Goal: Task Accomplishment & Management: Manage account settings

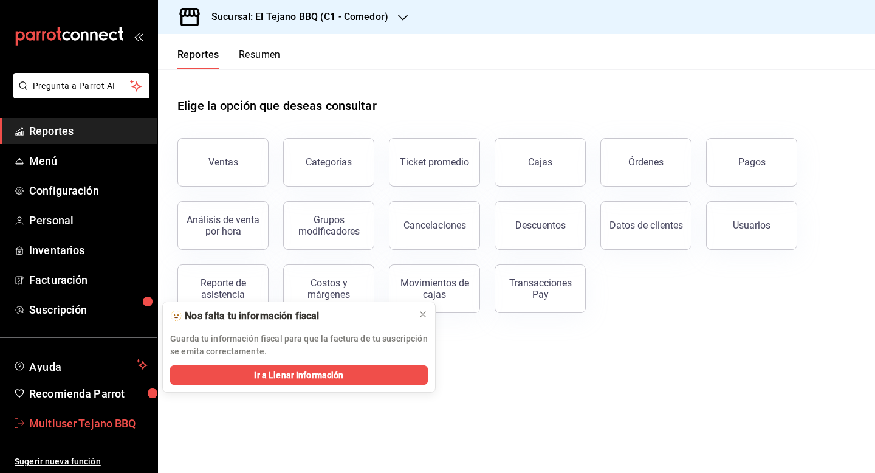
click at [69, 427] on span "Multiuser Tejano BBQ" at bounding box center [88, 423] width 118 height 16
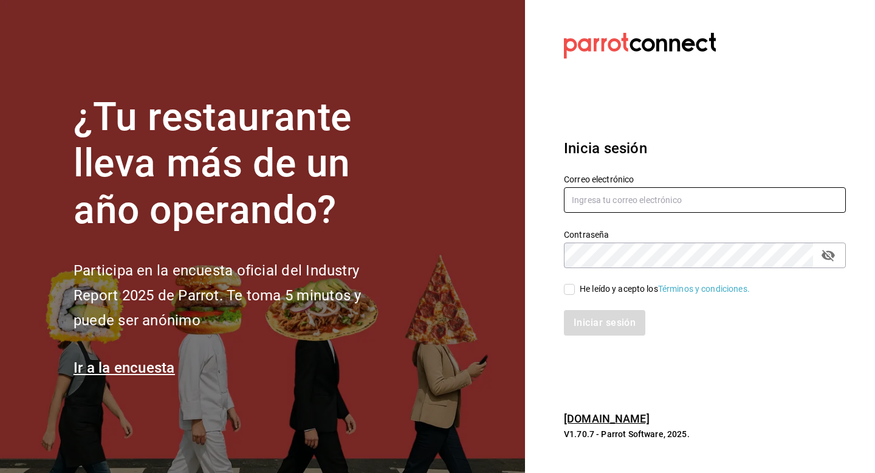
click at [606, 197] on input "text" at bounding box center [705, 200] width 282 height 26
type input "[EMAIL_ADDRESS][DOMAIN_NAME]"
click at [577, 289] on span "He leído y acepto los Términos y condiciones." at bounding box center [662, 289] width 175 height 13
click at [575, 289] on input "He leído y acepto los Términos y condiciones." at bounding box center [569, 289] width 11 height 11
checkbox input "true"
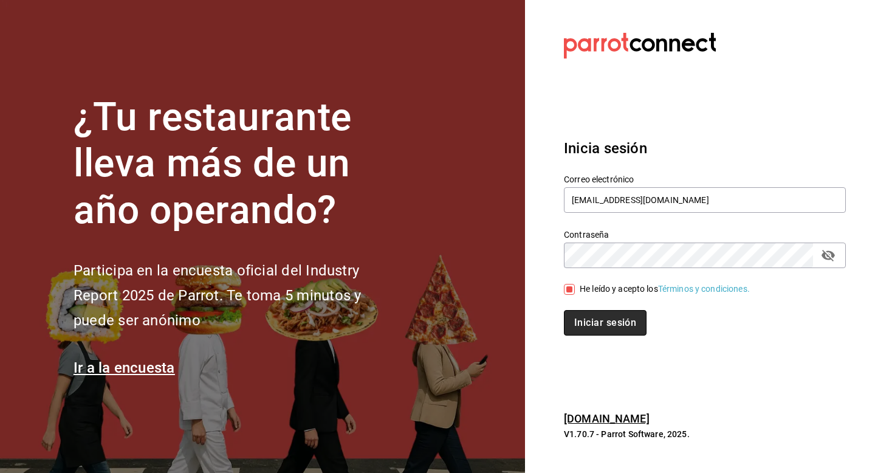
click at [578, 316] on button "Iniciar sesión" at bounding box center [605, 323] width 83 height 26
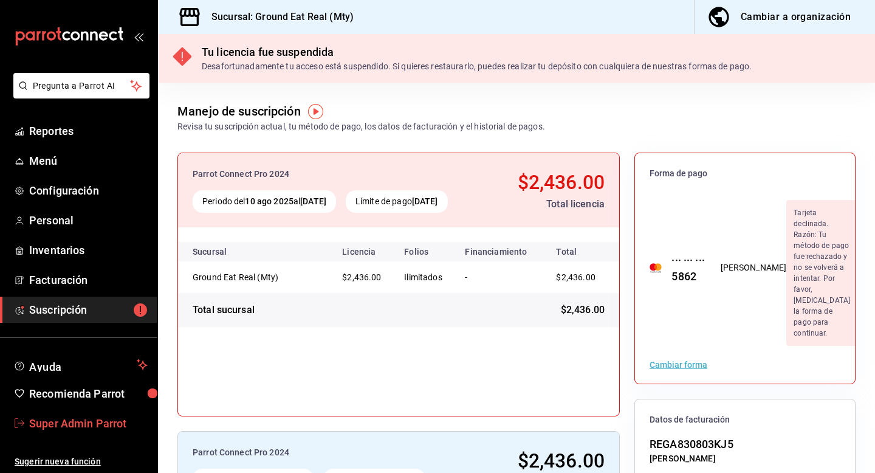
click at [89, 421] on span "Super Admin Parrot" at bounding box center [88, 423] width 118 height 16
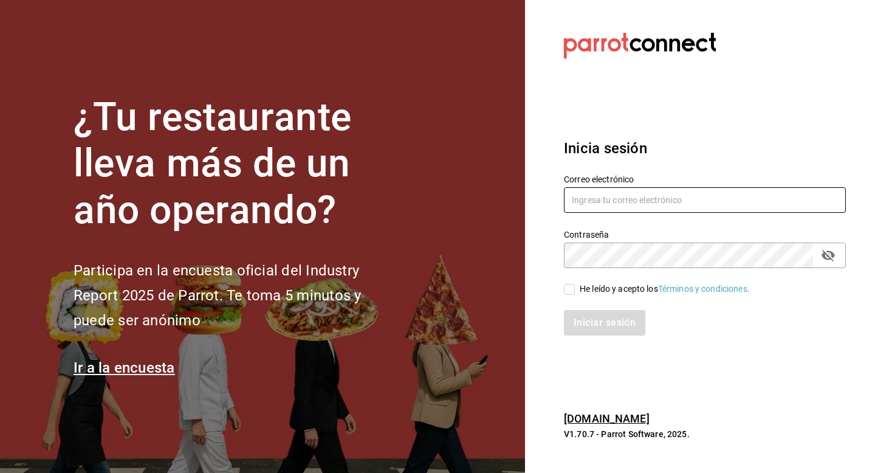
click at [579, 193] on input "text" at bounding box center [705, 200] width 282 height 26
type input "multiuser@inaritij.com"
click at [577, 292] on span "He leído y acepto los Términos y condiciones." at bounding box center [662, 289] width 175 height 13
click at [575, 292] on input "He leído y acepto los Términos y condiciones." at bounding box center [569, 289] width 11 height 11
checkbox input "true"
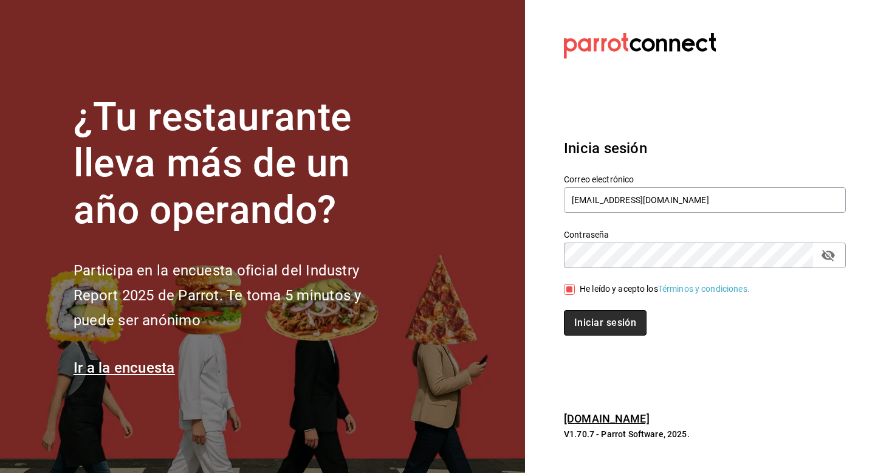
click at [578, 326] on button "Iniciar sesión" at bounding box center [605, 323] width 83 height 26
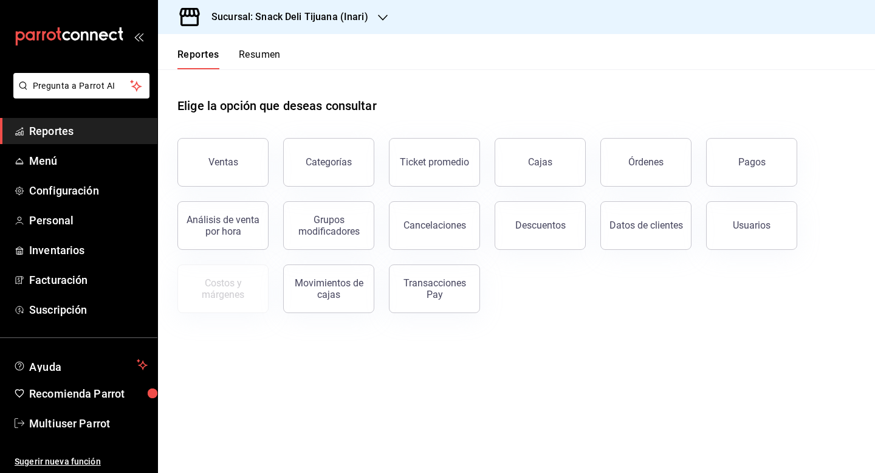
click at [366, 10] on div "Sucursal: Snack Deli Tijuana (Inari)" at bounding box center [280, 17] width 225 height 34
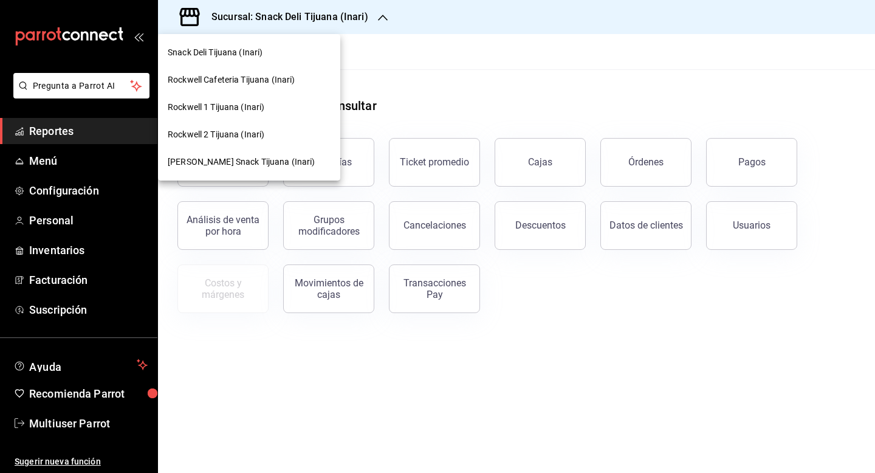
drag, startPoint x: 270, startPoint y: 166, endPoint x: 277, endPoint y: 164, distance: 6.9
click at [277, 164] on span "Schneider Snack Tijuana (Inari)" at bounding box center [242, 162] width 148 height 13
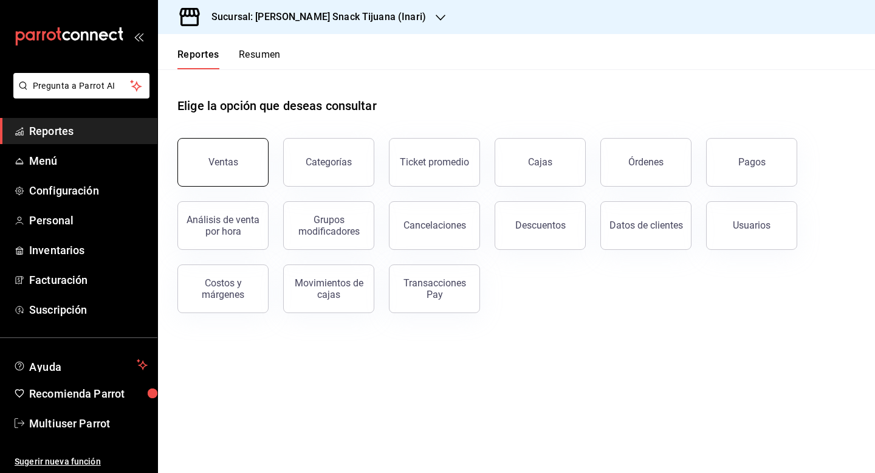
click at [232, 159] on div "Ventas" at bounding box center [223, 162] width 30 height 12
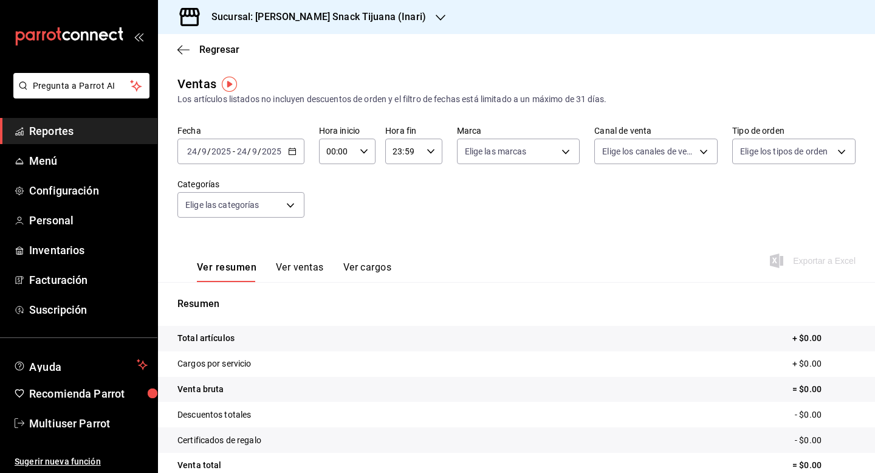
click at [290, 156] on div "2025-09-24 24 / 9 / 2025 - 2025-09-24 24 / 9 / 2025" at bounding box center [240, 152] width 127 height 26
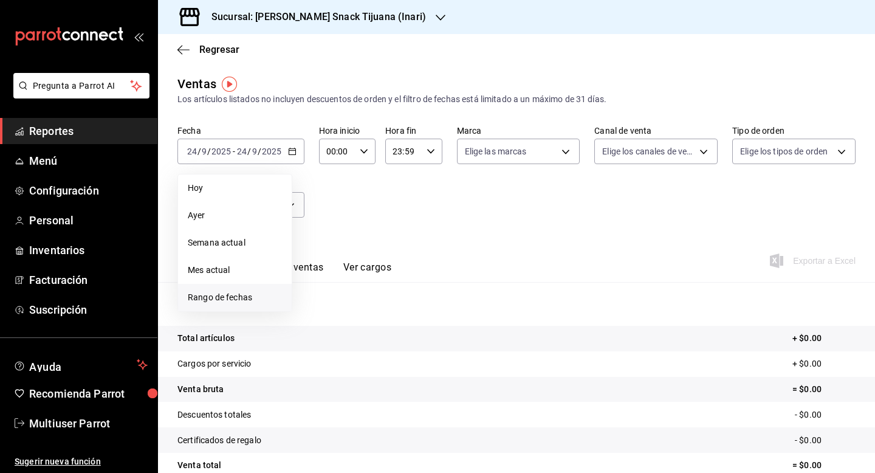
click at [237, 299] on span "Rango de fechas" at bounding box center [235, 297] width 94 height 13
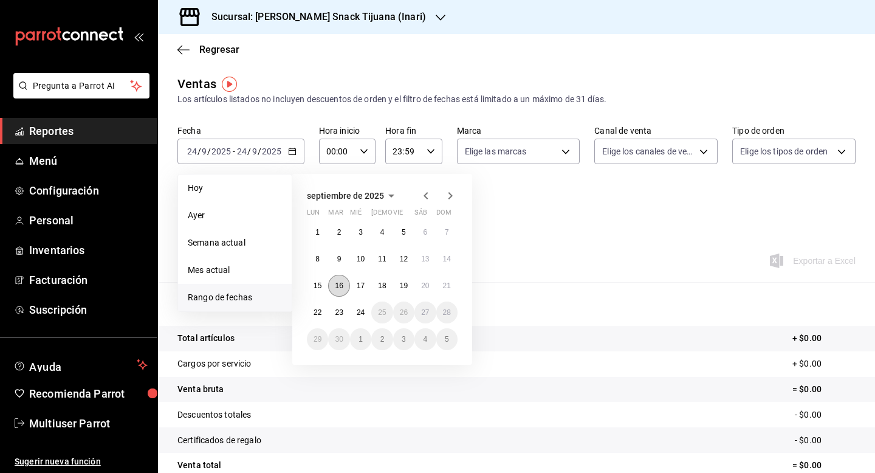
click at [338, 287] on abbr "16" at bounding box center [339, 285] width 8 height 9
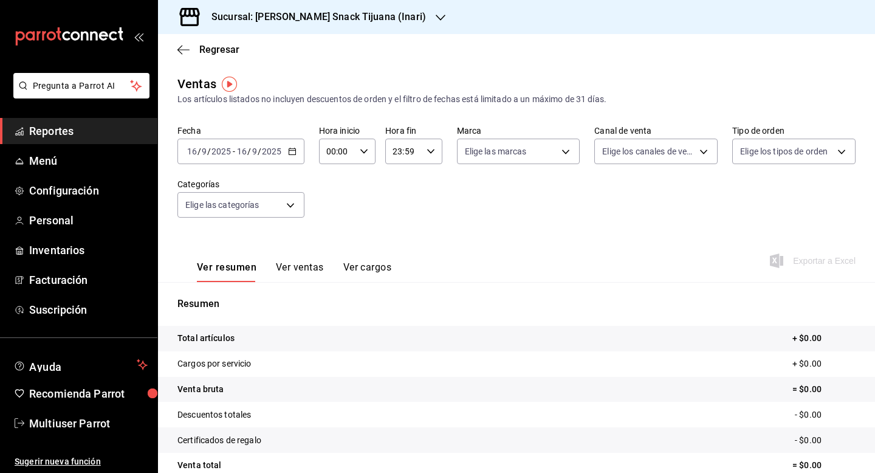
click at [294, 153] on icon "button" at bounding box center [292, 151] width 9 height 9
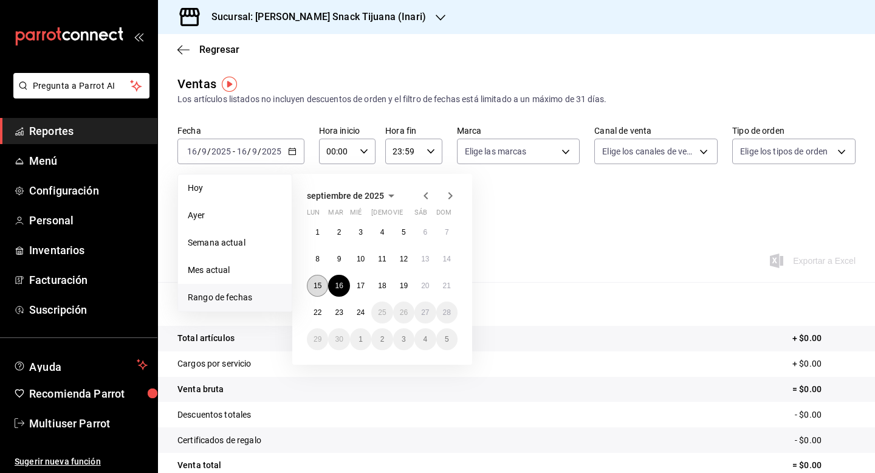
click at [324, 284] on button "15" at bounding box center [317, 286] width 21 height 22
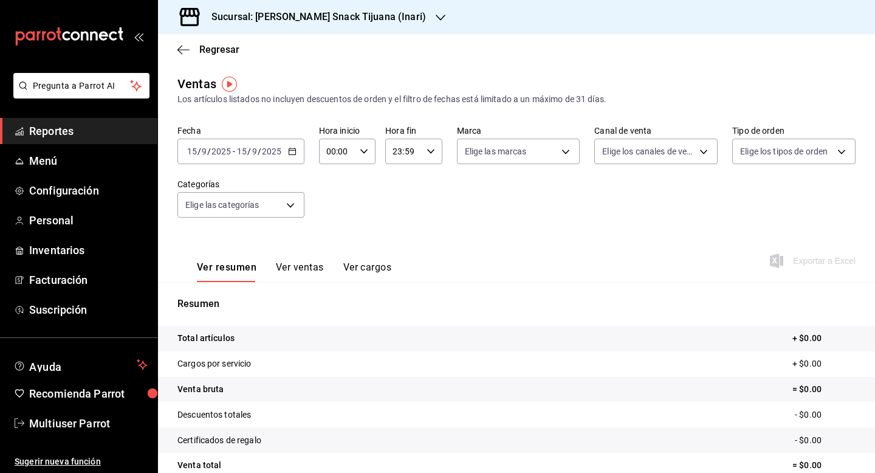
click at [289, 149] on icon "button" at bounding box center [292, 151] width 9 height 9
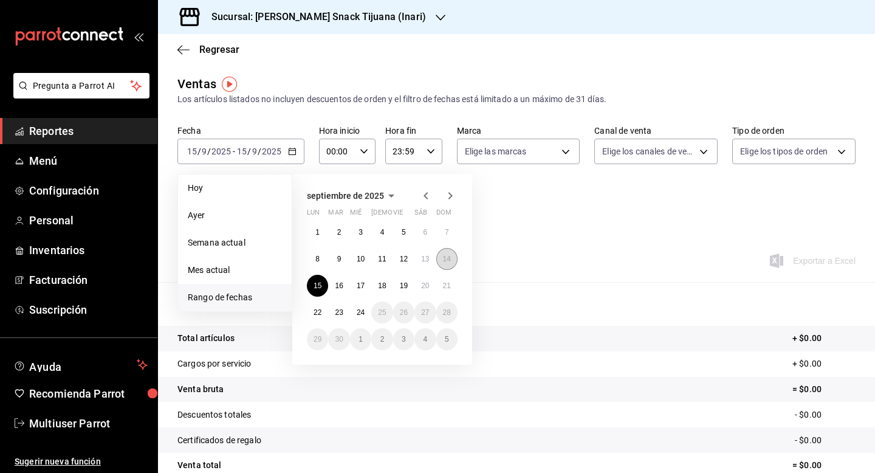
click at [451, 261] on button "14" at bounding box center [446, 259] width 21 height 22
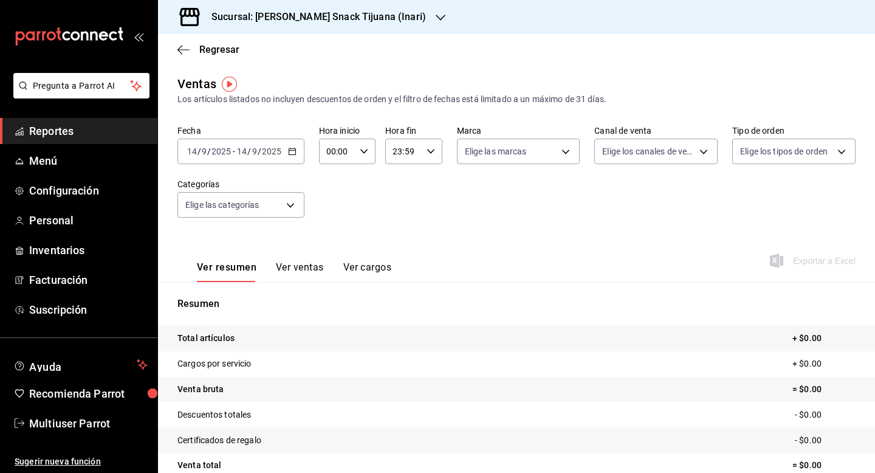
click at [292, 151] on icon "button" at bounding box center [292, 151] width 9 height 9
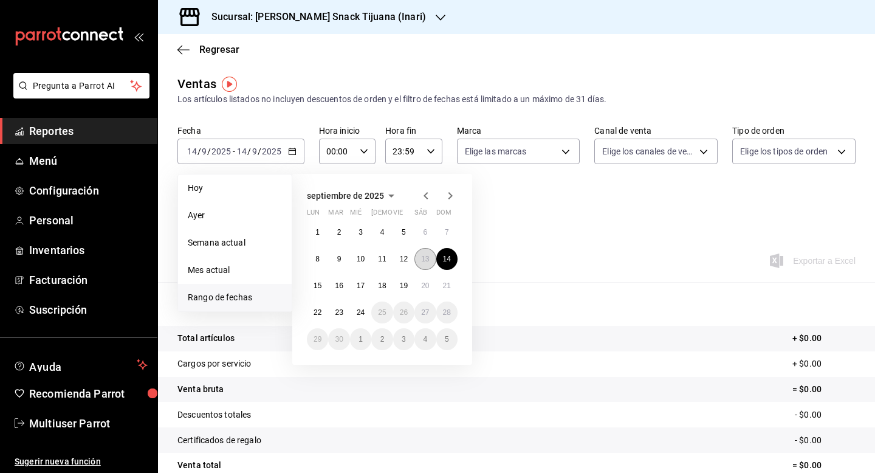
click at [426, 263] on button "13" at bounding box center [424, 259] width 21 height 22
click at [426, 263] on abbr "13" at bounding box center [425, 259] width 8 height 9
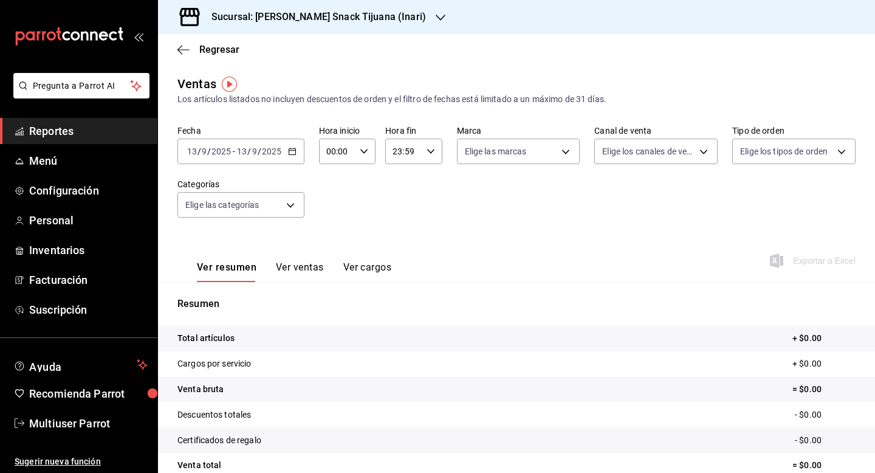
click at [293, 153] on icon "button" at bounding box center [292, 151] width 9 height 9
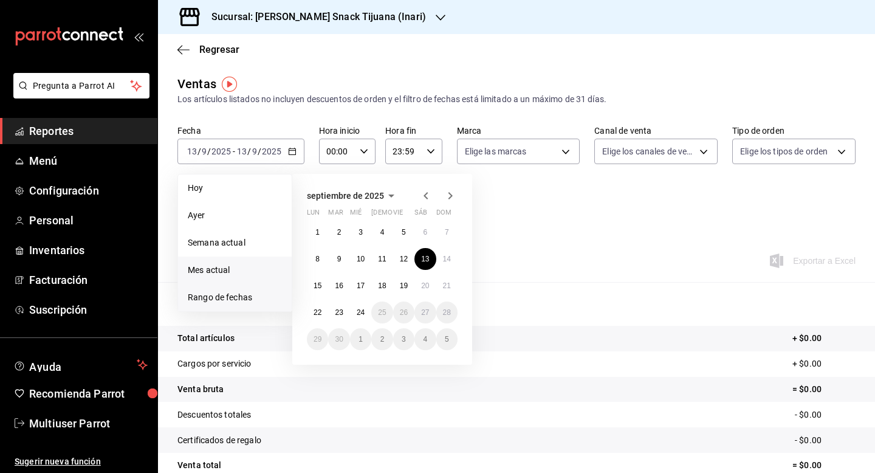
click at [225, 268] on span "Mes actual" at bounding box center [235, 270] width 94 height 13
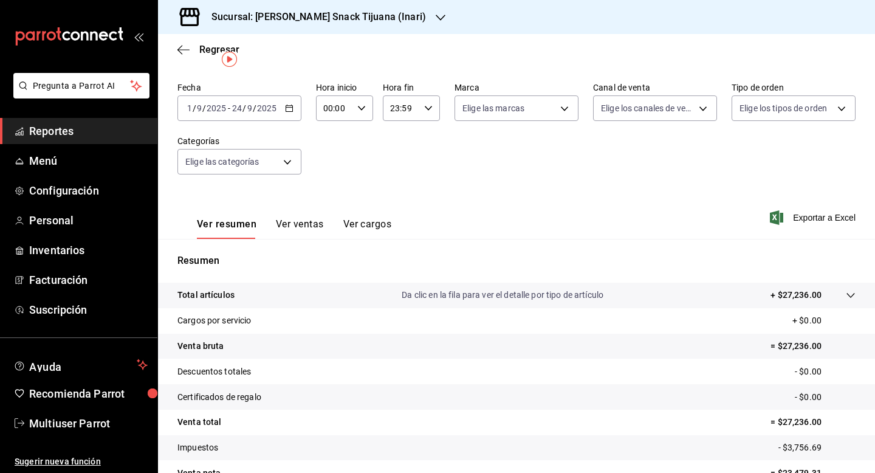
scroll to position [22, 0]
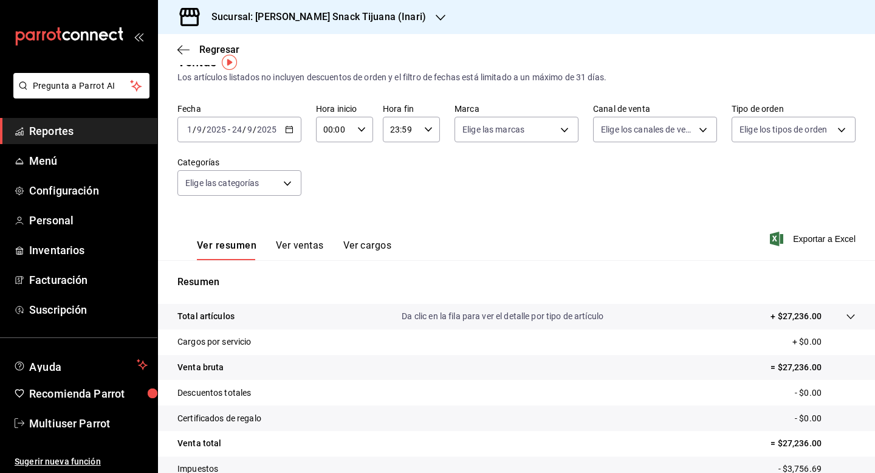
click at [287, 133] on icon "button" at bounding box center [289, 129] width 9 height 9
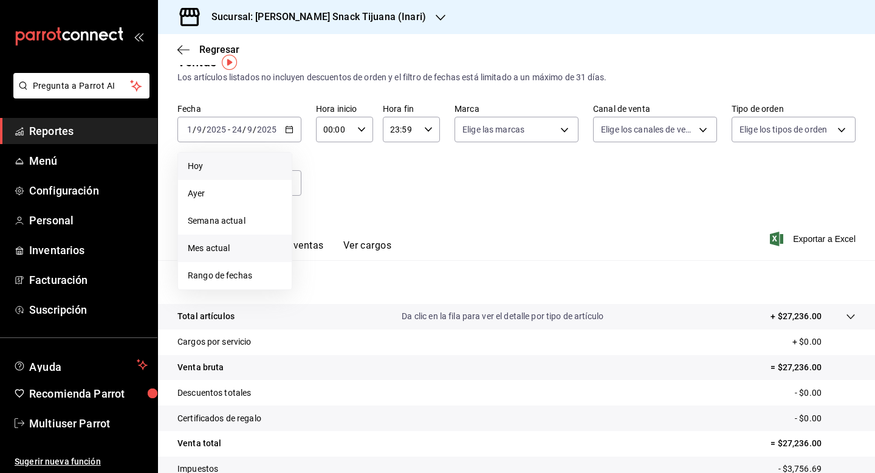
click at [264, 163] on span "Hoy" at bounding box center [235, 166] width 94 height 13
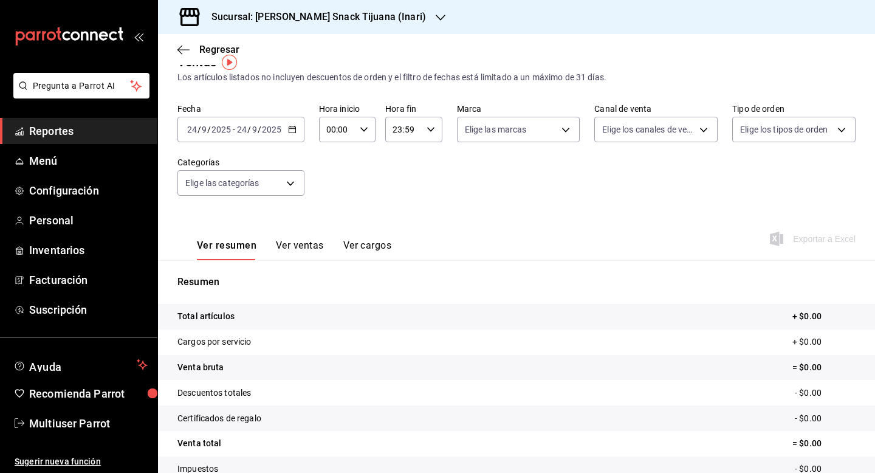
click at [291, 131] on icon "button" at bounding box center [292, 129] width 9 height 9
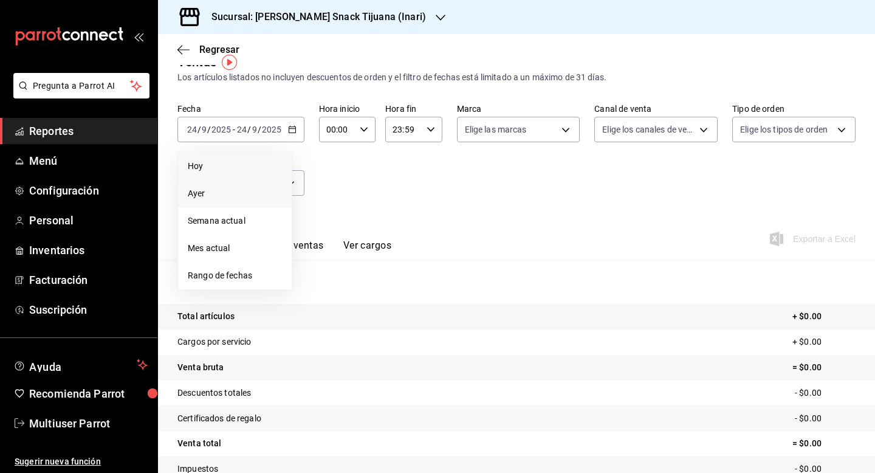
click at [256, 190] on span "Ayer" at bounding box center [235, 193] width 94 height 13
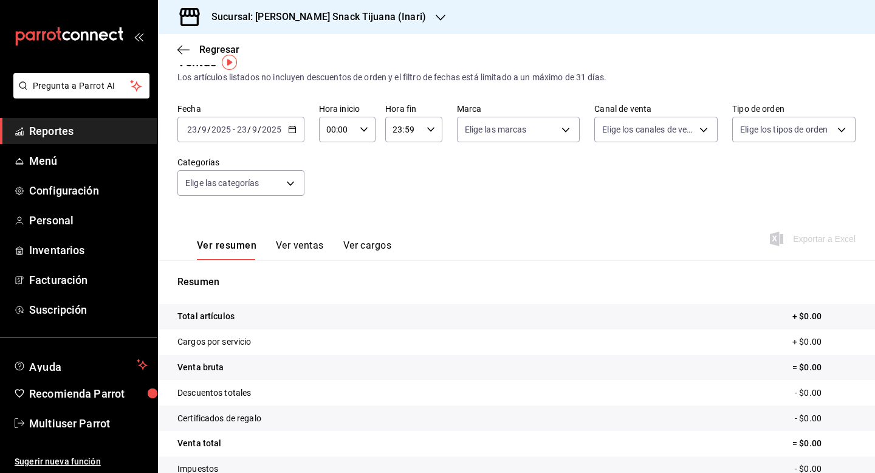
click at [283, 128] on div "2025-09-23 23 / 9 / 2025 - 2025-09-23 23 / 9 / 2025" at bounding box center [240, 130] width 127 height 26
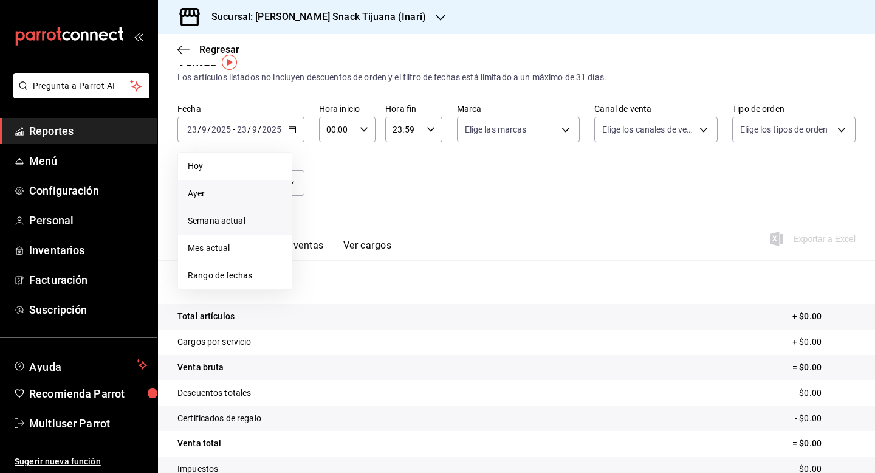
click at [234, 220] on span "Semana actual" at bounding box center [235, 221] width 94 height 13
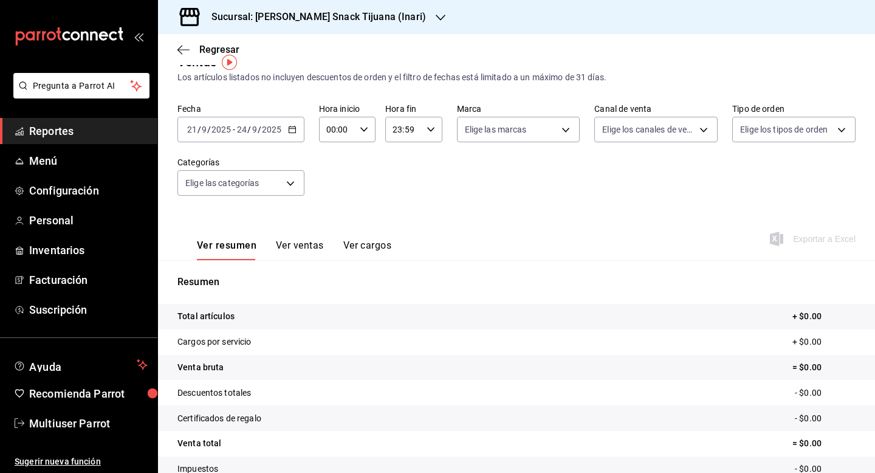
click at [294, 131] on icon "button" at bounding box center [292, 129] width 9 height 9
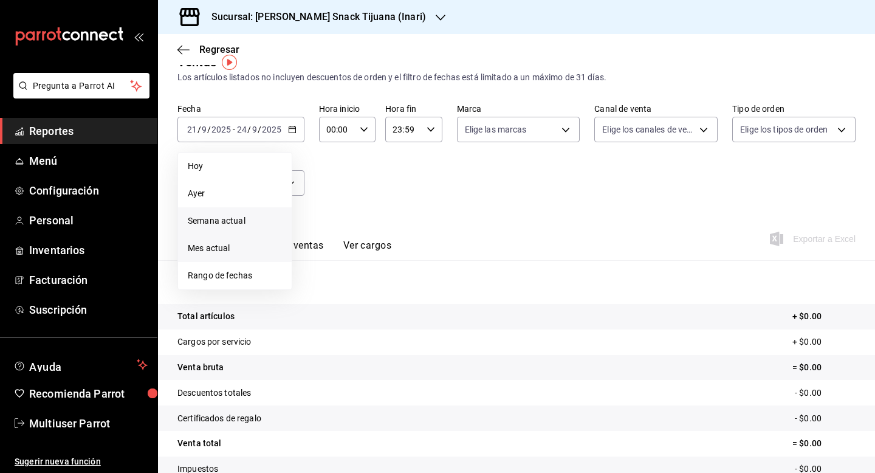
click at [248, 251] on span "Mes actual" at bounding box center [235, 248] width 94 height 13
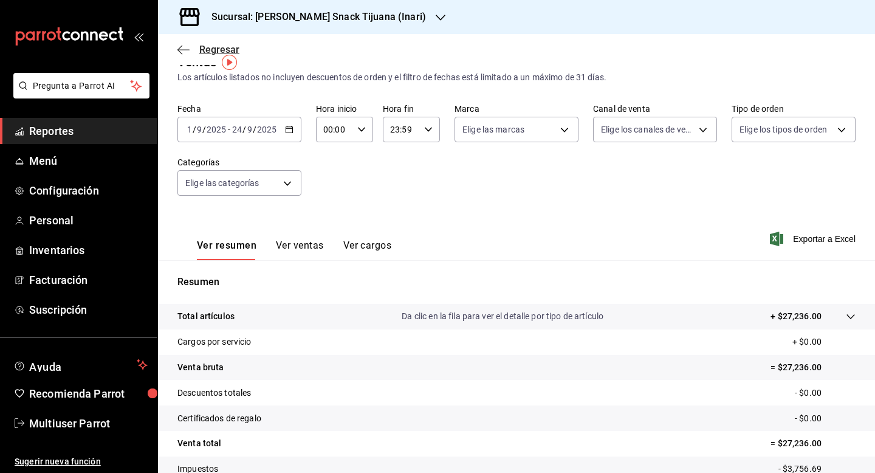
click at [211, 49] on span "Regresar" at bounding box center [219, 50] width 40 height 12
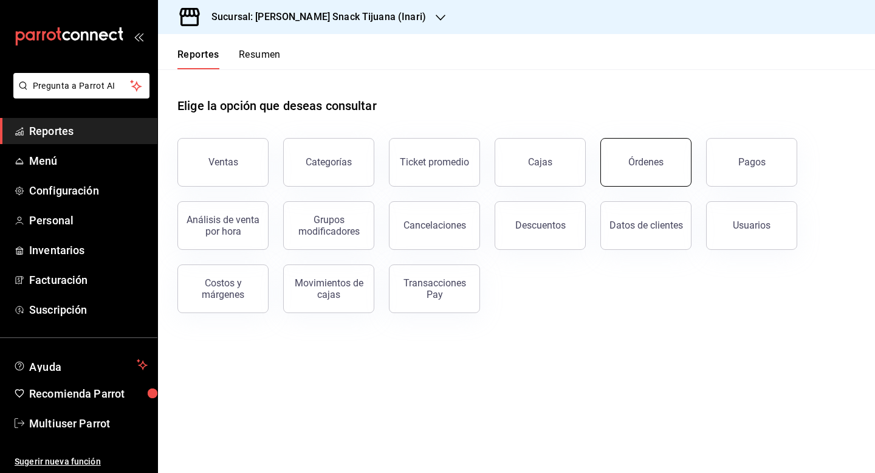
click at [664, 160] on button "Órdenes" at bounding box center [645, 162] width 91 height 49
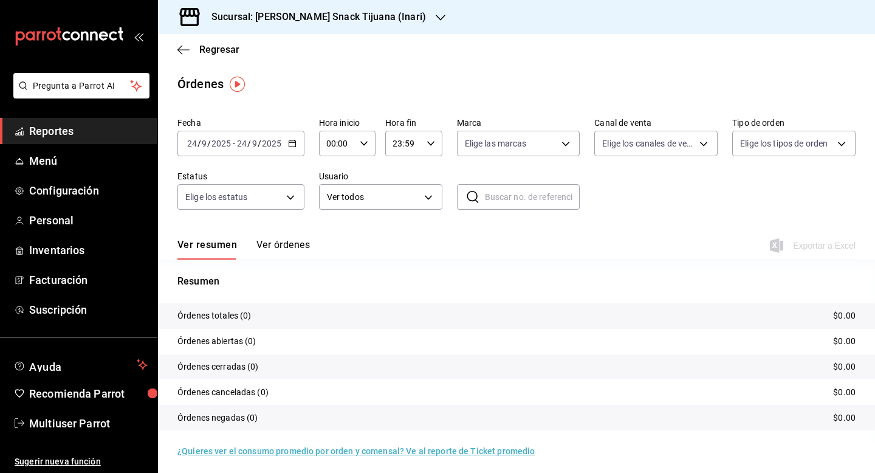
click at [296, 143] on div "2025-09-24 24 / 9 / 2025 - 2025-09-24 24 / 9 / 2025" at bounding box center [240, 144] width 127 height 26
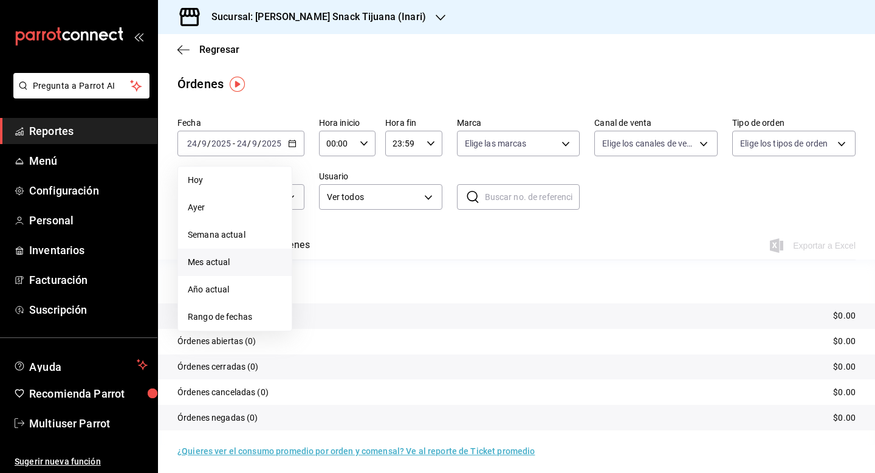
click at [256, 262] on span "Mes actual" at bounding box center [235, 262] width 94 height 13
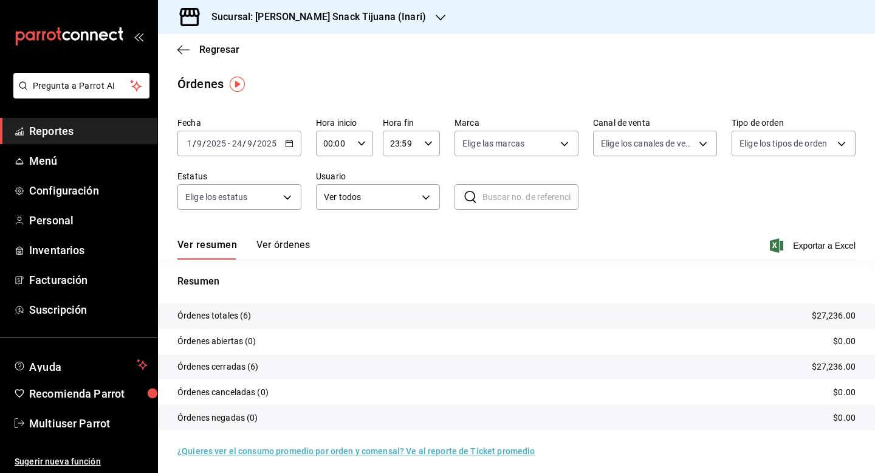
click at [281, 247] on button "Ver órdenes" at bounding box center [282, 249] width 53 height 21
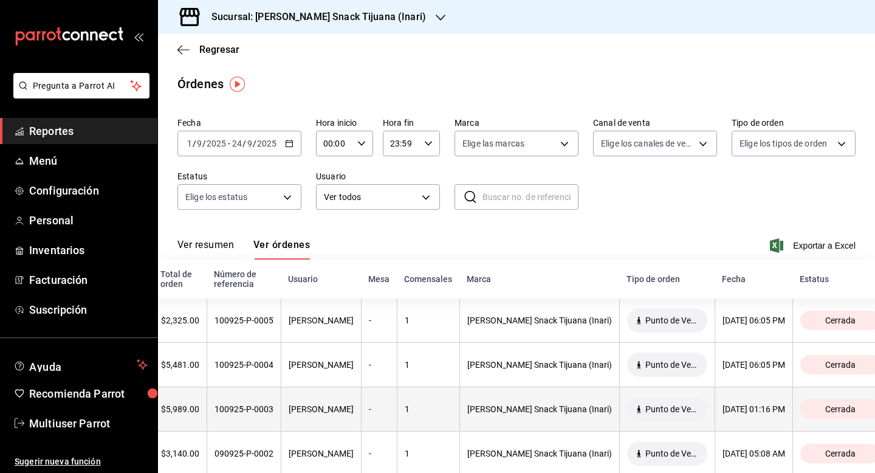
scroll to position [0, 60]
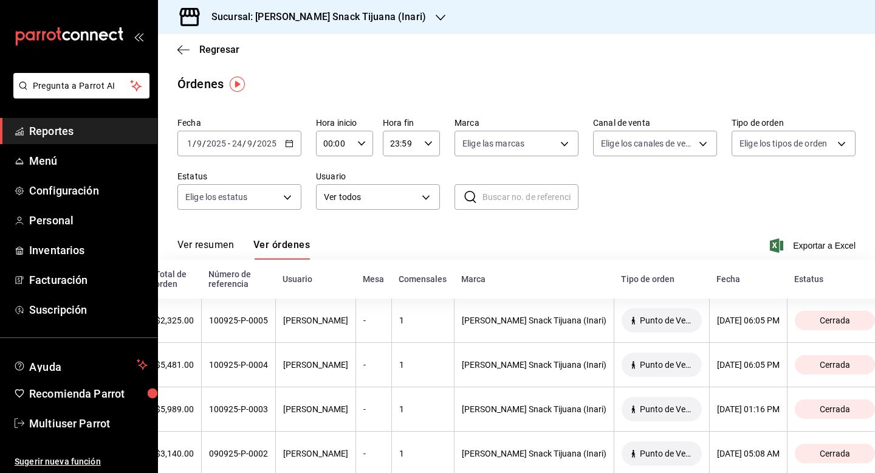
click at [289, 145] on icon "button" at bounding box center [289, 143] width 9 height 9
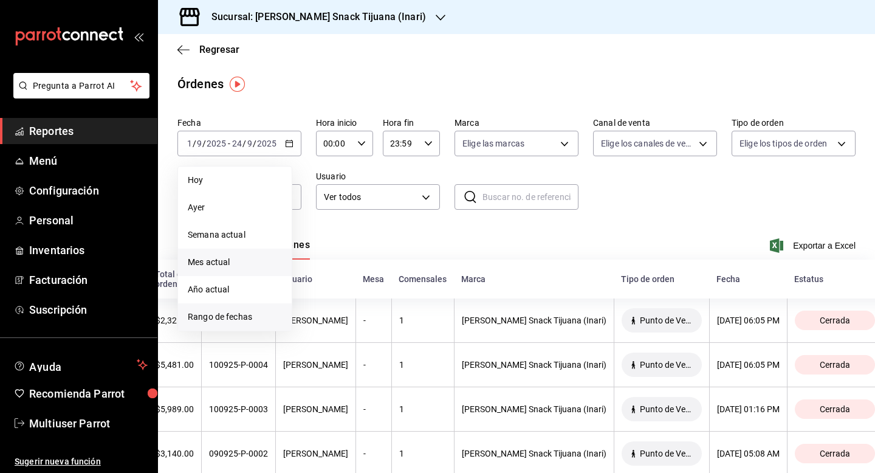
click at [222, 308] on li "Rango de fechas" at bounding box center [235, 316] width 114 height 27
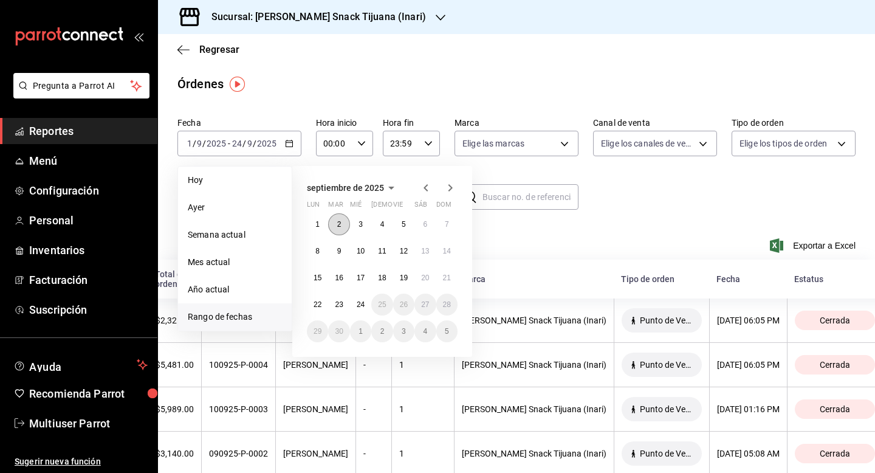
click at [335, 225] on button "2" at bounding box center [338, 224] width 21 height 22
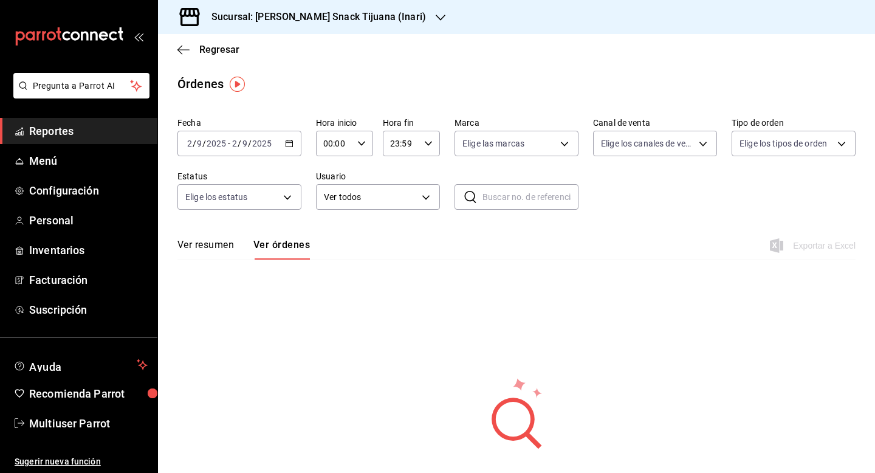
click at [285, 142] on icon "button" at bounding box center [289, 143] width 9 height 9
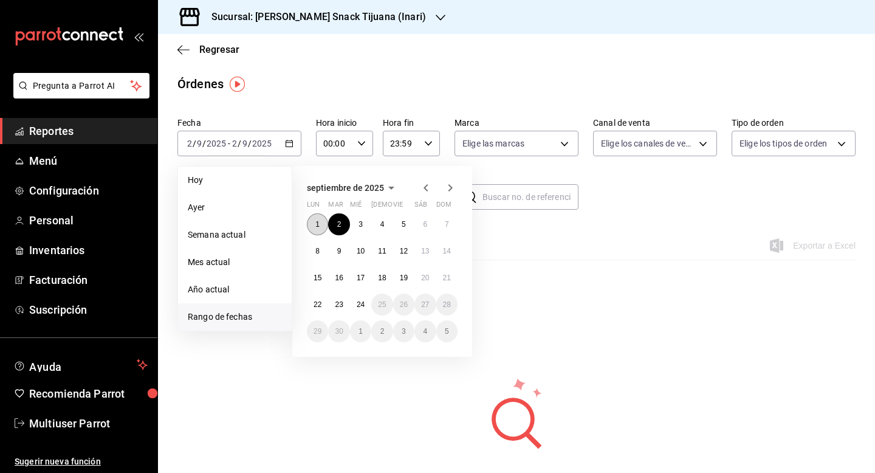
click at [315, 225] on button "1" at bounding box center [317, 224] width 21 height 22
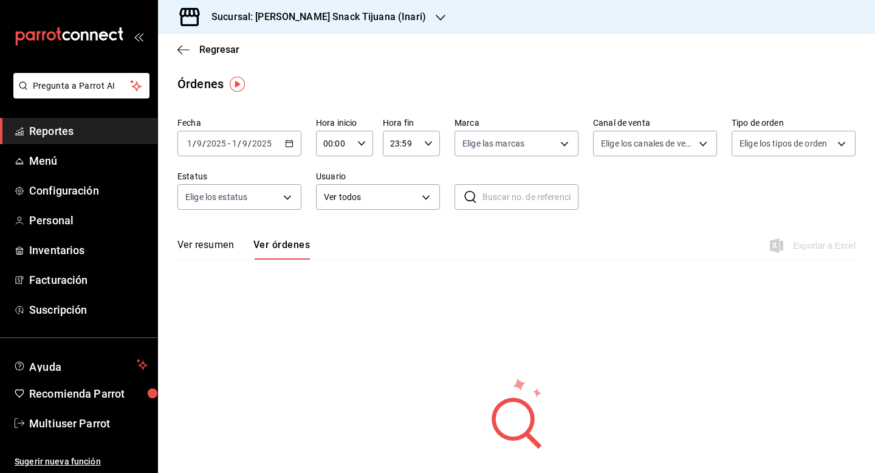
click at [292, 144] on \(Stroke\) "button" at bounding box center [289, 143] width 7 height 7
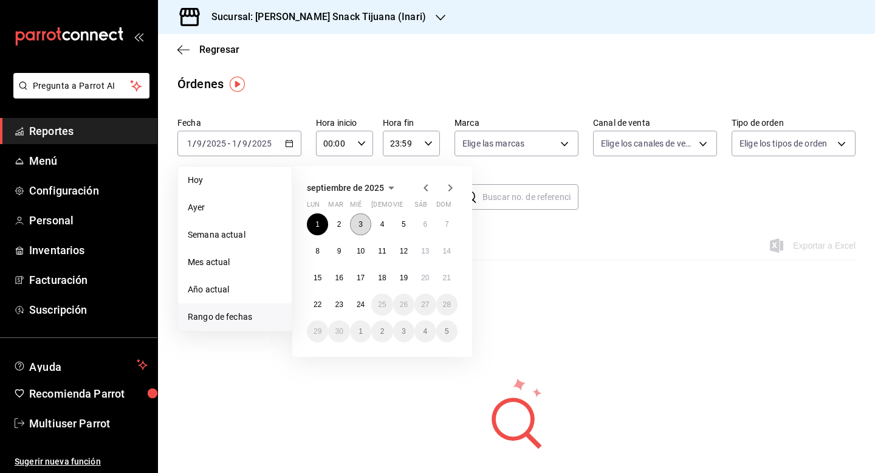
click at [362, 222] on abbr "3" at bounding box center [361, 224] width 4 height 9
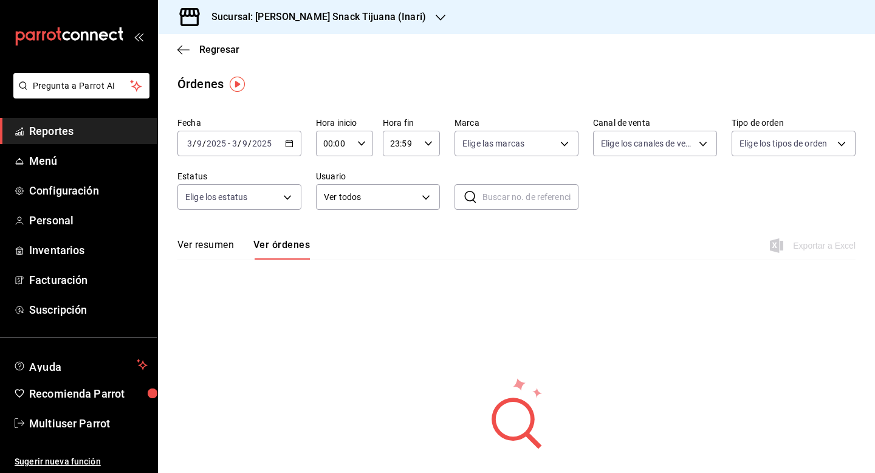
click at [290, 142] on icon "button" at bounding box center [289, 143] width 9 height 9
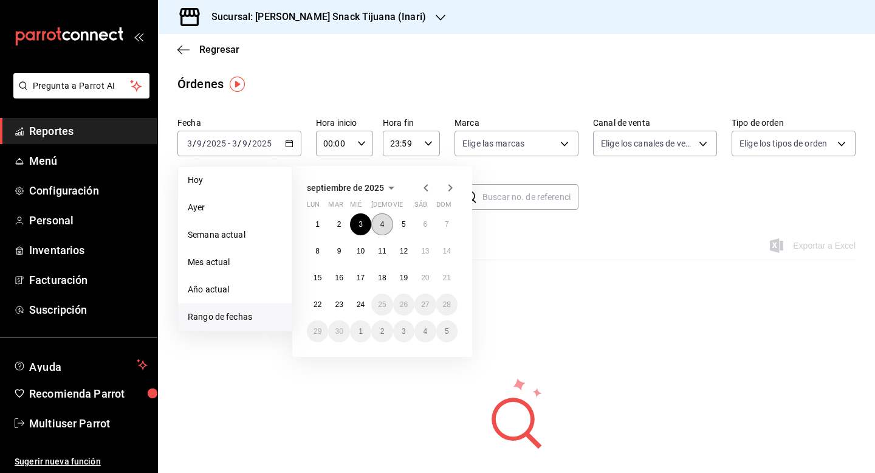
click at [381, 220] on abbr "4" at bounding box center [382, 224] width 4 height 9
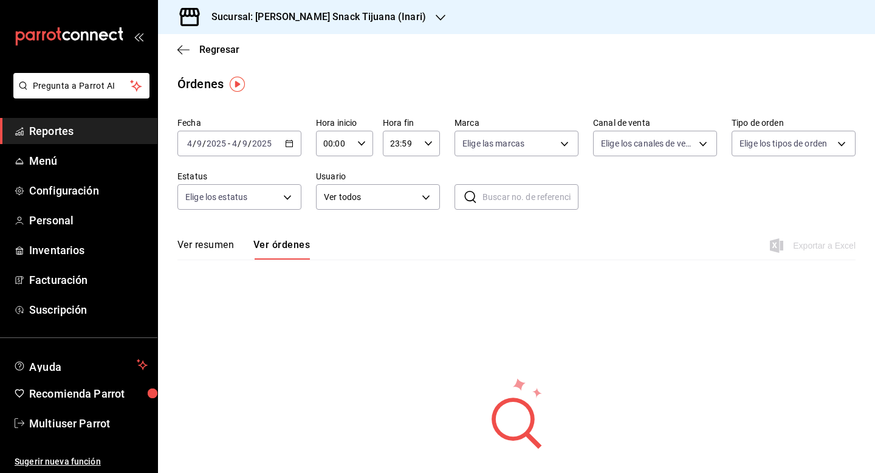
click at [296, 140] on div "2025-09-04 4 / 9 / 2025 - 2025-09-04 4 / 9 / 2025" at bounding box center [239, 144] width 124 height 26
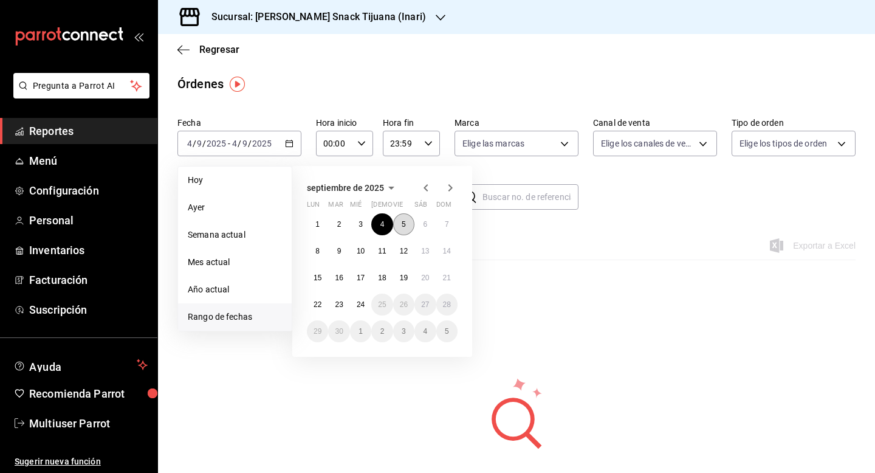
click at [397, 224] on button "5" at bounding box center [403, 224] width 21 height 22
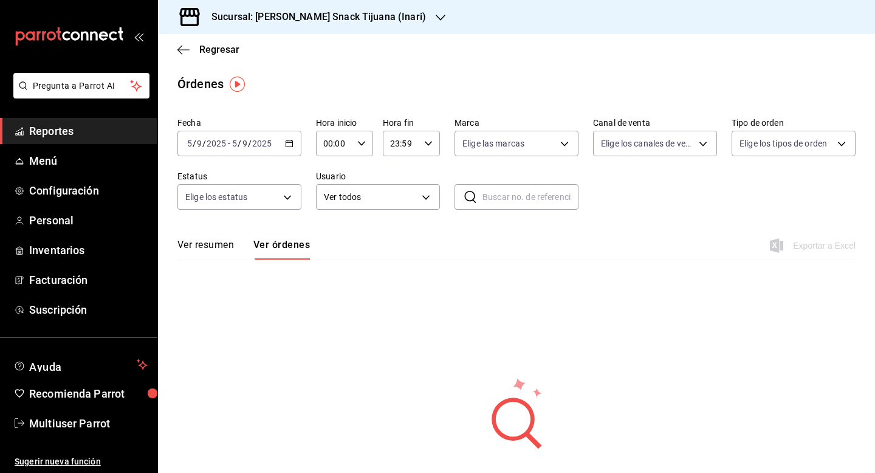
click at [291, 138] on div "2025-09-05 5 / 9 / 2025 - 2025-09-05 5 / 9 / 2025" at bounding box center [239, 144] width 124 height 26
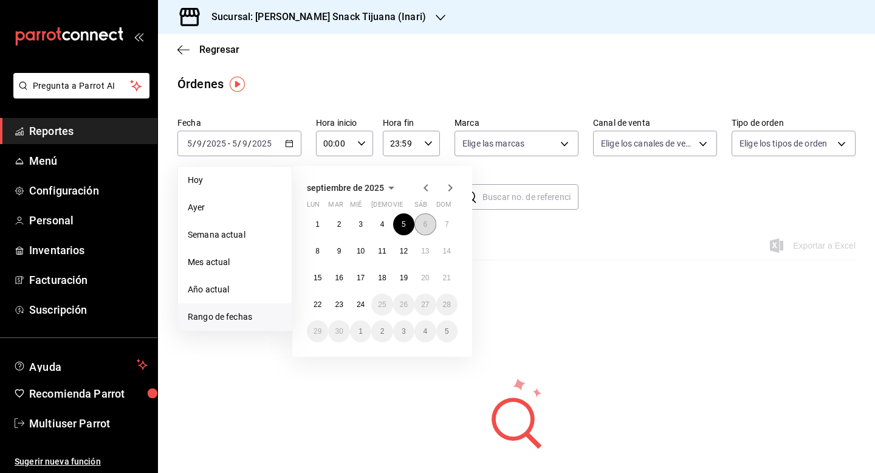
click at [430, 225] on button "6" at bounding box center [424, 224] width 21 height 22
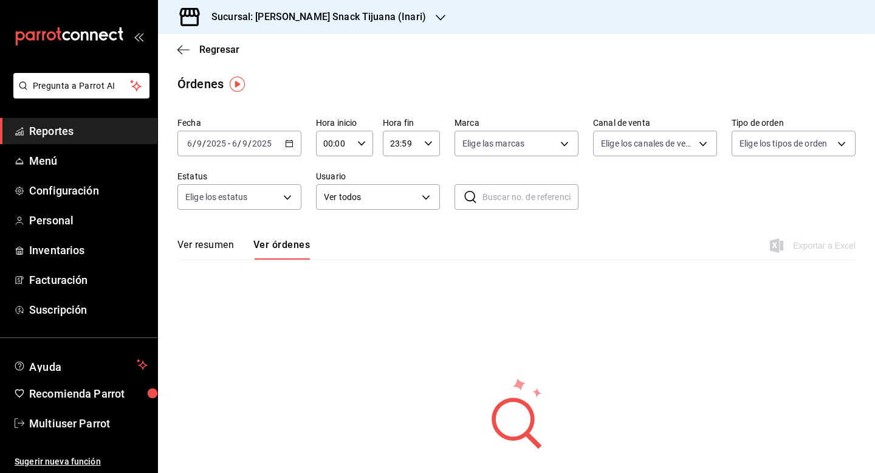
click at [291, 148] on div "2025-09-06 6 / 9 / 2025 - 2025-09-06 6 / 9 / 2025" at bounding box center [239, 144] width 124 height 26
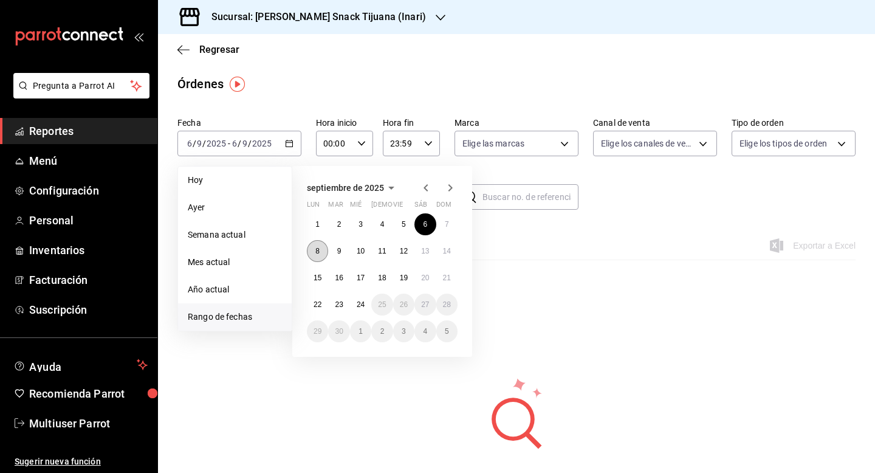
click at [314, 245] on button "8" at bounding box center [317, 251] width 21 height 22
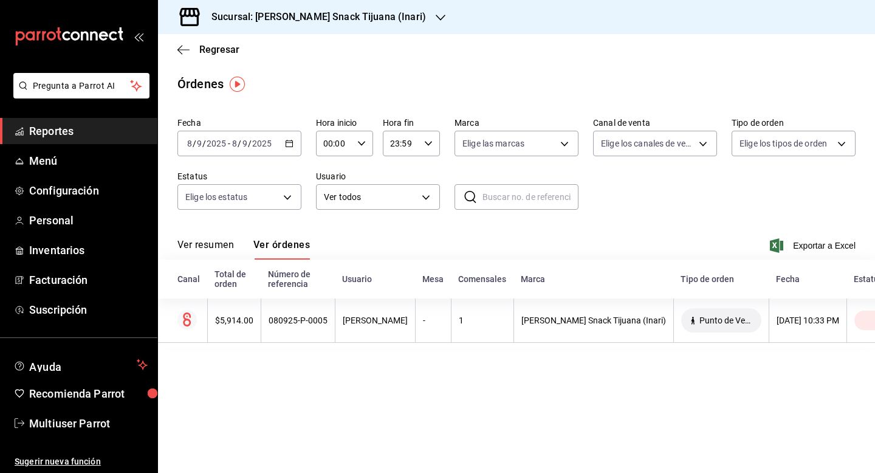
click at [286, 148] on div "2025-09-08 8 / 9 / 2025 - 2025-09-08 8 / 9 / 2025" at bounding box center [239, 144] width 124 height 26
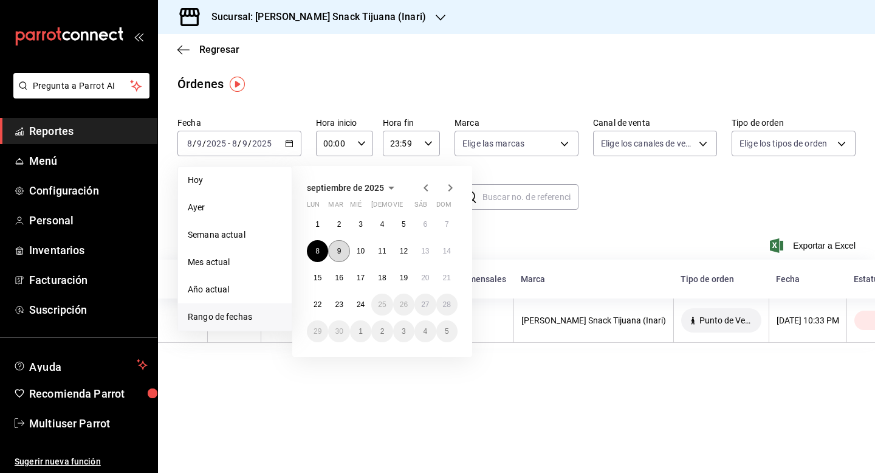
click at [342, 253] on button "9" at bounding box center [338, 251] width 21 height 22
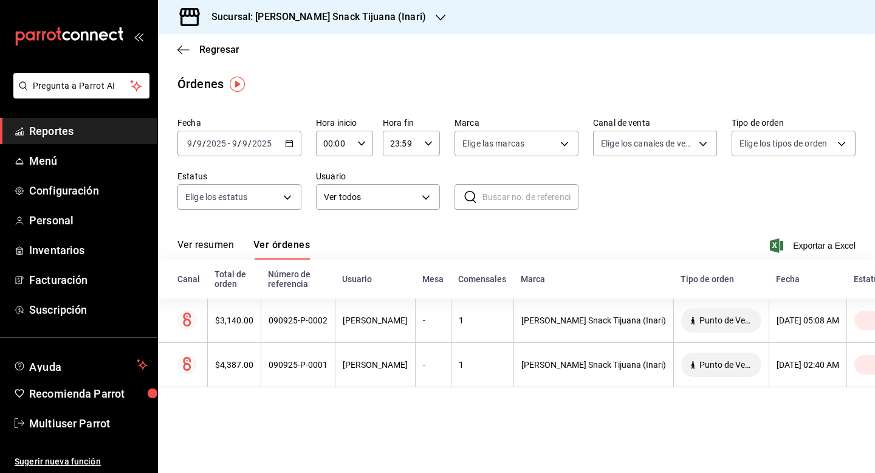
click at [293, 141] on icon "button" at bounding box center [289, 143] width 9 height 9
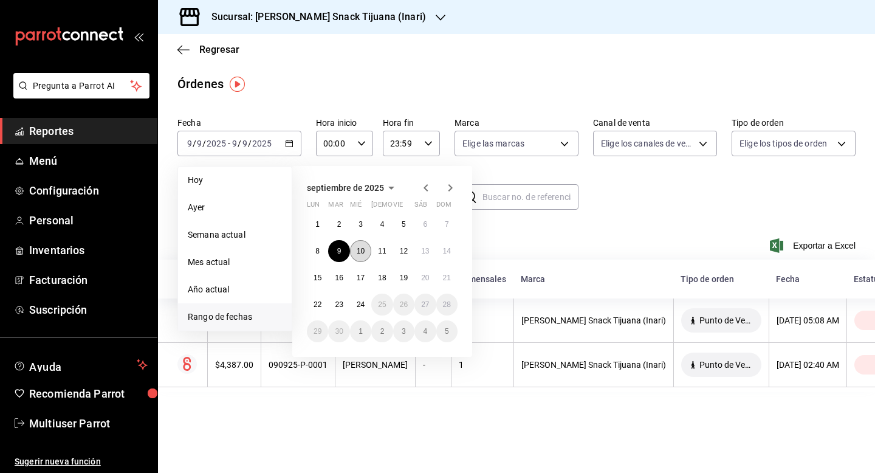
click at [357, 252] on abbr "10" at bounding box center [361, 251] width 8 height 9
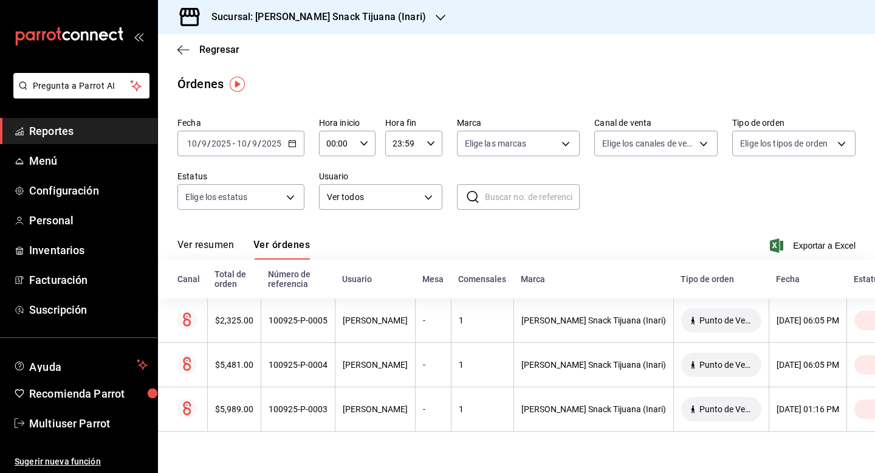
click at [292, 139] on icon "button" at bounding box center [292, 143] width 9 height 9
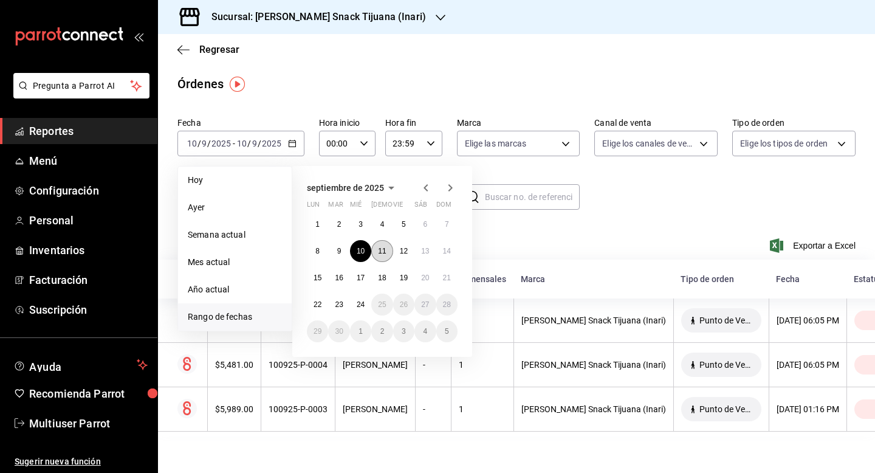
click at [383, 254] on abbr "11" at bounding box center [382, 251] width 8 height 9
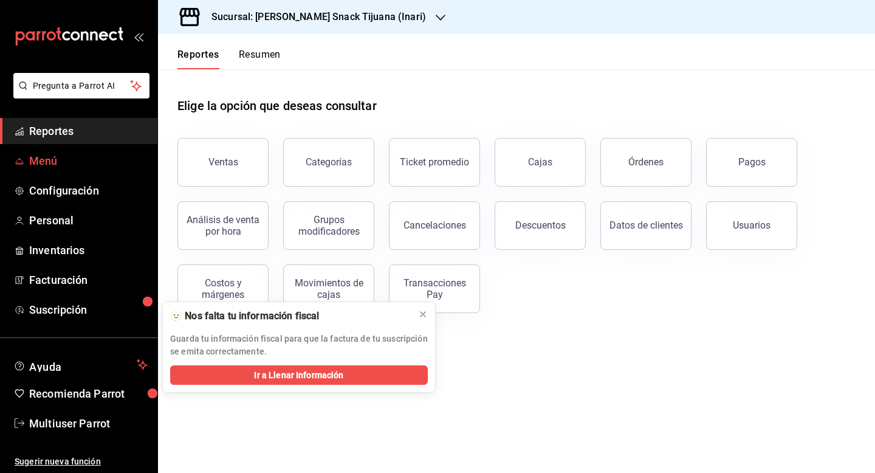
click at [55, 168] on span "Menú" at bounding box center [88, 161] width 118 height 16
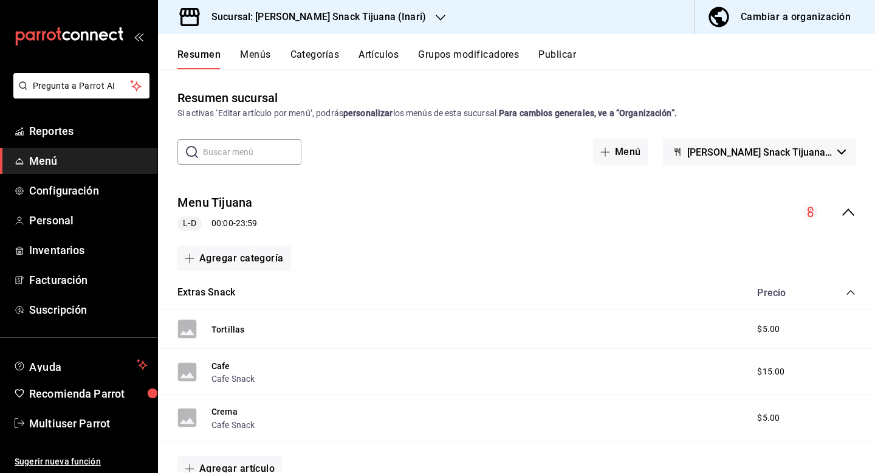
click at [357, 17] on h3 "Sucursal: Schneider Snack Tijuana (Inari)" at bounding box center [314, 17] width 224 height 15
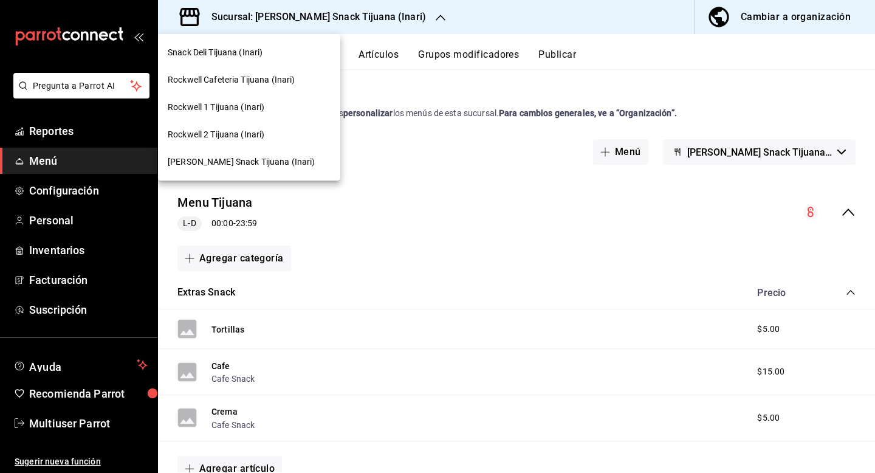
click at [67, 424] on div at bounding box center [437, 236] width 875 height 473
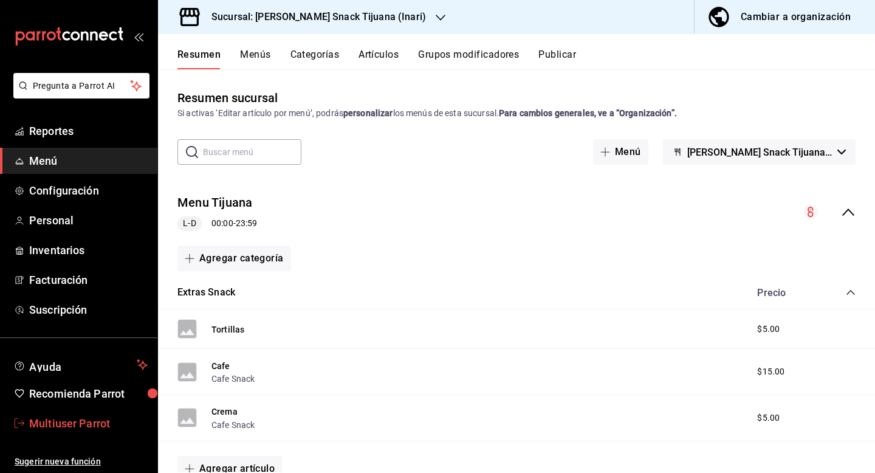
click at [72, 423] on span "Multiuser Parrot" at bounding box center [88, 423] width 118 height 16
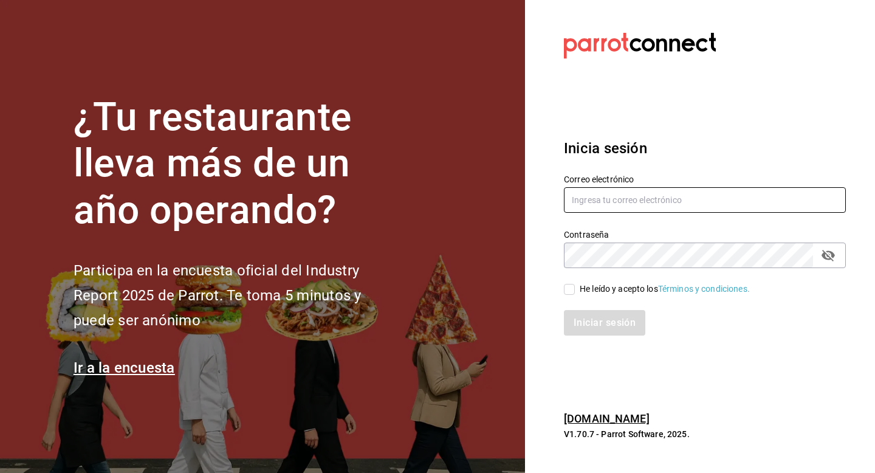
click at [625, 200] on input "text" at bounding box center [705, 200] width 282 height 26
type input "[EMAIL_ADDRESS][DOMAIN_NAME]"
click at [582, 295] on div "Iniciar sesión" at bounding box center [697, 315] width 297 height 40
click at [581, 289] on div "He leído y acepto los Términos y condiciones." at bounding box center [665, 289] width 170 height 13
click at [575, 289] on input "He leído y acepto los Términos y condiciones." at bounding box center [569, 289] width 11 height 11
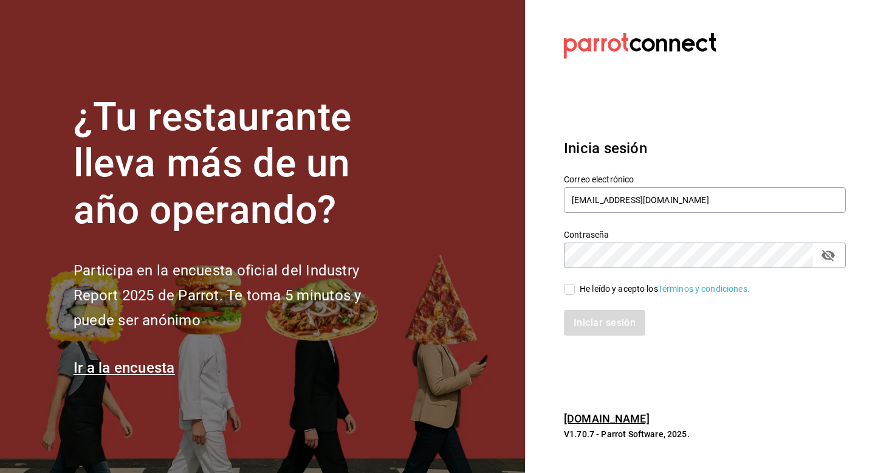
checkbox input "true"
click at [581, 311] on button "Iniciar sesión" at bounding box center [605, 323] width 83 height 26
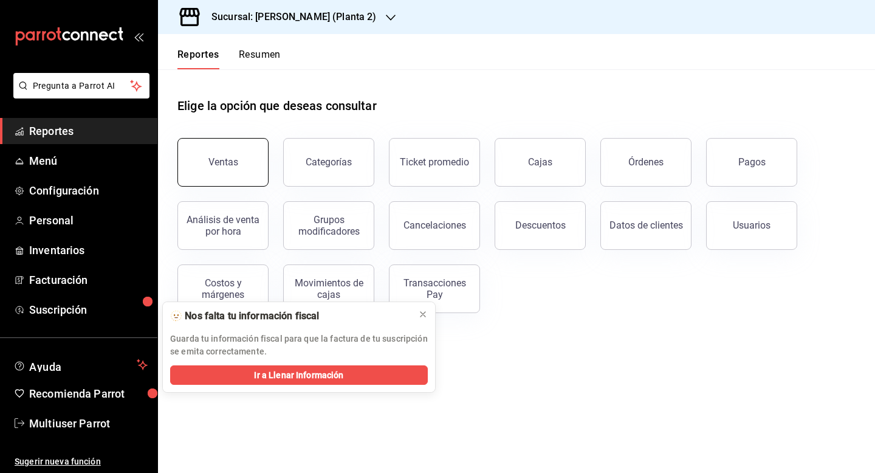
click at [206, 172] on button "Ventas" at bounding box center [222, 162] width 91 height 49
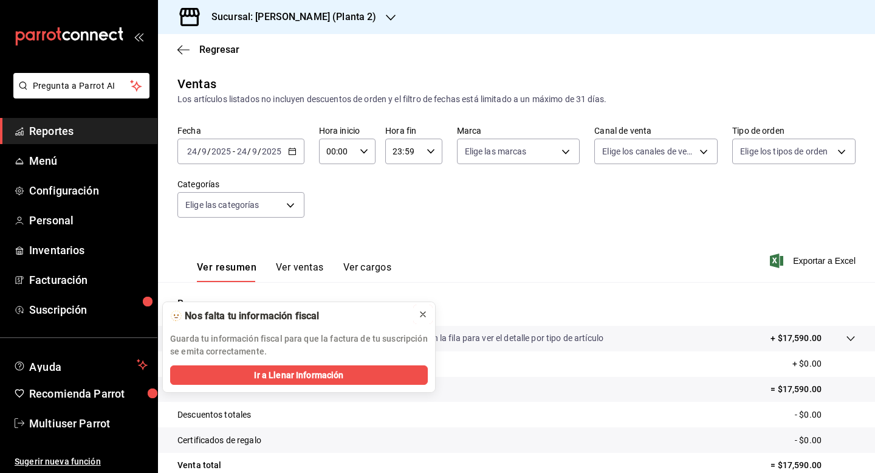
click at [427, 314] on icon at bounding box center [423, 314] width 10 height 10
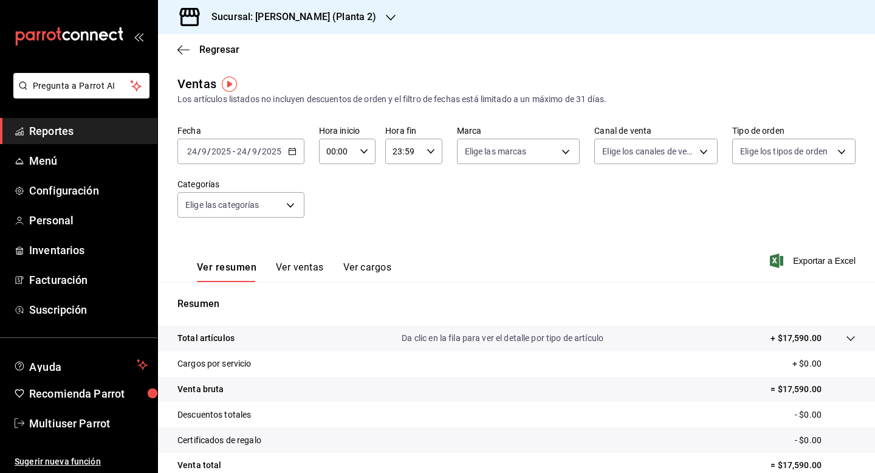
click at [289, 147] on icon "button" at bounding box center [292, 151] width 9 height 9
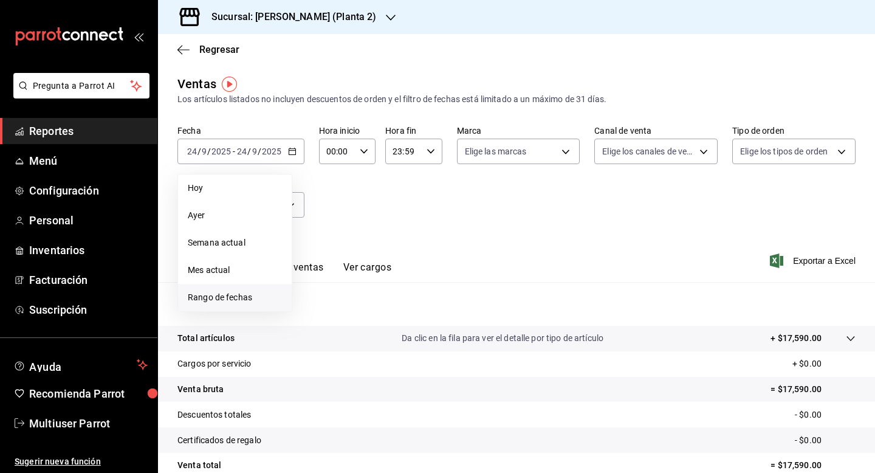
click at [249, 289] on li "Rango de fechas" at bounding box center [235, 297] width 114 height 27
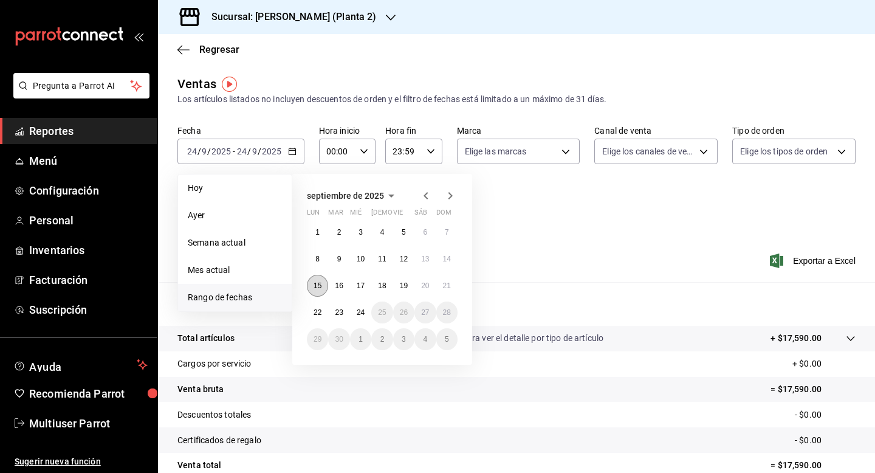
click at [321, 277] on button "15" at bounding box center [317, 286] width 21 height 22
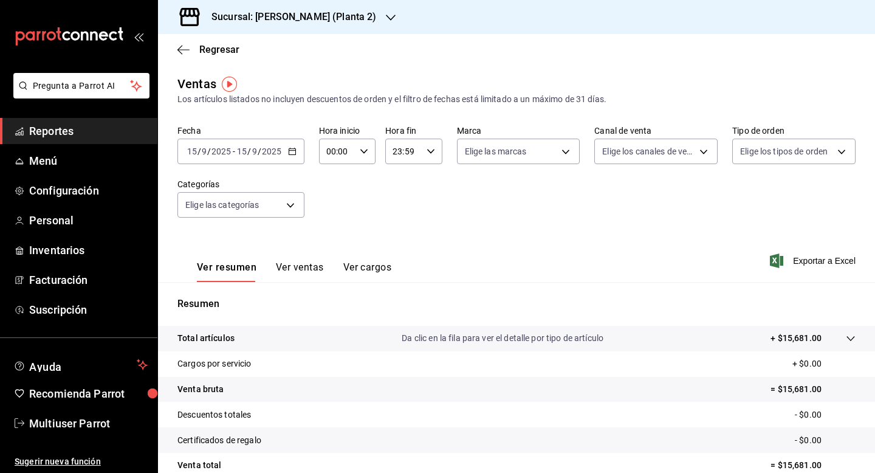
click at [301, 152] on div "2025-09-15 15 / 9 / 2025 - 2025-09-15 15 / 9 / 2025" at bounding box center [240, 152] width 127 height 26
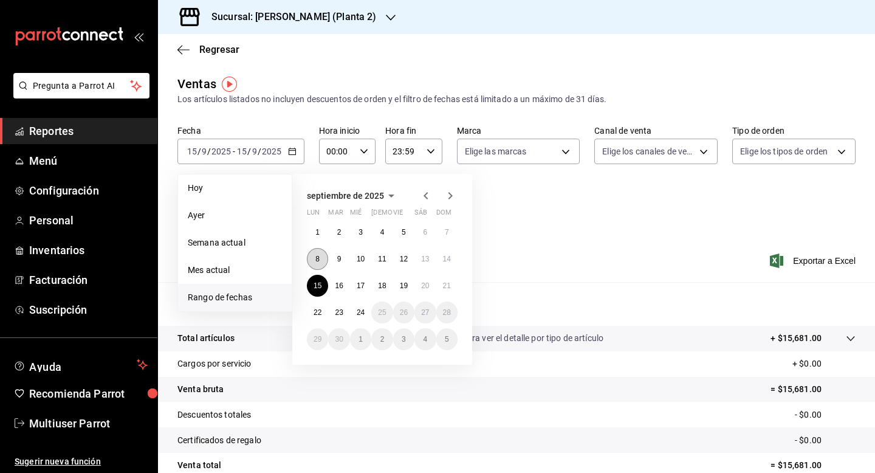
click at [314, 259] on button "8" at bounding box center [317, 259] width 21 height 22
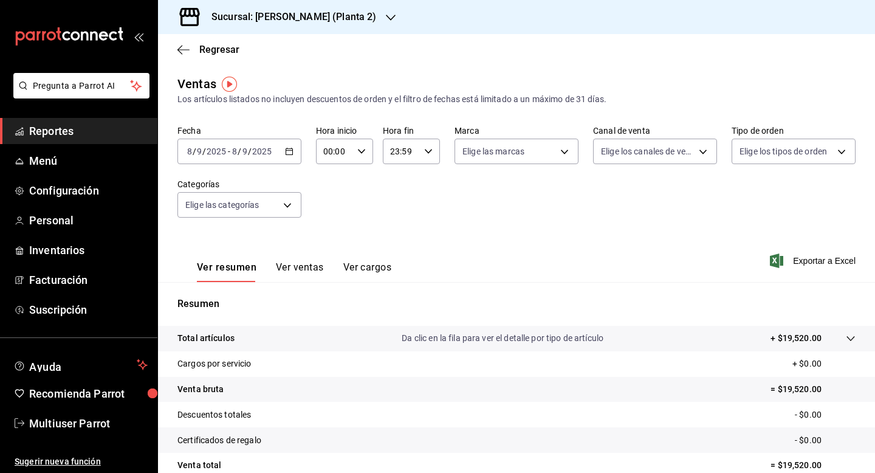
click at [343, 20] on h3 "Sucursal: Yazaki Obregon (Planta 2)" at bounding box center [289, 17] width 174 height 15
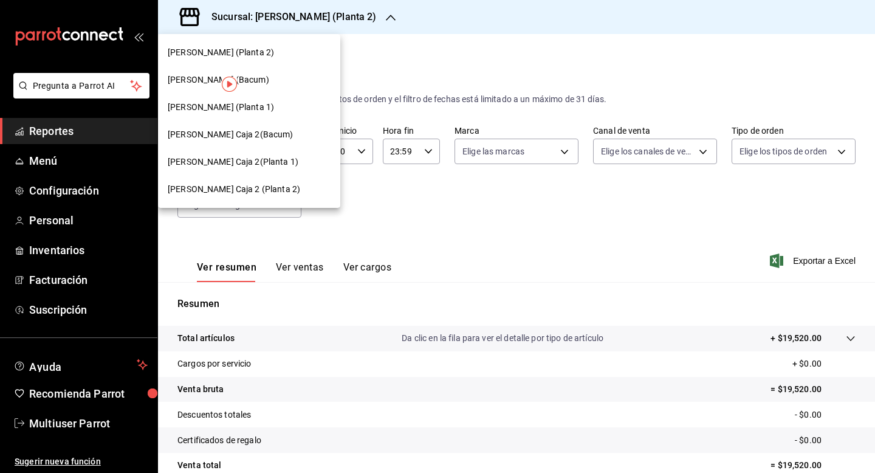
click at [304, 106] on div "Yazaki Obregon (Planta 1)" at bounding box center [249, 107] width 163 height 13
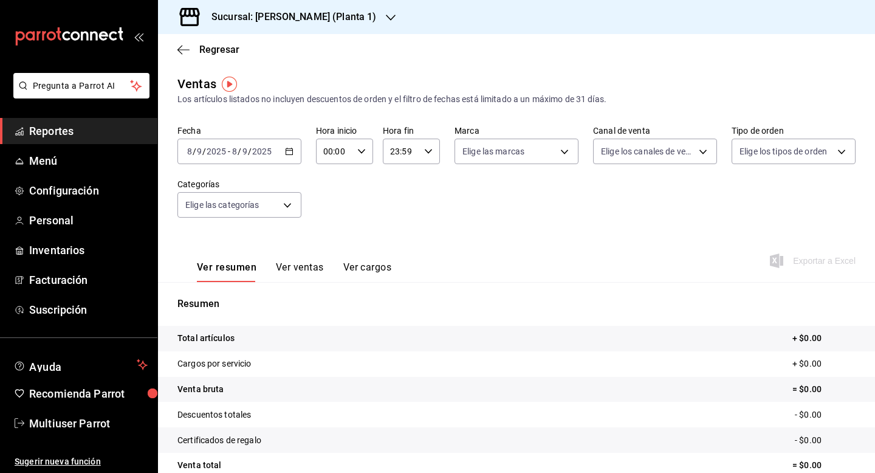
click at [292, 152] on icon "button" at bounding box center [289, 151] width 9 height 9
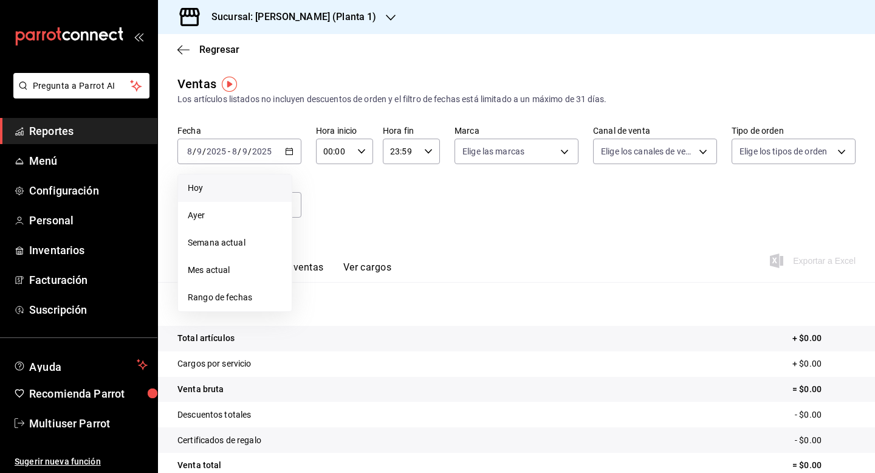
click at [249, 196] on li "Hoy" at bounding box center [235, 187] width 114 height 27
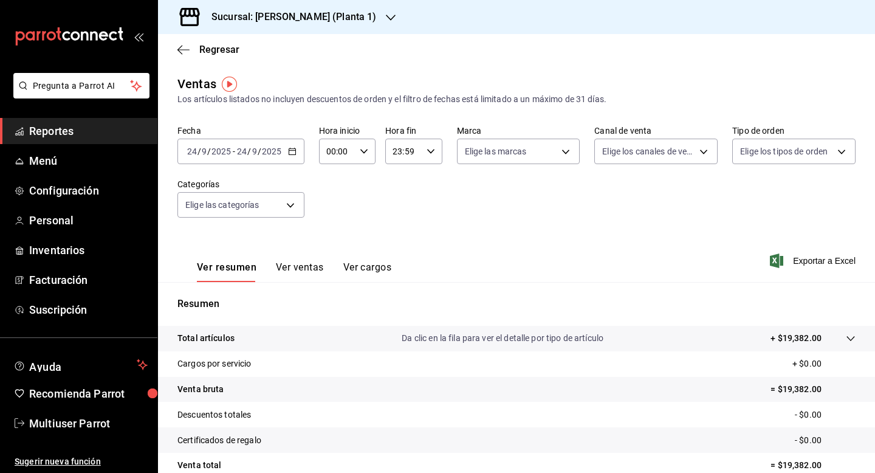
click at [292, 153] on icon "button" at bounding box center [292, 151] width 9 height 9
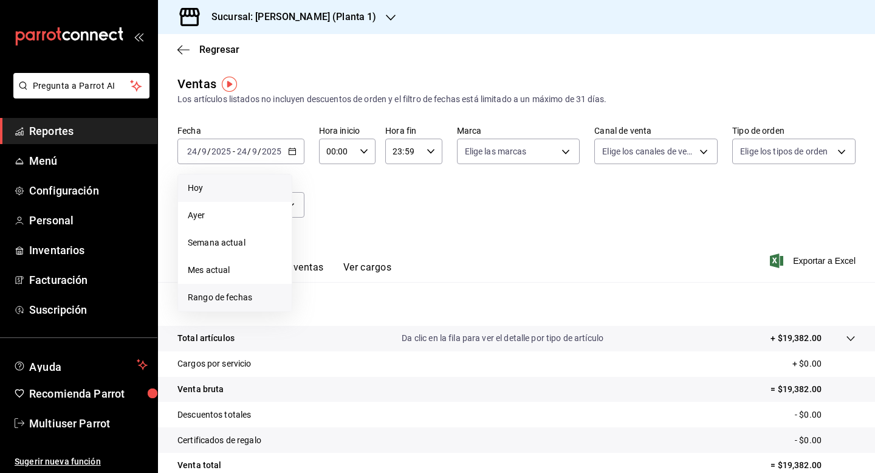
click at [249, 297] on span "Rango de fechas" at bounding box center [235, 297] width 94 height 13
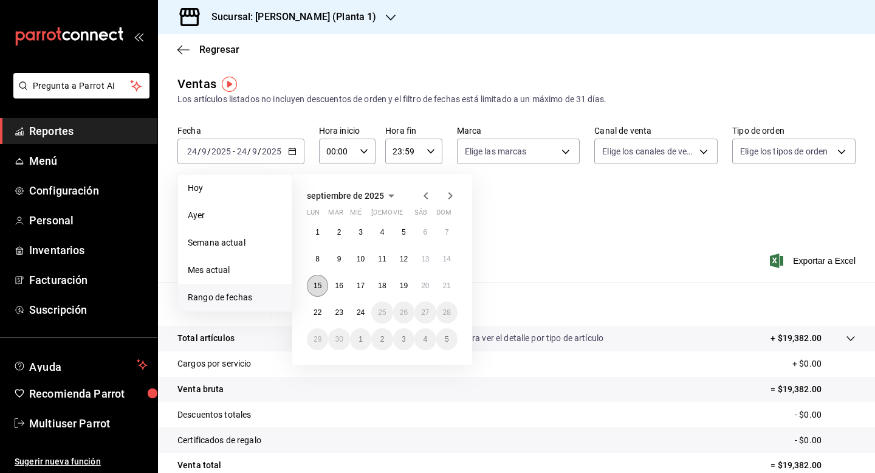
click at [316, 286] on abbr "15" at bounding box center [318, 285] width 8 height 9
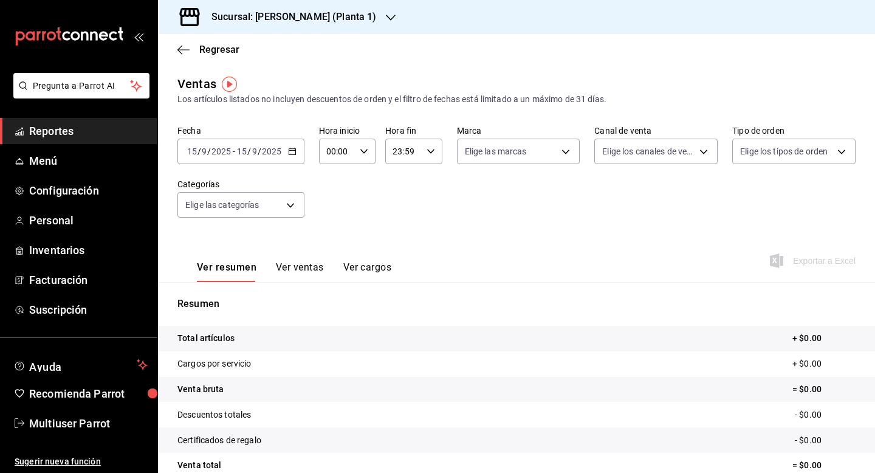
click at [291, 157] on div "2025-09-15 15 / 9 / 2025 - 2025-09-15 15 / 9 / 2025" at bounding box center [240, 152] width 127 height 26
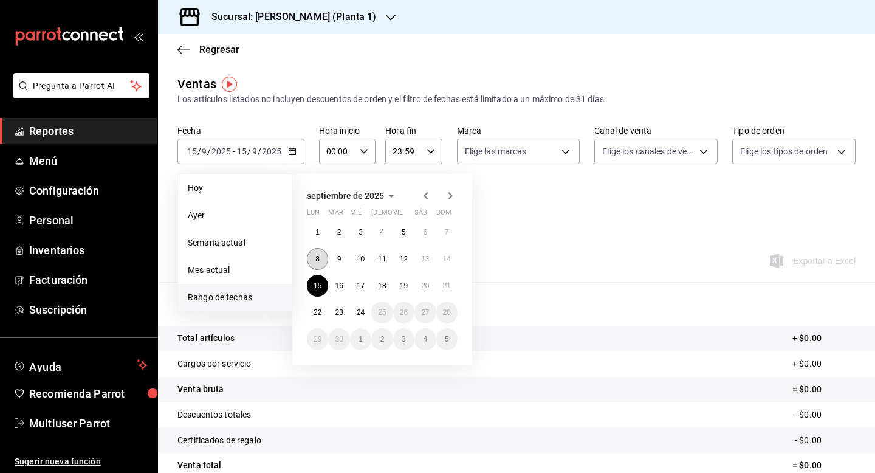
click at [318, 252] on button "8" at bounding box center [317, 259] width 21 height 22
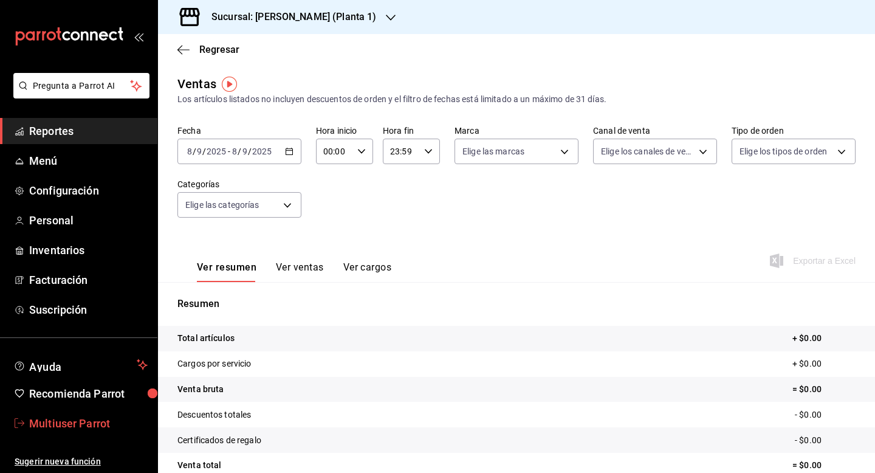
click at [84, 430] on span "Multiuser Parrot" at bounding box center [88, 423] width 118 height 16
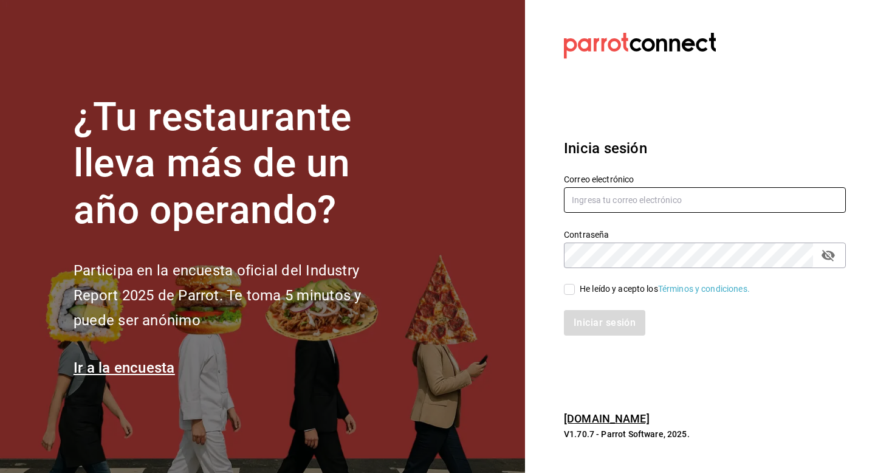
drag, startPoint x: 588, startPoint y: 189, endPoint x: 588, endPoint y: 179, distance: 9.7
click at [588, 189] on input "text" at bounding box center [705, 200] width 282 height 26
type input "nu@cafe.com"
click at [586, 290] on div "He leído y acepto los Términos y condiciones." at bounding box center [665, 289] width 170 height 13
click at [575, 290] on input "He leído y acepto los Términos y condiciones." at bounding box center [569, 289] width 11 height 11
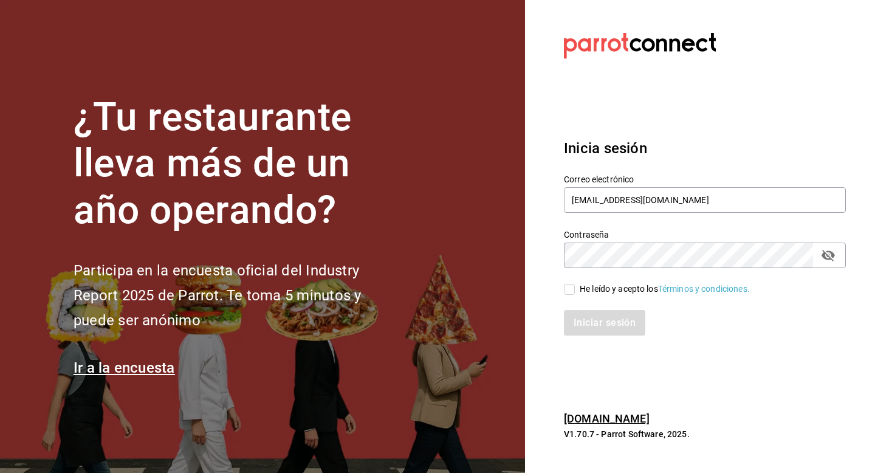
checkbox input "true"
click at [586, 327] on button "Iniciar sesión" at bounding box center [605, 323] width 83 height 26
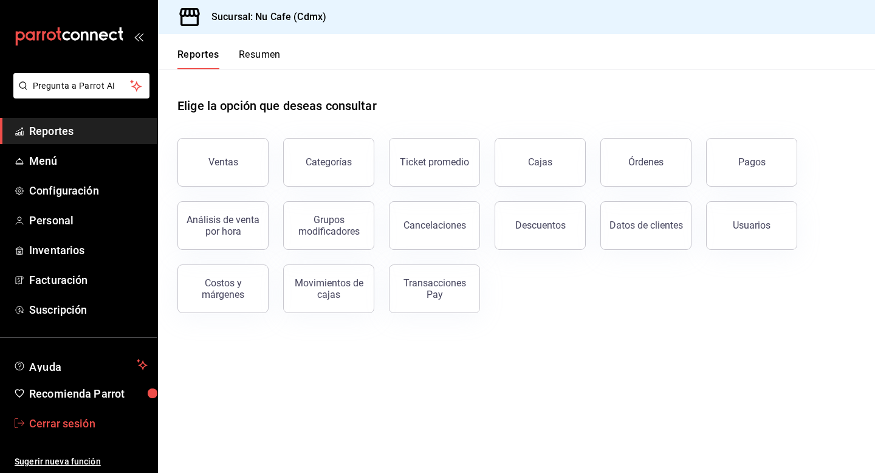
click at [94, 429] on span "Cerrar sesión" at bounding box center [88, 423] width 118 height 16
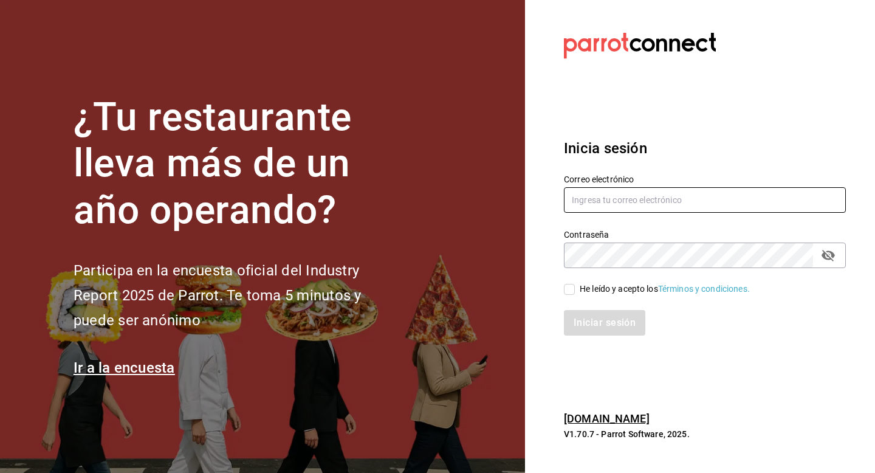
click at [584, 207] on input "text" at bounding box center [705, 200] width 282 height 26
type input "nucafe@mx.com"
click at [570, 286] on input "He leído y acepto los Términos y condiciones." at bounding box center [569, 289] width 11 height 11
checkbox input "true"
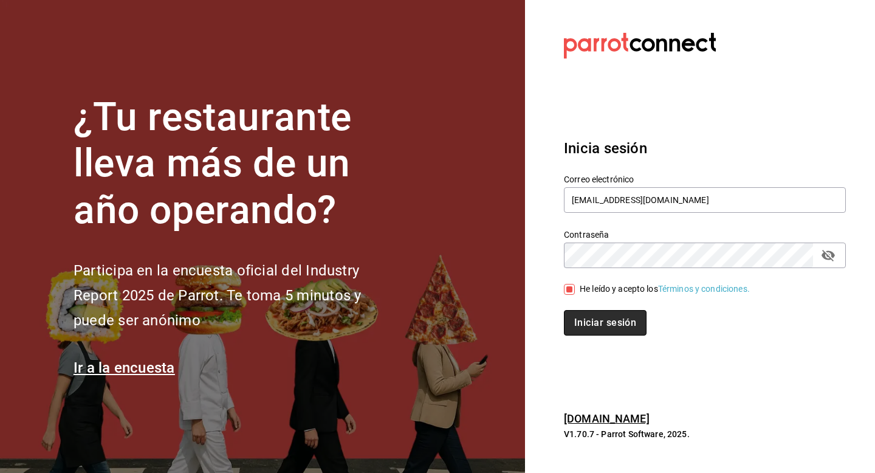
click at [572, 326] on button "Iniciar sesión" at bounding box center [605, 323] width 83 height 26
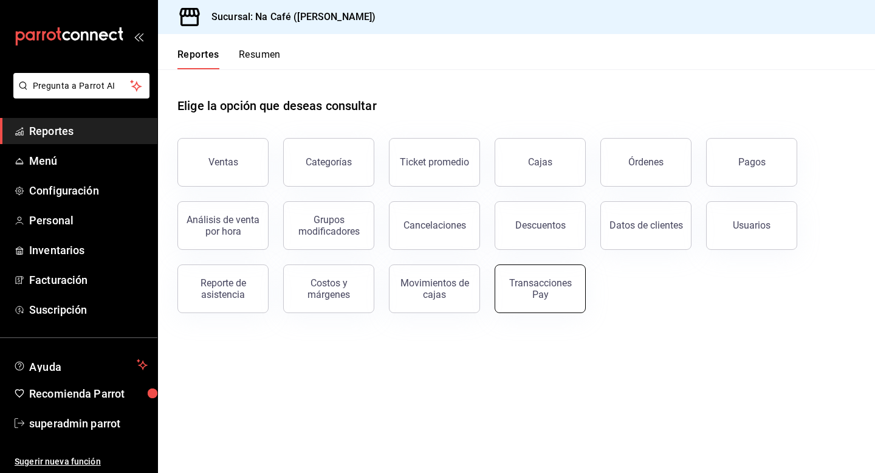
click at [527, 293] on div "Transacciones Pay" at bounding box center [540, 288] width 75 height 23
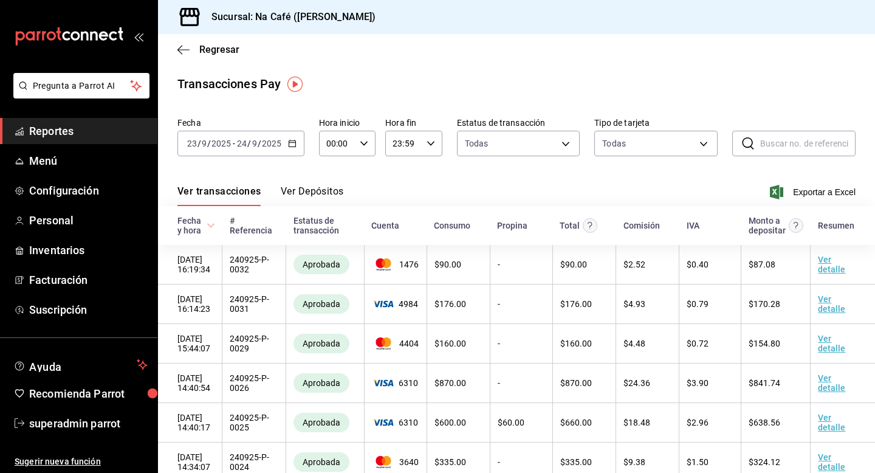
click at [293, 148] on div "[DATE] [DATE] - [DATE] [DATE]" at bounding box center [240, 144] width 127 height 26
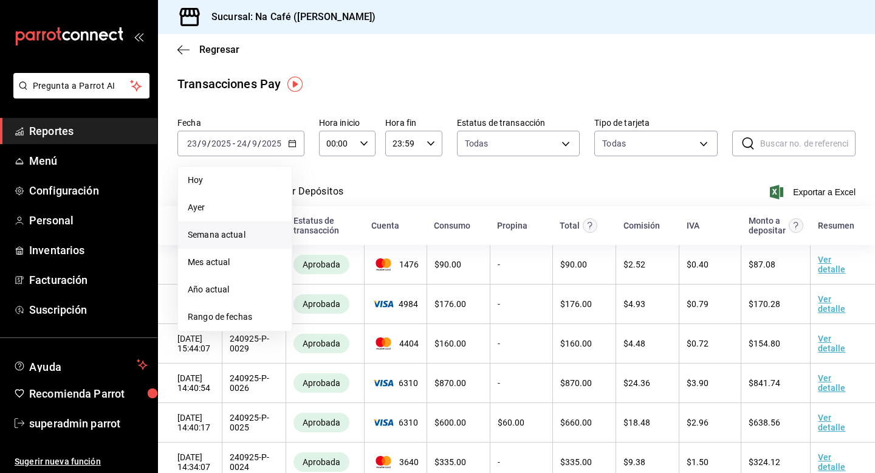
click at [251, 233] on span "Semana actual" at bounding box center [235, 234] width 94 height 13
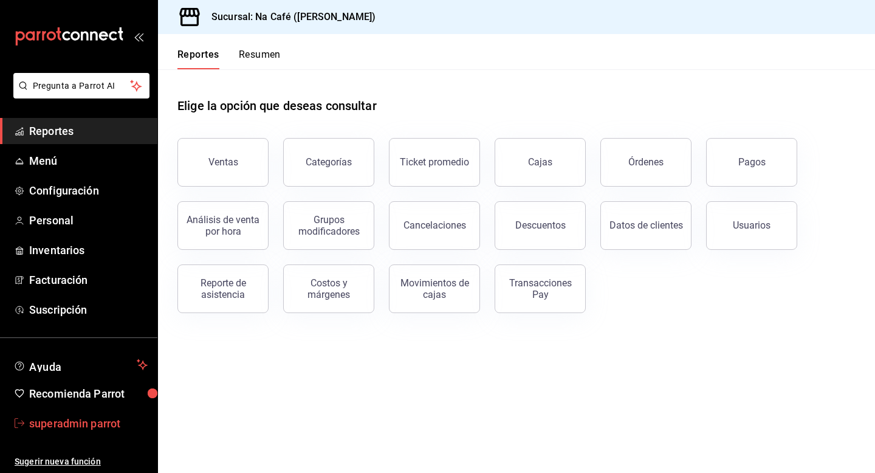
click at [105, 415] on span "superadmin parrot" at bounding box center [88, 423] width 118 height 16
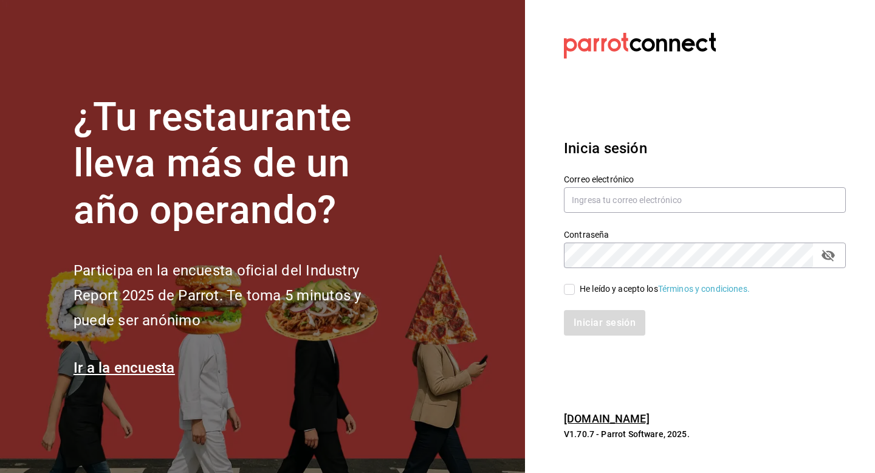
click at [662, 216] on div "Contraseña Contraseña" at bounding box center [697, 241] width 297 height 53
click at [662, 204] on input "text" at bounding box center [705, 200] width 282 height 26
type input "d"
type input "taqueria@dominio.com"
click at [588, 295] on div "Iniciar sesión" at bounding box center [697, 315] width 297 height 40
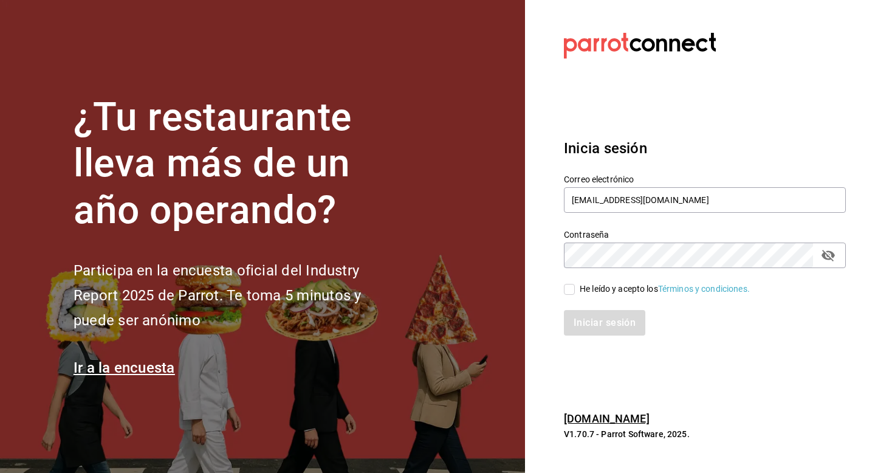
click at [588, 290] on div "He leído y acepto los Términos y condiciones." at bounding box center [665, 289] width 170 height 13
click at [575, 290] on input "He leído y acepto los Términos y condiciones." at bounding box center [569, 289] width 11 height 11
checkbox input "true"
click at [588, 326] on button "Iniciar sesión" at bounding box center [605, 323] width 83 height 26
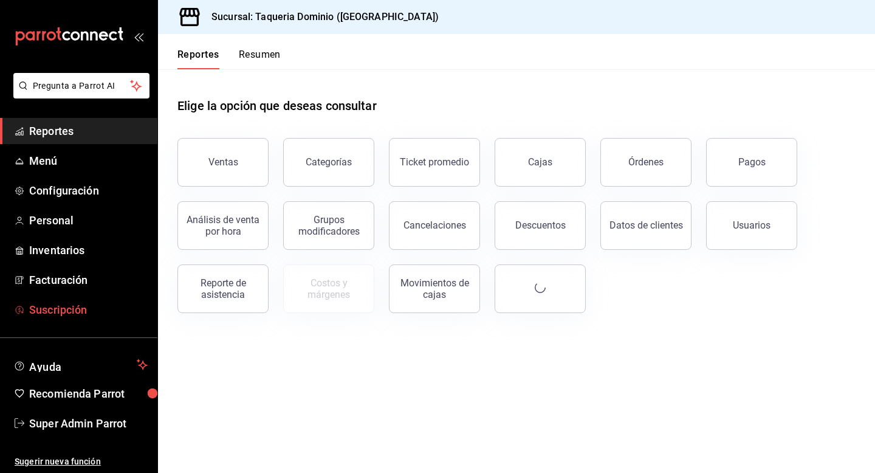
click at [63, 306] on span "Suscripción" at bounding box center [88, 309] width 118 height 16
click at [80, 416] on span "Super Admin Parrot" at bounding box center [88, 423] width 118 height 16
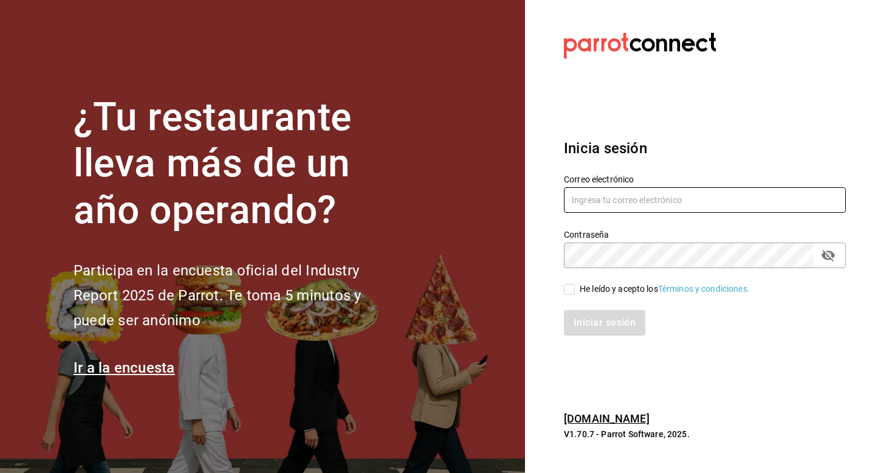
click at [571, 201] on input "text" at bounding box center [705, 200] width 282 height 26
type input "u"
type input "[EMAIL_ADDRESS][DOMAIN_NAME]"
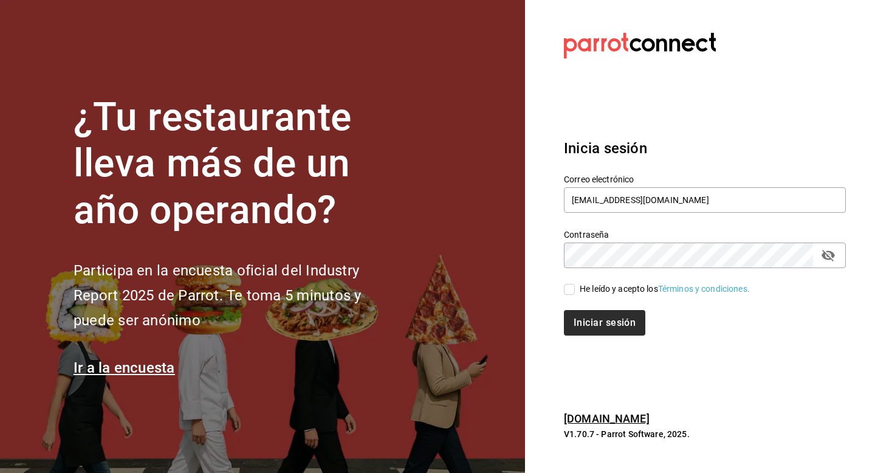
drag, startPoint x: 567, startPoint y: 294, endPoint x: 572, endPoint y: 318, distance: 25.5
click at [567, 294] on input "He leído y acepto los Términos y condiciones." at bounding box center [569, 289] width 11 height 11
checkbox input "true"
click at [574, 326] on button "Iniciar sesión" at bounding box center [605, 323] width 83 height 26
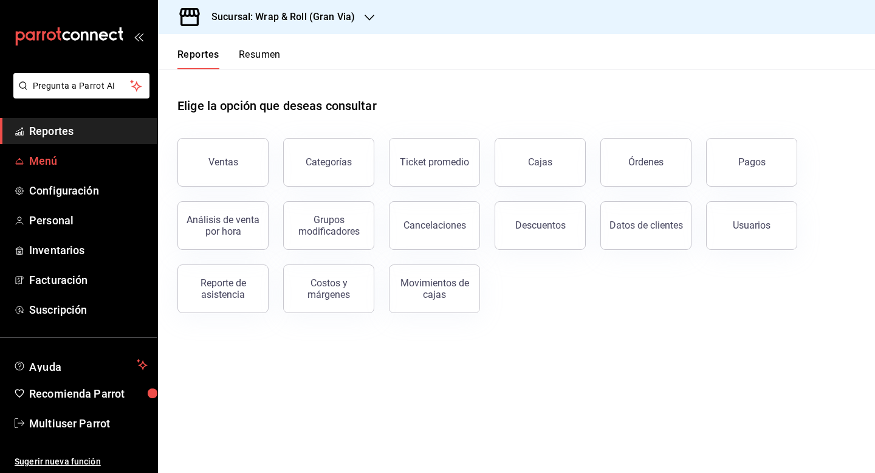
click at [69, 161] on span "Menú" at bounding box center [88, 161] width 118 height 16
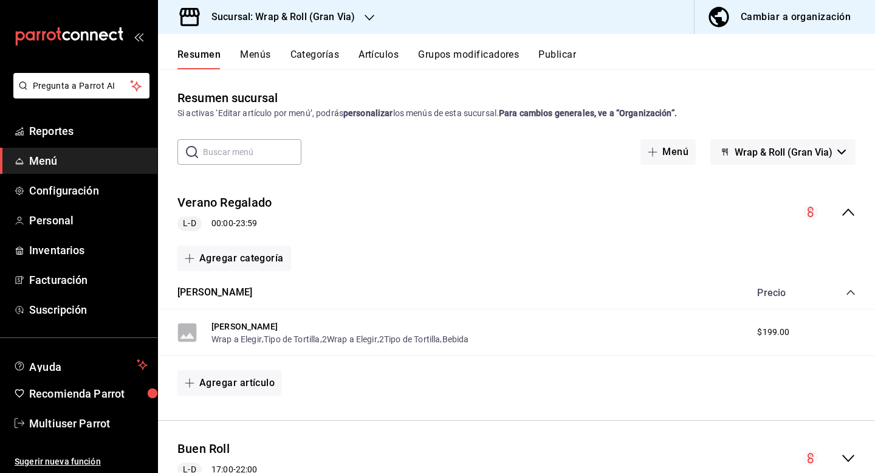
click at [373, 60] on button "Artículos" at bounding box center [379, 59] width 40 height 21
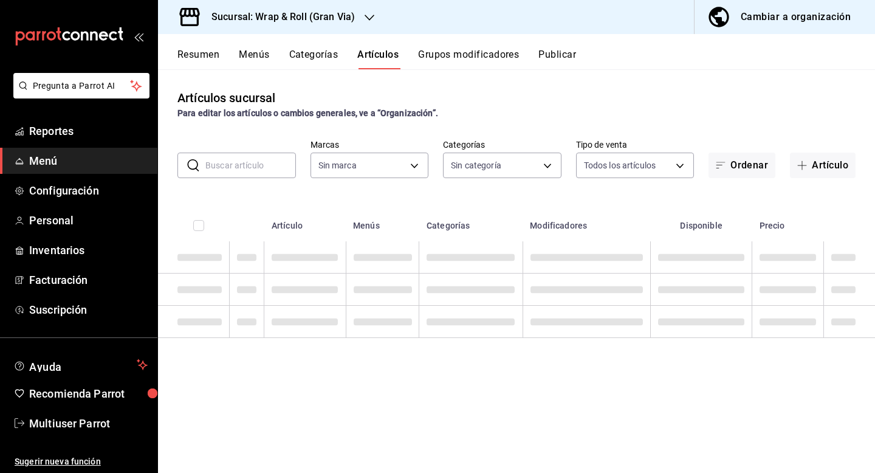
type input "3aa7178a-5c36-4a10-914b-422f32928323"
type input "781a389b-cc98-4a88-952c-717bf7d10335,4e032624-1709-4541-9167-c9eae0ea9c79,8f61f…"
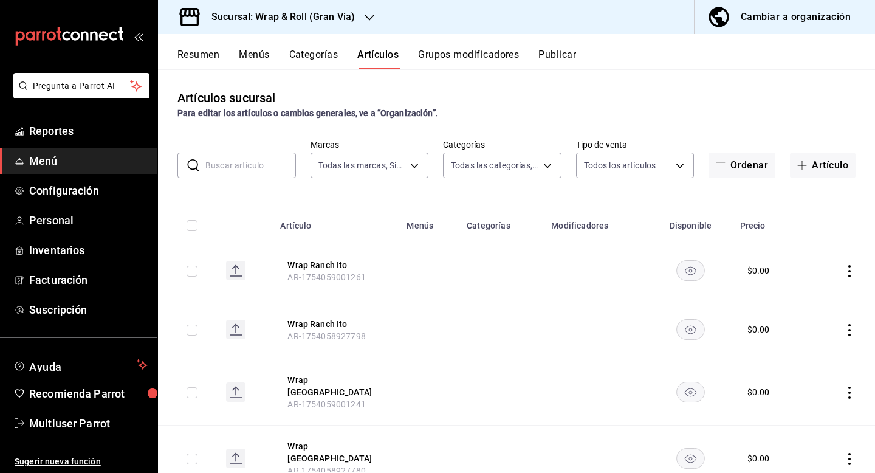
click at [232, 170] on input "text" at bounding box center [250, 165] width 91 height 24
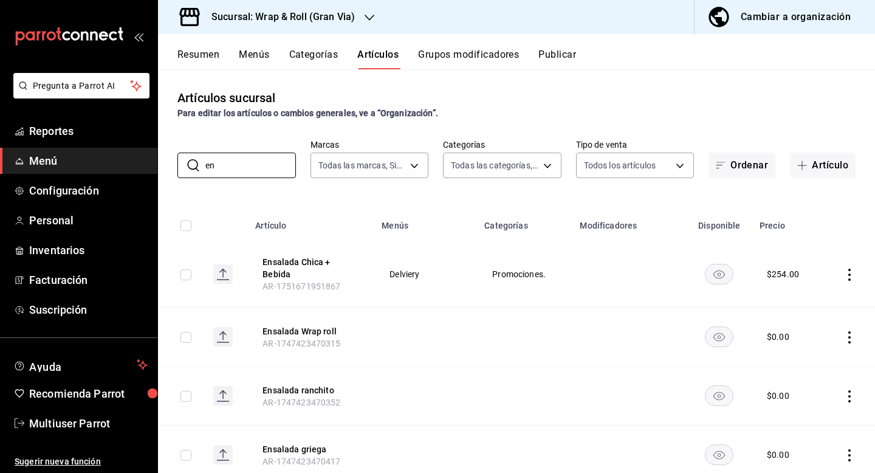
type input "e"
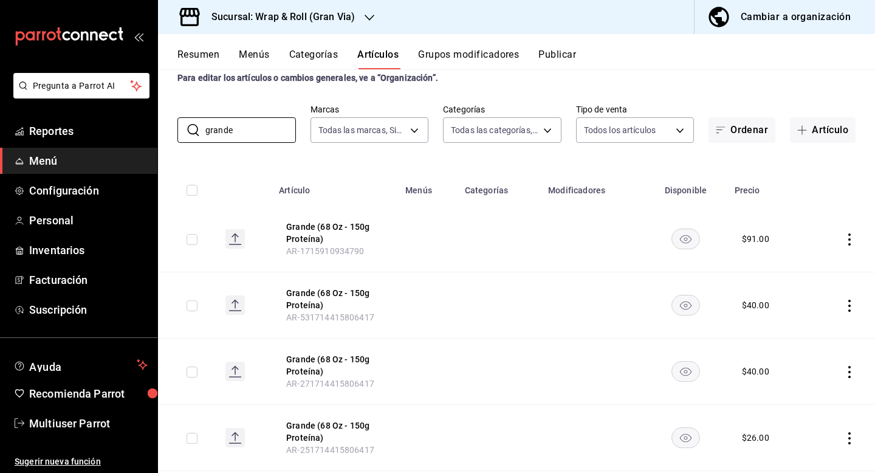
scroll to position [36, 0]
type input "grande"
click at [746, 16] on div "Cambiar a organización" at bounding box center [796, 17] width 110 height 17
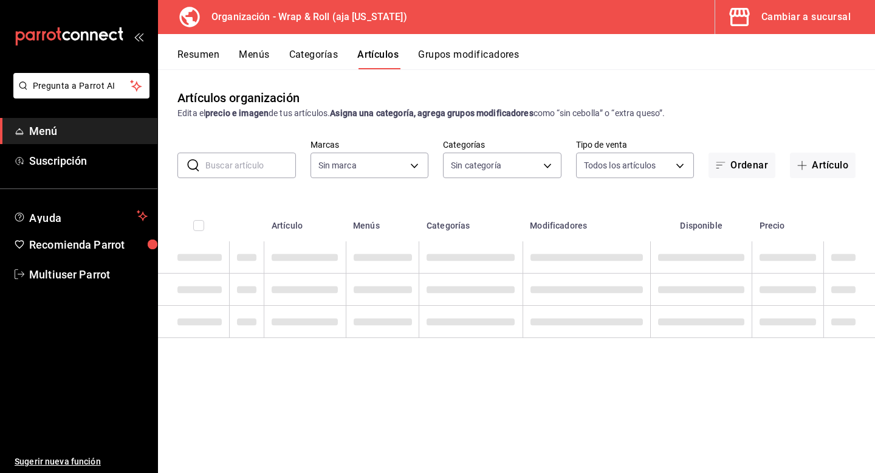
type input "c8697558-cd24-4312-bd1f-30d1598f05ce,f83ec4b0-b931-4386-b2ba-100cfd40d3e9,2ea4e…"
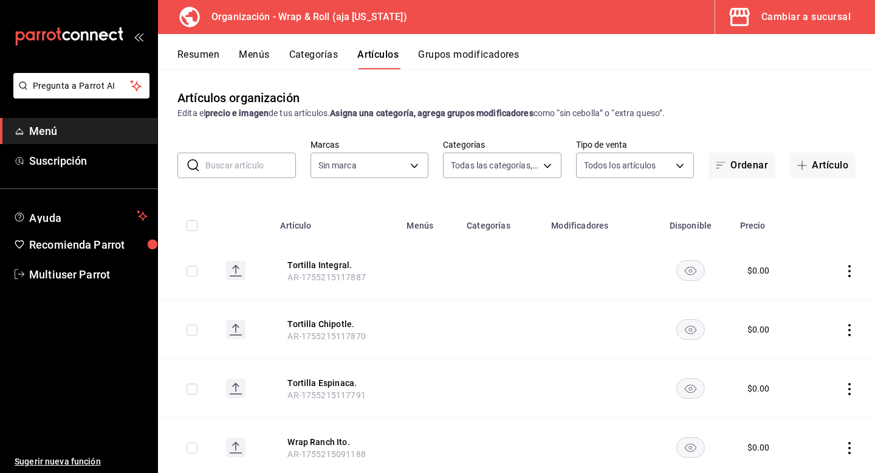
type input "3a4fe021-41fc-46df-8e55-94c4290f1a26"
drag, startPoint x: 264, startPoint y: 162, endPoint x: 264, endPoint y: 124, distance: 38.3
click at [264, 162] on input "text" at bounding box center [250, 165] width 91 height 24
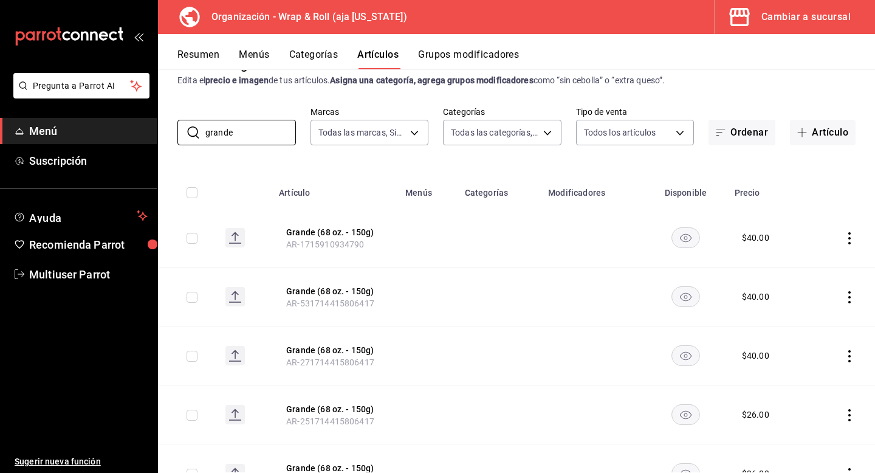
scroll to position [27, 0]
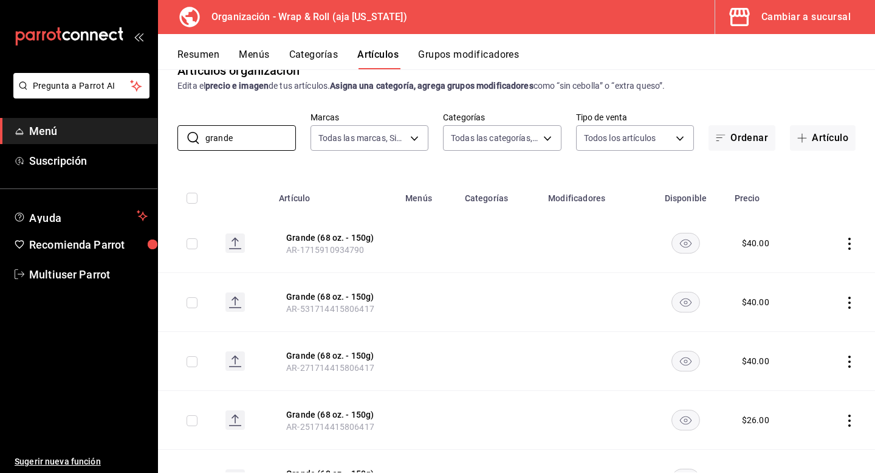
type input "grande"
click at [339, 241] on button "Grande (68 oz. - 150g)" at bounding box center [334, 238] width 97 height 12
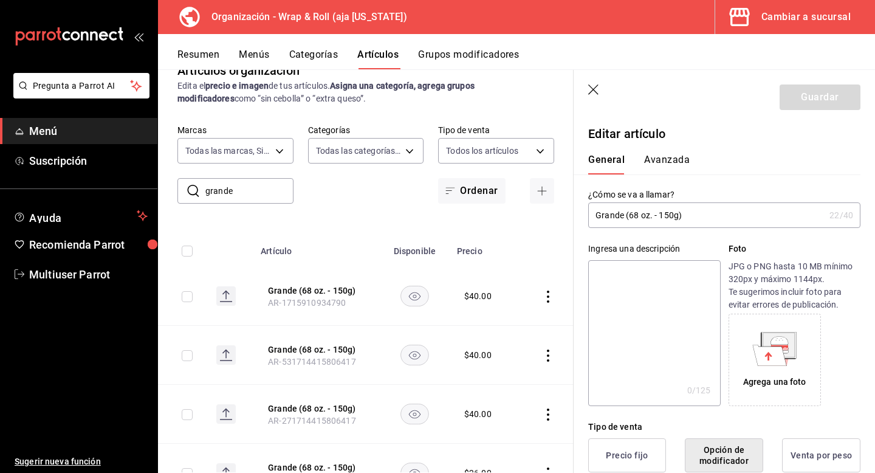
drag, startPoint x: 656, startPoint y: 219, endPoint x: 629, endPoint y: 219, distance: 27.3
click at [629, 219] on input "Grande (68 oz. - 150g)" at bounding box center [706, 215] width 236 height 24
click at [689, 220] on input "Grande (150g)" at bounding box center [706, 215] width 236 height 24
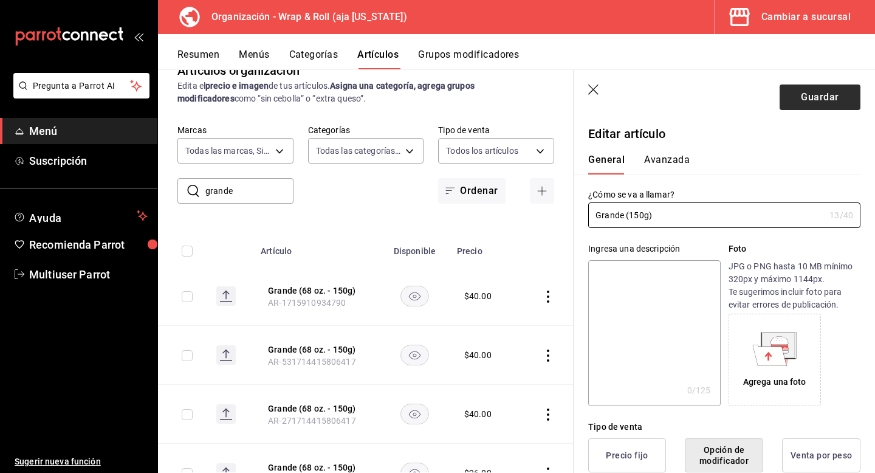
type input "Grande (150g)"
click at [814, 95] on button "Guardar" at bounding box center [820, 97] width 81 height 26
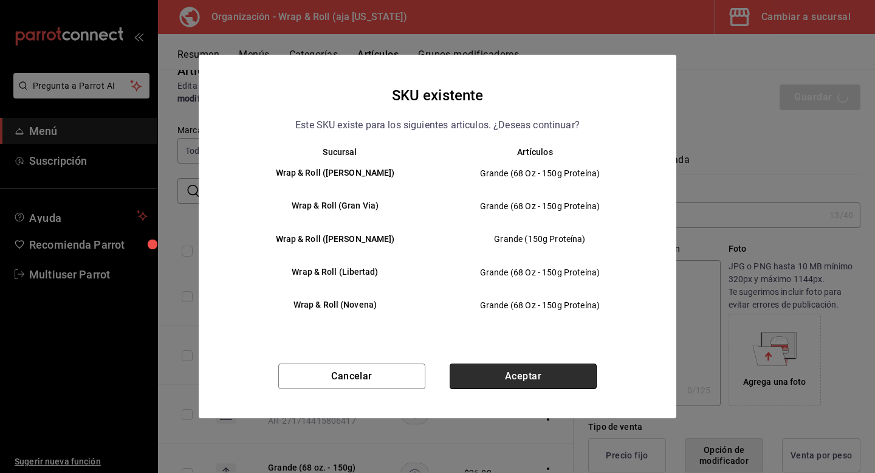
click at [510, 375] on button "Aceptar" at bounding box center [523, 376] width 147 height 26
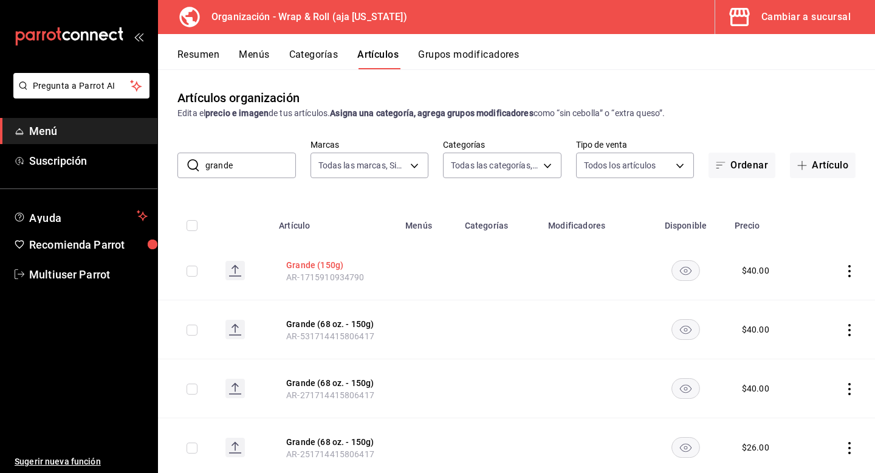
click at [331, 266] on button "Grande (150g)" at bounding box center [334, 265] width 97 height 12
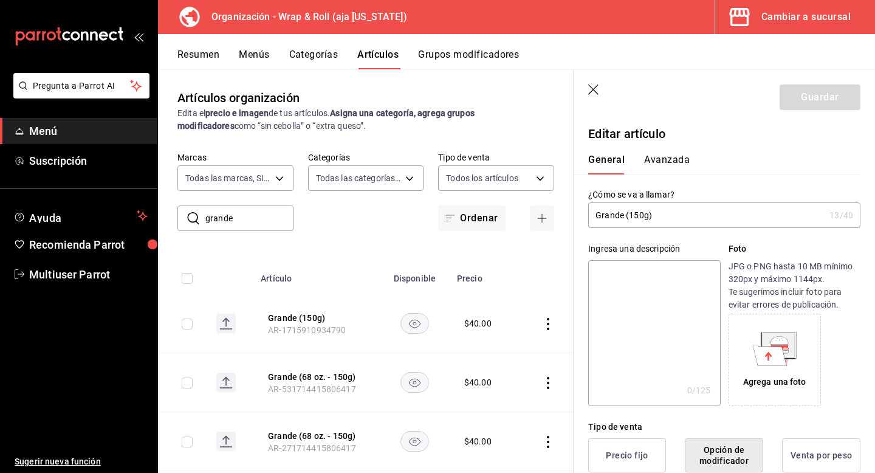
click at [656, 216] on input "Grande (150g)" at bounding box center [706, 215] width 236 height 24
click at [324, 372] on button "Grande (68 oz. - 150g)" at bounding box center [316, 377] width 97 height 12
click at [689, 224] on input "Grande (68 oz. - 150g)" at bounding box center [706, 215] width 236 height 24
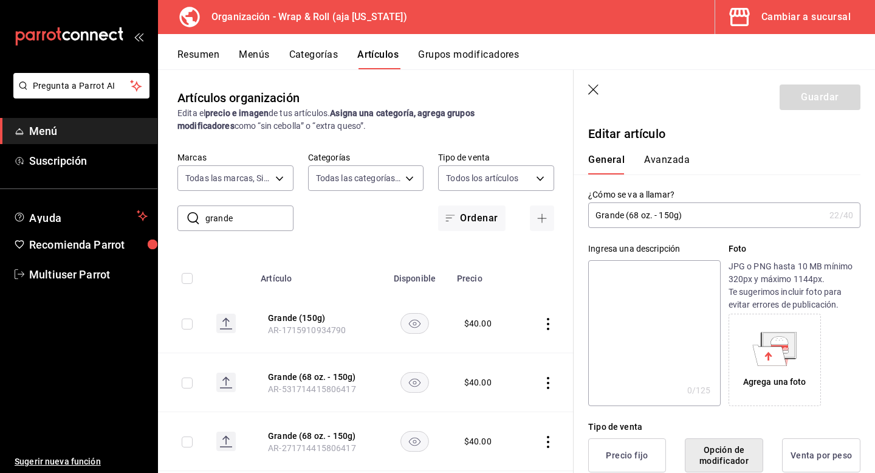
click at [689, 224] on input "Grande (68 oz. - 150g)" at bounding box center [706, 215] width 236 height 24
type input "Grande (150g)"
click at [805, 92] on button "Guardar" at bounding box center [820, 97] width 81 height 26
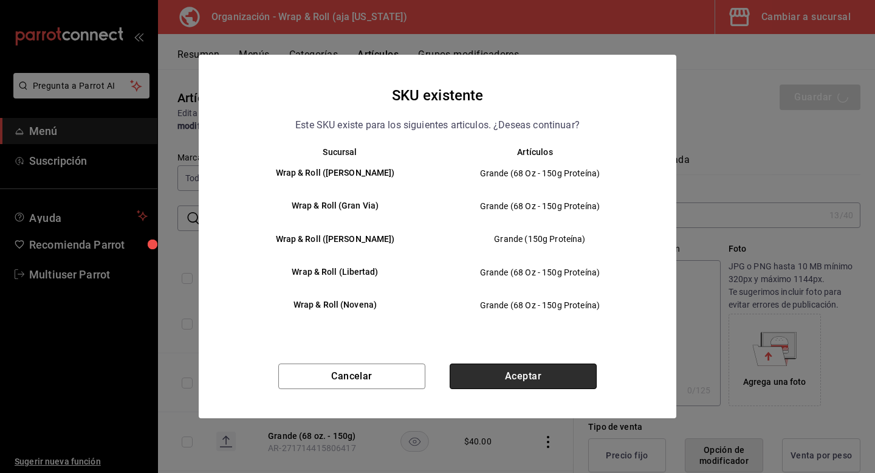
click at [526, 376] on button "Aceptar" at bounding box center [523, 376] width 147 height 26
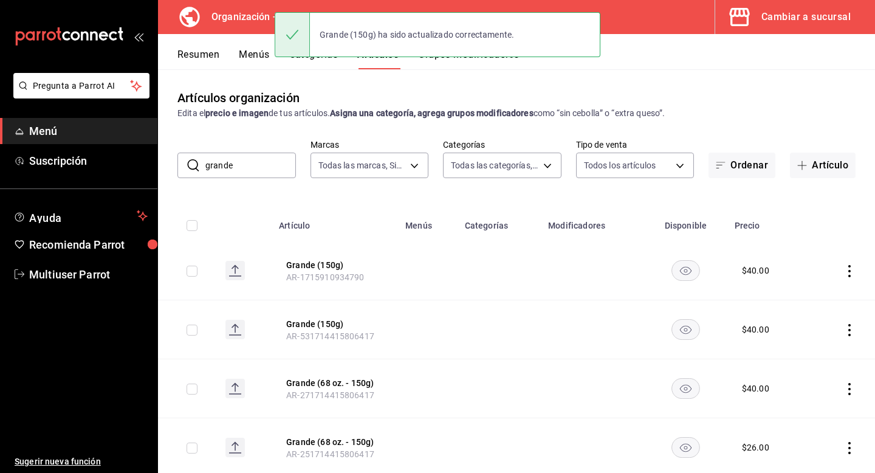
scroll to position [92, 0]
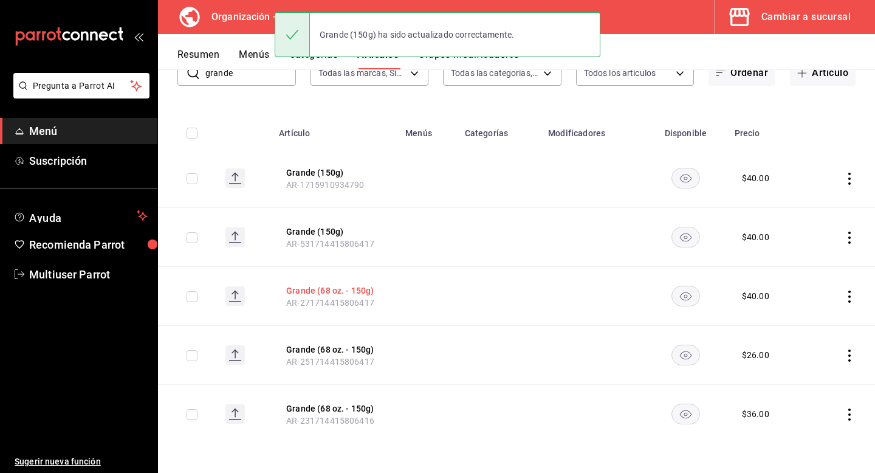
click at [355, 295] on button "Grande (68 oz. - 150g)" at bounding box center [334, 290] width 97 height 12
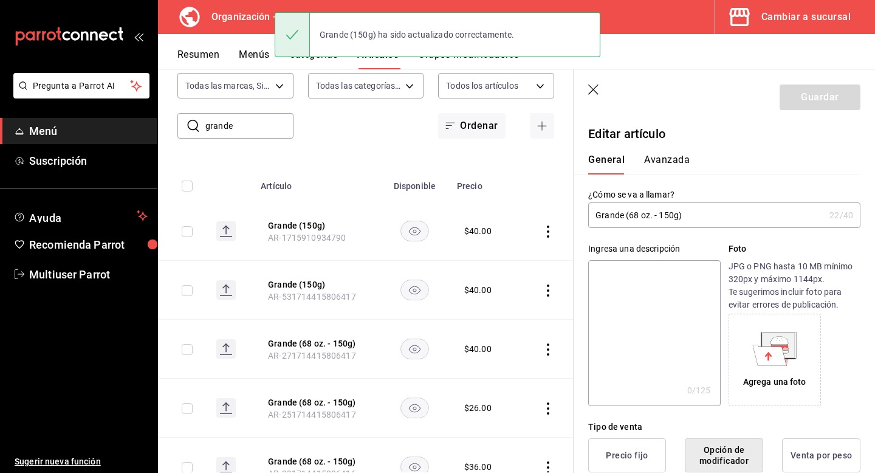
click at [678, 217] on input "Grande (68 oz. - 150g)" at bounding box center [706, 215] width 236 height 24
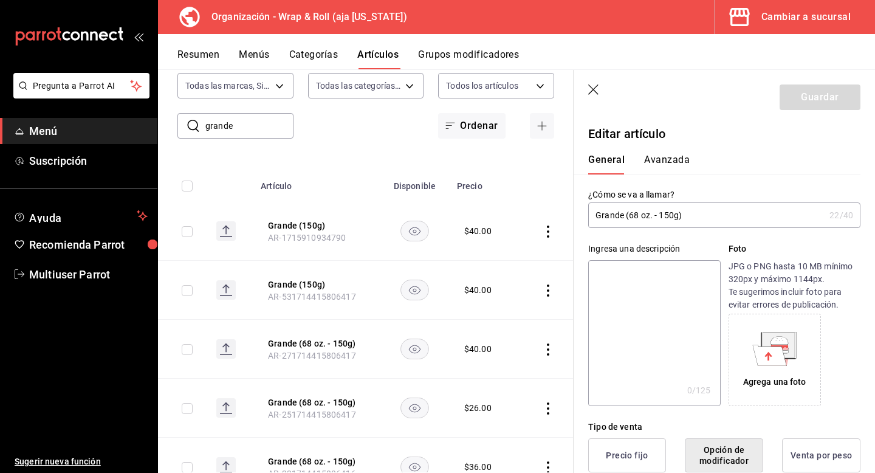
click at [678, 217] on input "Grande (68 oz. - 150g)" at bounding box center [706, 215] width 236 height 24
type input "Grande (150g)"
click at [799, 101] on button "Guardar" at bounding box center [820, 97] width 81 height 26
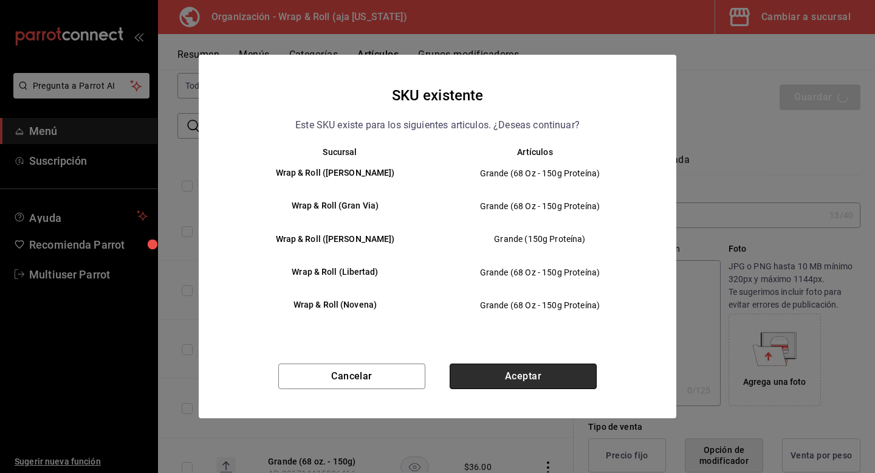
click at [492, 373] on button "Aceptar" at bounding box center [523, 376] width 147 height 26
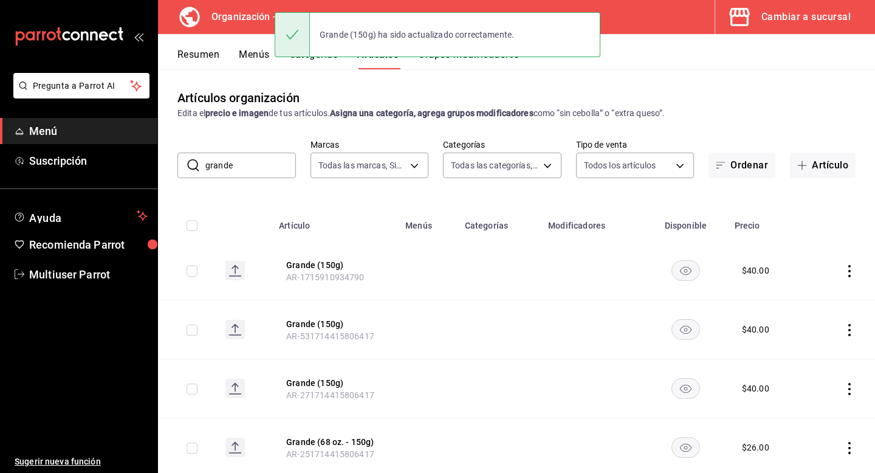
scroll to position [92, 0]
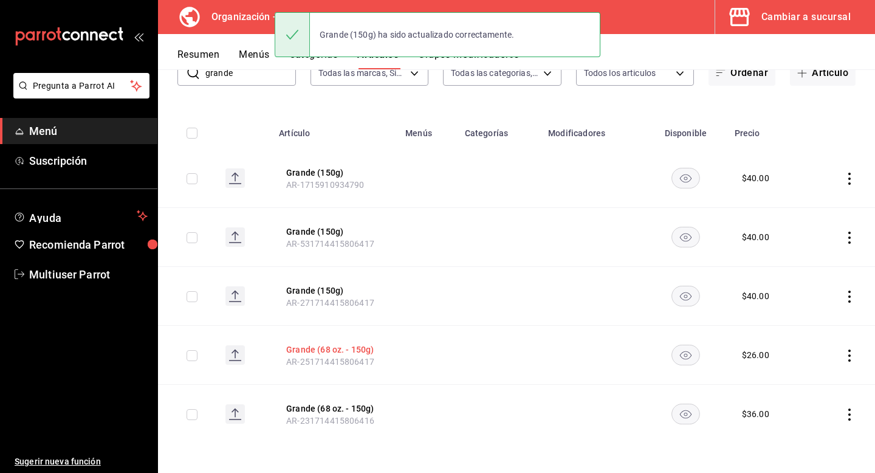
click at [328, 348] on button "Grande (68 oz. - 150g)" at bounding box center [334, 349] width 97 height 12
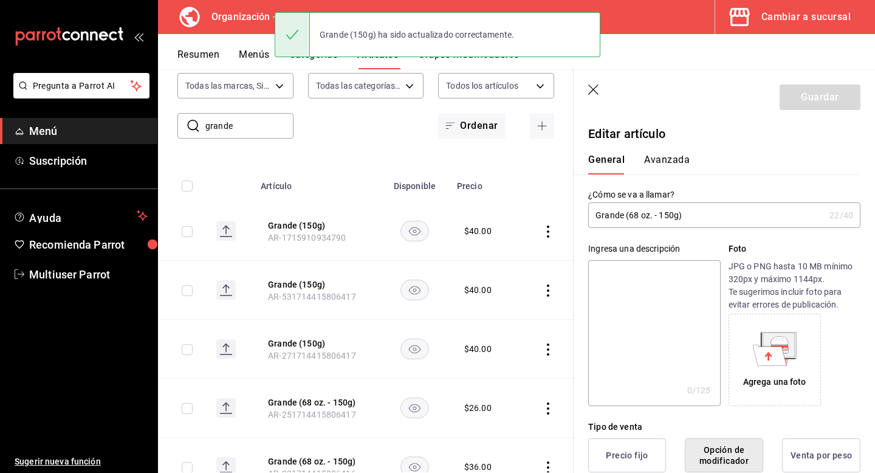
click at [648, 216] on input "Grande (68 oz. - 150g)" at bounding box center [706, 215] width 236 height 24
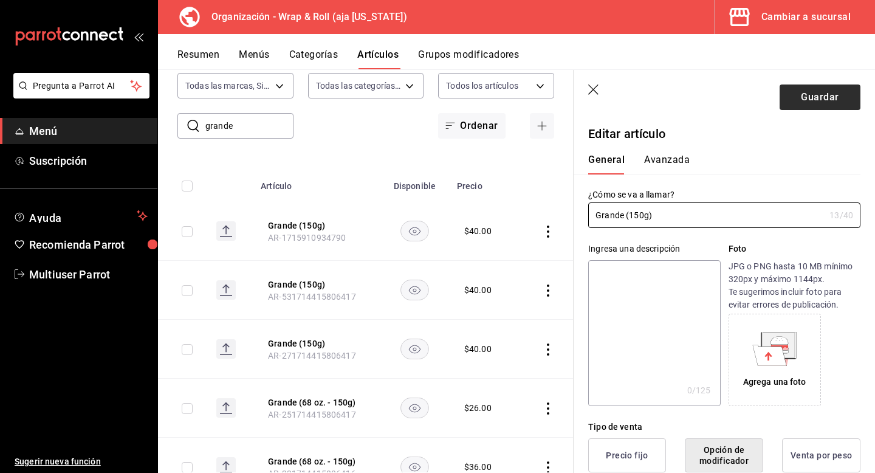
type input "Grande (150g)"
click at [819, 88] on button "Guardar" at bounding box center [820, 97] width 81 height 26
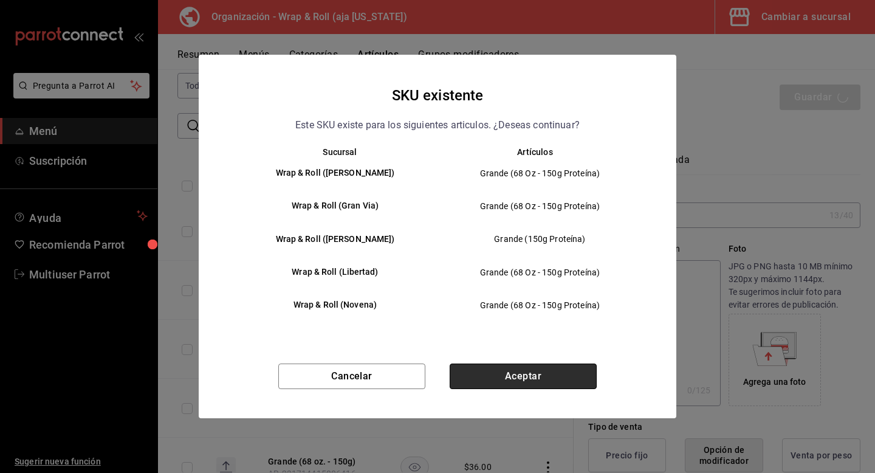
click at [478, 371] on button "Aceptar" at bounding box center [523, 376] width 147 height 26
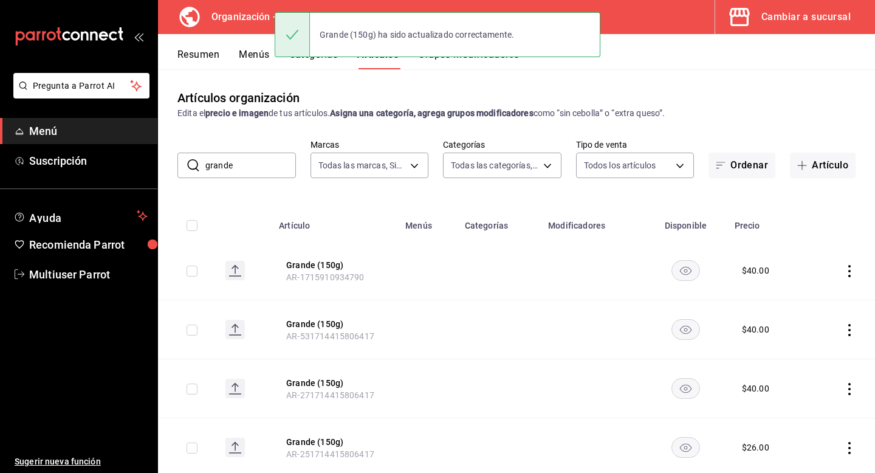
scroll to position [92, 0]
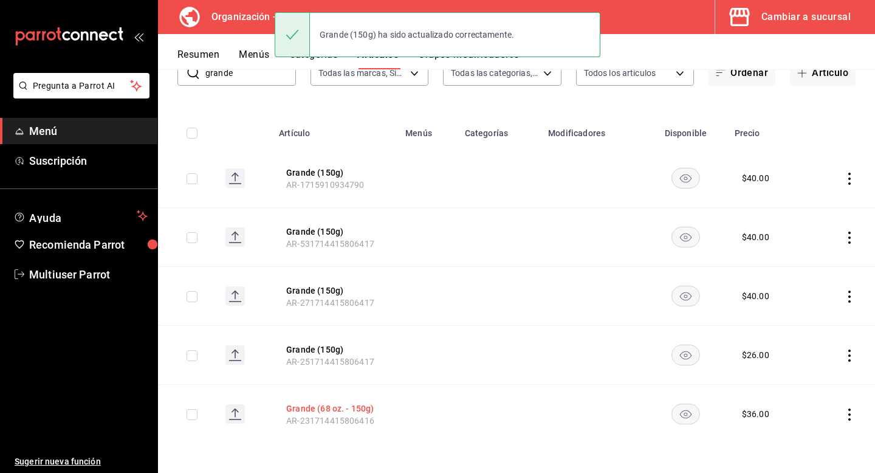
click at [329, 402] on button "Grande (68 oz. - 150g)" at bounding box center [334, 408] width 97 height 12
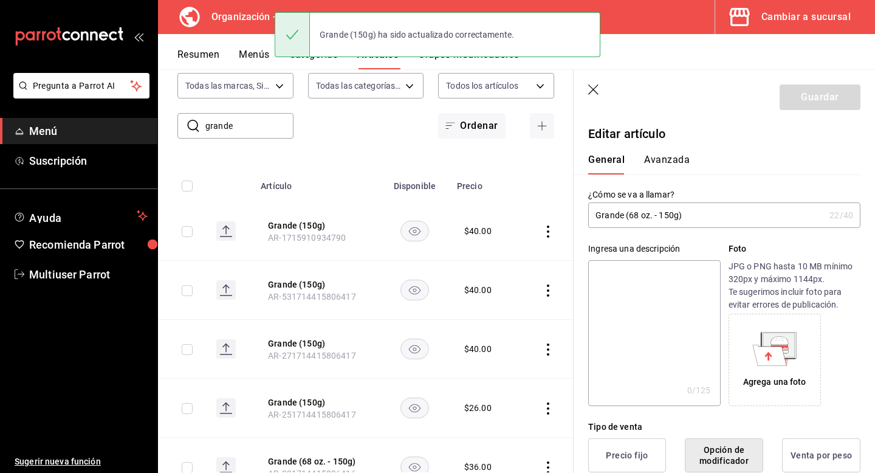
click at [707, 218] on input "Grande (68 oz. - 150g)" at bounding box center [706, 215] width 236 height 24
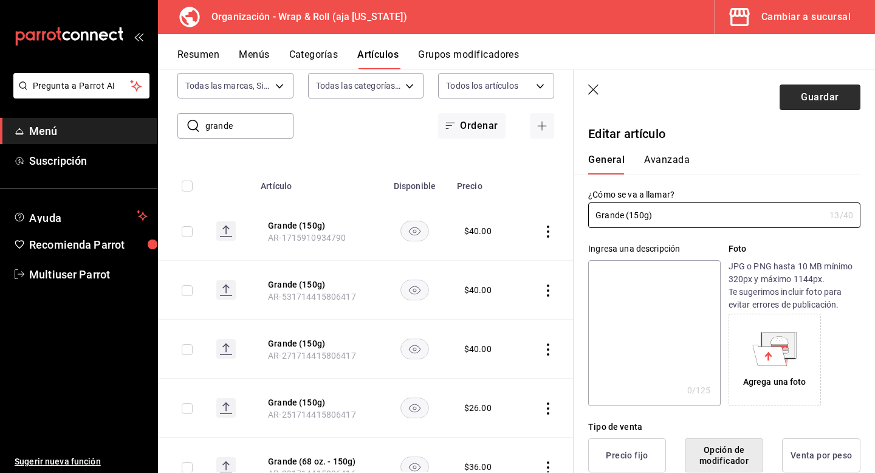
type input "Grande (150g)"
click at [811, 95] on button "Guardar" at bounding box center [820, 97] width 81 height 26
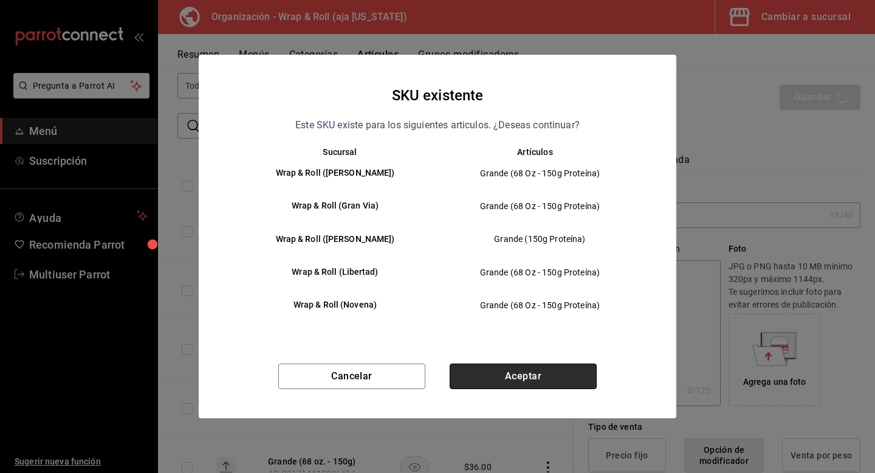
click at [551, 384] on button "Aceptar" at bounding box center [523, 376] width 147 height 26
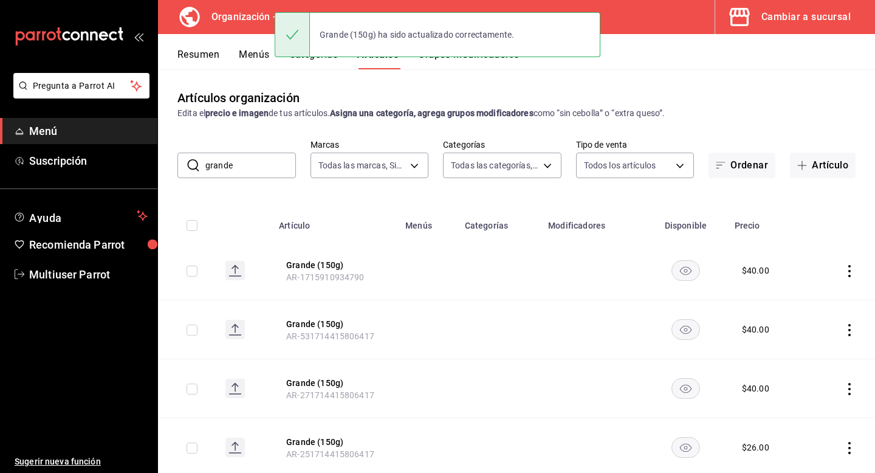
click at [264, 173] on input "grande" at bounding box center [250, 165] width 91 height 24
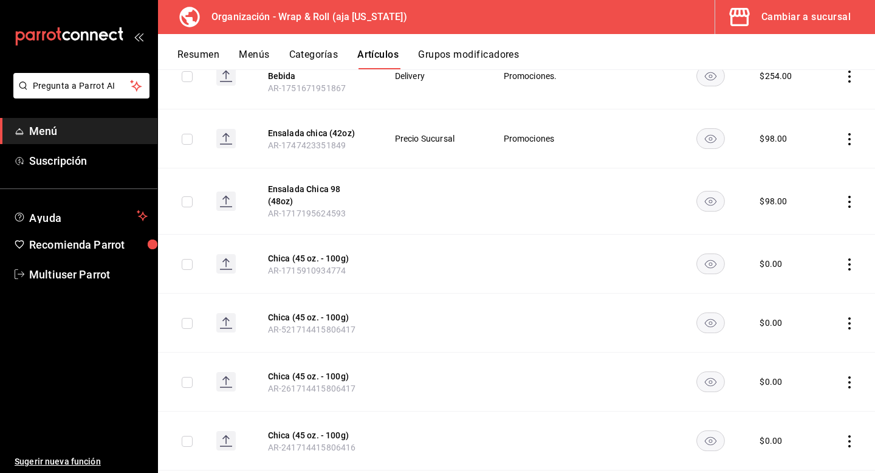
scroll to position [217, 0]
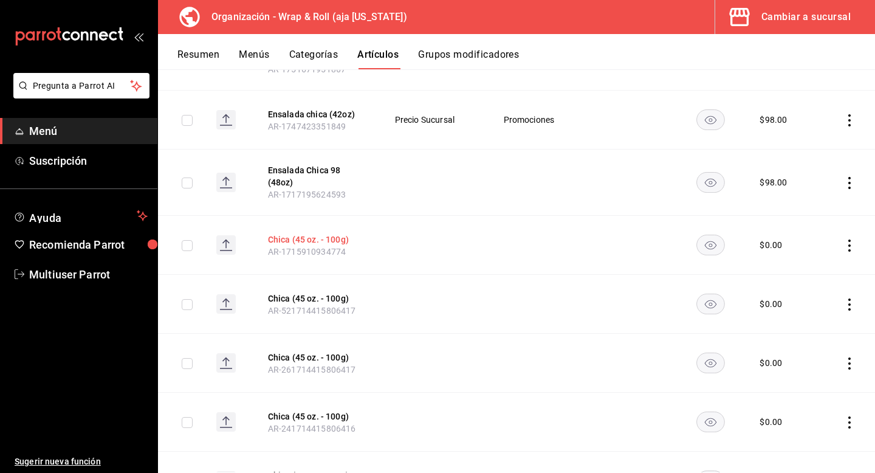
type input "chica"
click at [323, 233] on button "Chica (45 oz. - 100g)" at bounding box center [316, 239] width 97 height 12
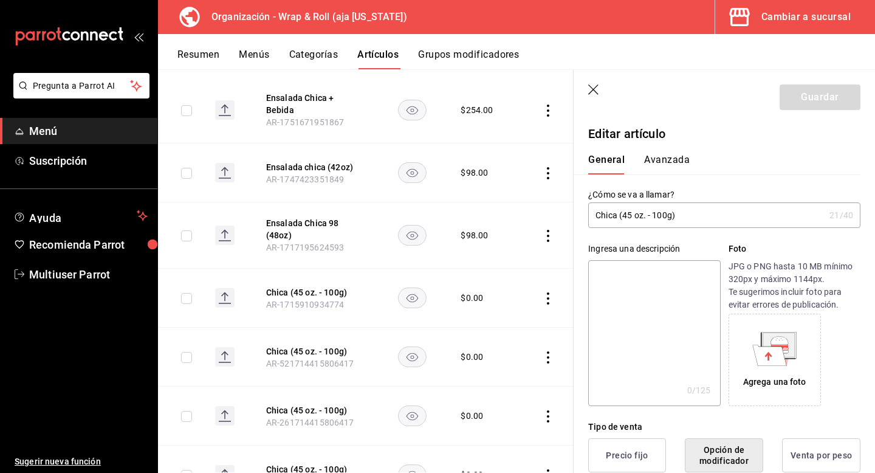
click at [654, 216] on input "Chica (45 oz. - 100g)" at bounding box center [706, 215] width 236 height 24
click at [650, 215] on input "Chica (100g)" at bounding box center [706, 215] width 236 height 24
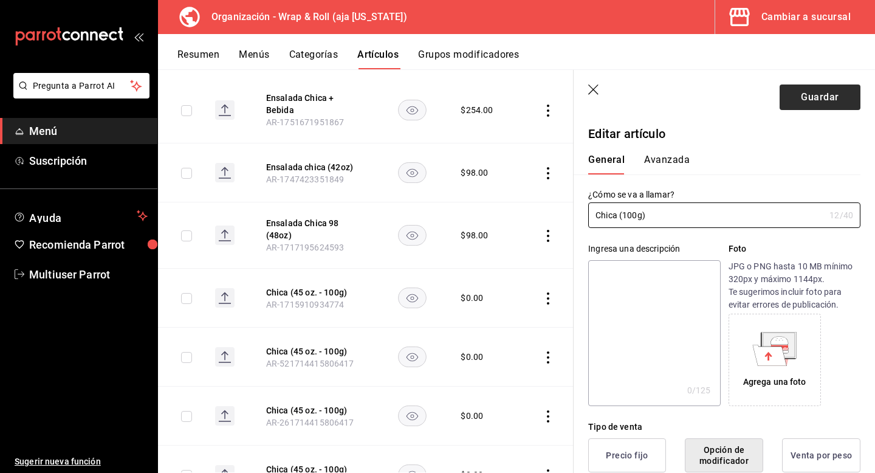
type input "Chica (100g)"
click at [807, 98] on button "Guardar" at bounding box center [820, 97] width 81 height 26
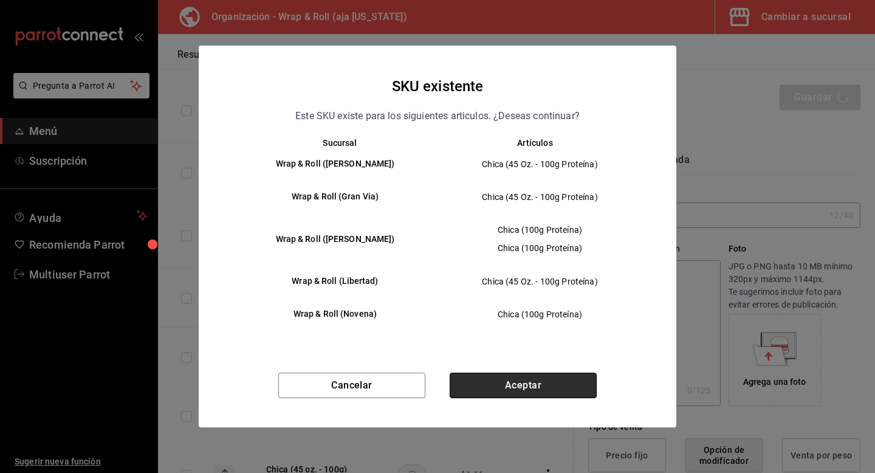
click at [519, 397] on button "Aceptar" at bounding box center [523, 386] width 147 height 26
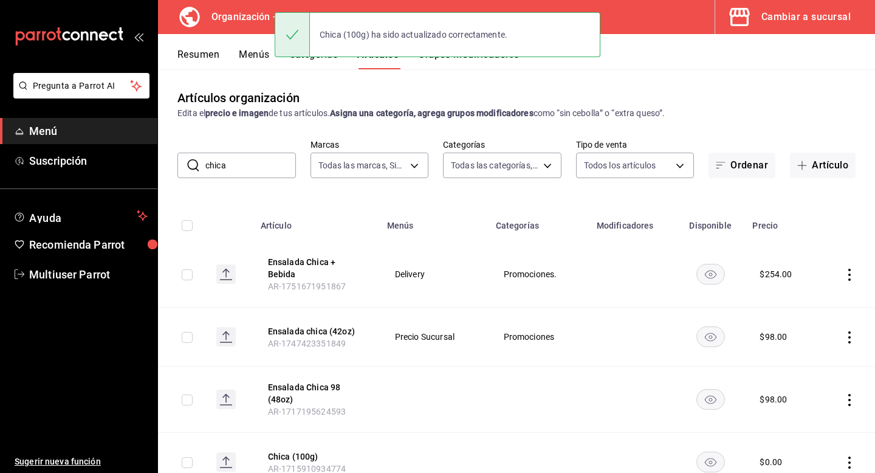
scroll to position [276, 0]
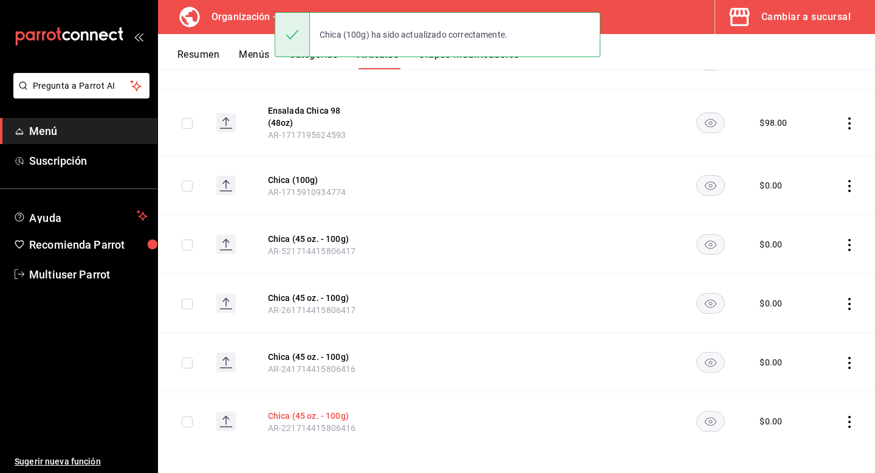
click at [329, 413] on button "Chica (45 oz. - 100g)" at bounding box center [316, 416] width 97 height 12
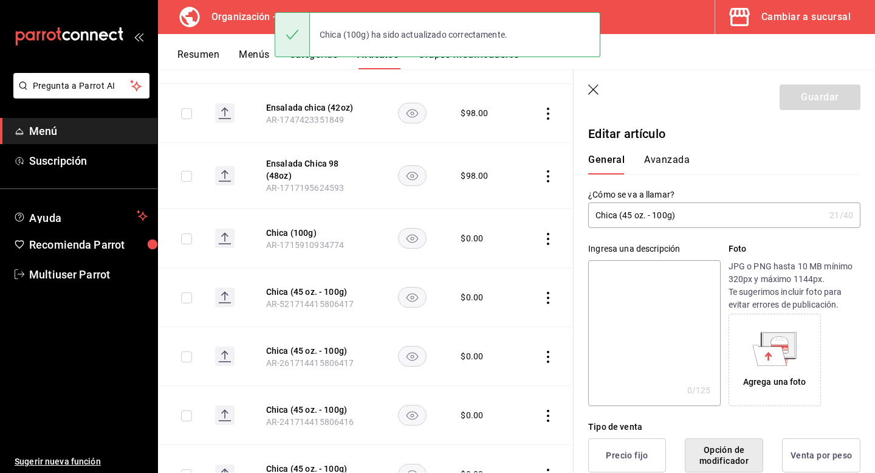
click at [681, 221] on input "Chica (45 oz. - 100g)" at bounding box center [706, 215] width 236 height 24
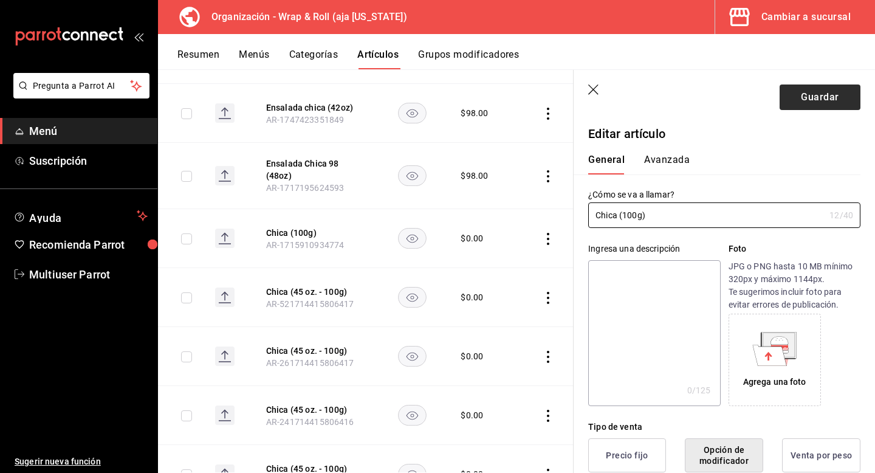
type input "Chica (100g)"
click at [812, 97] on button "Guardar" at bounding box center [820, 97] width 81 height 26
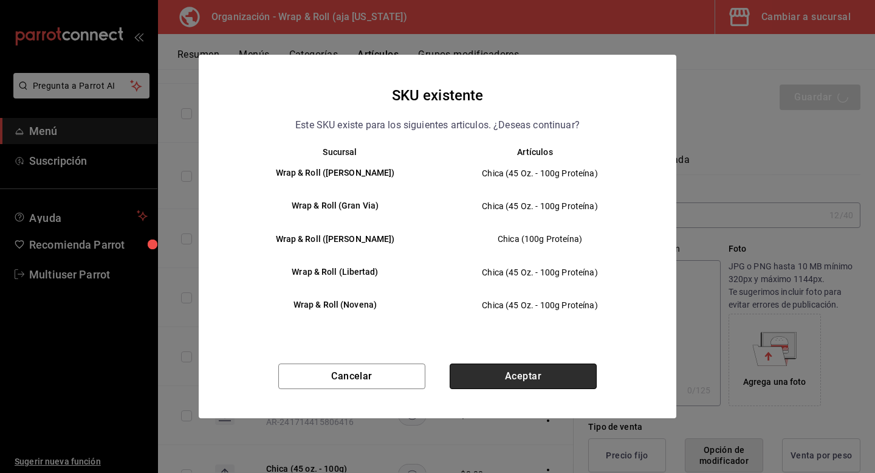
click at [509, 374] on button "Aceptar" at bounding box center [523, 376] width 147 height 26
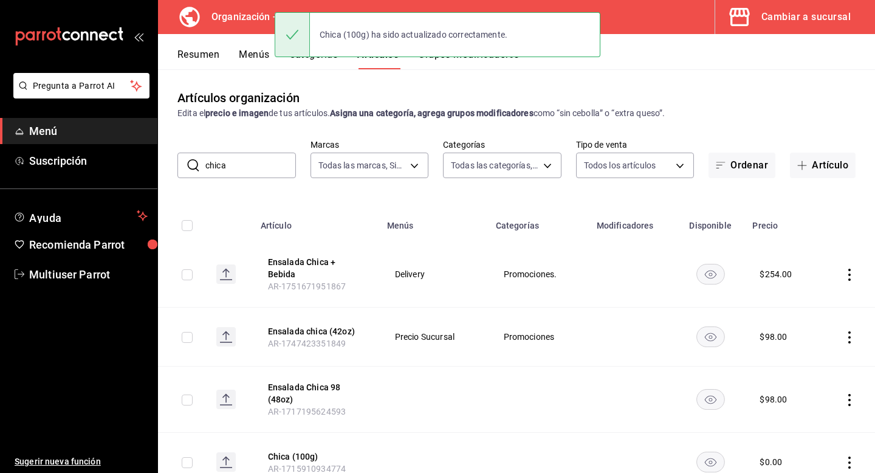
scroll to position [276, 0]
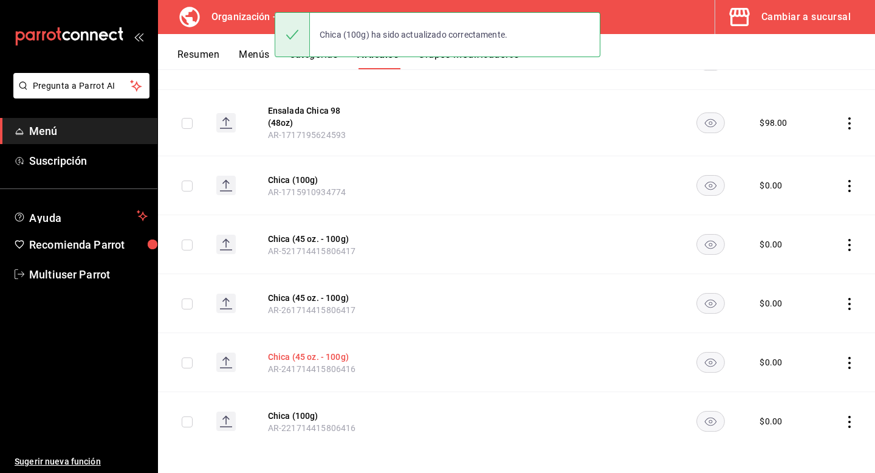
click at [328, 351] on button "Chica (45 oz. - 100g)" at bounding box center [316, 357] width 97 height 12
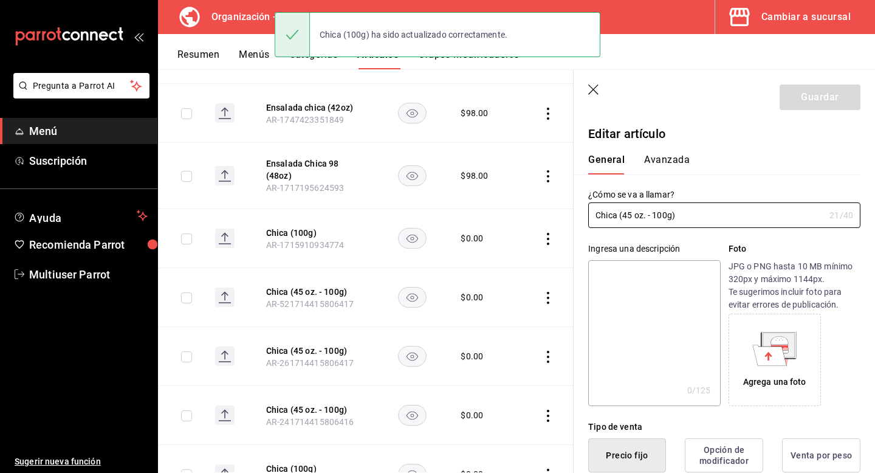
type input "$0.00"
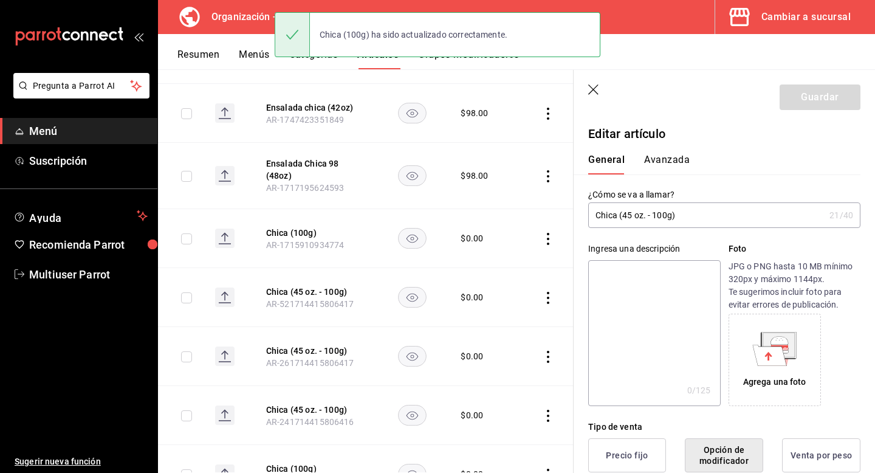
click at [685, 216] on input "Chica (45 oz. - 100g)" at bounding box center [706, 215] width 236 height 24
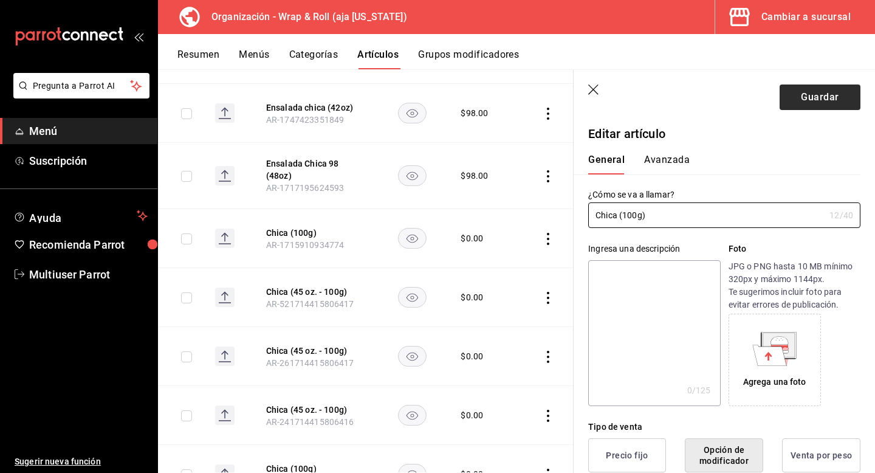
type input "Chica (100g)"
click at [818, 100] on button "Guardar" at bounding box center [820, 97] width 81 height 26
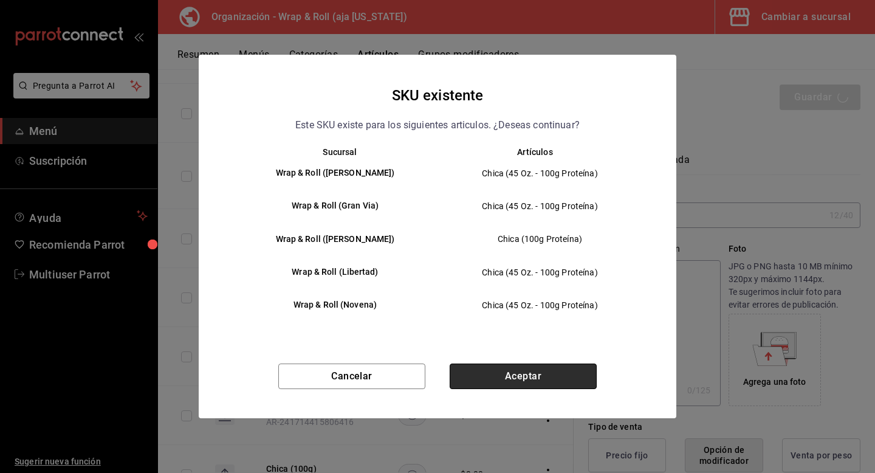
click at [470, 371] on button "Aceptar" at bounding box center [523, 376] width 147 height 26
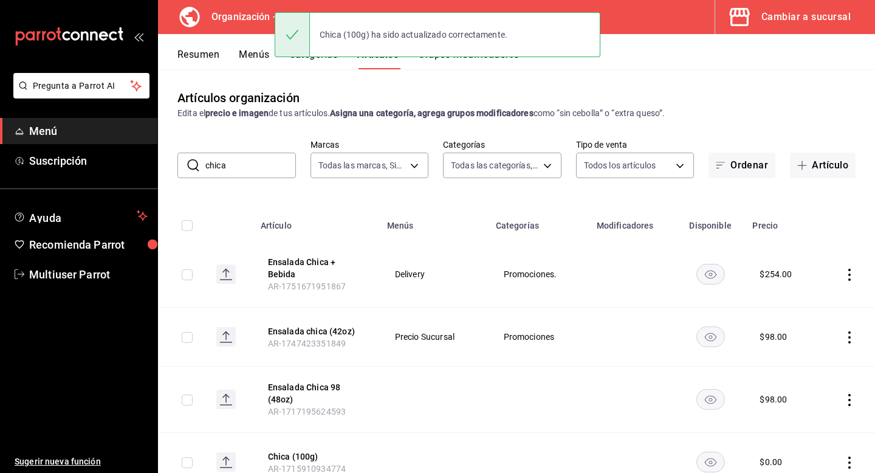
scroll to position [276, 0]
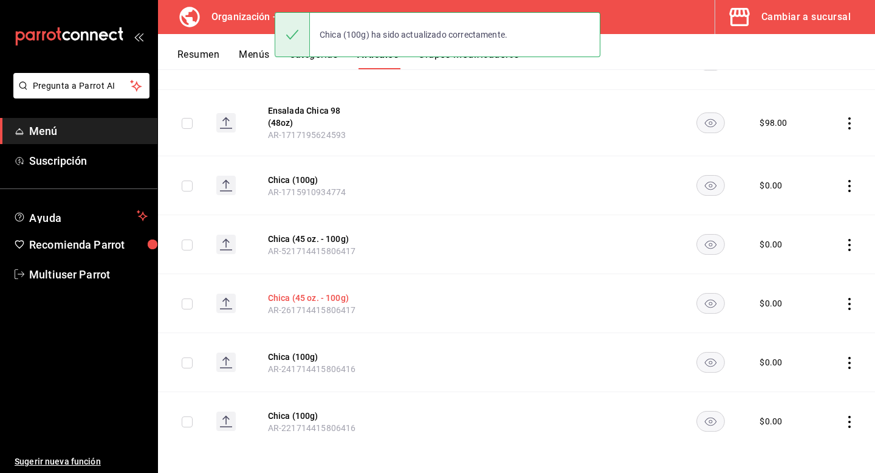
click at [294, 292] on button "Chica (45 oz. - 100g)" at bounding box center [316, 298] width 97 height 12
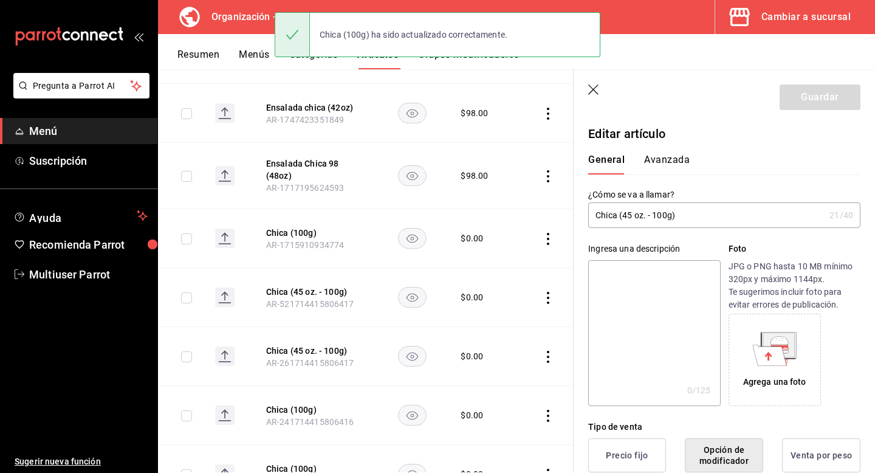
click at [692, 219] on input "Chica (45 oz. - 100g)" at bounding box center [706, 215] width 236 height 24
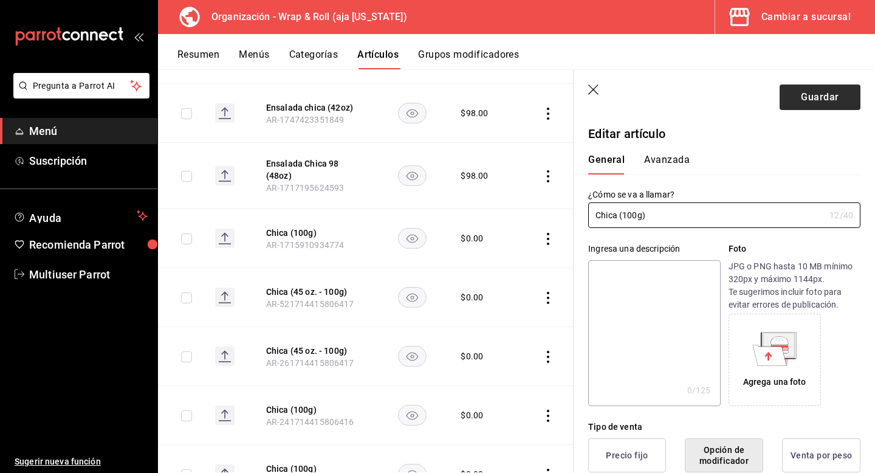
type input "Chica (100g)"
click at [802, 92] on button "Guardar" at bounding box center [820, 97] width 81 height 26
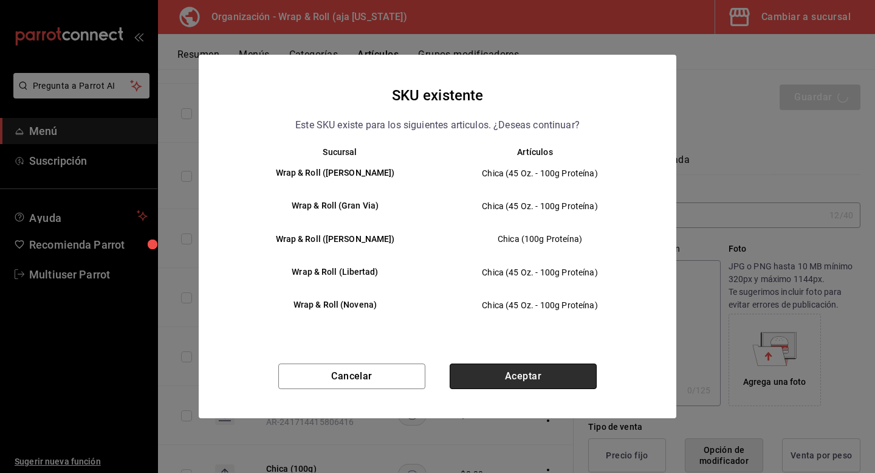
click at [529, 375] on button "Aceptar" at bounding box center [523, 376] width 147 height 26
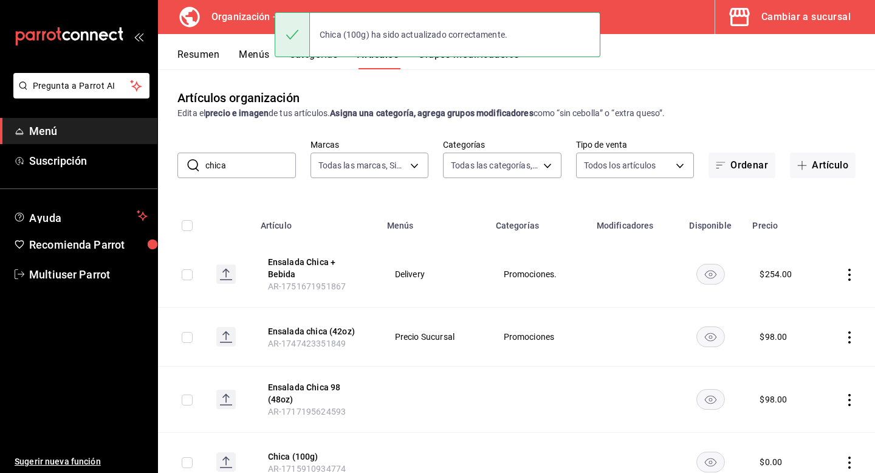
scroll to position [276, 0]
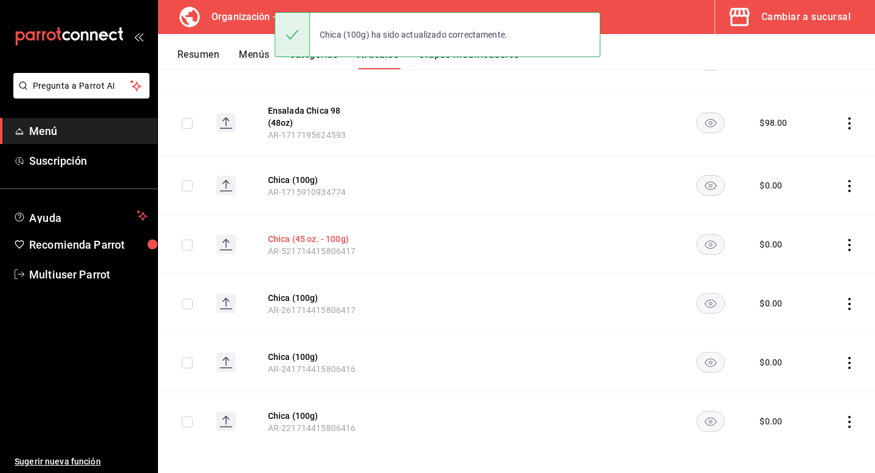
click at [306, 233] on button "Chica (45 oz. - 100g)" at bounding box center [316, 239] width 97 height 12
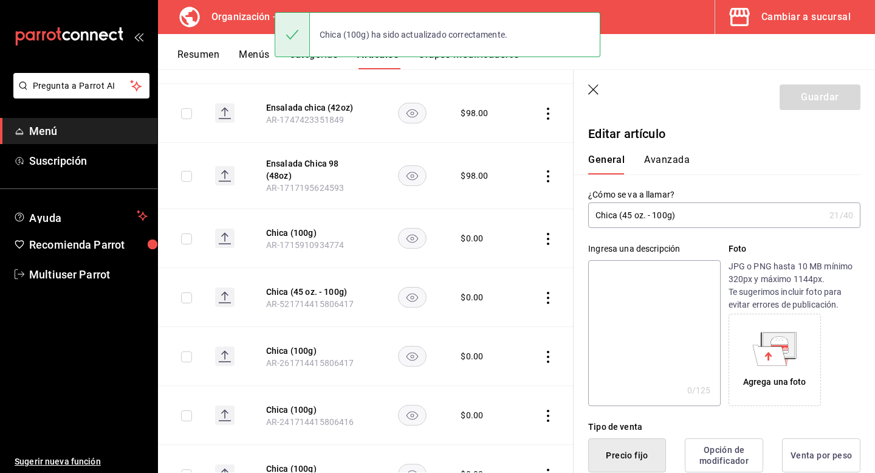
type input "$0.00"
click at [675, 225] on input "Chica (45 oz. - 100g)" at bounding box center [706, 215] width 236 height 24
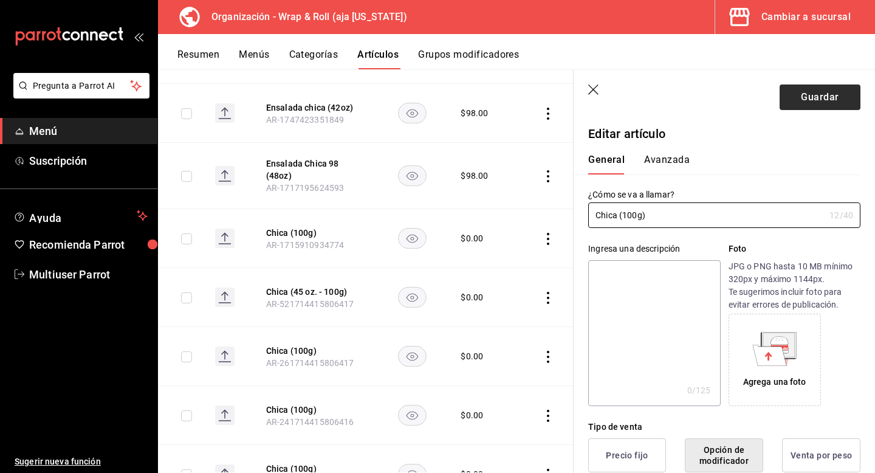
type input "Chica (100g)"
click at [804, 105] on button "Guardar" at bounding box center [820, 97] width 81 height 26
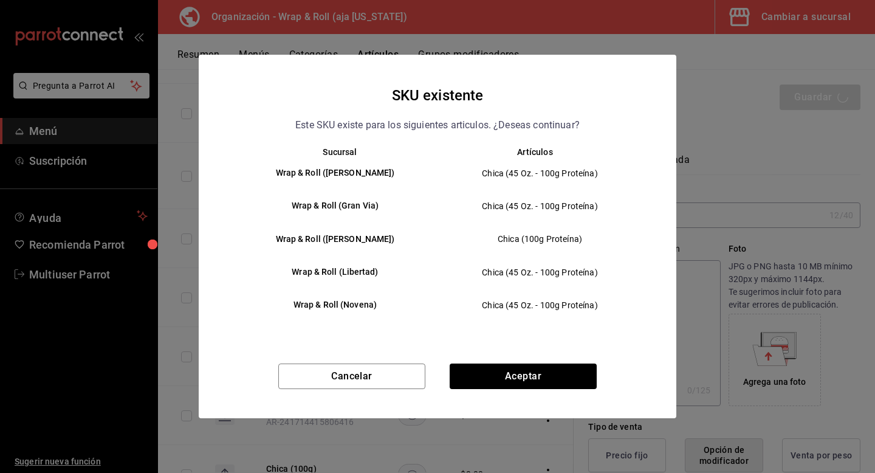
click at [483, 391] on div "Cancelar Aceptar" at bounding box center [438, 390] width 478 height 55
click at [483, 384] on button "Aceptar" at bounding box center [523, 376] width 147 height 26
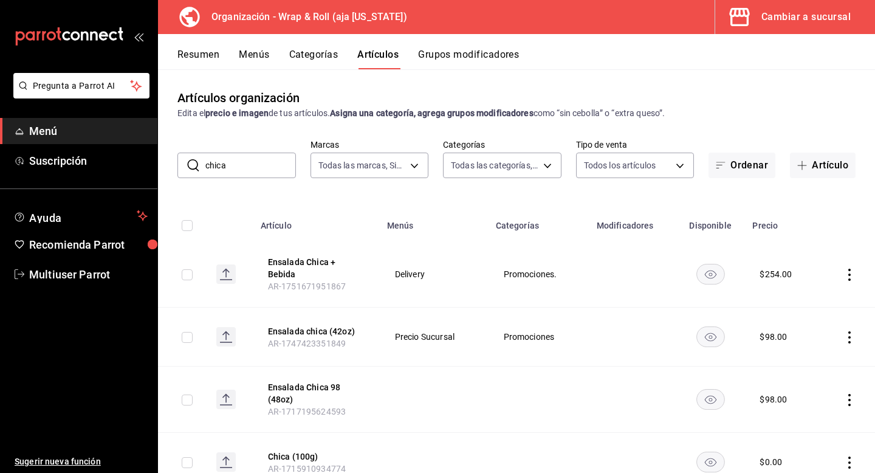
click at [255, 52] on button "Menús" at bounding box center [254, 59] width 30 height 21
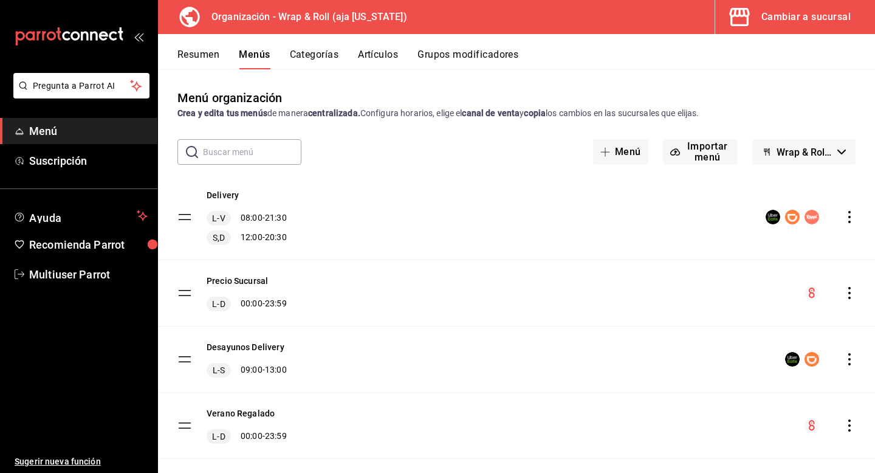
click at [847, 214] on icon "actions" at bounding box center [849, 217] width 12 height 12
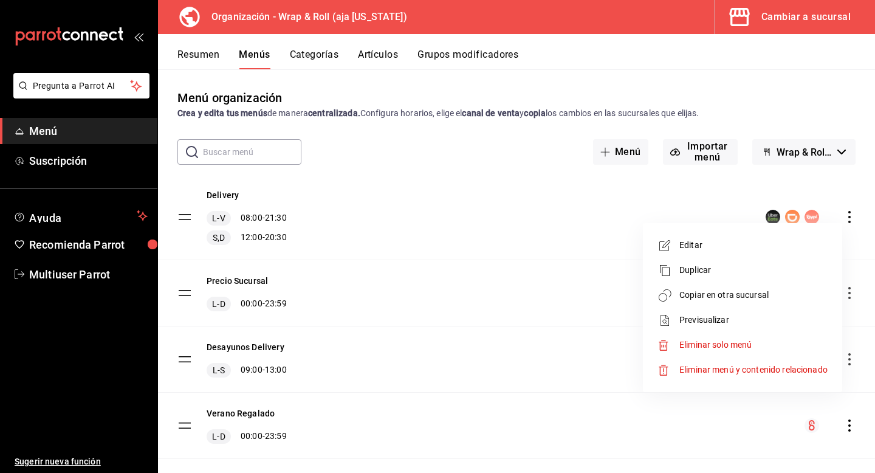
click at [750, 292] on span "Copiar en otra sucursal" at bounding box center [753, 295] width 148 height 13
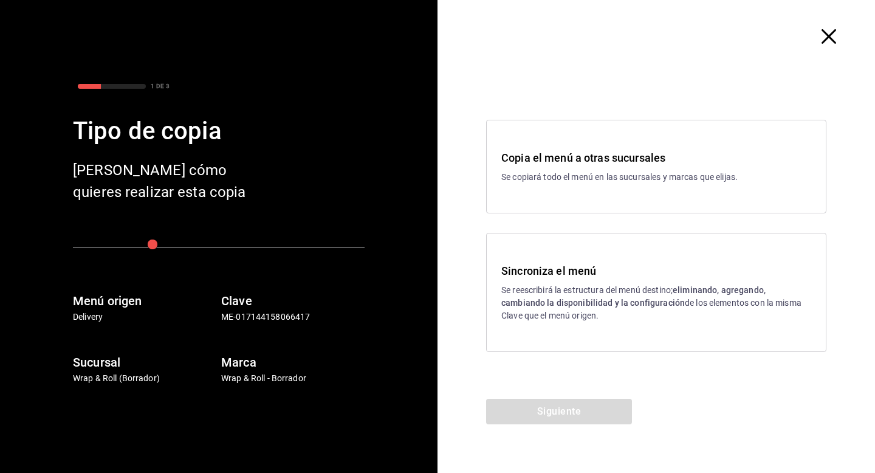
click at [606, 268] on h3 "Sincroniza el menú" at bounding box center [656, 271] width 310 height 16
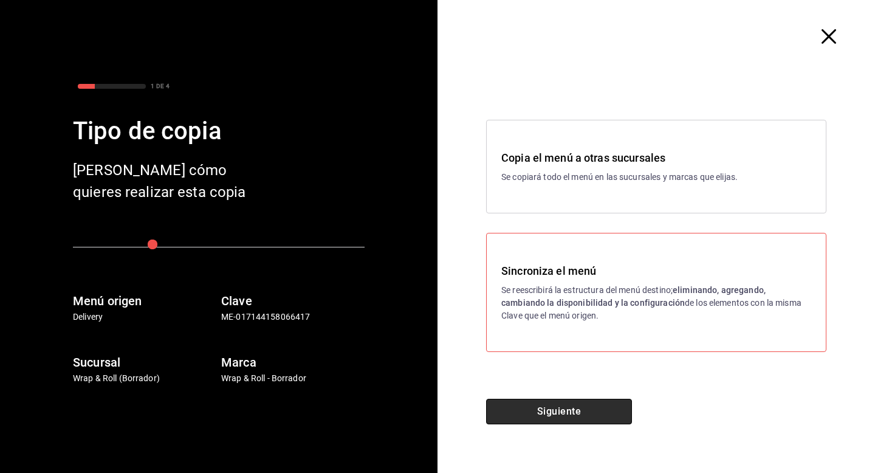
click at [563, 404] on button "Siguiente" at bounding box center [559, 412] width 146 height 26
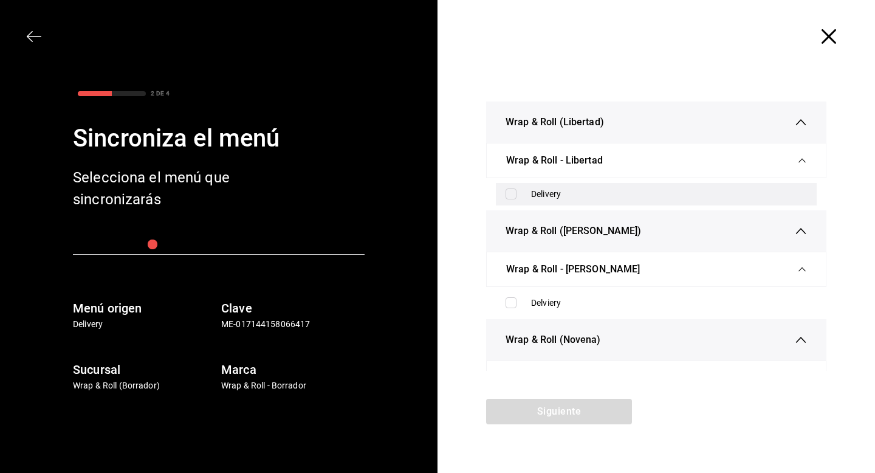
click at [508, 193] on input "checkbox" at bounding box center [511, 193] width 11 height 11
checkbox input "true"
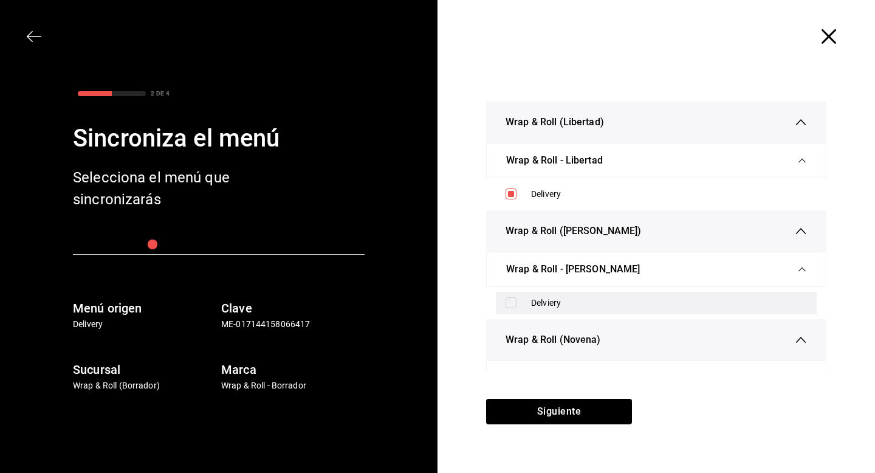
click at [511, 307] on input "checkbox" at bounding box center [511, 302] width 11 height 11
checkbox input "true"
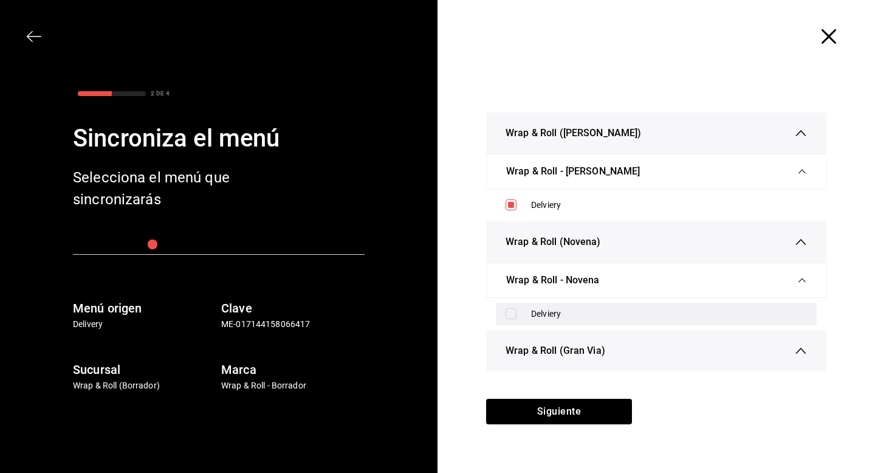
click at [510, 319] on input "checkbox" at bounding box center [511, 313] width 11 height 11
checkbox input "true"
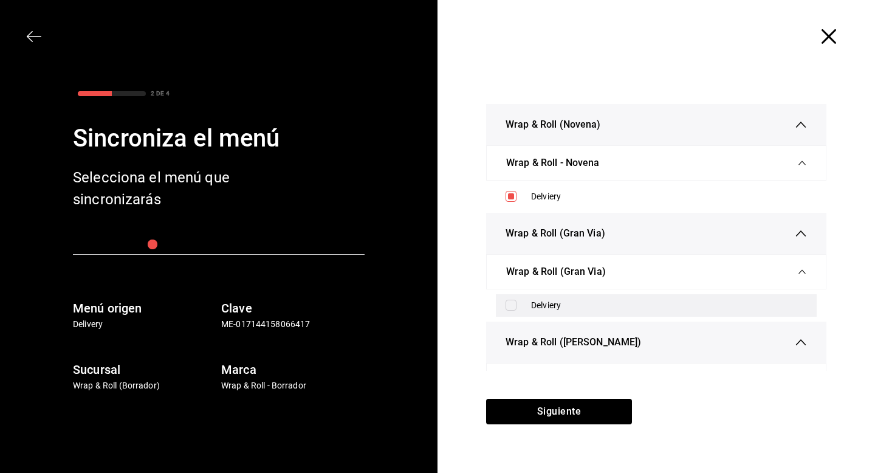
click at [512, 311] on input "checkbox" at bounding box center [511, 305] width 11 height 11
checkbox input "true"
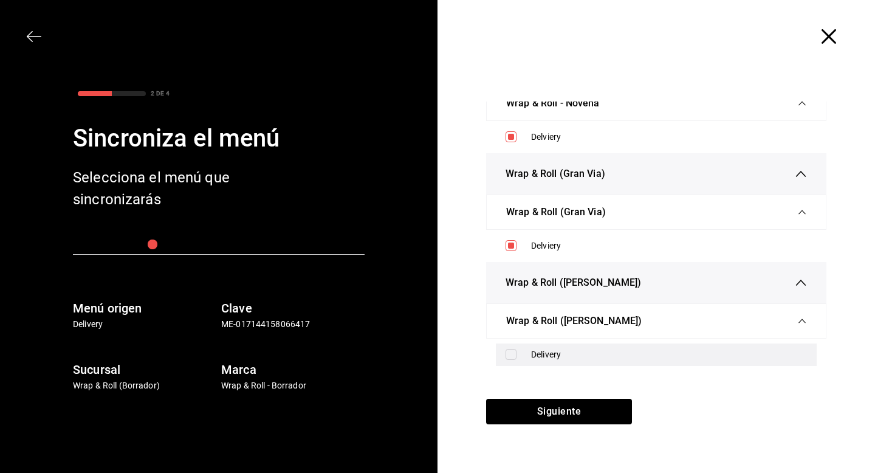
click at [512, 353] on input "checkbox" at bounding box center [511, 354] width 11 height 11
checkbox input "true"
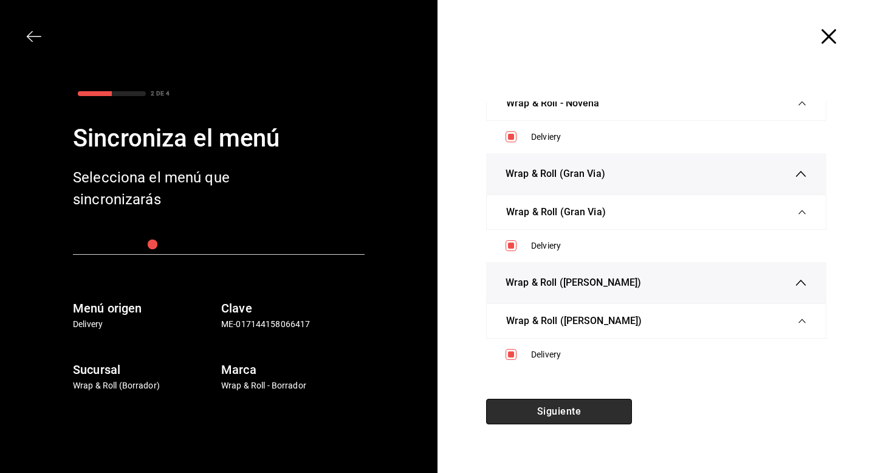
click at [518, 418] on button "Siguiente" at bounding box center [559, 412] width 146 height 26
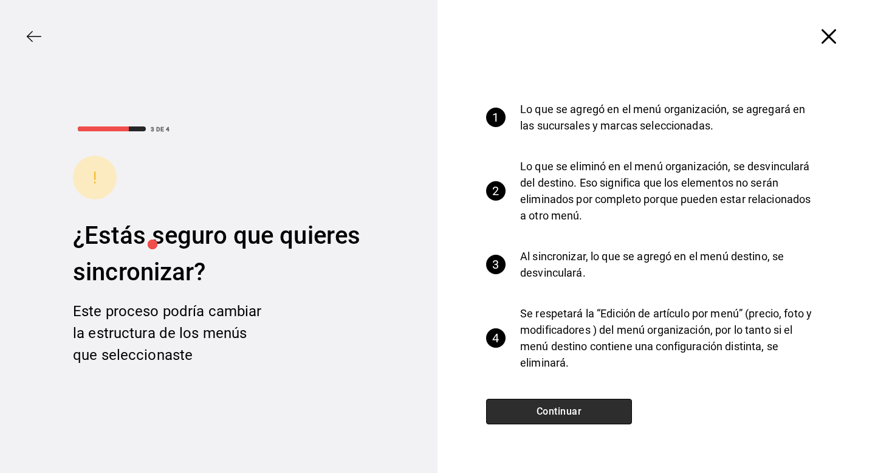
click at [518, 418] on button "Continuar" at bounding box center [559, 412] width 146 height 26
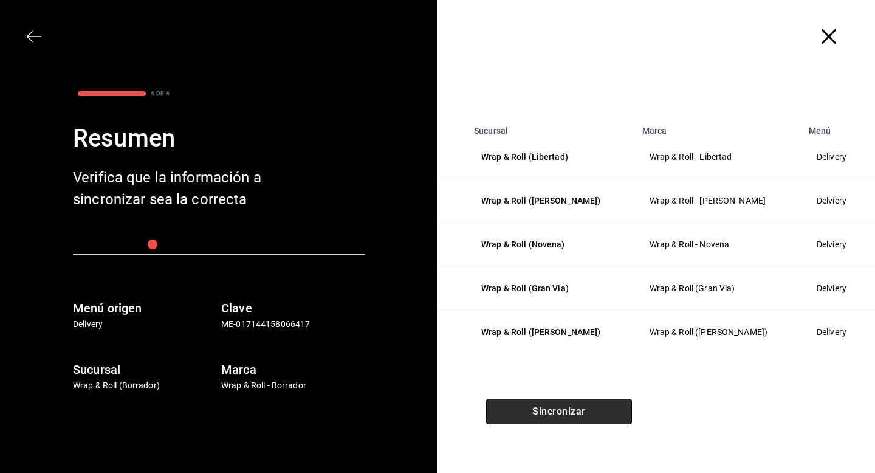
click at [518, 418] on button "Sincronizar" at bounding box center [559, 412] width 146 height 26
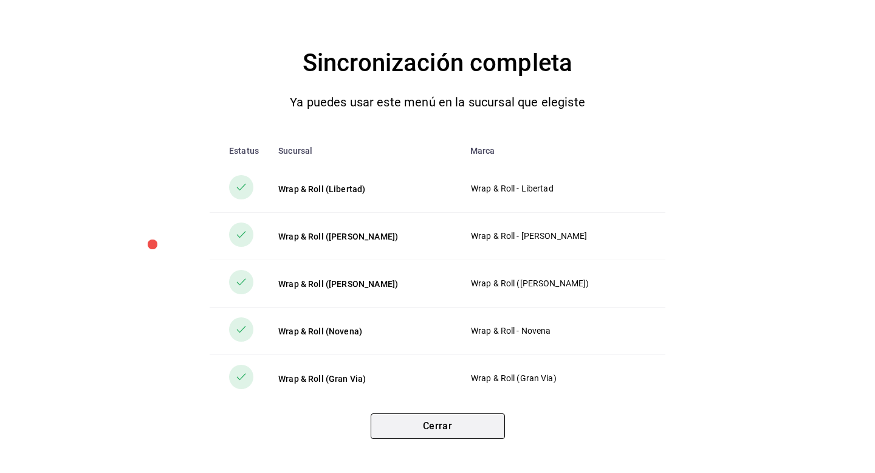
click at [447, 434] on button "Cerrar" at bounding box center [438, 426] width 134 height 26
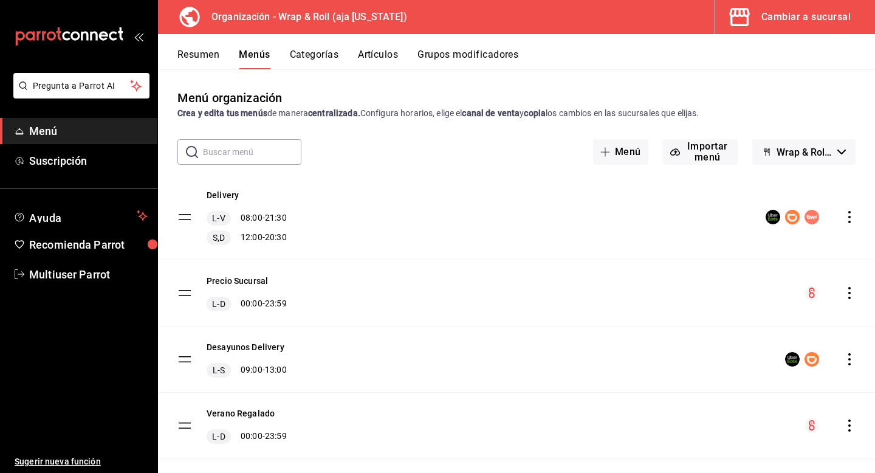
click at [847, 295] on icon "actions" at bounding box center [849, 293] width 12 height 12
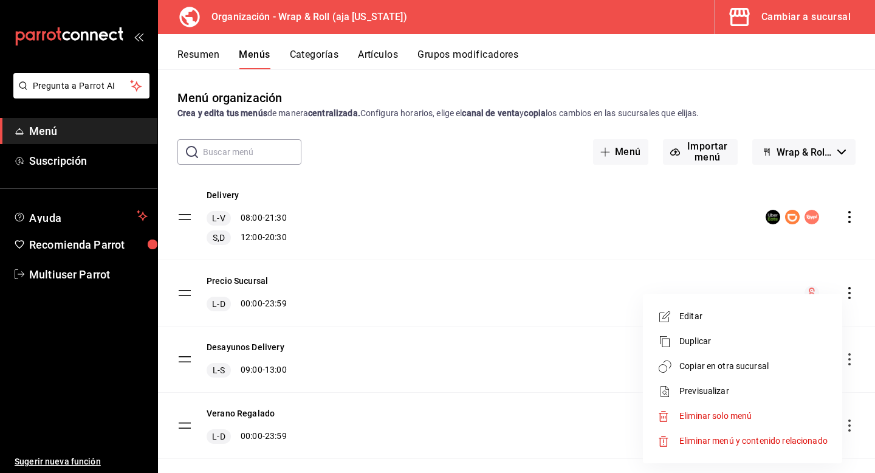
click at [726, 361] on span "Copiar en otra sucursal" at bounding box center [753, 366] width 148 height 13
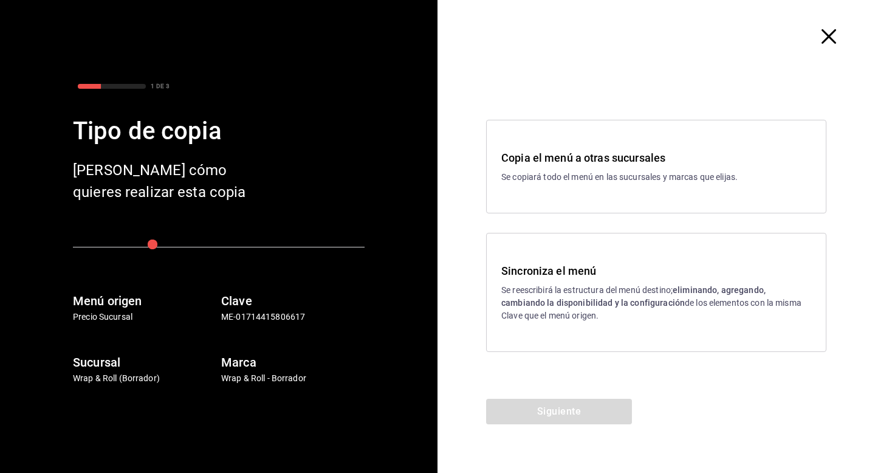
click at [625, 290] on p "Se reescribirá la estructura del menú destino; eliminando, agregando, cambiando…" at bounding box center [656, 303] width 310 height 38
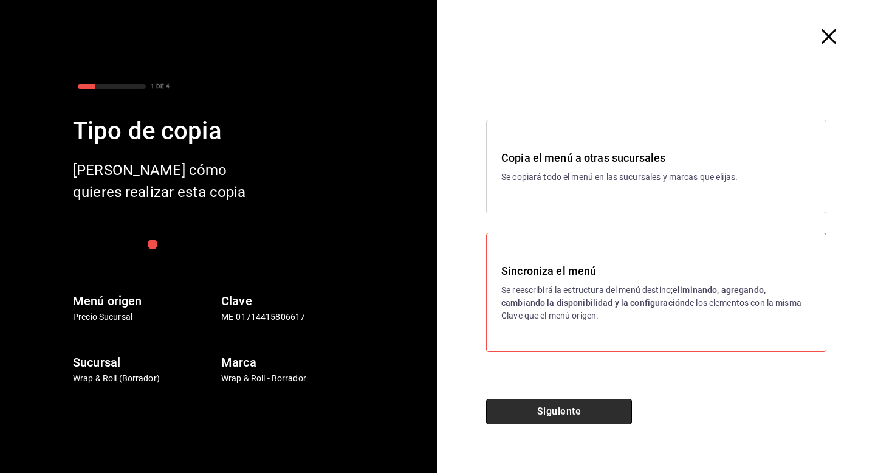
click at [578, 406] on button "Siguiente" at bounding box center [559, 412] width 146 height 26
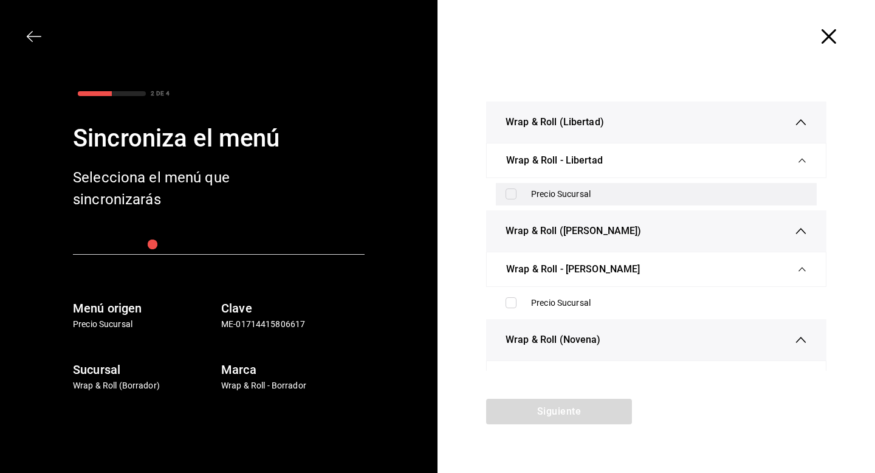
click at [512, 190] on input "checkbox" at bounding box center [511, 193] width 11 height 11
checkbox input "true"
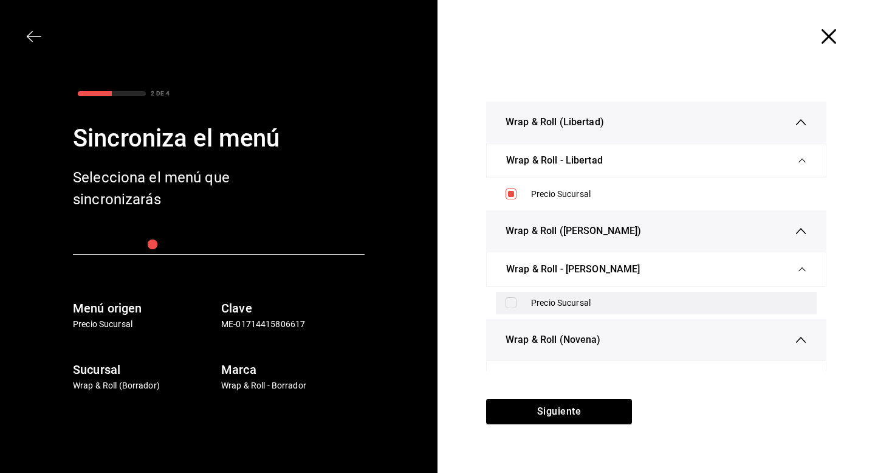
click at [510, 303] on input "checkbox" at bounding box center [511, 302] width 11 height 11
checkbox input "true"
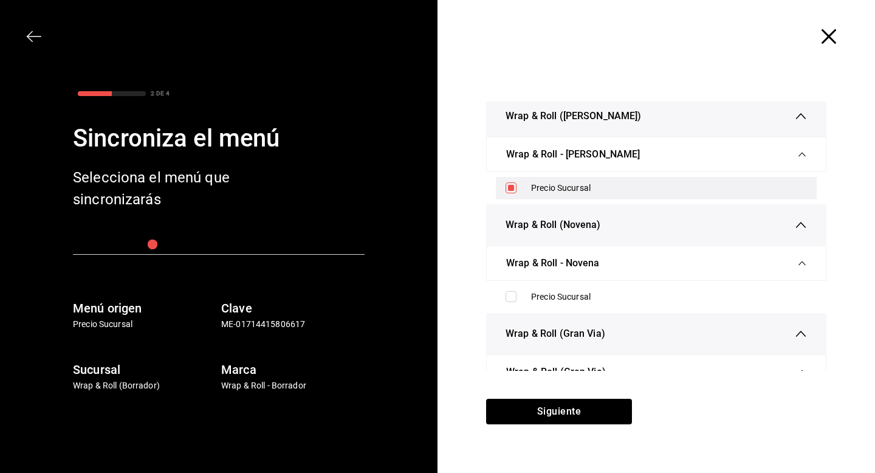
scroll to position [172, 0]
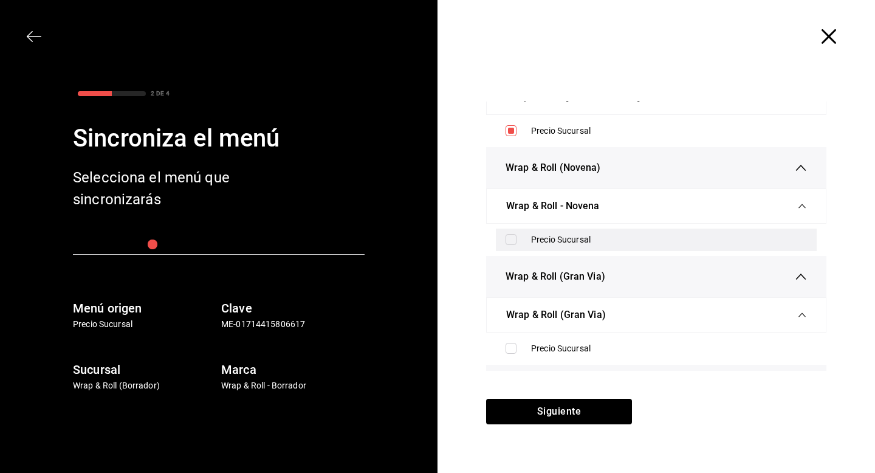
click at [513, 238] on input "checkbox" at bounding box center [511, 239] width 11 height 11
checkbox input "true"
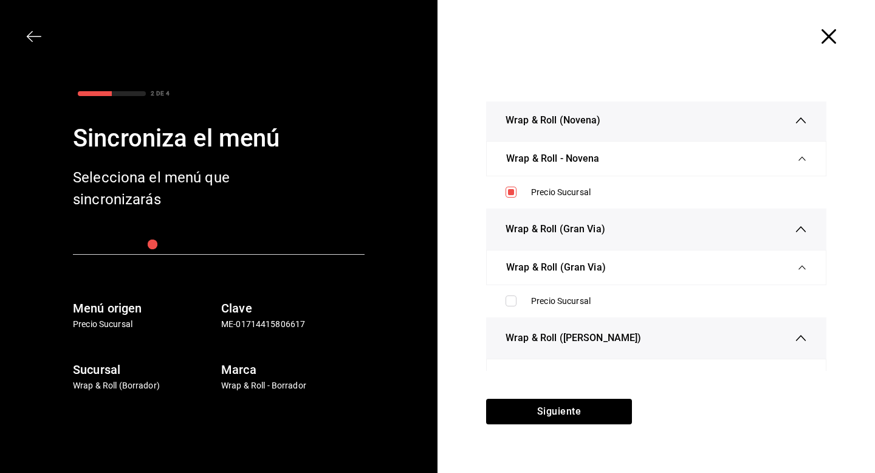
scroll to position [278, 0]
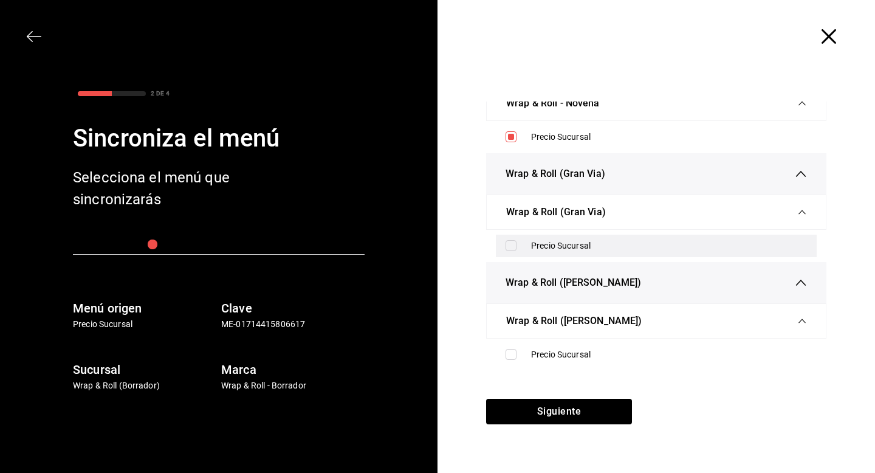
click at [513, 249] on input "checkbox" at bounding box center [511, 245] width 11 height 11
checkbox input "true"
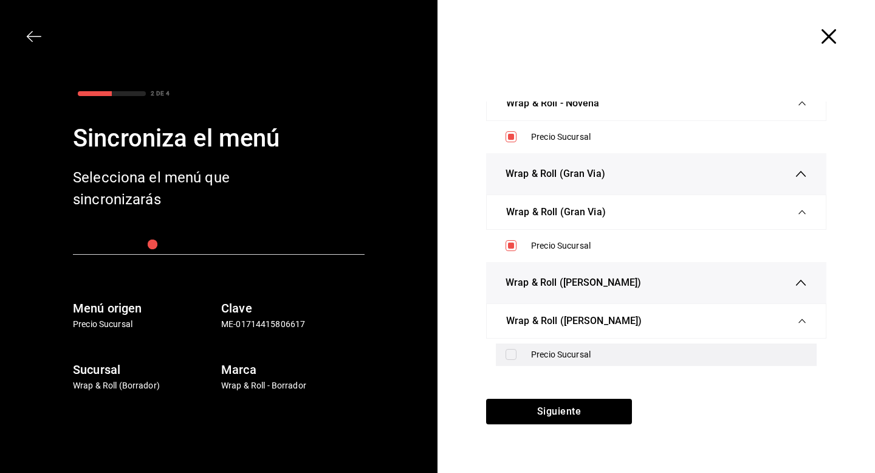
click at [510, 358] on input "checkbox" at bounding box center [511, 354] width 11 height 11
checkbox input "true"
click at [517, 398] on div "Wrap & Roll (Libertad) Wrap & Roll - Libertad Precio Sucursal Wrap & Roll (Just…" at bounding box center [657, 236] width 438 height 326
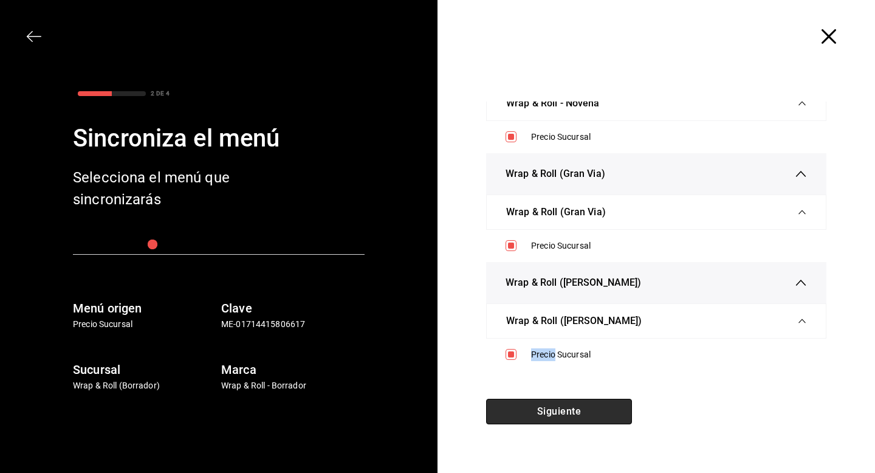
click at [517, 400] on button "Siguiente" at bounding box center [559, 412] width 146 height 26
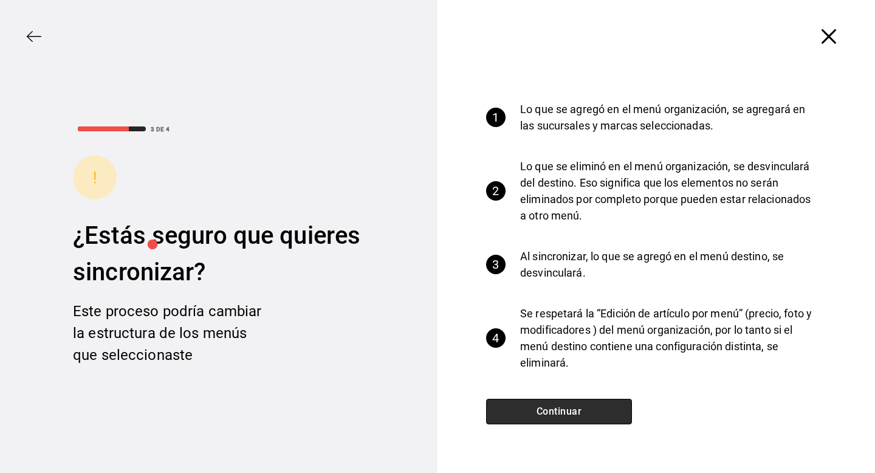
click at [517, 411] on button "Continuar" at bounding box center [559, 412] width 146 height 26
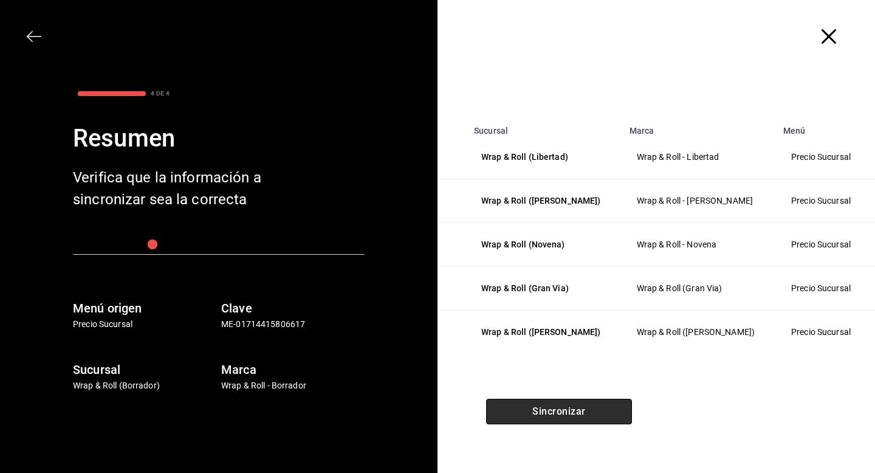
click at [517, 411] on button "Sincronizar" at bounding box center [559, 412] width 146 height 26
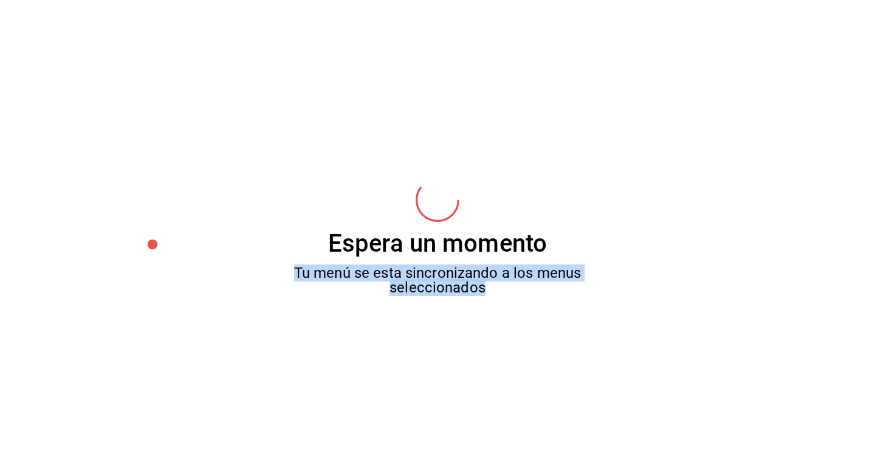
click at [517, 411] on div "Espera un momento Tu menú se esta sincronizando a los menus seleccionados" at bounding box center [437, 236] width 875 height 473
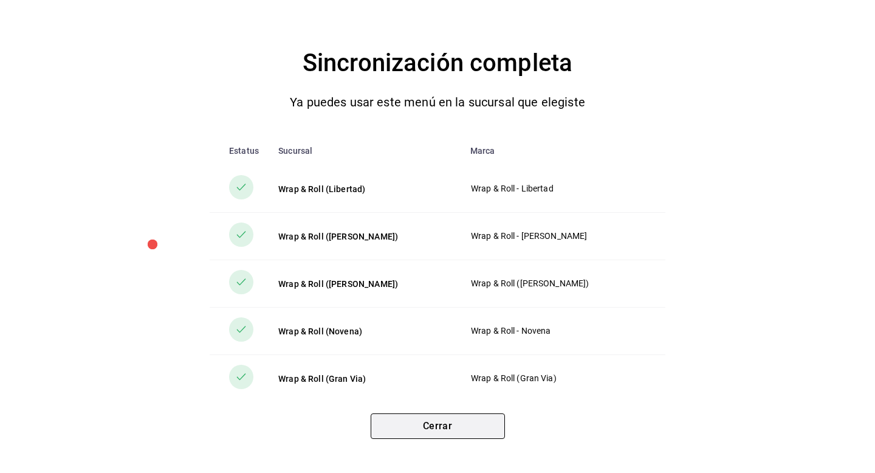
click at [406, 430] on button "Cerrar" at bounding box center [438, 426] width 134 height 26
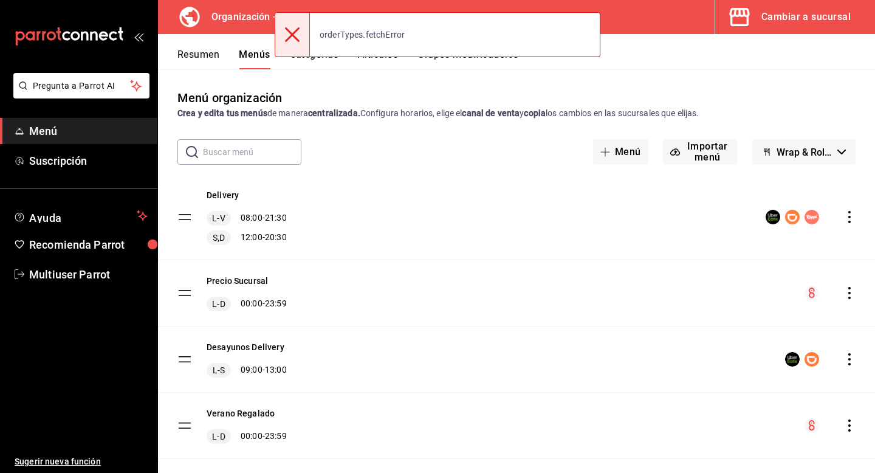
click at [777, 22] on div "Cambiar a sucursal" at bounding box center [805, 17] width 89 height 17
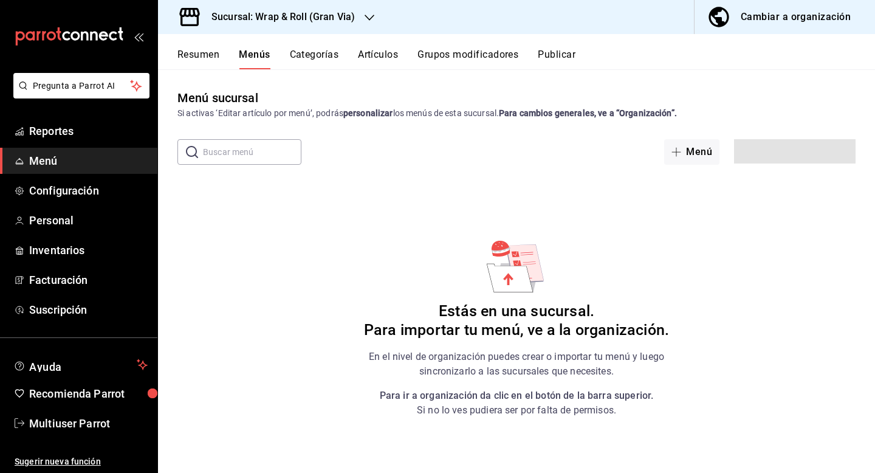
click at [304, 24] on div "Sucursal: Wrap & Roll (Gran Via)" at bounding box center [273, 17] width 211 height 34
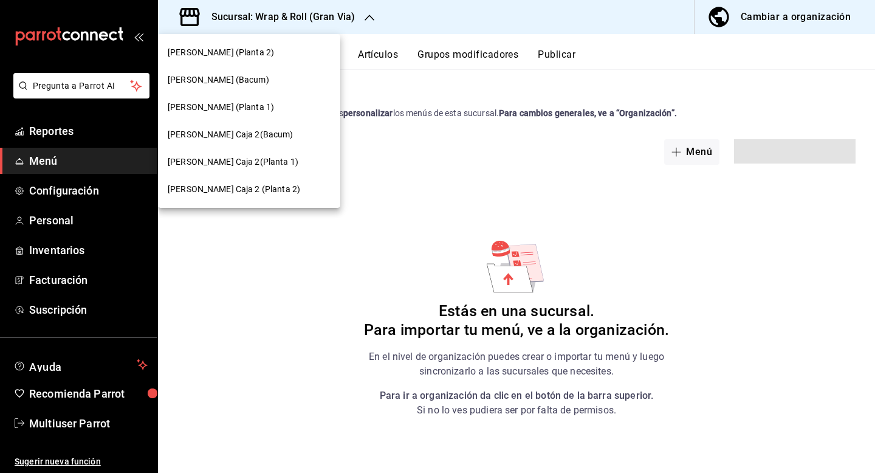
click at [259, 85] on span "Yazaki Obregon (Bacum)" at bounding box center [218, 80] width 101 height 13
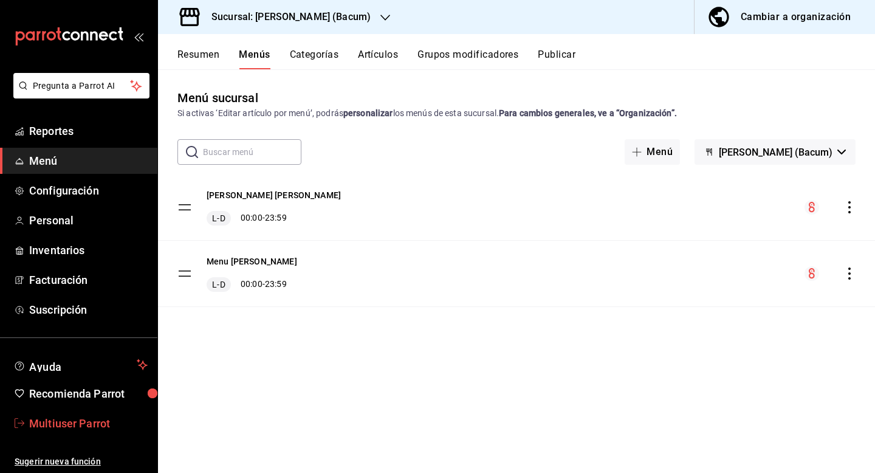
click at [86, 425] on span "Multiuser Parrot" at bounding box center [88, 423] width 118 height 16
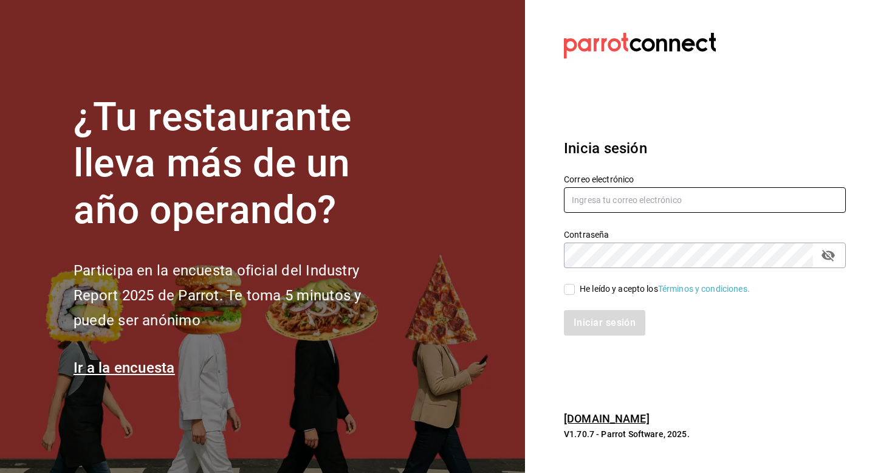
click at [611, 204] on input "text" at bounding box center [705, 200] width 282 height 26
type input "multiuser@wrap.com"
click at [585, 292] on div "He leído y acepto los Términos y condiciones." at bounding box center [665, 289] width 170 height 13
click at [575, 292] on input "He leído y acepto los Términos y condiciones." at bounding box center [569, 289] width 11 height 11
checkbox input "true"
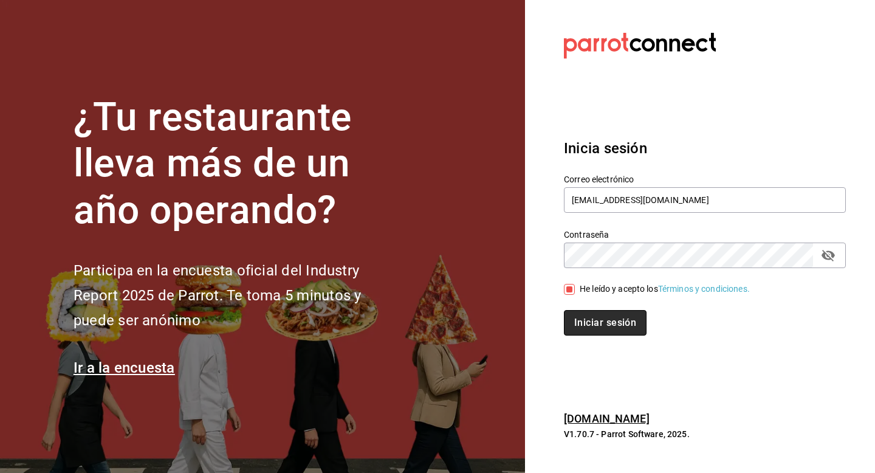
click at [585, 326] on button "Iniciar sesión" at bounding box center [605, 323] width 83 height 26
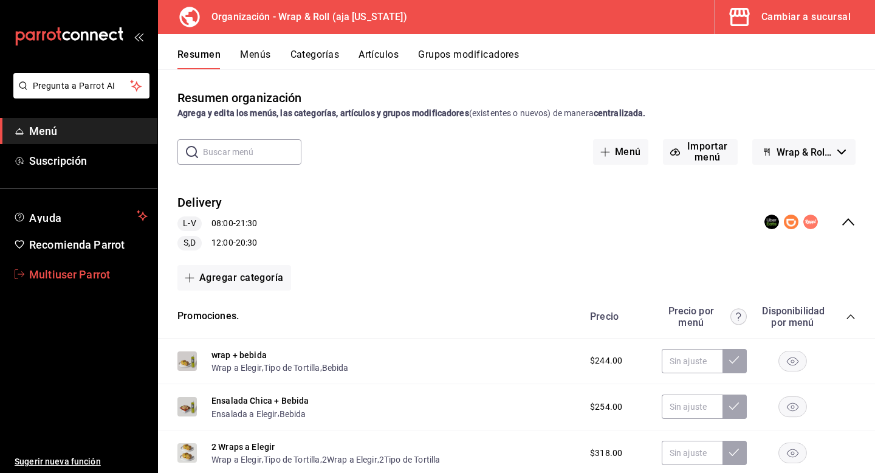
click at [88, 280] on span "Multiuser Parrot" at bounding box center [88, 274] width 118 height 16
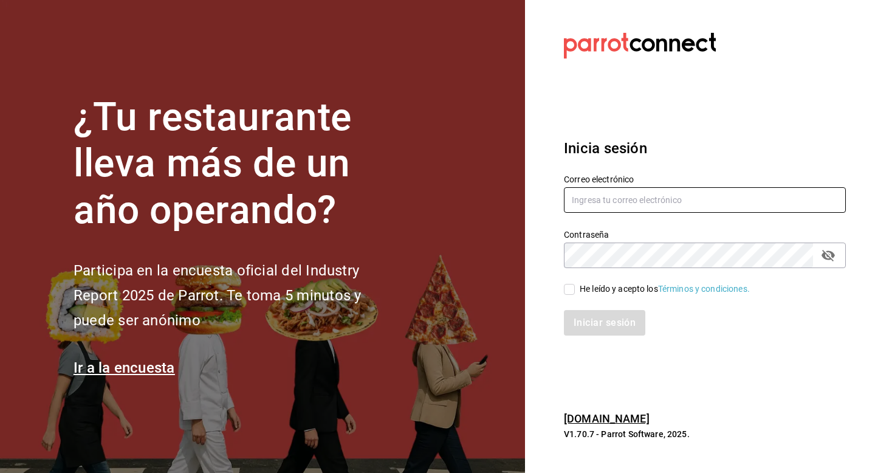
click at [591, 207] on input "text" at bounding box center [705, 200] width 282 height 26
type input "[EMAIL_ADDRESS][DOMAIN_NAME]"
click at [576, 289] on span "He leído y acepto los Términos y condiciones." at bounding box center [662, 289] width 175 height 13
click at [575, 289] on input "He leído y acepto los Términos y condiciones." at bounding box center [569, 289] width 11 height 11
checkbox input "true"
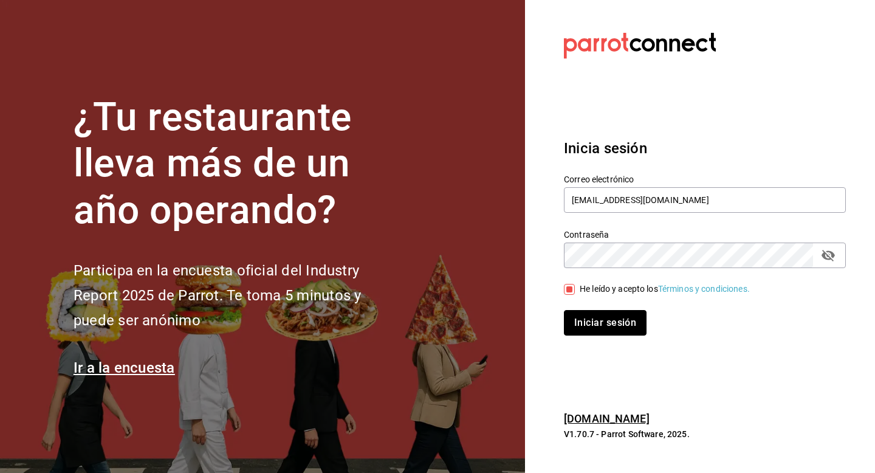
click at [577, 331] on button "Iniciar sesión" at bounding box center [605, 323] width 83 height 26
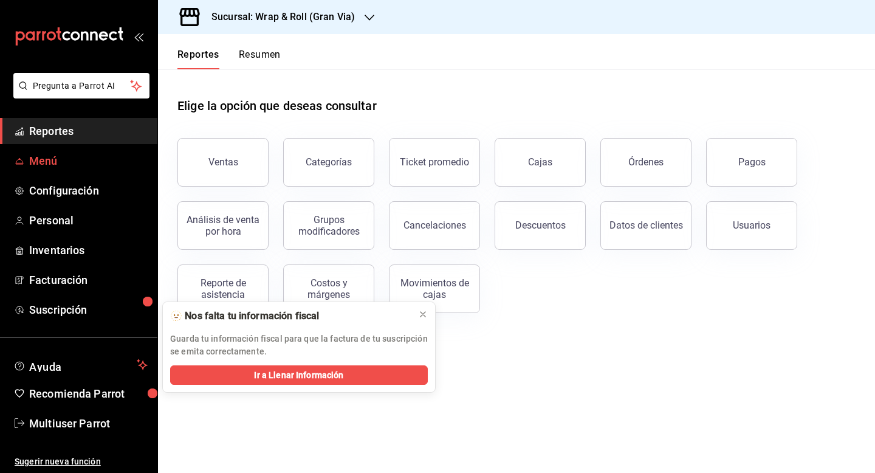
click at [60, 163] on span "Menú" at bounding box center [88, 161] width 118 height 16
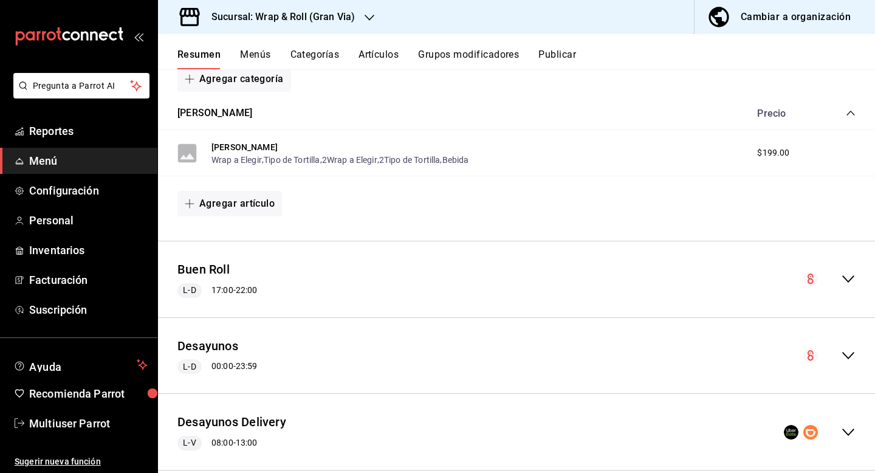
scroll to position [374, 0]
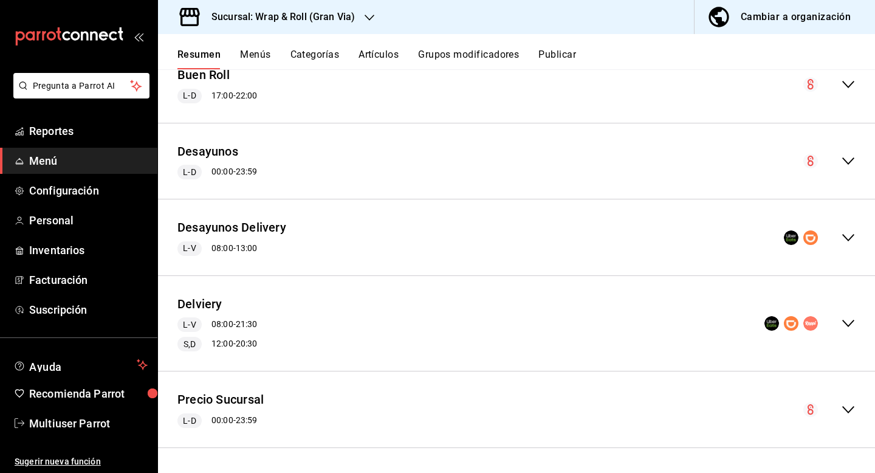
click at [857, 410] on div "Precio Sucursal L-D 00:00 - 23:59" at bounding box center [516, 409] width 717 height 57
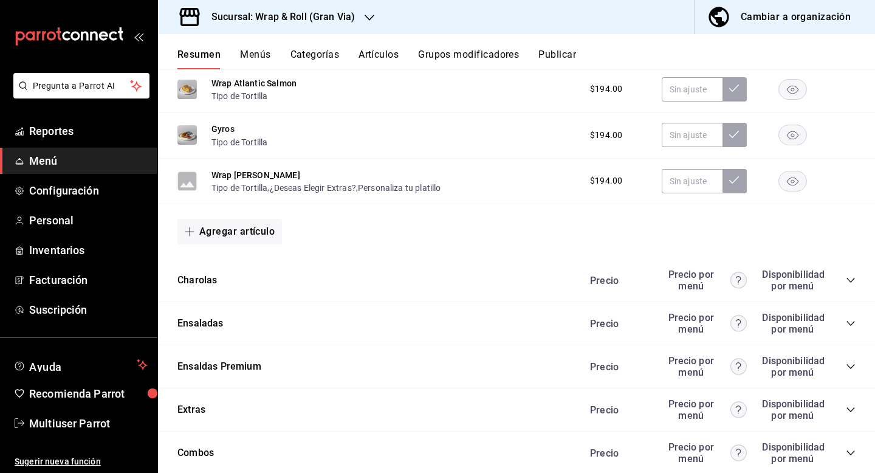
scroll to position [1336, 0]
click at [851, 322] on icon "collapse-category-row" at bounding box center [851, 322] width 10 height 10
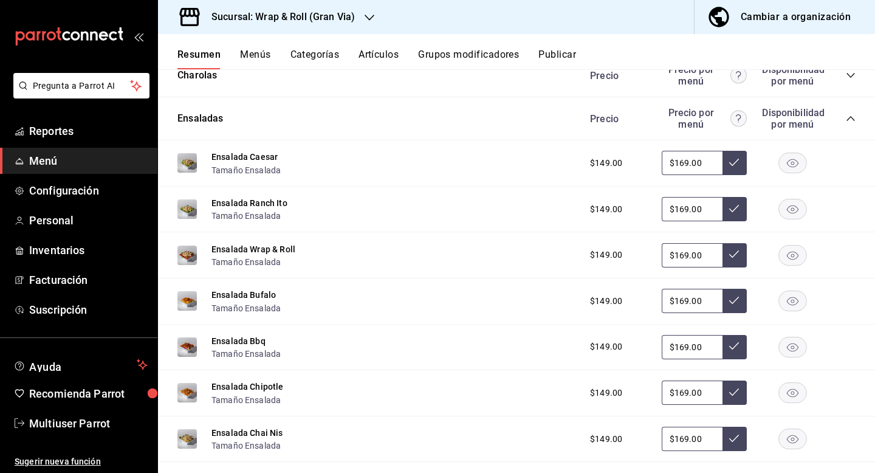
scroll to position [1560, 0]
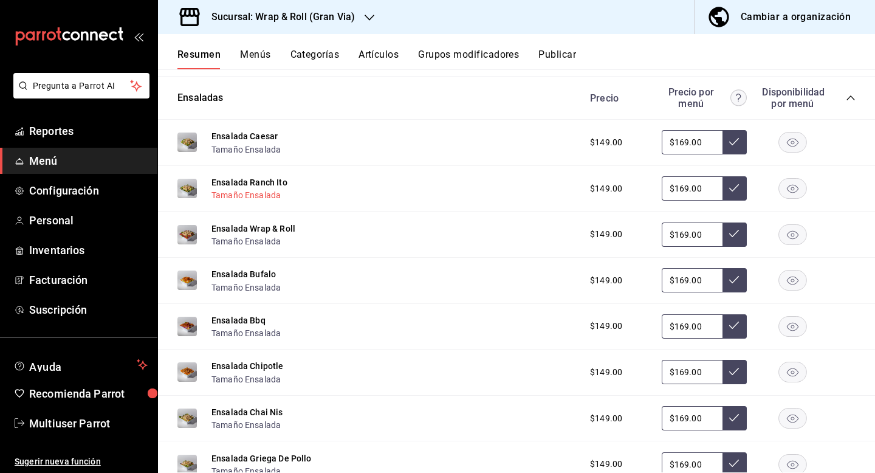
click at [267, 193] on button "Tamaño Ensalada" at bounding box center [245, 195] width 69 height 12
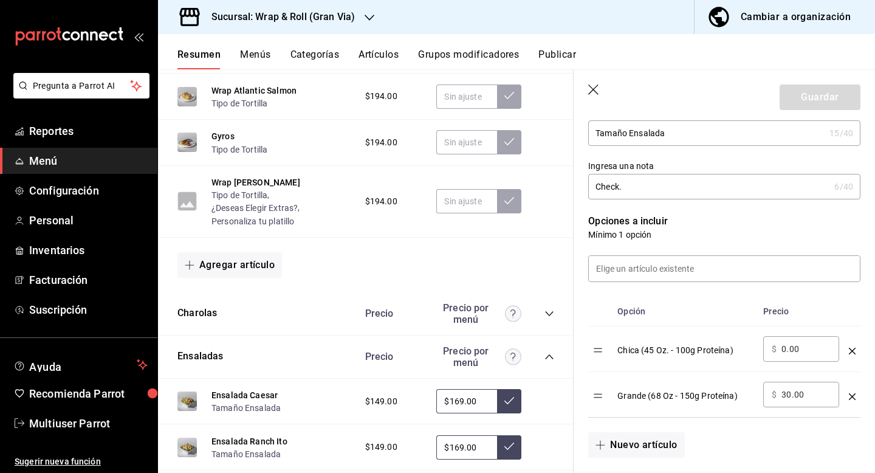
scroll to position [225, 0]
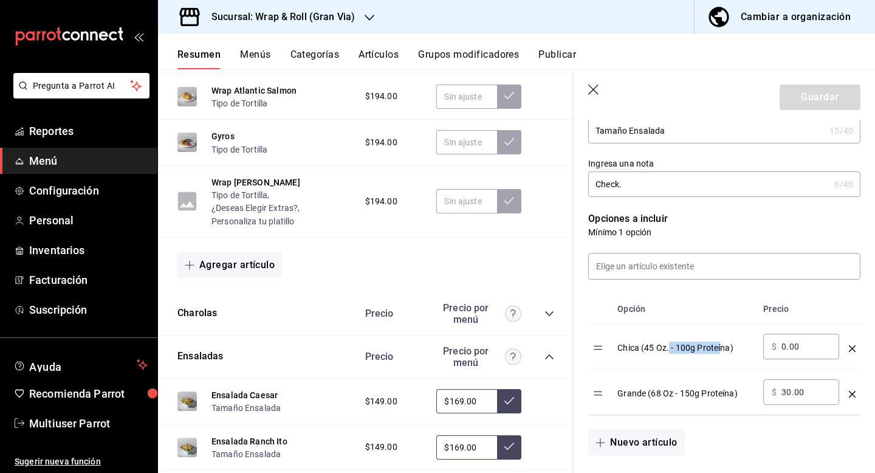
drag, startPoint x: 670, startPoint y: 349, endPoint x: 720, endPoint y: 348, distance: 50.5
click at [720, 348] on div "Chica (45 Oz. - 100g Proteína)" at bounding box center [685, 344] width 136 height 20
click at [771, 26] on button "Cambiar a organización" at bounding box center [780, 17] width 171 height 34
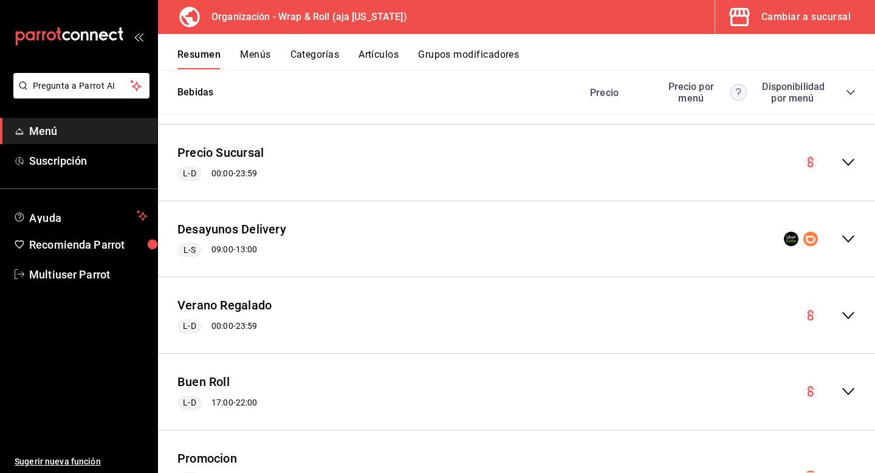
scroll to position [1132, 0]
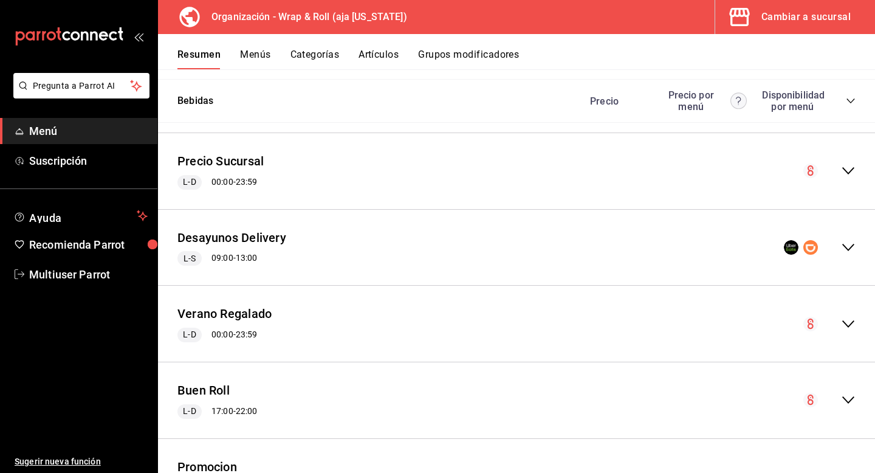
click at [847, 173] on icon "collapse-menu-row" at bounding box center [848, 170] width 12 height 7
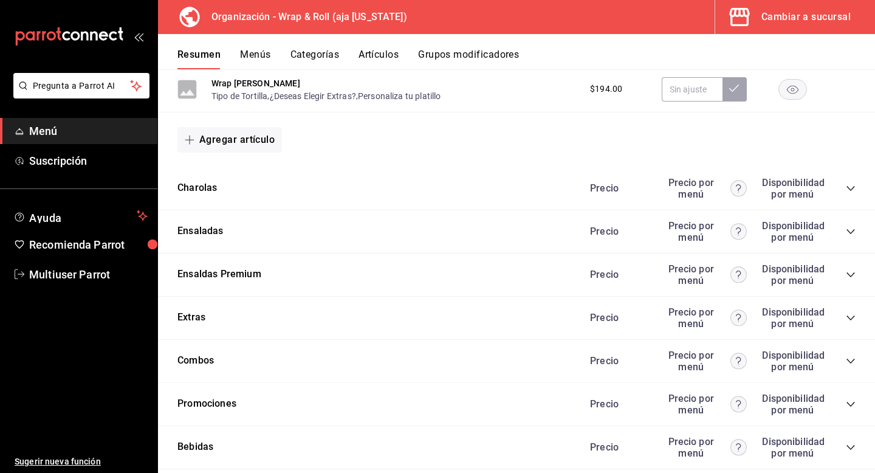
scroll to position [1969, 0]
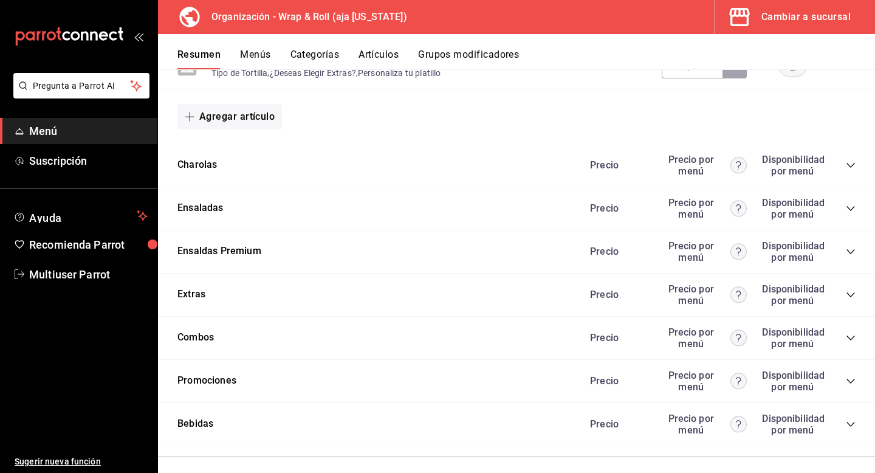
click at [854, 199] on div "Precio Precio por menú Disponibilidad por menú" at bounding box center [717, 208] width 278 height 23
click at [854, 210] on icon "collapse-category-row" at bounding box center [851, 209] width 10 height 10
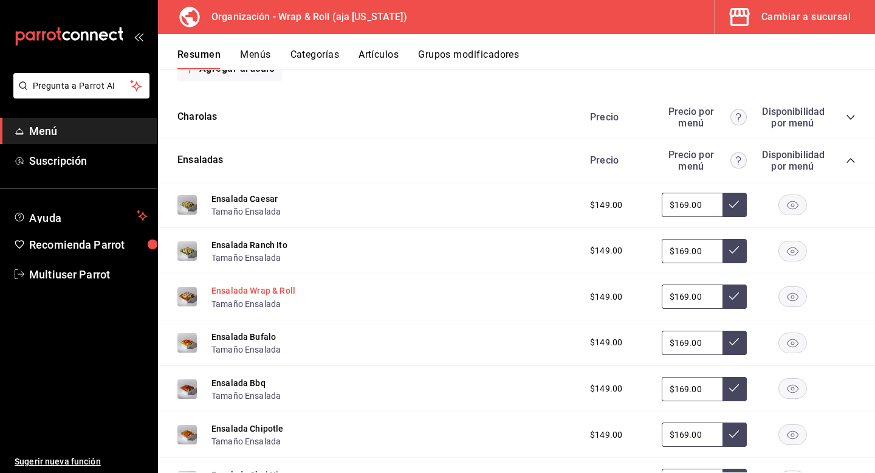
scroll to position [2021, 0]
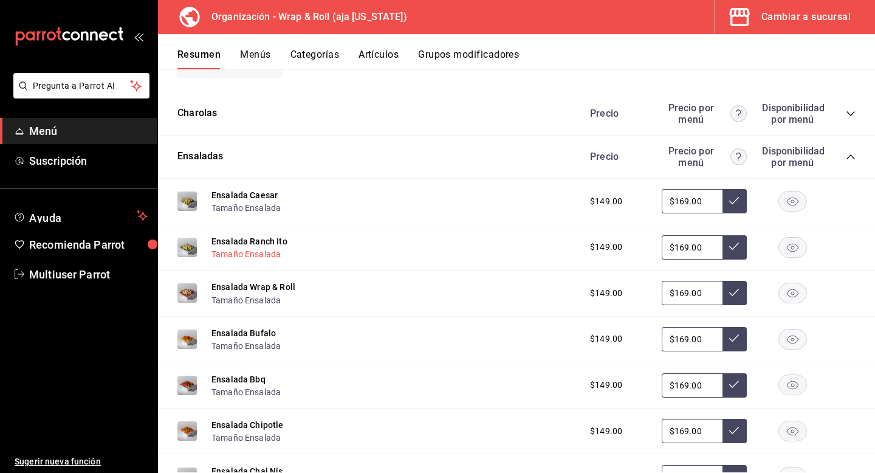
click at [263, 256] on button "Tamaño Ensalada" at bounding box center [245, 254] width 69 height 12
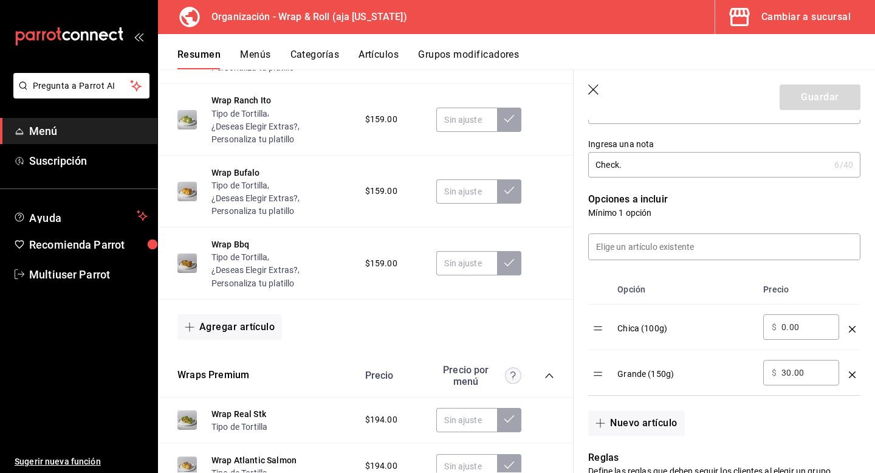
scroll to position [249, 0]
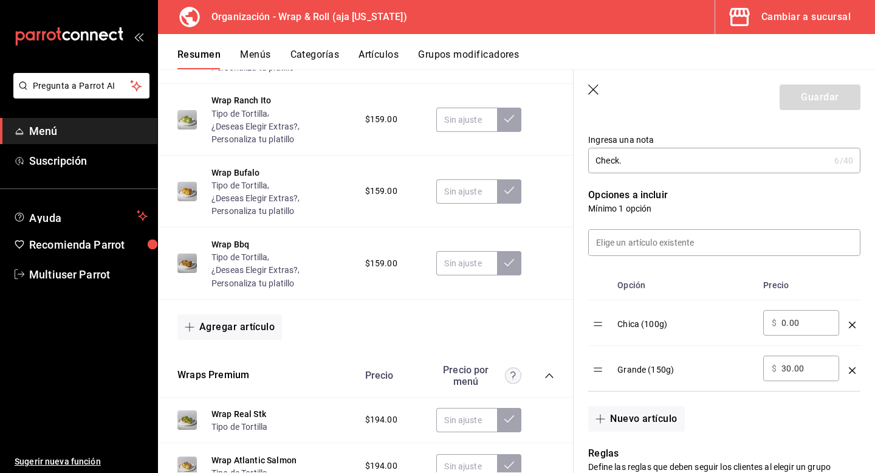
click at [266, 53] on button "Menús" at bounding box center [255, 59] width 30 height 21
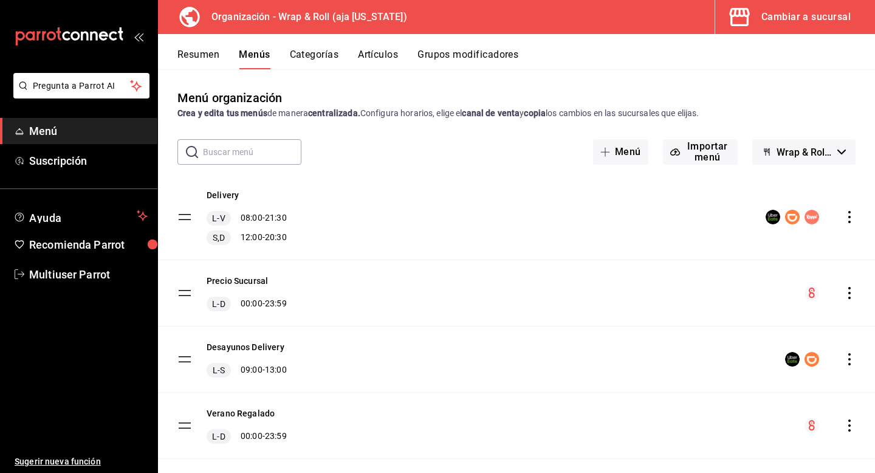
click at [850, 293] on icon "actions" at bounding box center [849, 293] width 2 height 12
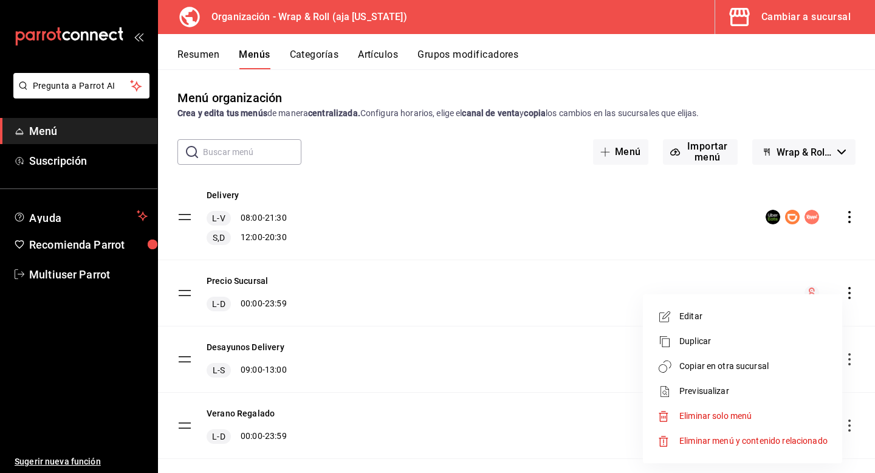
click at [761, 359] on li "Copiar en otra sucursal" at bounding box center [743, 366] width 190 height 25
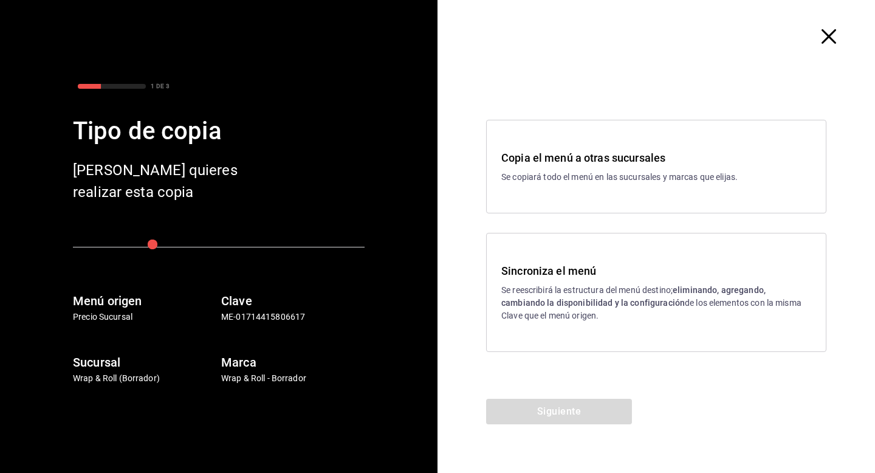
click at [627, 287] on p "Se reescribirá la estructura del menú destino; eliminando, agregando, cambiando…" at bounding box center [656, 303] width 310 height 38
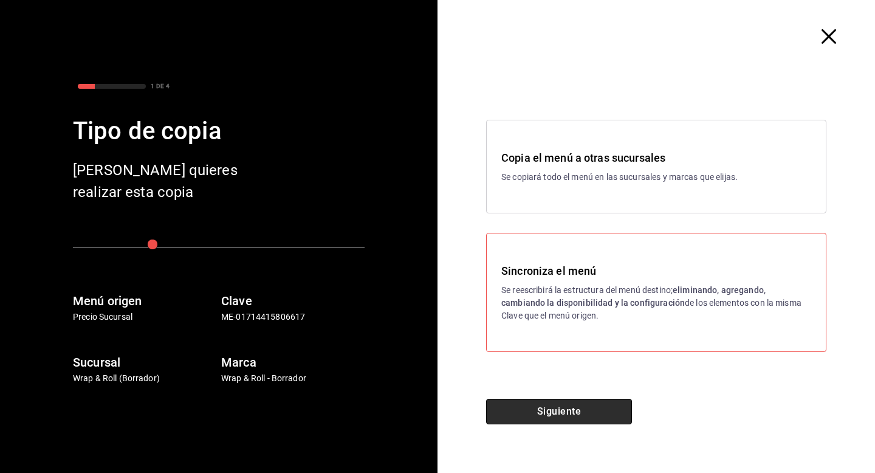
click at [571, 407] on button "Siguiente" at bounding box center [559, 412] width 146 height 26
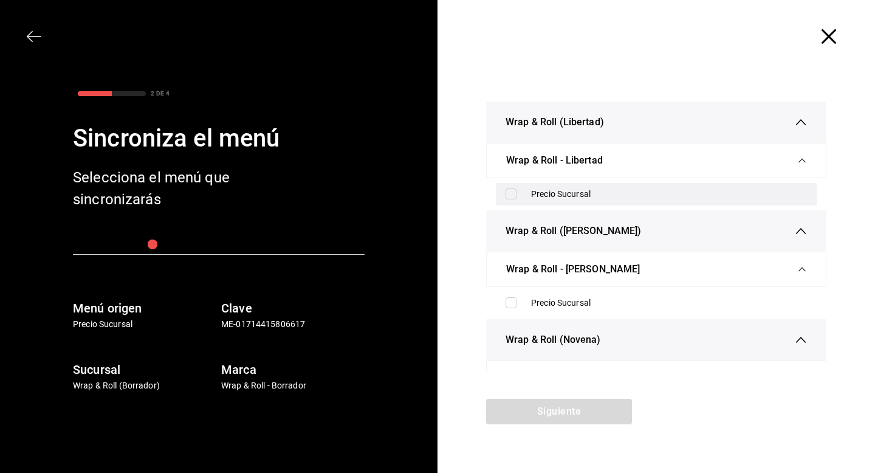
click at [510, 192] on input "checkbox" at bounding box center [511, 193] width 11 height 11
checkbox input "true"
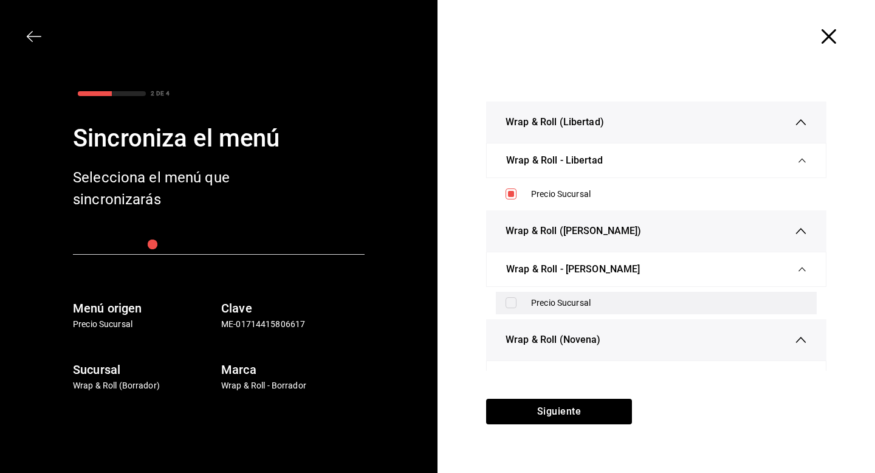
click at [510, 294] on div "Precio Sucursal" at bounding box center [656, 303] width 321 height 22
checkbox input "true"
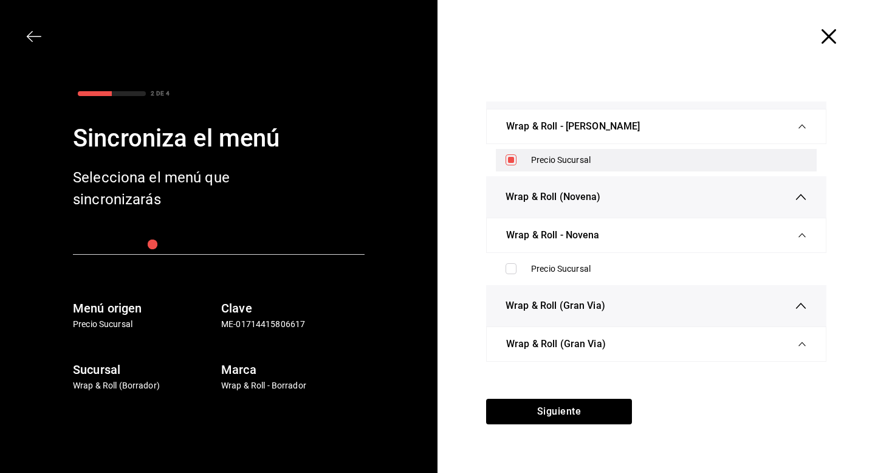
scroll to position [253, 0]
click at [510, 151] on div "Precio Sucursal" at bounding box center [656, 159] width 321 height 22
checkbox input "true"
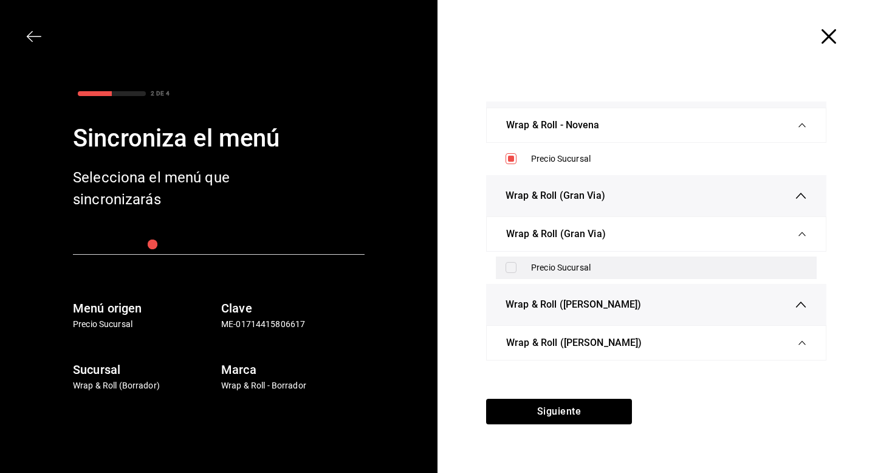
click at [510, 270] on input "checkbox" at bounding box center [511, 267] width 11 height 11
checkbox input "true"
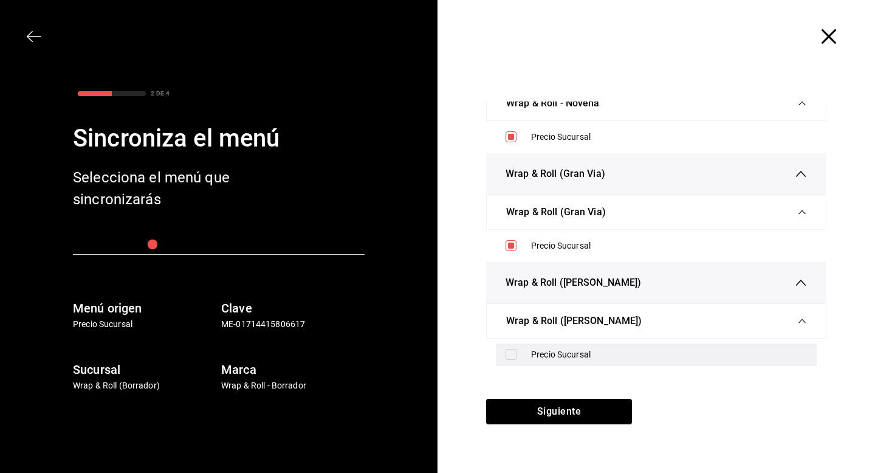
click at [513, 362] on div "Precio Sucursal" at bounding box center [656, 354] width 321 height 22
checkbox input "true"
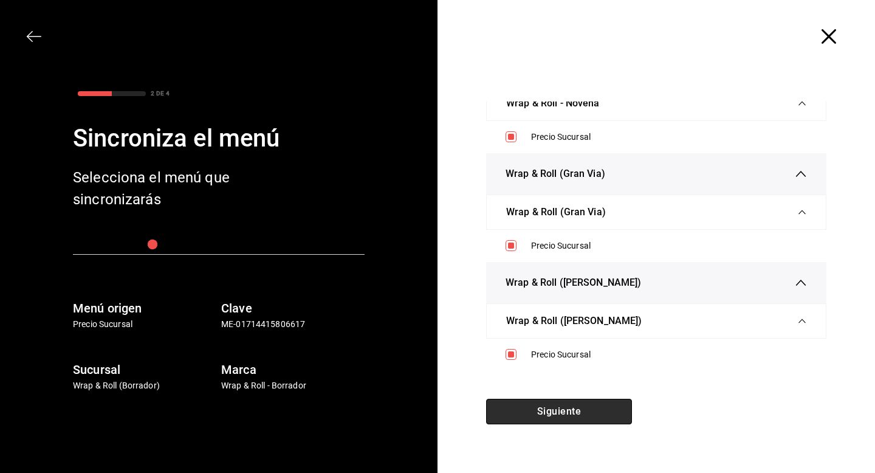
click at [522, 420] on button "Siguiente" at bounding box center [559, 412] width 146 height 26
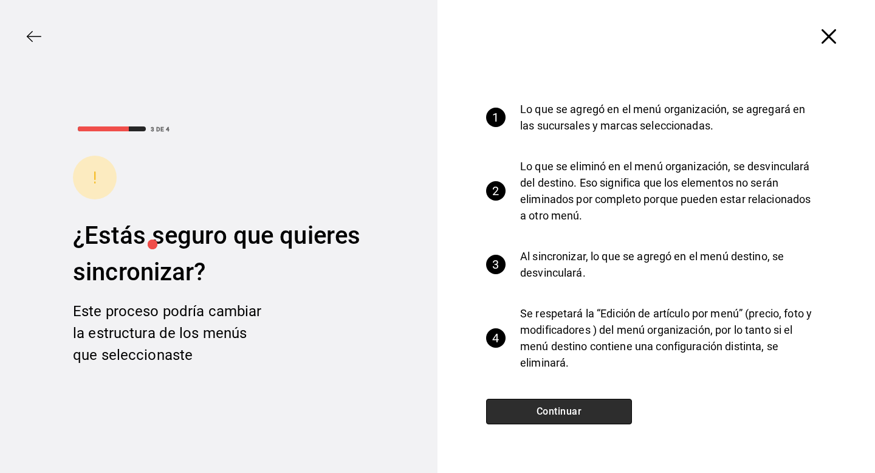
click at [522, 420] on button "Continuar" at bounding box center [559, 412] width 146 height 26
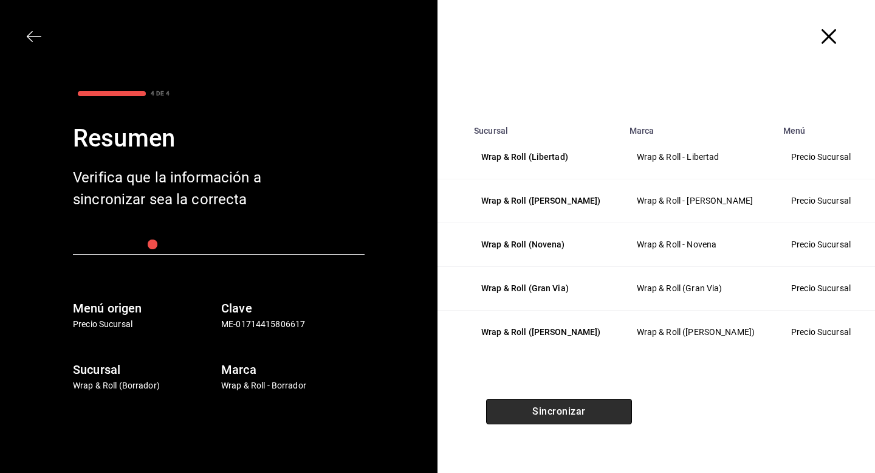
click at [522, 420] on button "Sincronizar" at bounding box center [559, 412] width 146 height 26
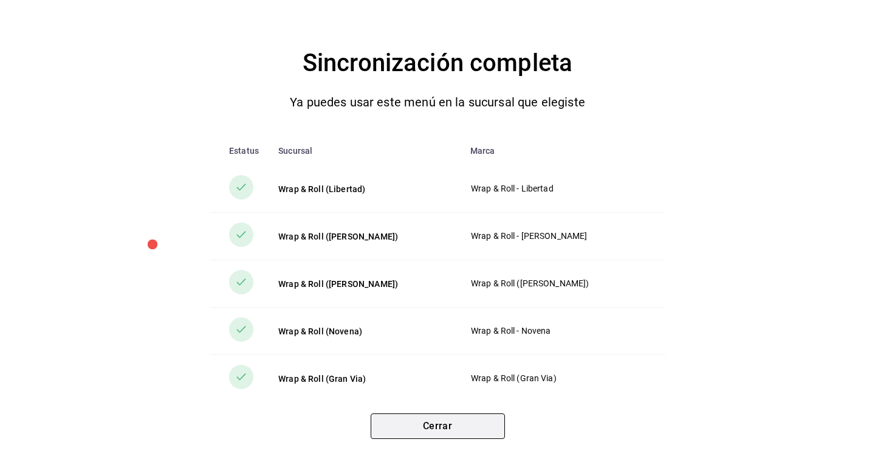
click at [427, 427] on button "Cerrar" at bounding box center [438, 426] width 134 height 26
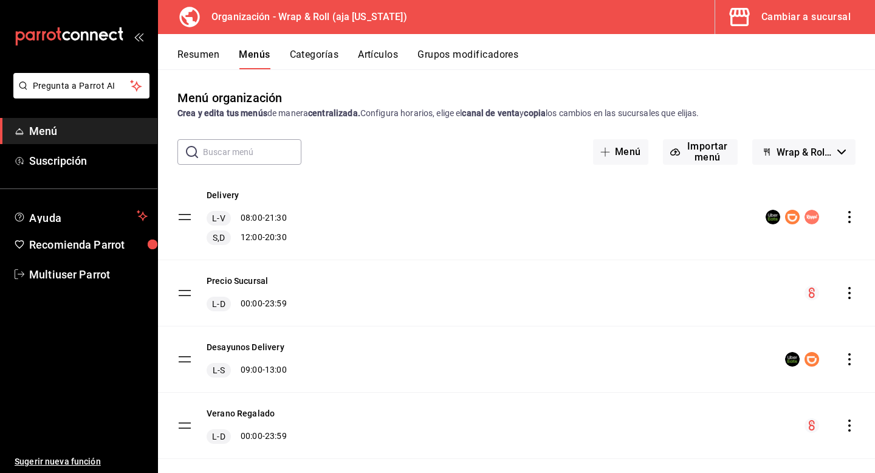
click at [811, 17] on div "Cambiar a sucursal" at bounding box center [805, 17] width 89 height 17
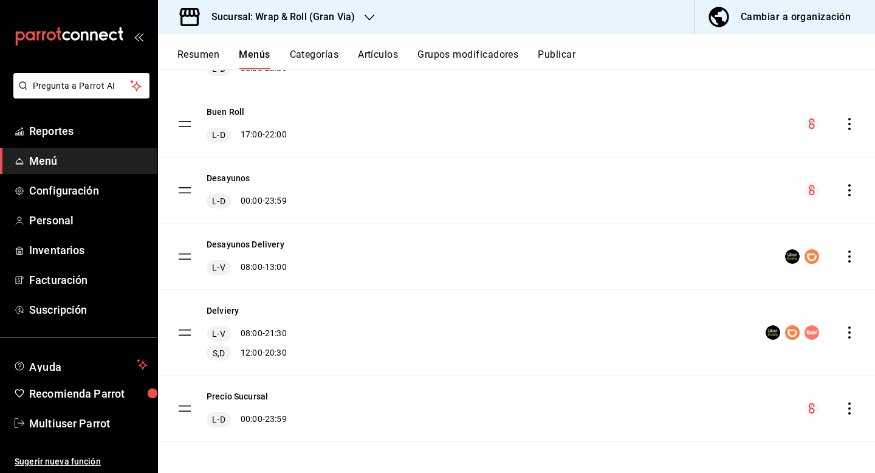
scroll to position [153, 0]
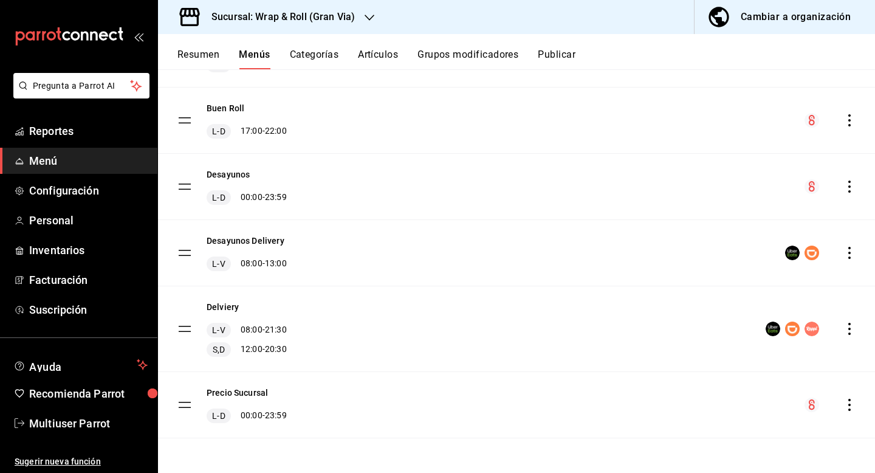
click at [204, 53] on button "Resumen" at bounding box center [198, 59] width 42 height 21
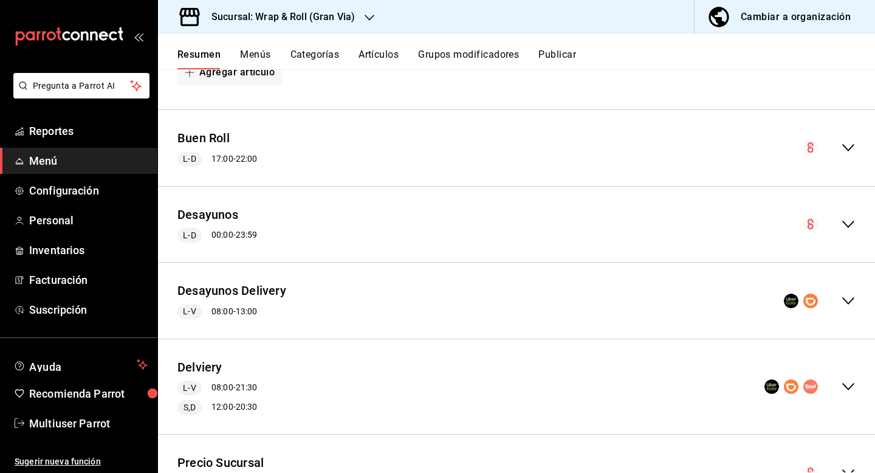
scroll to position [374, 0]
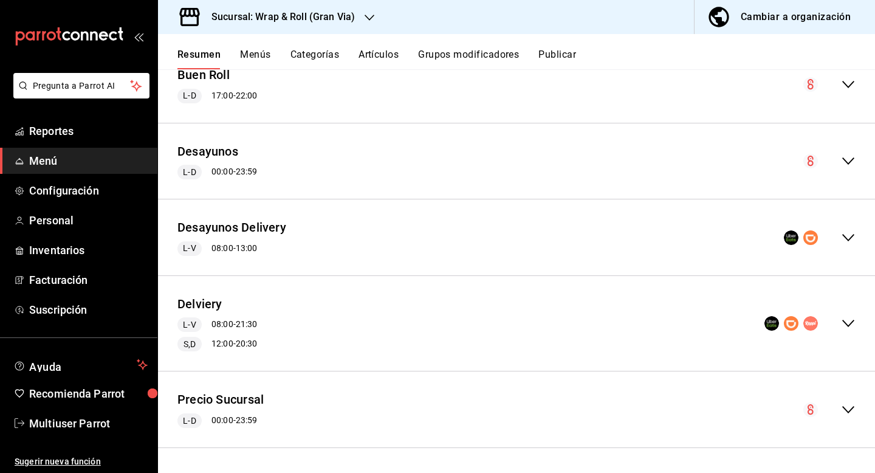
click at [851, 412] on icon "collapse-menu-row" at bounding box center [848, 409] width 15 height 15
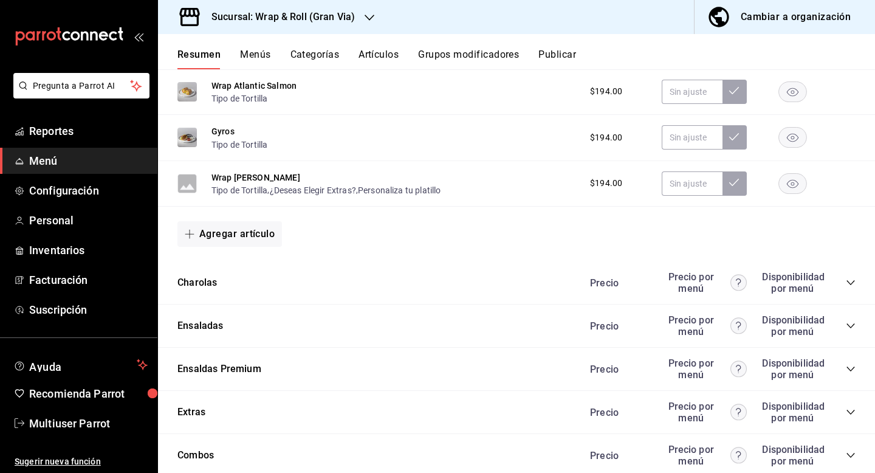
scroll to position [1336, 0]
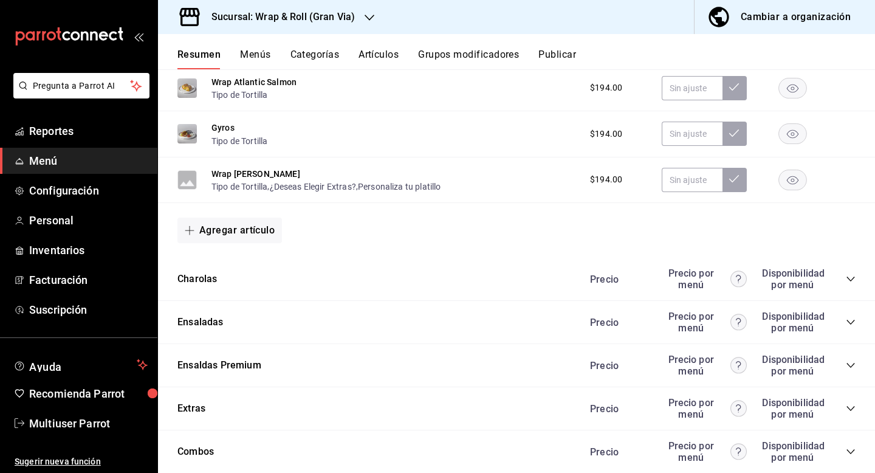
click at [848, 322] on icon "collapse-category-row" at bounding box center [851, 322] width 10 height 10
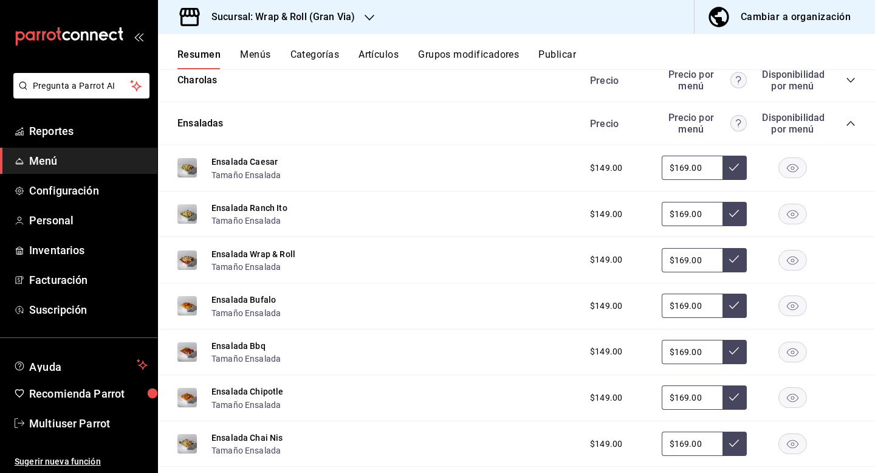
scroll to position [1538, 0]
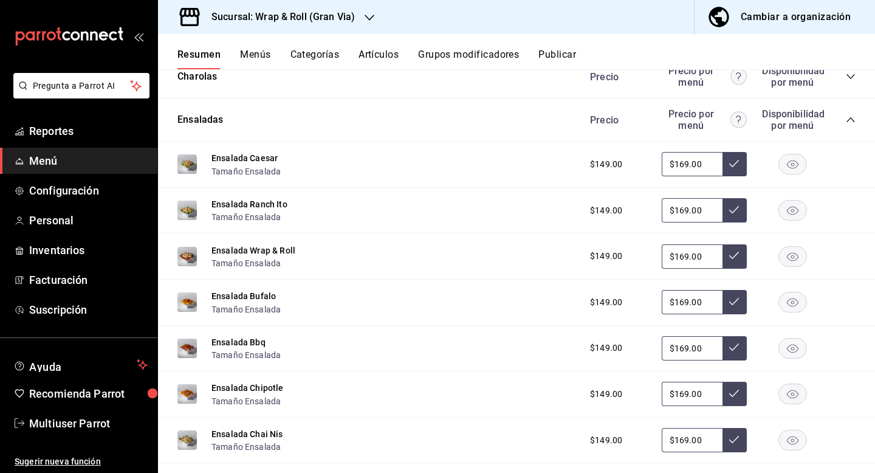
click at [249, 225] on div "Ensalada Ranch Ito Tamaño Ensalada $149.00 $169.00" at bounding box center [516, 211] width 717 height 46
click at [249, 218] on button "Tamaño Ensalada" at bounding box center [245, 217] width 69 height 12
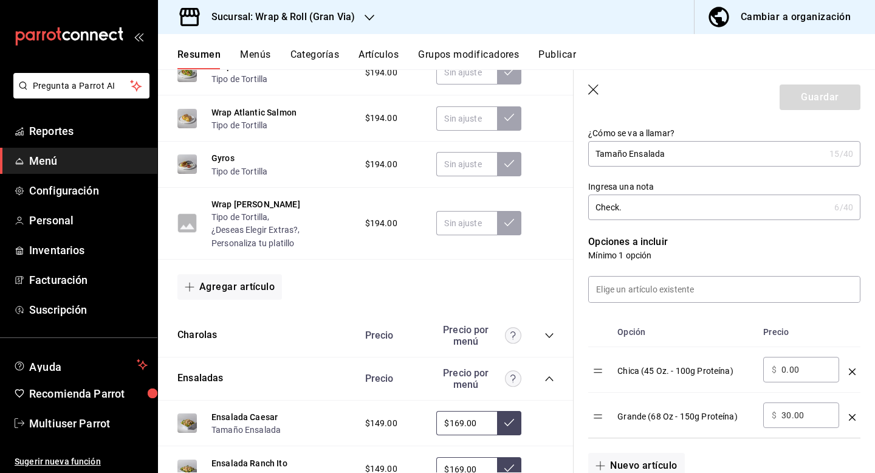
scroll to position [211, 0]
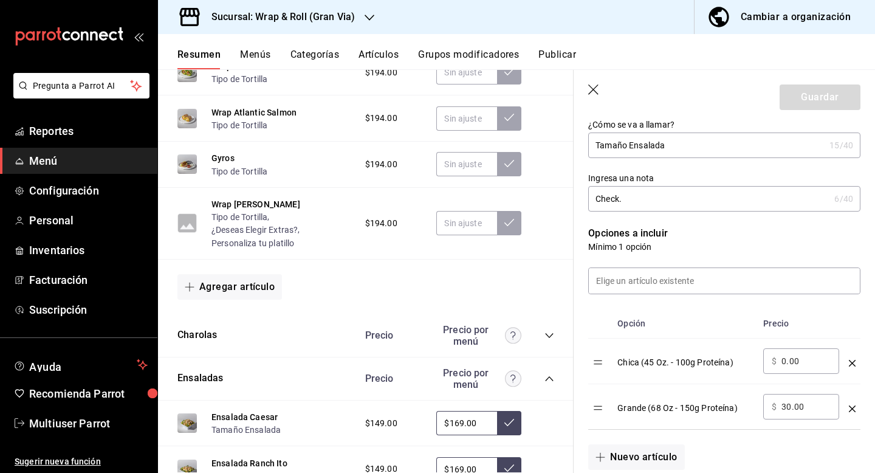
click at [595, 89] on icon "button" at bounding box center [594, 90] width 12 height 12
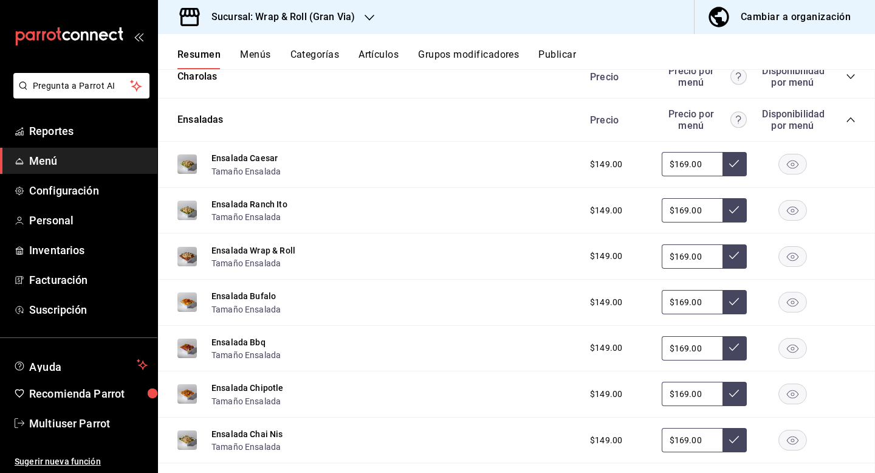
scroll to position [1822, 0]
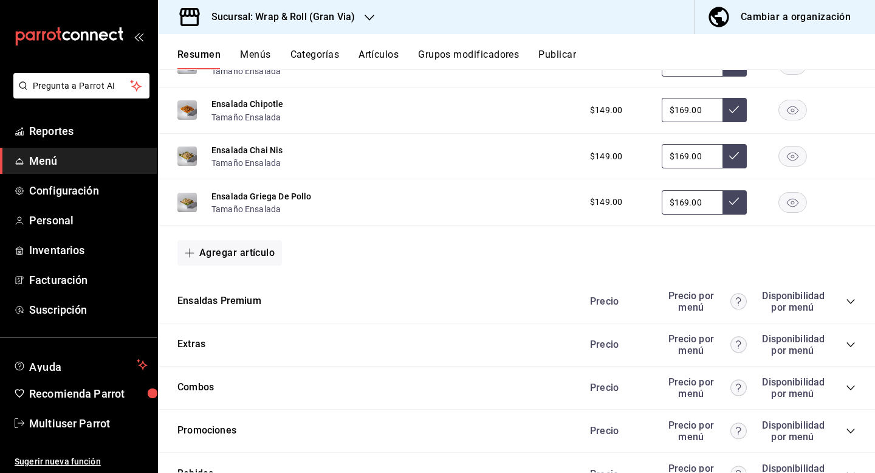
click at [382, 60] on button "Artículos" at bounding box center [379, 59] width 40 height 21
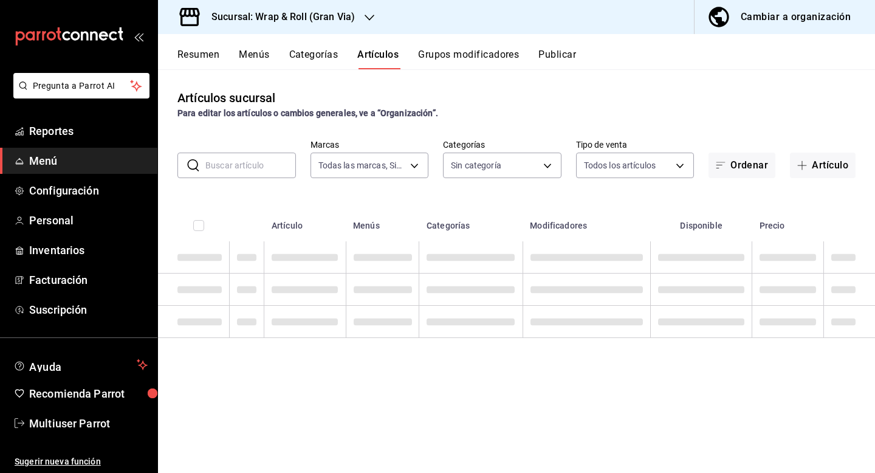
type input "3aa7178a-5c36-4a10-914b-422f32928323"
type input "781a389b-cc98-4a88-952c-717bf7d10335,4e032624-1709-4541-9167-c9eae0ea9c79,8f61f…"
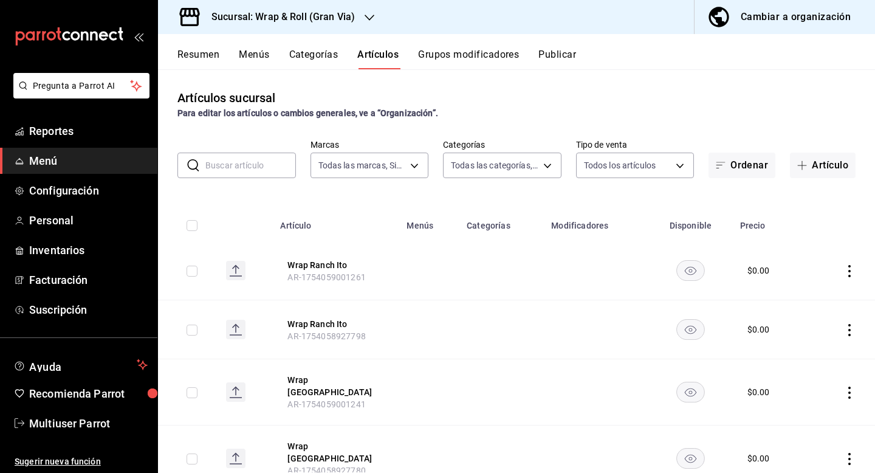
click at [256, 165] on input "text" at bounding box center [250, 165] width 91 height 24
type input "g"
click at [281, 11] on h3 "Sucursal: Wrap & Roll (Gran Via)" at bounding box center [278, 17] width 153 height 15
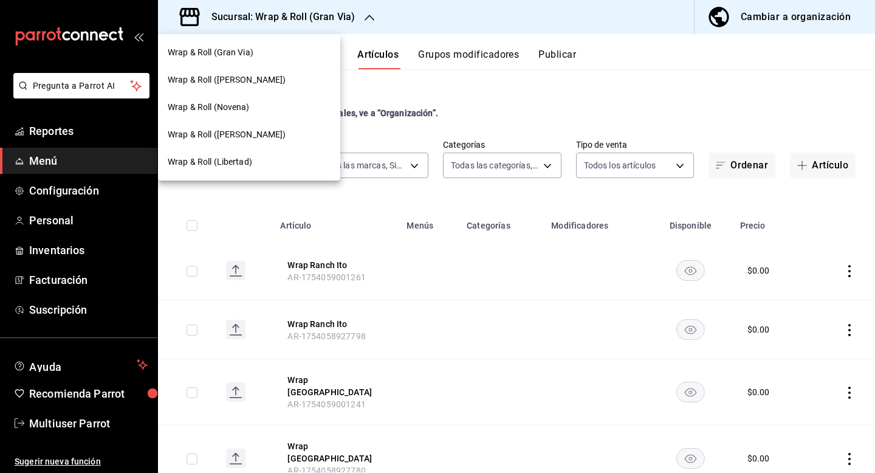
click at [269, 43] on div "Wrap & Roll (Gran Via)" at bounding box center [249, 52] width 182 height 27
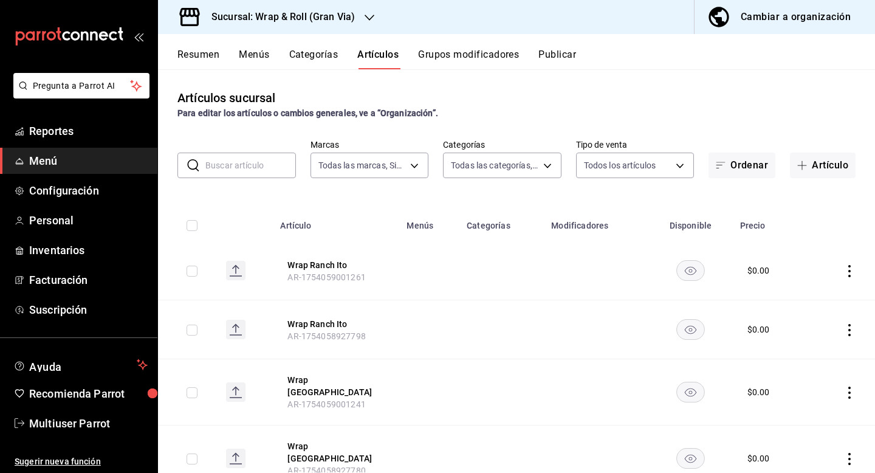
click at [245, 167] on input "text" at bounding box center [250, 165] width 91 height 24
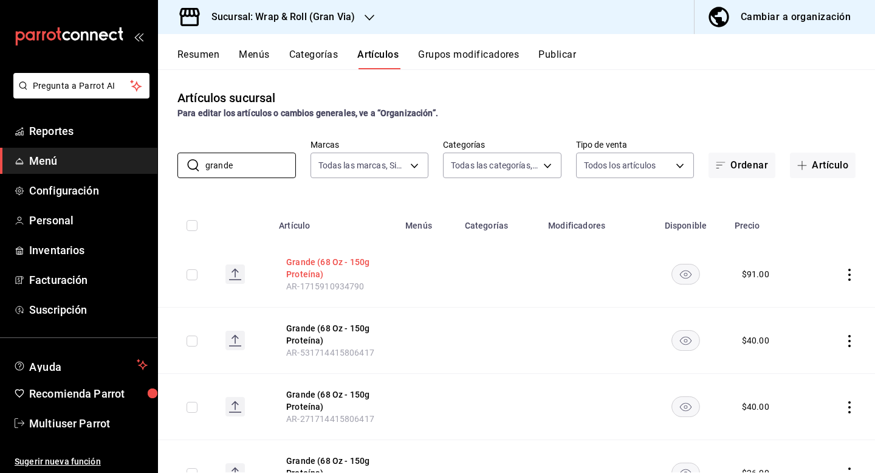
type input "grande"
click at [355, 269] on button "Grande (68 Oz - 150g Proteína)" at bounding box center [334, 268] width 97 height 24
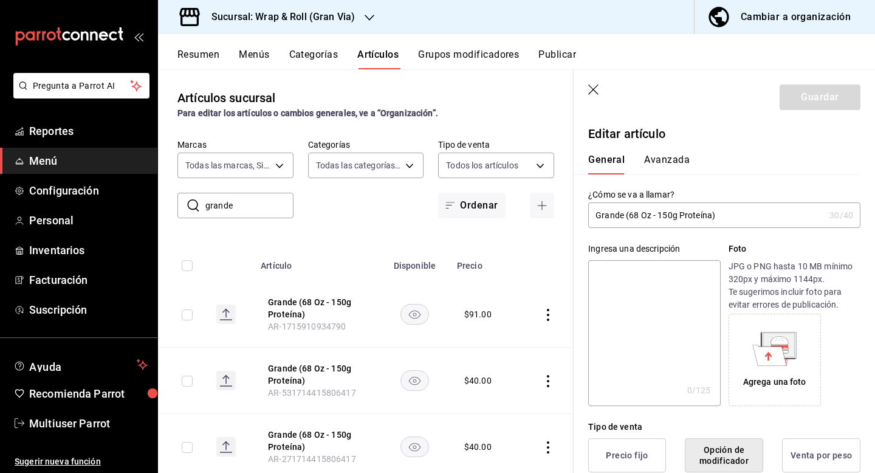
click at [659, 218] on input "Grande (68 Oz - 150g Proteína)" at bounding box center [706, 215] width 236 height 24
click at [662, 216] on input "Grande (150g Proteína)" at bounding box center [706, 215] width 236 height 24
click at [682, 214] on input "Grande (150g Proteína)" at bounding box center [706, 215] width 236 height 24
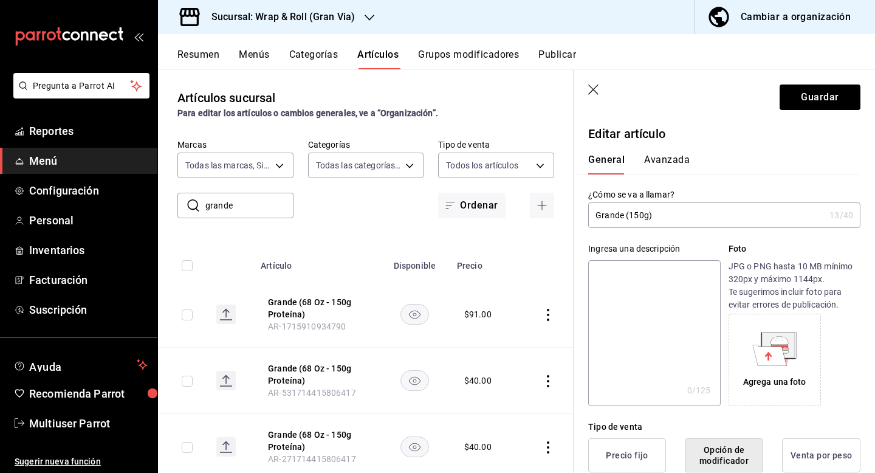
click at [629, 215] on input "Grande (150g)" at bounding box center [706, 215] width 236 height 24
type input "Grande (150g)"
click at [815, 95] on button "Guardar" at bounding box center [820, 97] width 81 height 26
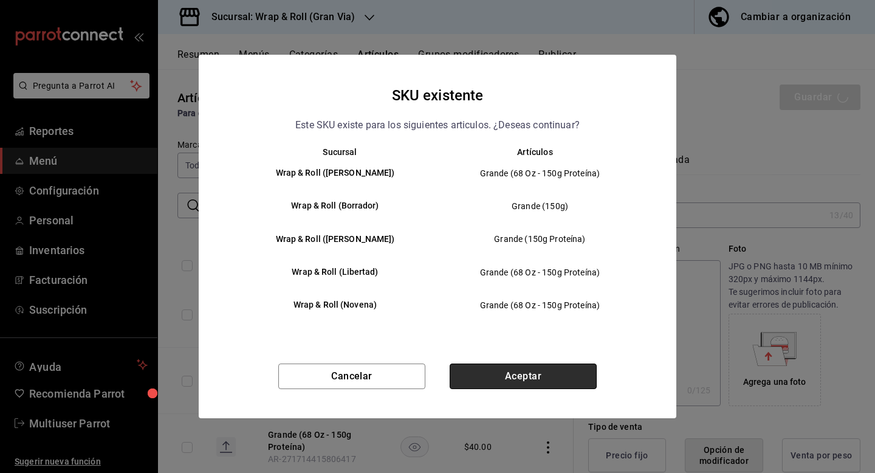
click at [531, 373] on button "Aceptar" at bounding box center [523, 376] width 147 height 26
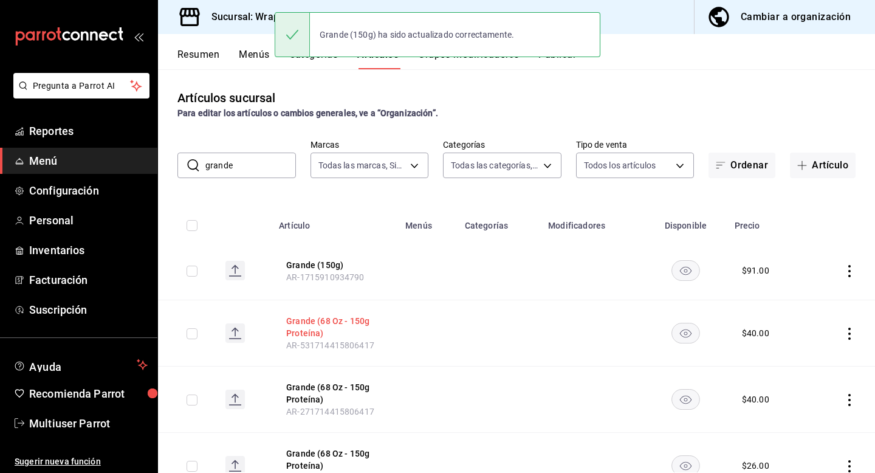
click at [341, 324] on button "Grande (68 Oz - 150g Proteína)" at bounding box center [334, 327] width 97 height 24
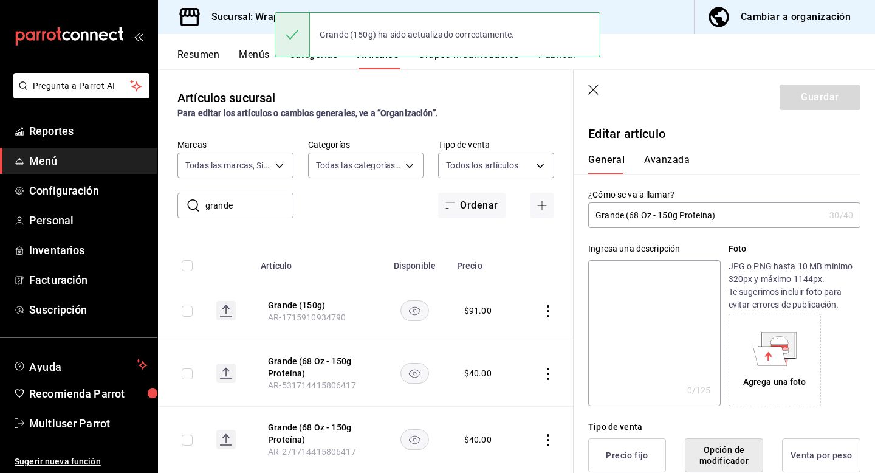
click at [662, 215] on input "Grande (68 Oz - 150g Proteína)" at bounding box center [706, 215] width 236 height 24
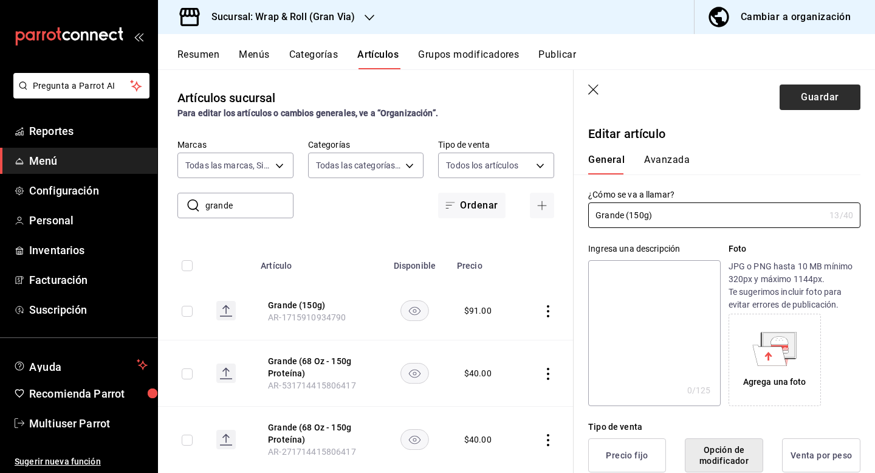
type input "Grande (150g)"
click at [825, 89] on button "Guardar" at bounding box center [820, 97] width 81 height 26
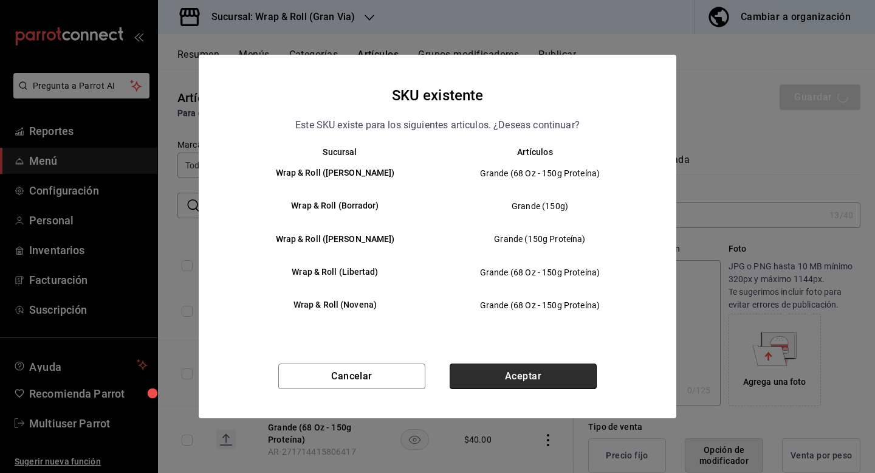
click at [486, 388] on button "Aceptar" at bounding box center [523, 376] width 147 height 26
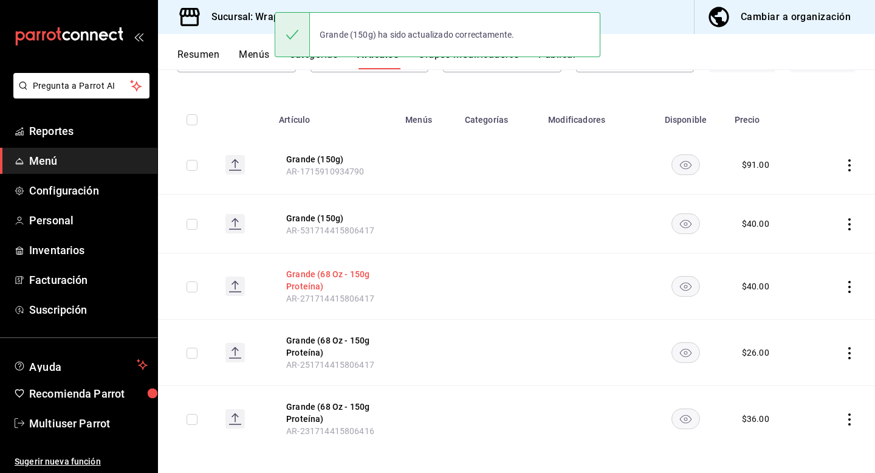
scroll to position [114, 0]
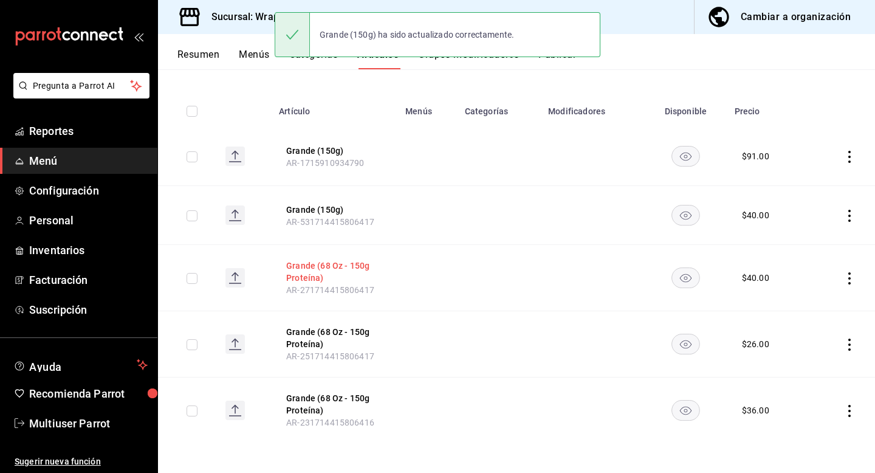
click at [312, 270] on button "Grande (68 Oz - 150g Proteína)" at bounding box center [334, 271] width 97 height 24
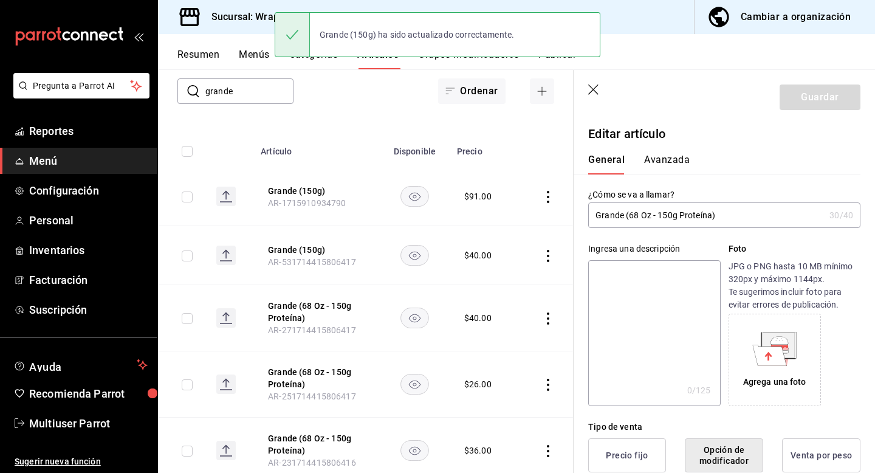
click at [645, 212] on input "Grande (68 Oz - 150g Proteína)" at bounding box center [706, 215] width 236 height 24
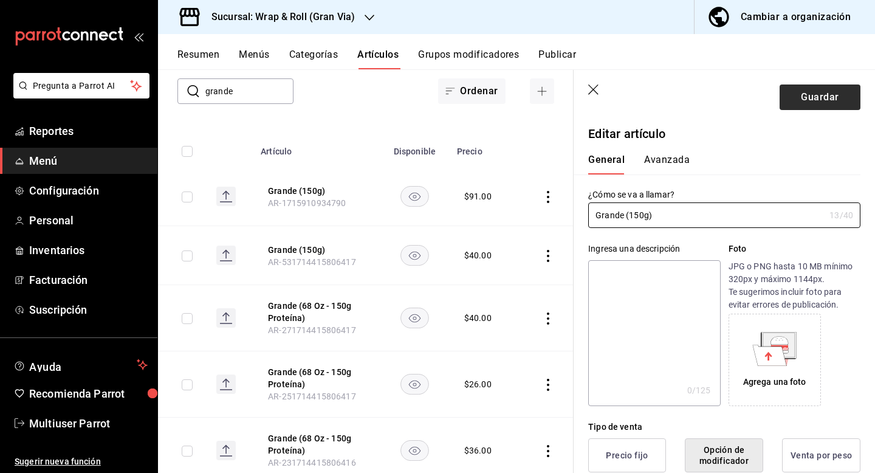
type input "Grande (150g)"
click at [821, 95] on button "Guardar" at bounding box center [820, 97] width 81 height 26
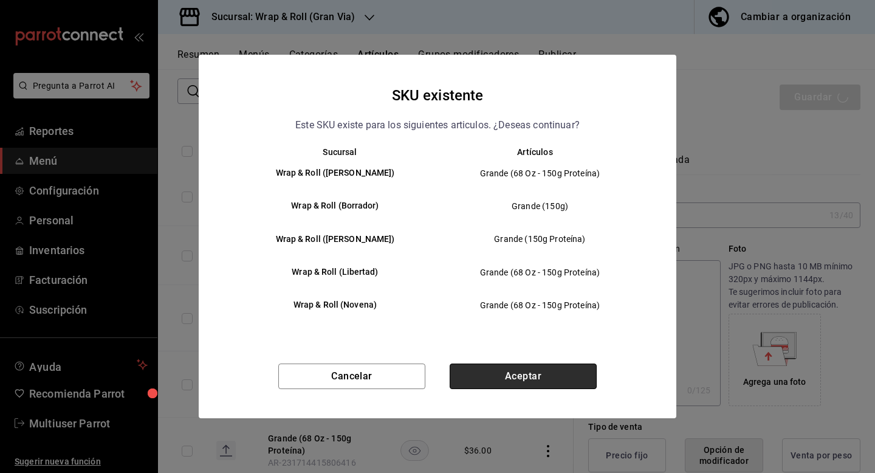
click at [478, 373] on button "Aceptar" at bounding box center [523, 376] width 147 height 26
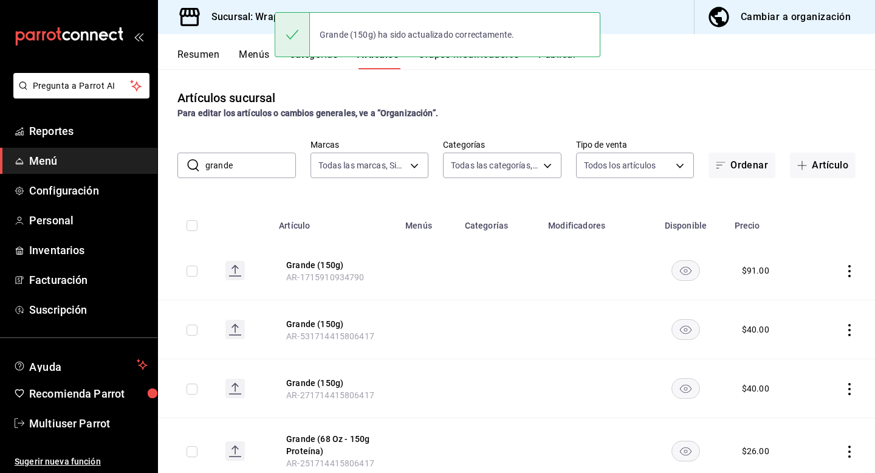
scroll to position [107, 0]
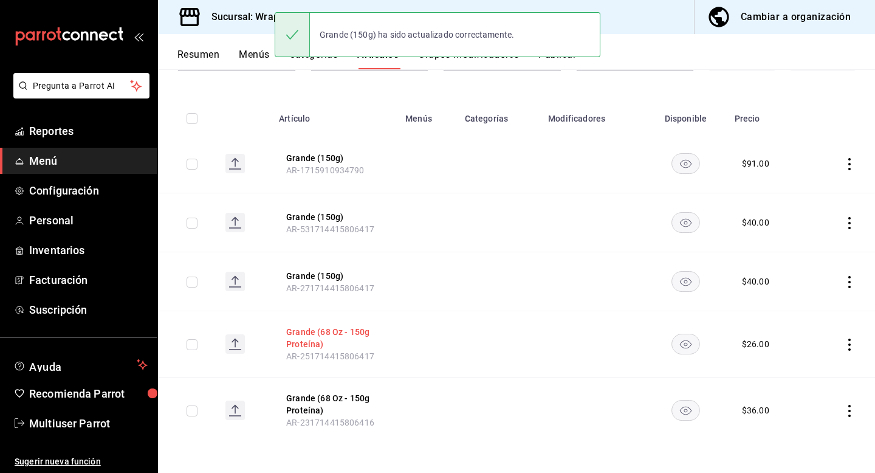
click at [317, 341] on button "Grande (68 Oz - 150g Proteína)" at bounding box center [334, 338] width 97 height 24
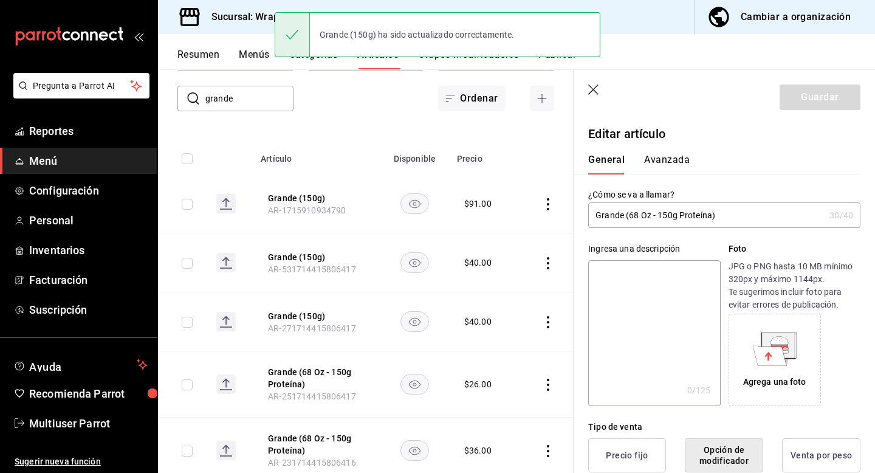
click at [662, 222] on input "Grande (68 Oz - 150g Proteína)" at bounding box center [706, 215] width 236 height 24
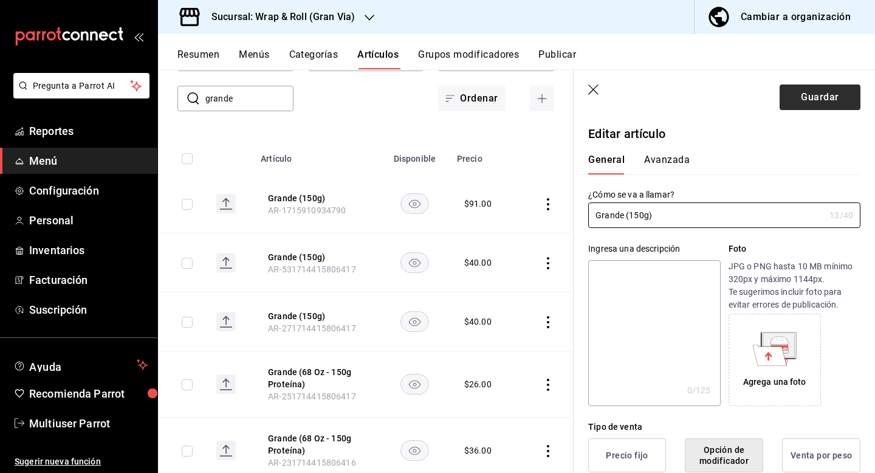
type input "Grande (150g)"
click at [809, 90] on button "Guardar" at bounding box center [820, 97] width 81 height 26
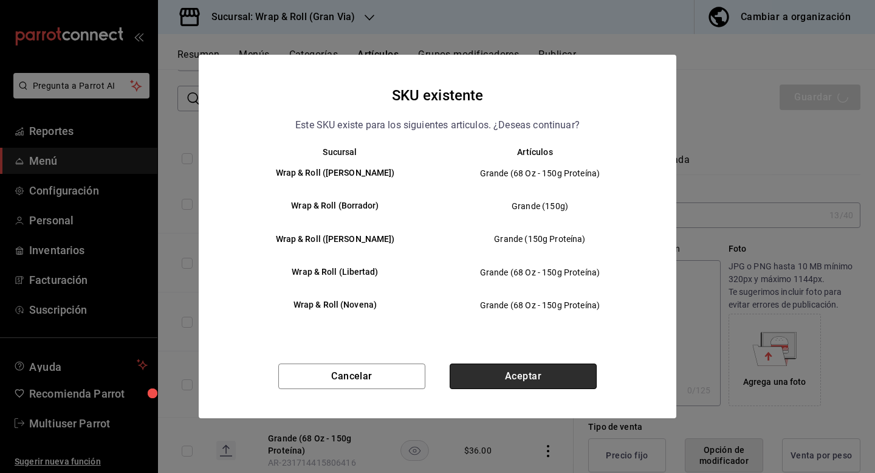
click at [504, 382] on button "Aceptar" at bounding box center [523, 376] width 147 height 26
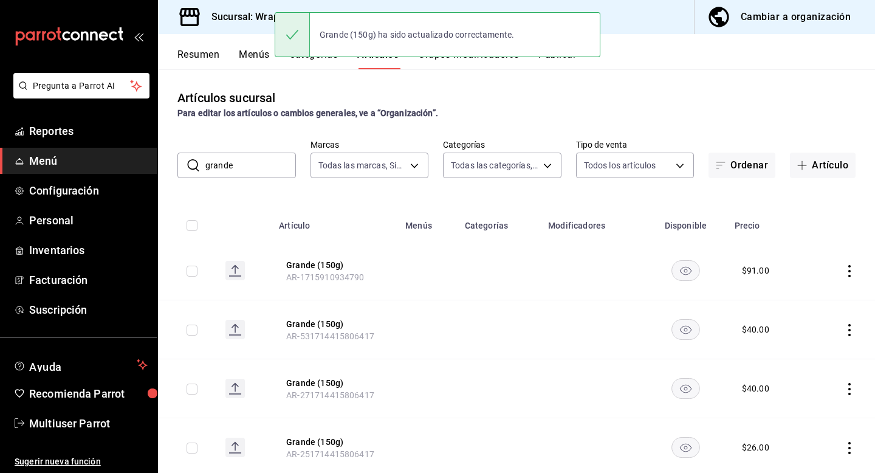
scroll to position [100, 0]
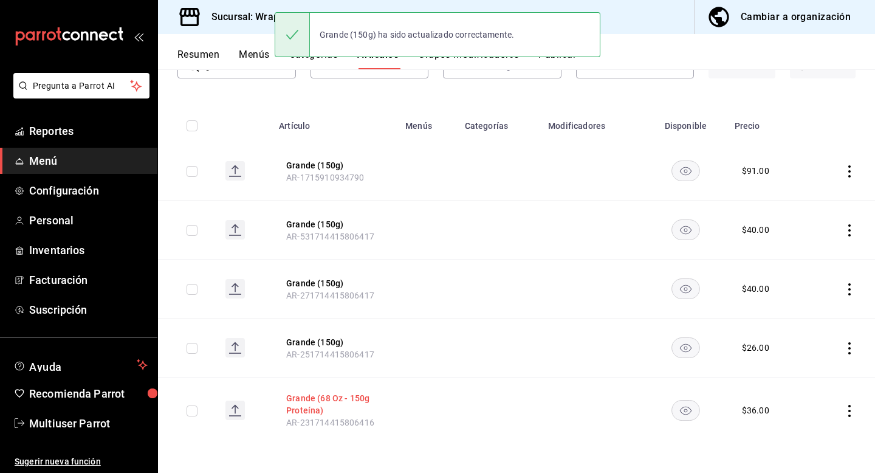
click at [302, 409] on button "Grande (68 Oz - 150g Proteína)" at bounding box center [334, 404] width 97 height 24
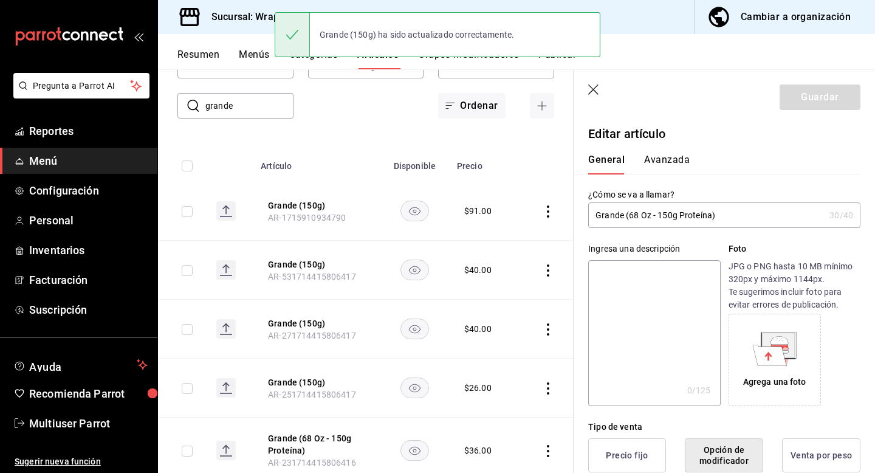
click at [725, 222] on input "Grande (68 Oz - 150g Proteína)" at bounding box center [706, 215] width 236 height 24
type input "Grande (150g)"
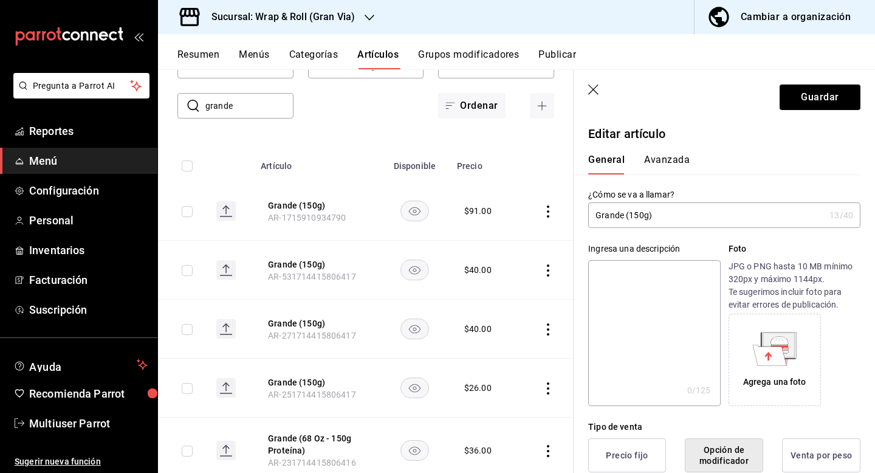
click at [811, 83] on header "Guardar" at bounding box center [724, 95] width 301 height 50
click at [811, 88] on button "Guardar" at bounding box center [820, 97] width 81 height 26
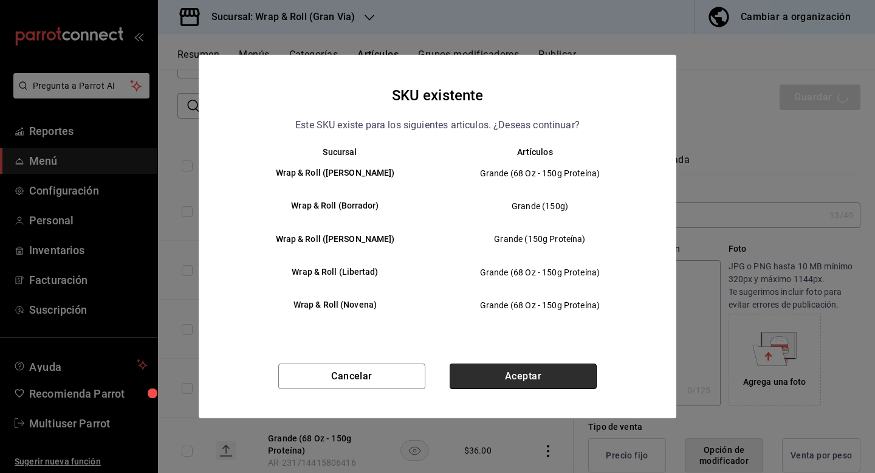
click at [492, 373] on button "Aceptar" at bounding box center [523, 376] width 147 height 26
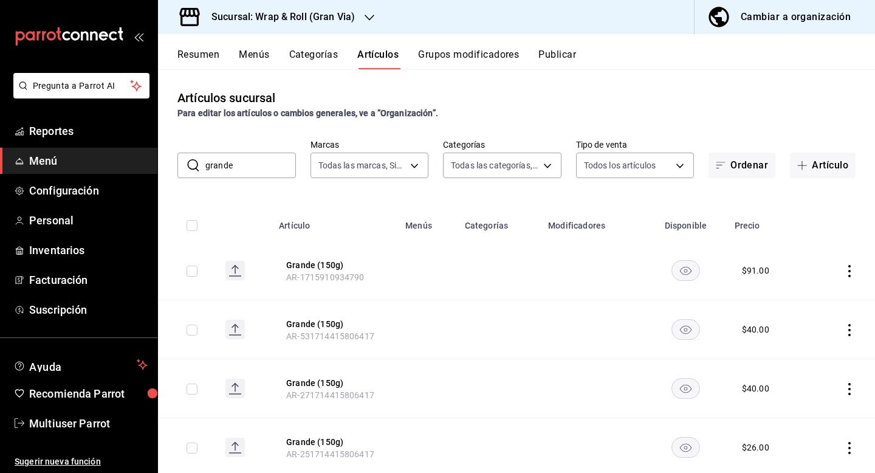
click at [259, 165] on input "grande" at bounding box center [250, 165] width 91 height 24
click at [301, 28] on div "Sucursal: Wrap & Roll (Gran Via)" at bounding box center [273, 17] width 211 height 34
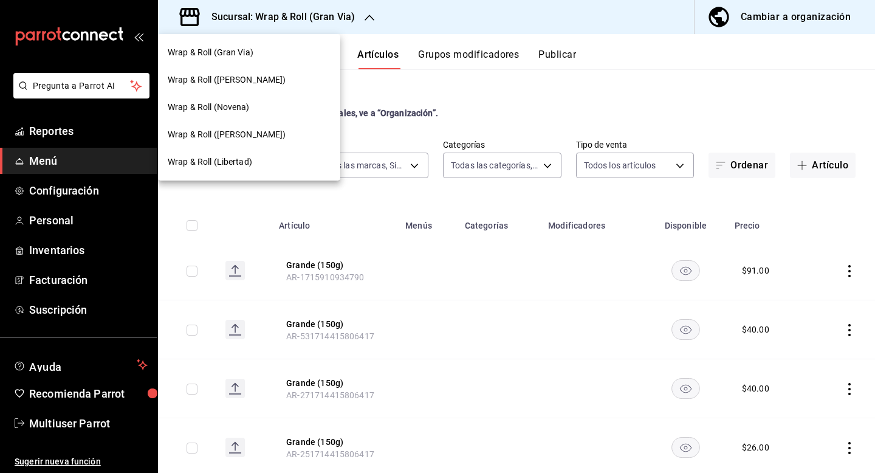
click at [275, 83] on div "Wrap & Roll ([PERSON_NAME])" at bounding box center [249, 80] width 163 height 13
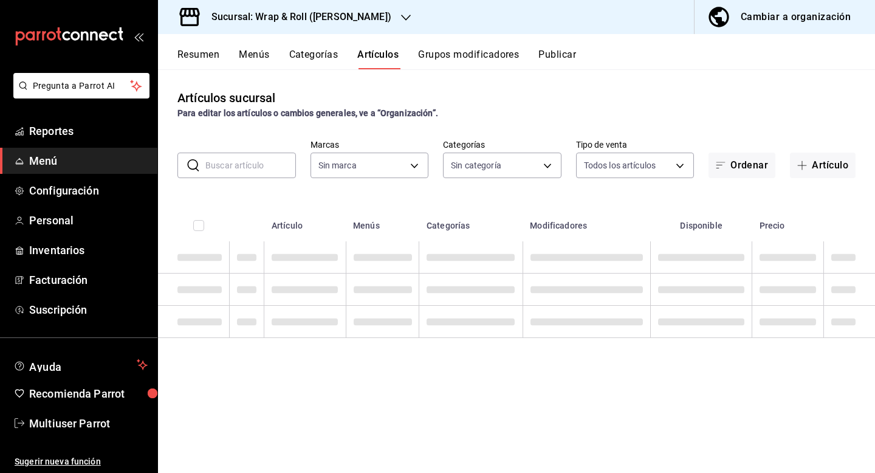
type input "0cffcaa9-173e-47a8-938b-dca6a1bc21d4,b2760ed9-b7b1-4897-8a9f-c9dd110c8266,67b79…"
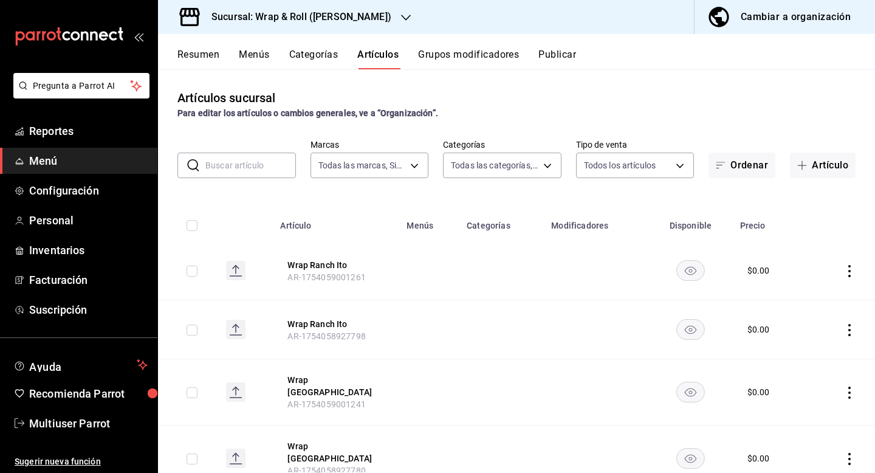
type input "7d263f60-237b-4a5e-827c-684bea1a4647"
click at [253, 165] on input "text" at bounding box center [250, 165] width 91 height 24
paste input "Grande (150g)"
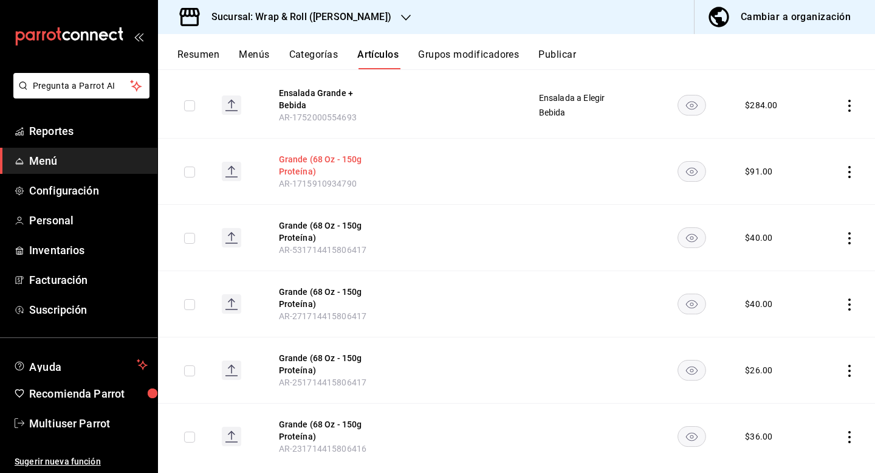
scroll to position [195, 0]
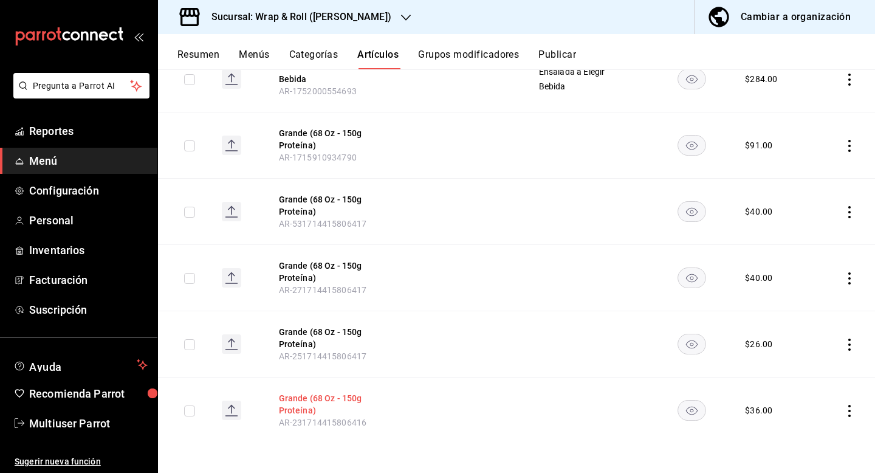
type input "Grande"
click at [318, 402] on button "Grande (68 Oz - 150g Proteína)" at bounding box center [327, 404] width 97 height 24
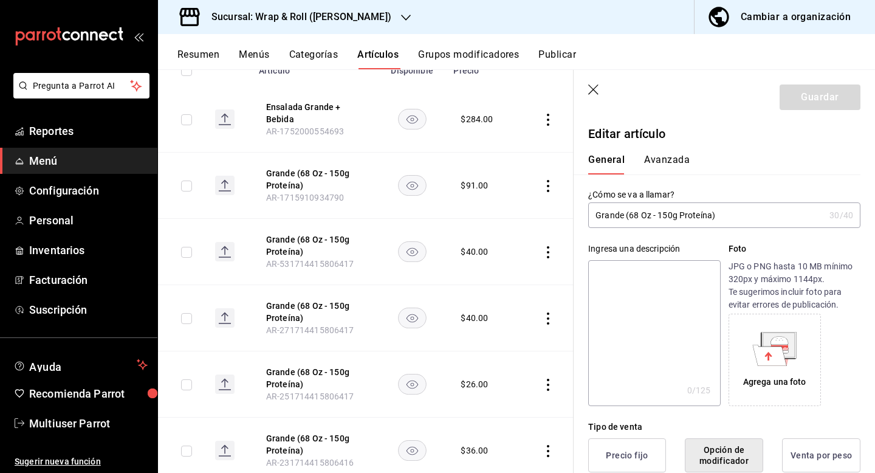
click at [642, 223] on input "Grande (68 Oz - 150g Proteína)" at bounding box center [706, 215] width 236 height 24
type input "Grande (150g)"
click at [811, 101] on button "Guardar" at bounding box center [820, 97] width 81 height 26
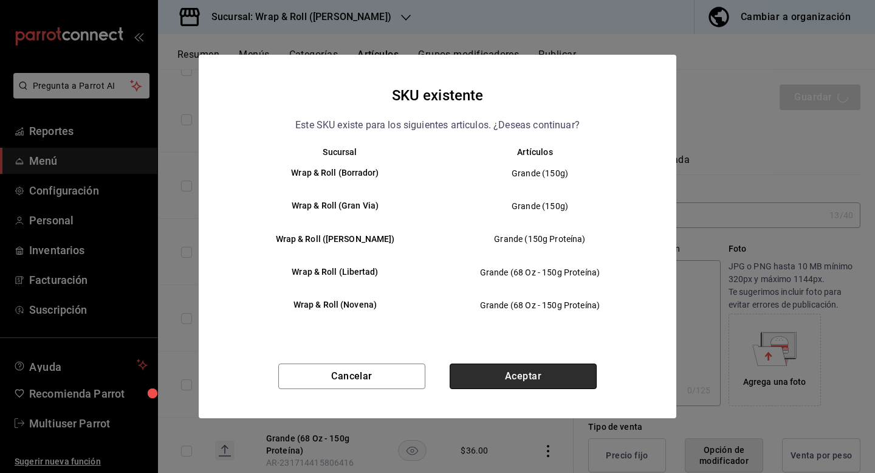
click at [512, 378] on button "Aceptar" at bounding box center [523, 376] width 147 height 26
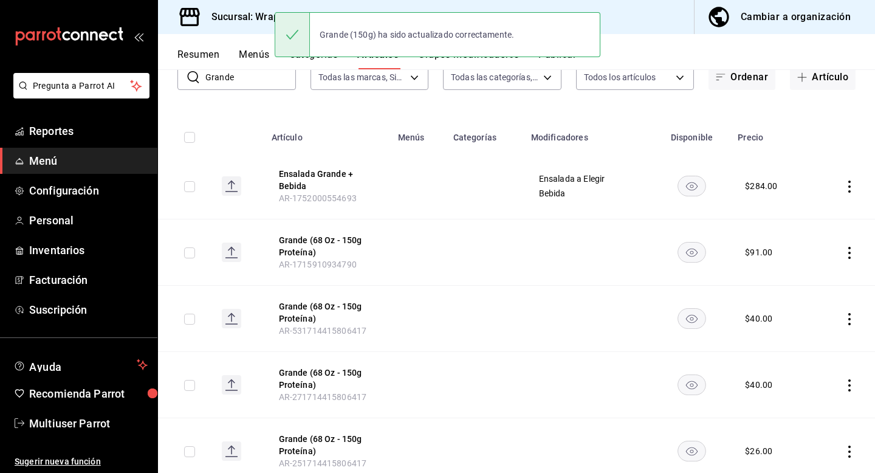
scroll to position [188, 0]
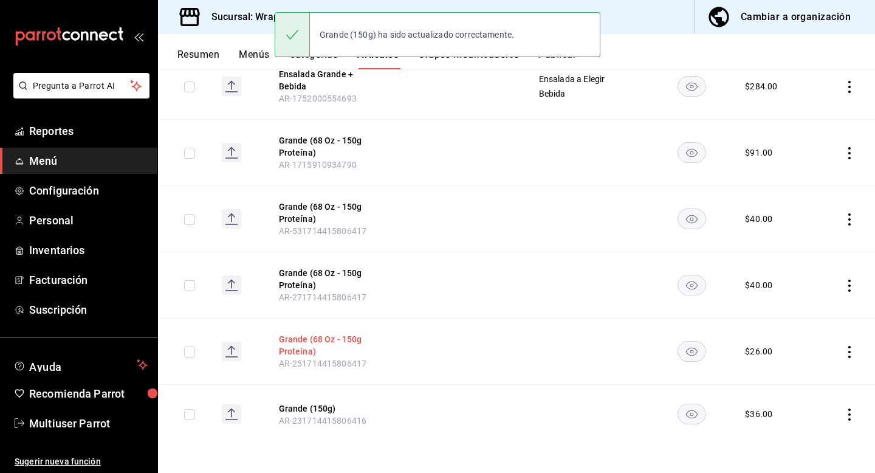
click at [343, 345] on button "Grande (68 Oz - 150g Proteína)" at bounding box center [327, 345] width 97 height 24
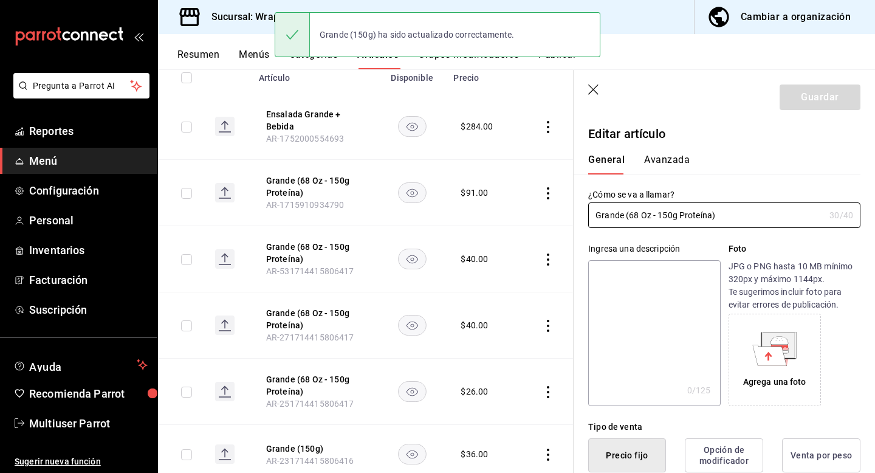
type input "$26.00"
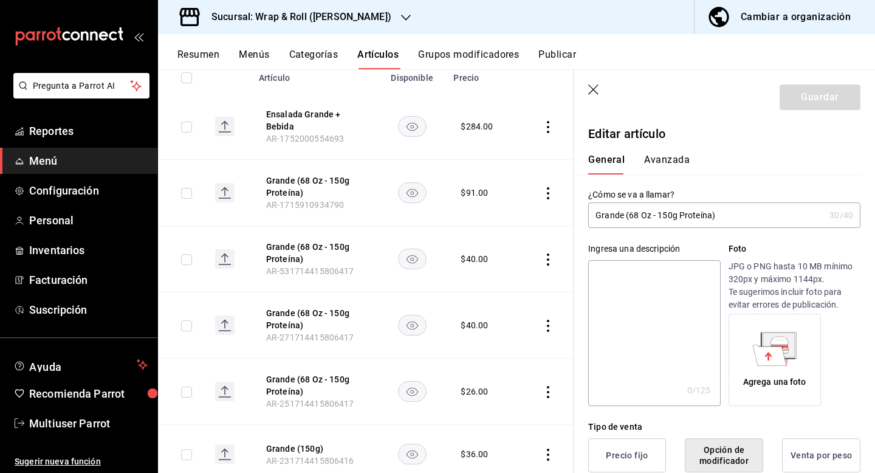
click at [680, 214] on input "Grande (68 Oz - 150g Proteína)" at bounding box center [706, 215] width 236 height 24
type input "Grande (150g)"
click at [802, 105] on button "Guardar" at bounding box center [820, 97] width 81 height 26
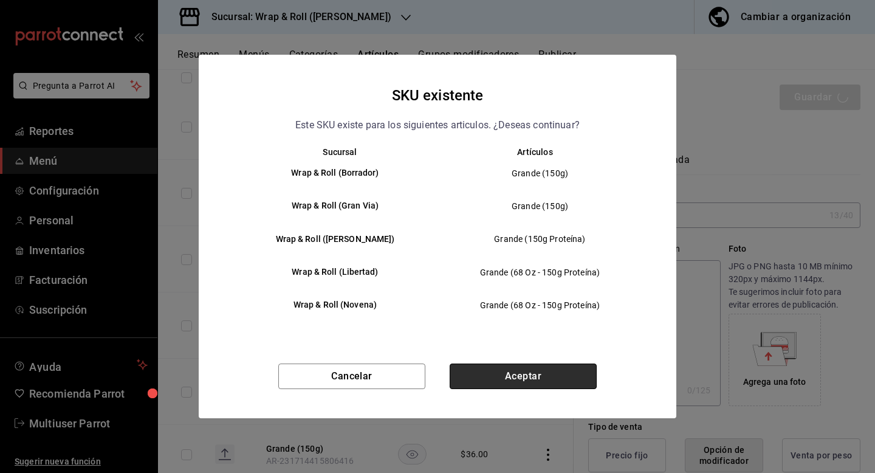
click at [490, 384] on button "Aceptar" at bounding box center [523, 376] width 147 height 26
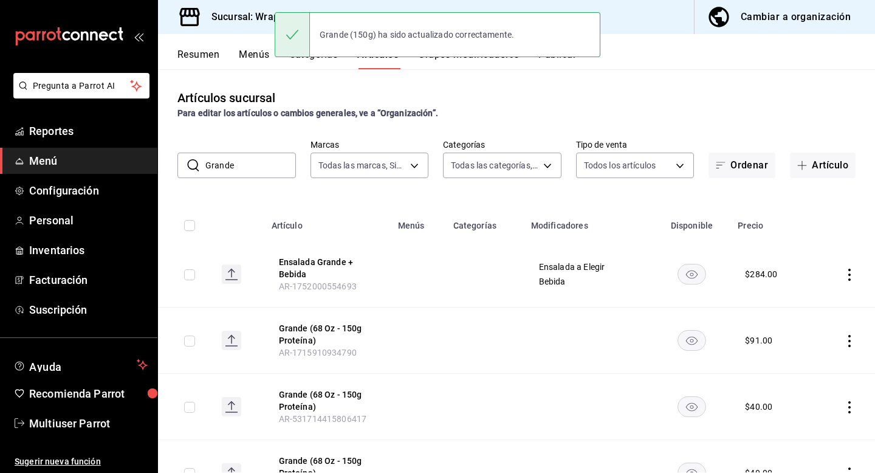
scroll to position [180, 0]
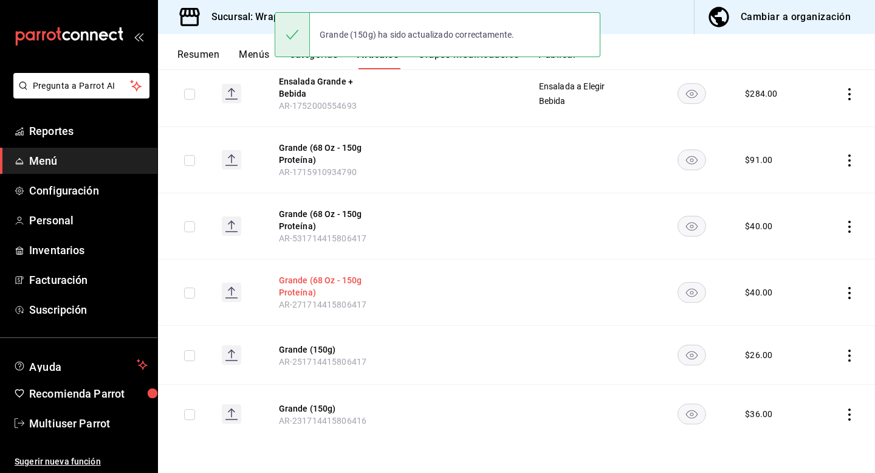
click at [306, 280] on button "Grande (68 Oz - 150g Proteína)" at bounding box center [327, 286] width 97 height 24
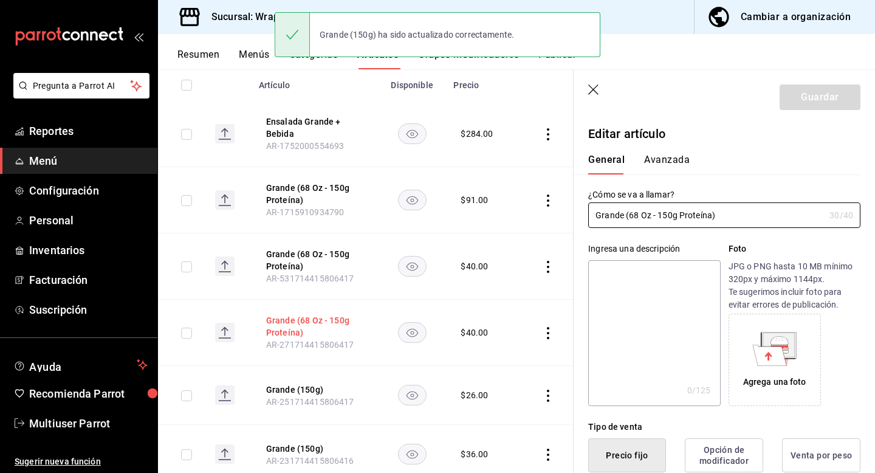
type input "$40.00"
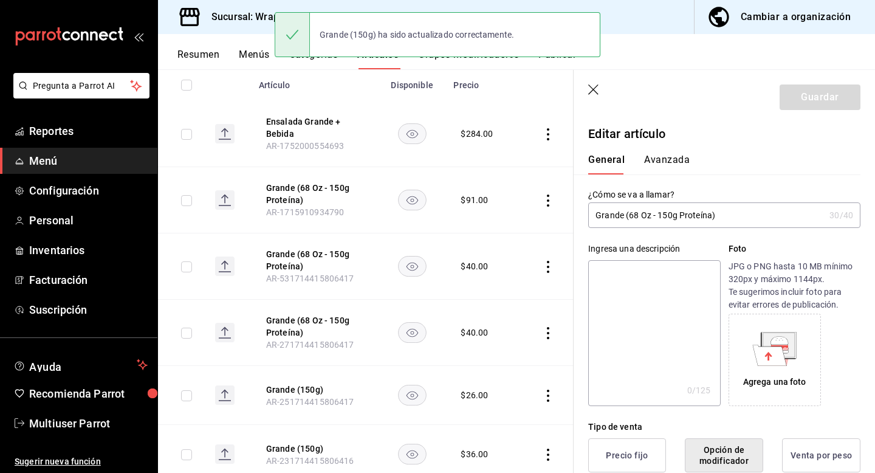
click at [623, 216] on input "Grande (68 Oz - 150g Proteína)" at bounding box center [706, 215] width 236 height 24
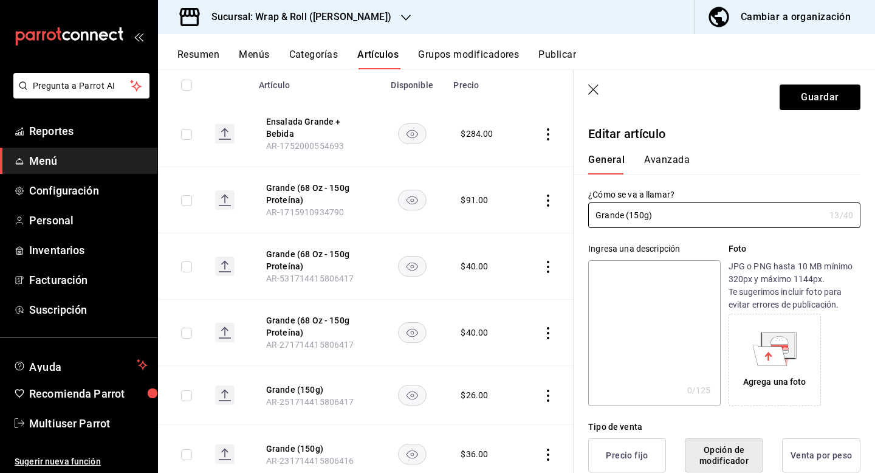
type input "Grande (150g)"
click at [818, 83] on header "Guardar" at bounding box center [724, 95] width 301 height 50
click at [812, 100] on button "Guardar" at bounding box center [820, 97] width 81 height 26
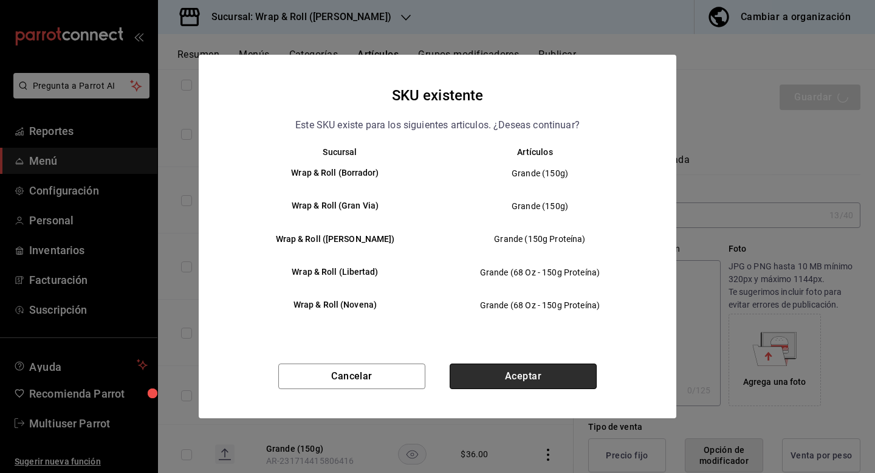
click at [480, 374] on button "Aceptar" at bounding box center [523, 376] width 147 height 26
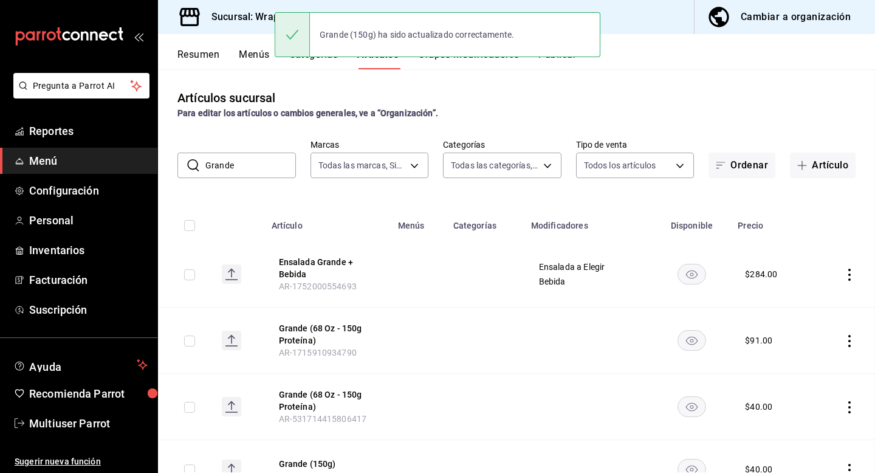
click at [482, 384] on td at bounding box center [485, 407] width 78 height 66
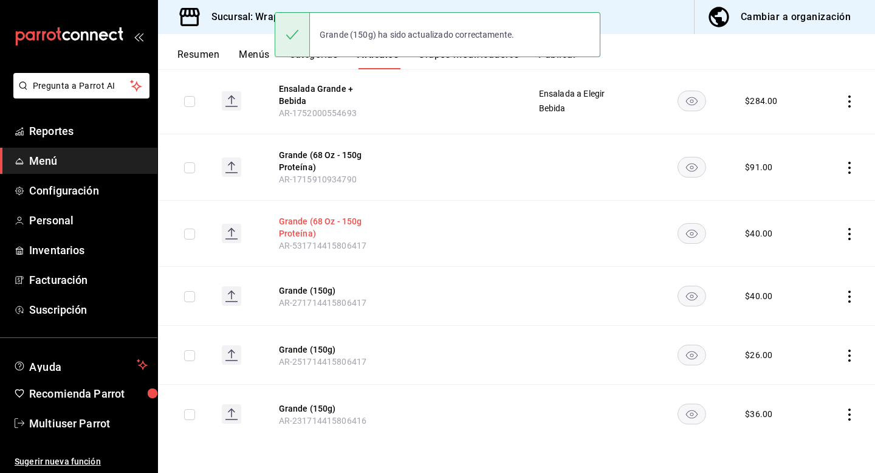
click at [316, 228] on button "Grande (68 Oz - 150g Proteína)" at bounding box center [327, 227] width 97 height 24
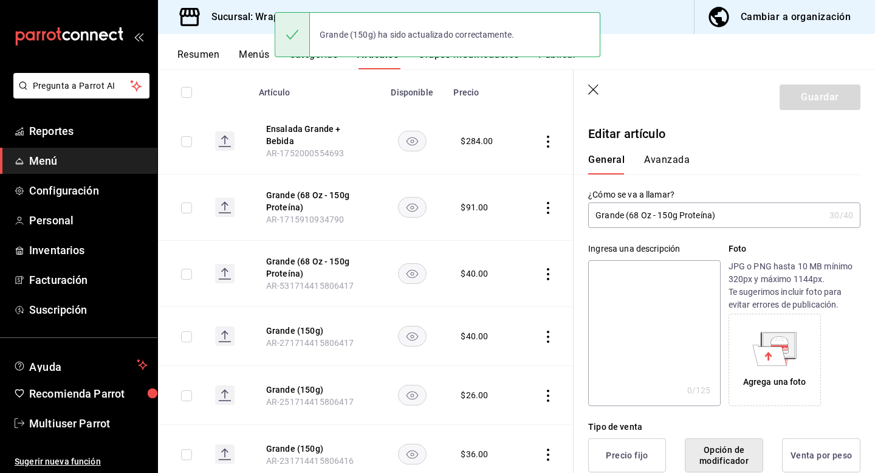
click at [648, 205] on input "Grande (68 Oz - 150g Proteína)" at bounding box center [706, 215] width 236 height 24
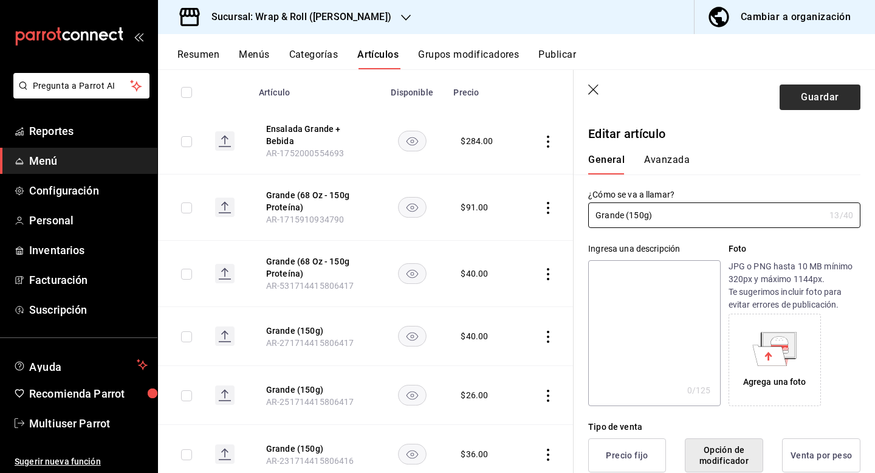
type input "Grande (150g)"
click at [802, 106] on button "Guardar" at bounding box center [820, 97] width 81 height 26
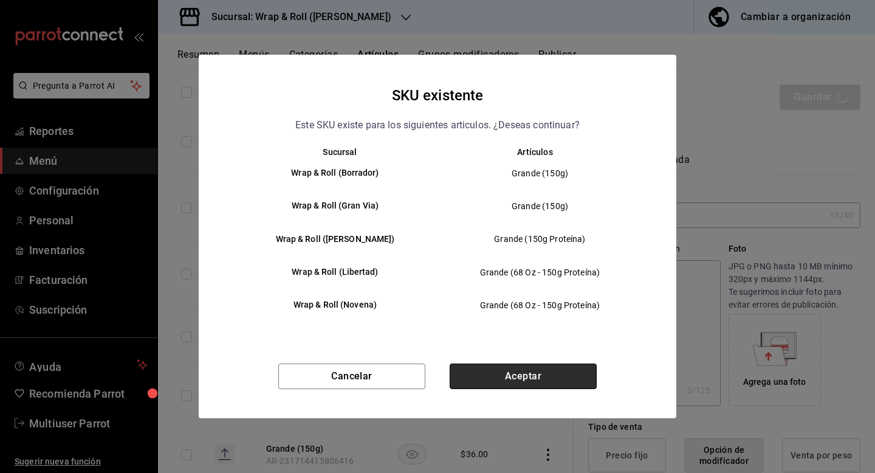
click at [517, 379] on button "Aceptar" at bounding box center [523, 376] width 147 height 26
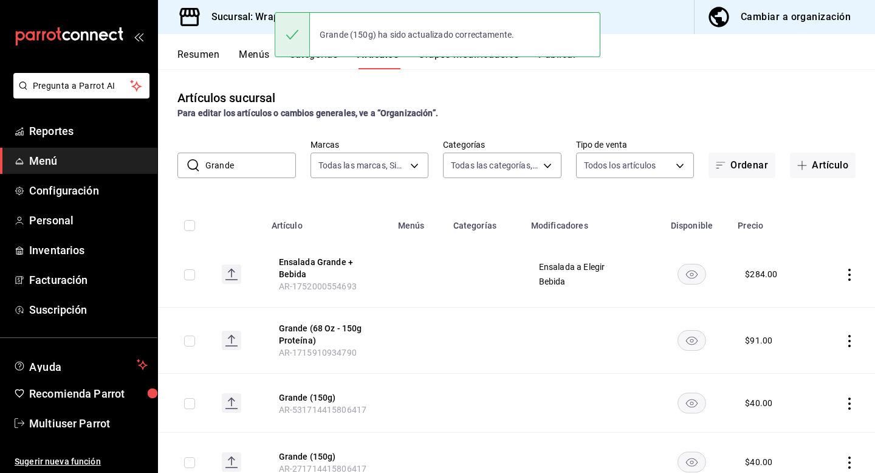
scroll to position [166, 0]
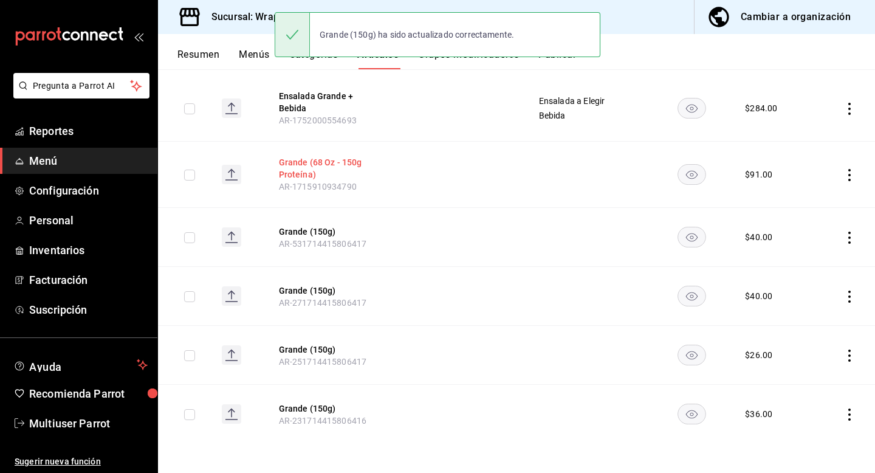
click at [314, 167] on button "Grande (68 Oz - 150g Proteína)" at bounding box center [327, 168] width 97 height 24
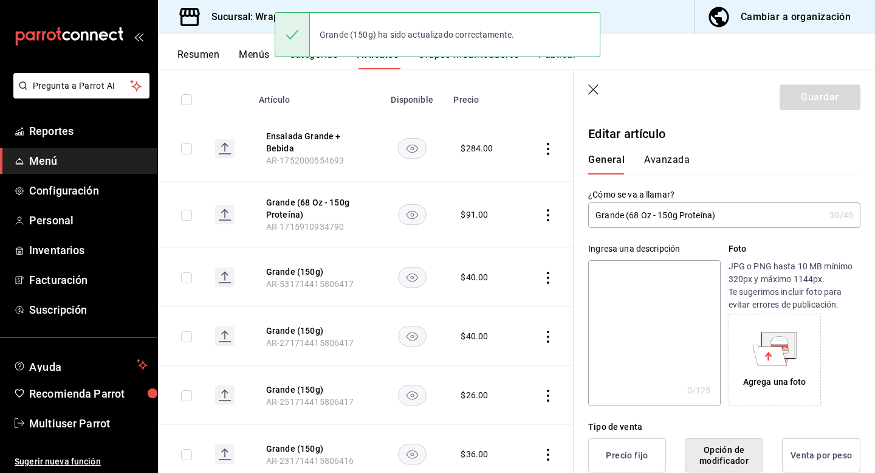
click at [644, 211] on input "Grande (68 Oz - 150g Proteína)" at bounding box center [706, 215] width 236 height 24
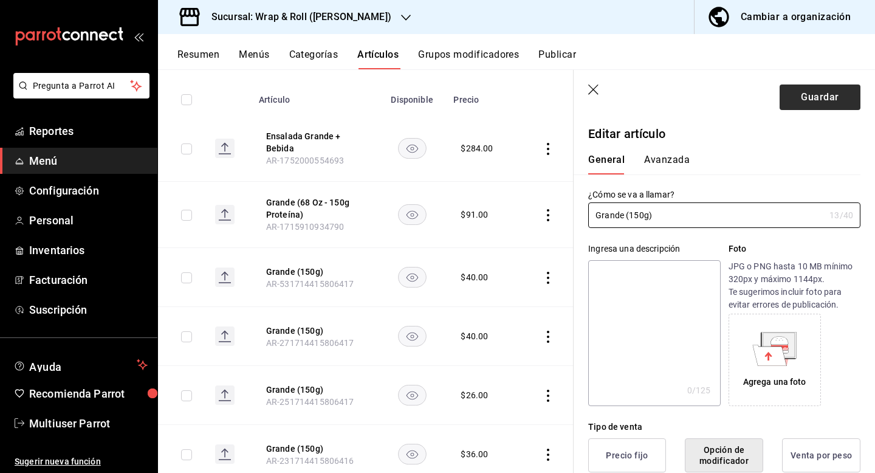
type input "Grande (150g)"
click at [809, 95] on button "Guardar" at bounding box center [820, 97] width 81 height 26
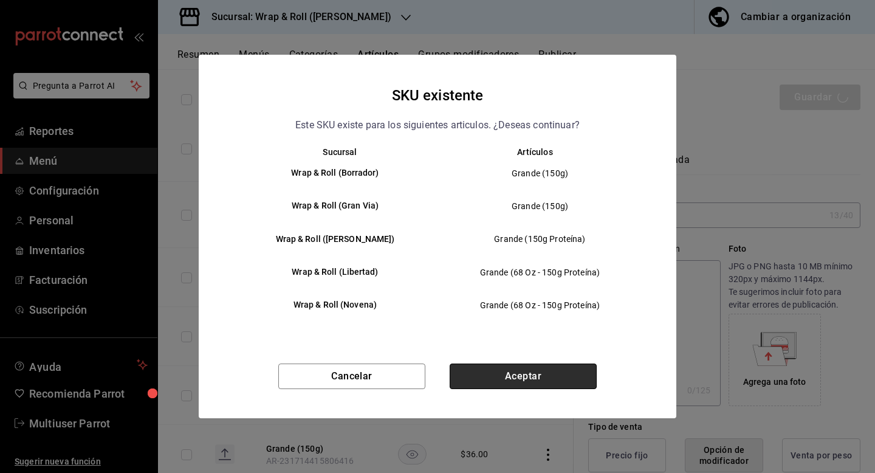
click at [474, 376] on button "Aceptar" at bounding box center [523, 376] width 147 height 26
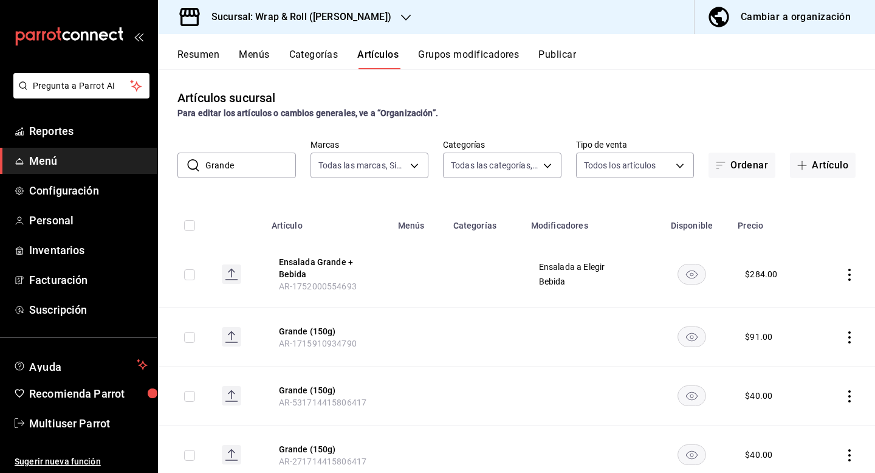
click at [346, 22] on h3 "Sucursal: Wrap & Roll (Benito Juarez)" at bounding box center [297, 17] width 190 height 15
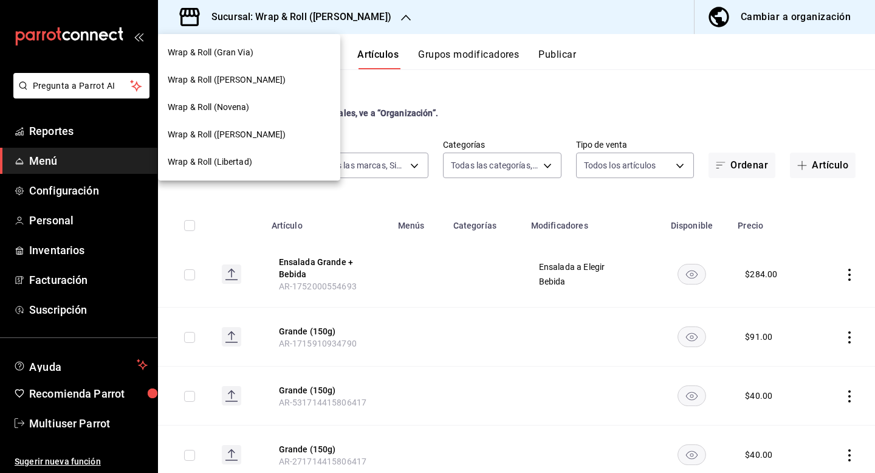
click at [284, 105] on div "Wrap & Roll (Novena)" at bounding box center [249, 107] width 163 height 13
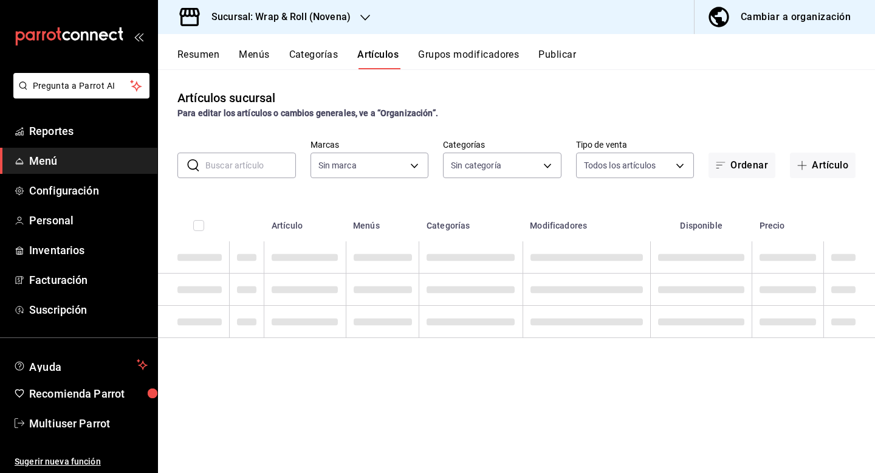
type input "bb5113f6-bc59-440f-b0da-377f5ac0c600,06439ccc-8e69-44a2-9cae-fbbf011c120b,964bf…"
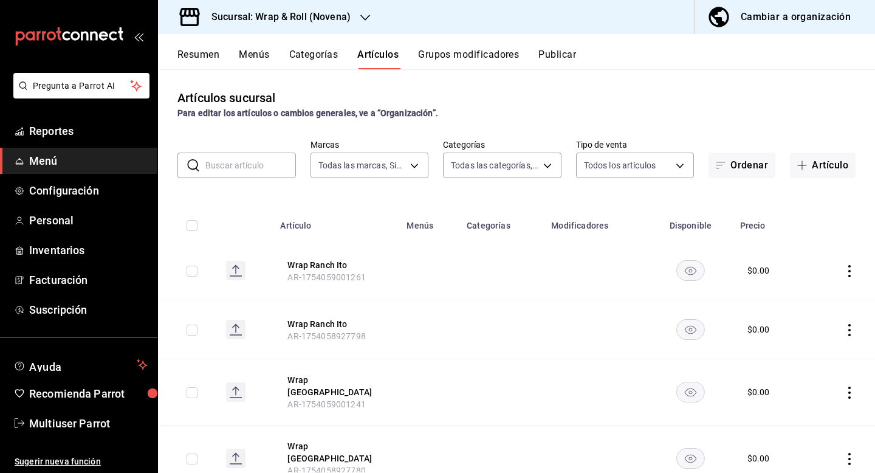
type input "afcd3b4f-326a-4de4-a2d9-8499e3398868"
click at [249, 174] on input "text" at bounding box center [250, 165] width 91 height 24
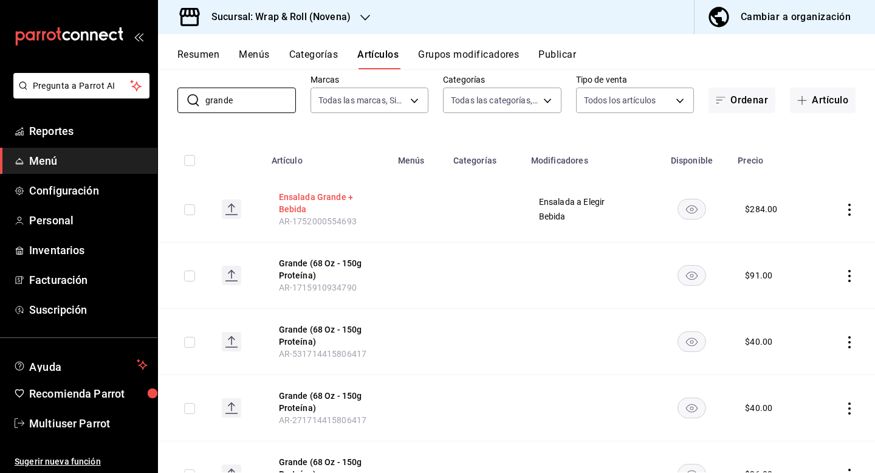
scroll to position [86, 0]
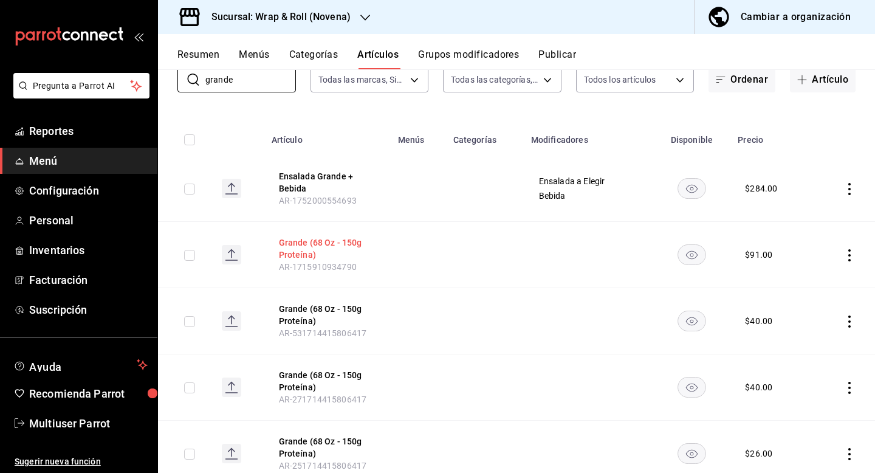
type input "grande"
click at [311, 250] on button "Grande (68 Oz - 150g Proteína)" at bounding box center [327, 248] width 97 height 24
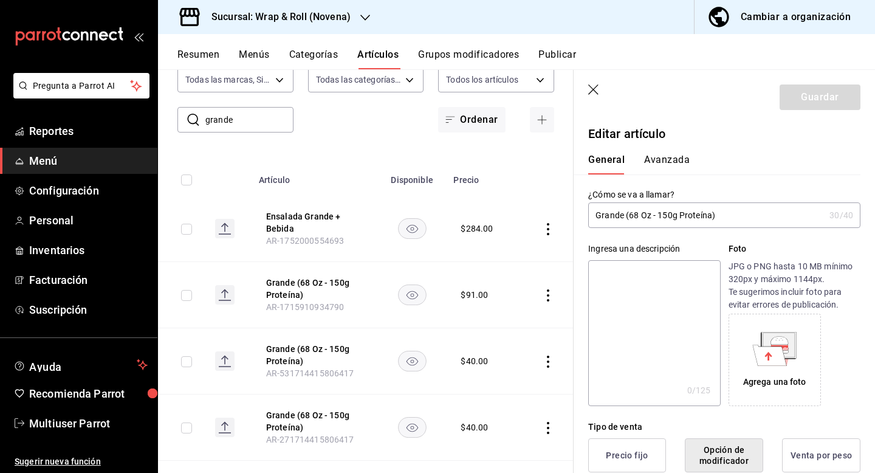
click at [636, 224] on input "Grande (68 Oz - 150g Proteína)" at bounding box center [706, 215] width 236 height 24
type input "Grande (150g)"
click at [812, 107] on button "Guardar" at bounding box center [820, 97] width 81 height 26
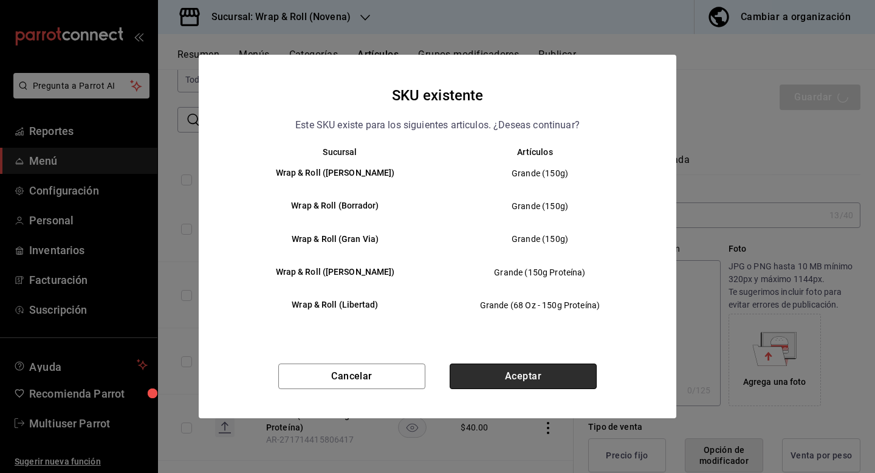
click at [535, 374] on button "Aceptar" at bounding box center [523, 376] width 147 height 26
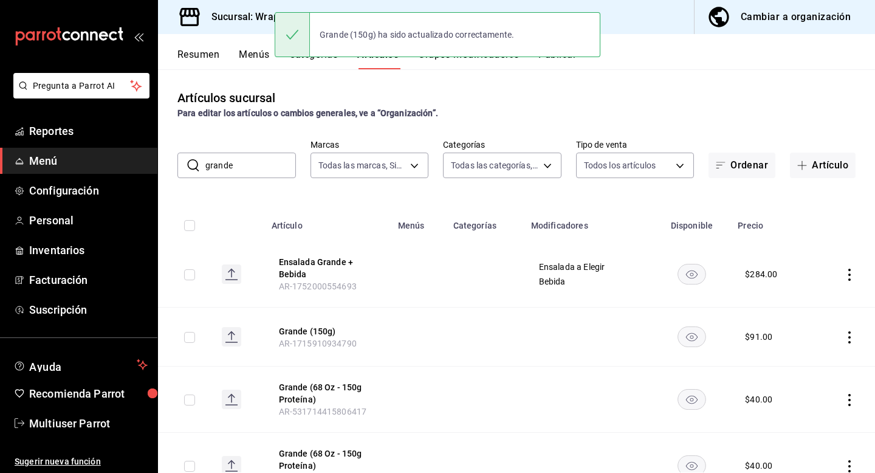
scroll to position [188, 0]
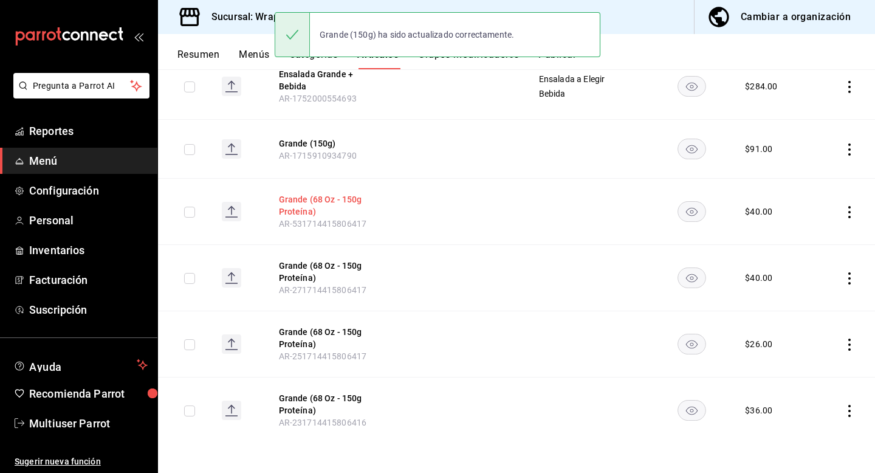
click at [298, 200] on button "Grande (68 Oz - 150g Proteína)" at bounding box center [327, 205] width 97 height 24
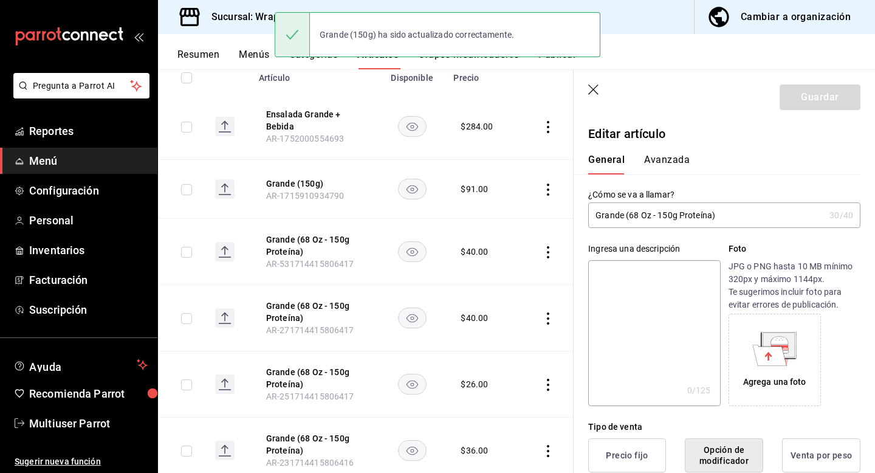
click at [610, 216] on input "Grande (68 Oz - 150g Proteína)" at bounding box center [706, 215] width 236 height 24
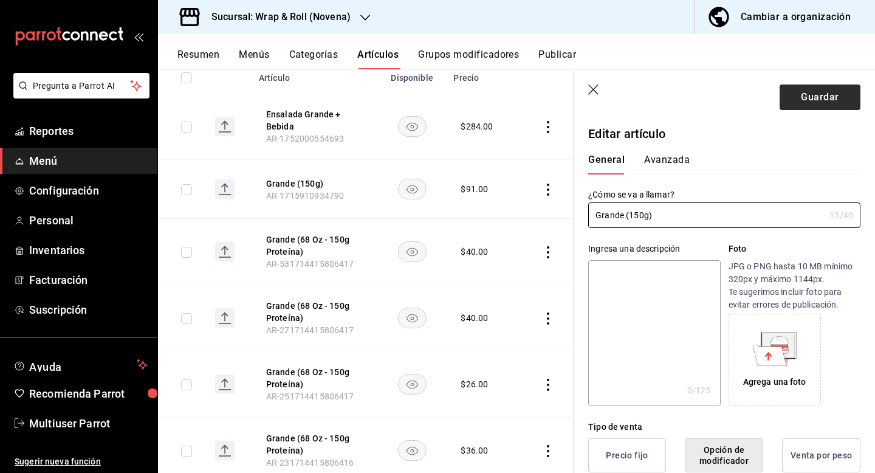
type input "Grande (150g)"
click at [812, 88] on button "Guardar" at bounding box center [820, 97] width 81 height 26
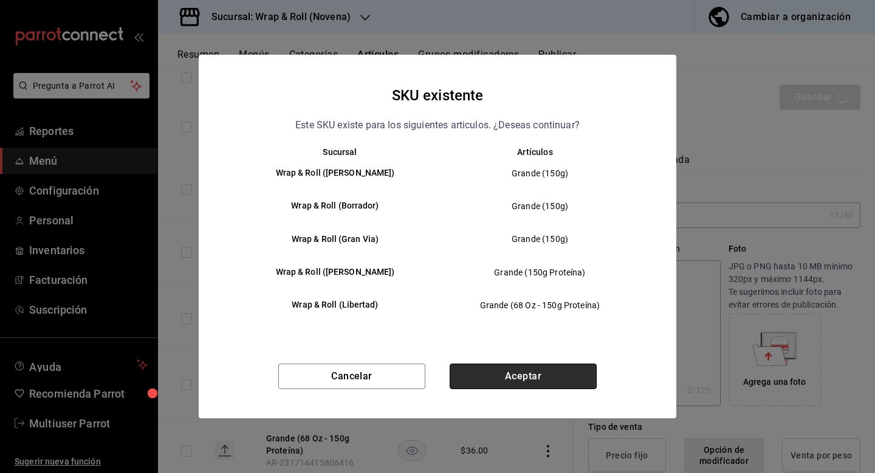
click at [508, 371] on button "Aceptar" at bounding box center [523, 376] width 147 height 26
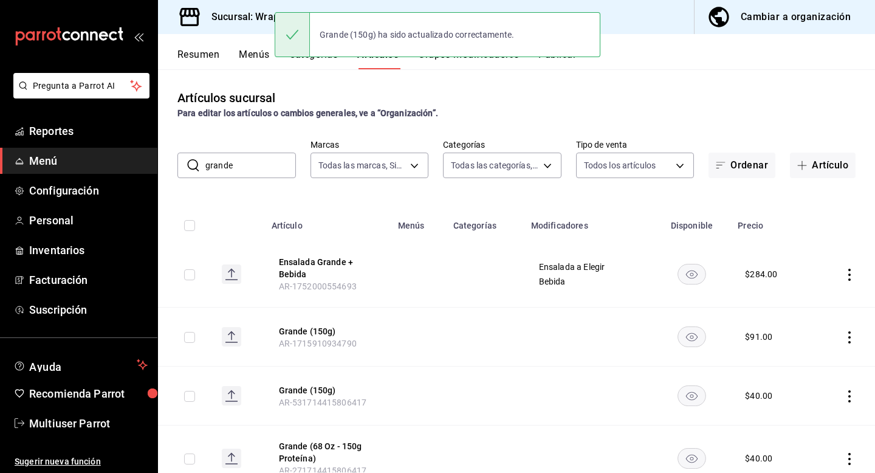
scroll to position [180, 0]
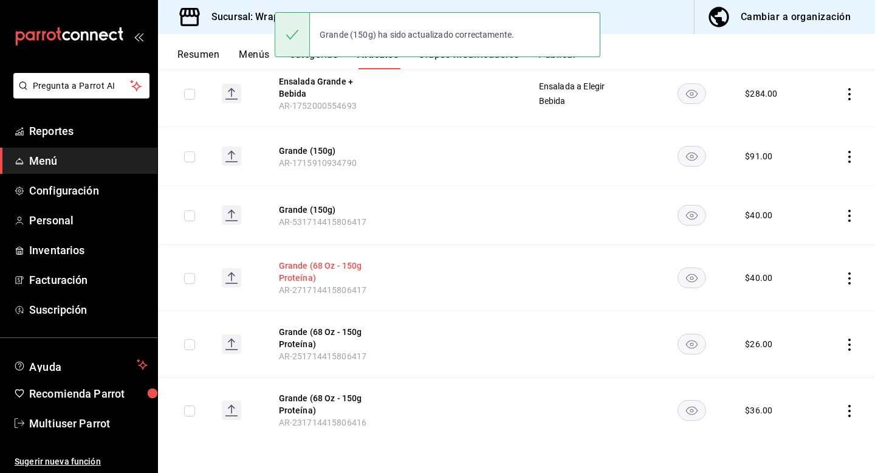
click at [307, 278] on button "Grande (68 Oz - 150g Proteína)" at bounding box center [327, 271] width 97 height 24
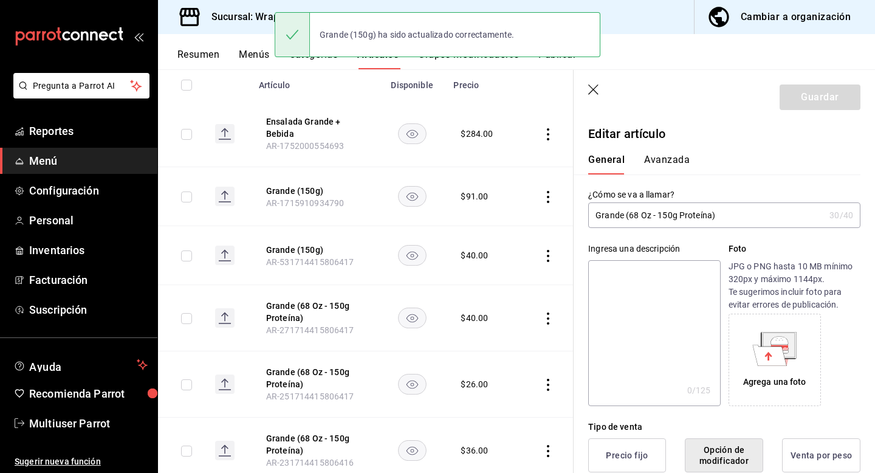
click at [644, 217] on input "Grande (68 Oz - 150g Proteína)" at bounding box center [706, 215] width 236 height 24
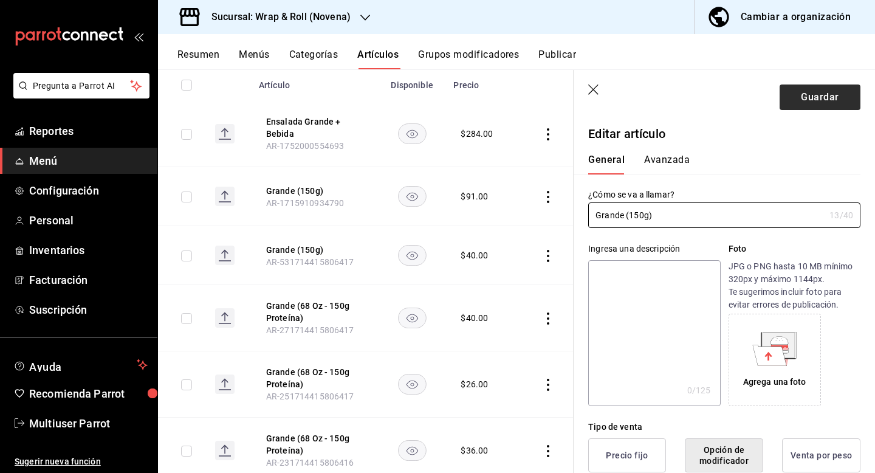
type input "Grande (150g)"
click at [806, 100] on button "Guardar" at bounding box center [820, 97] width 81 height 26
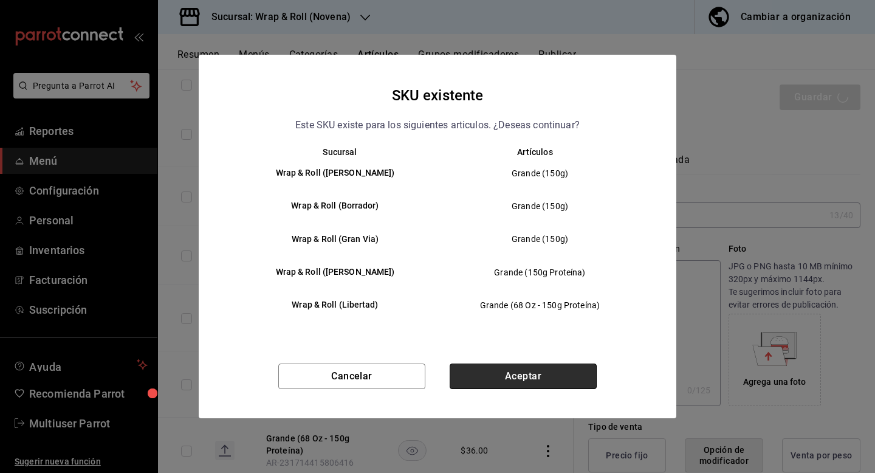
click at [509, 381] on button "Aceptar" at bounding box center [523, 376] width 147 height 26
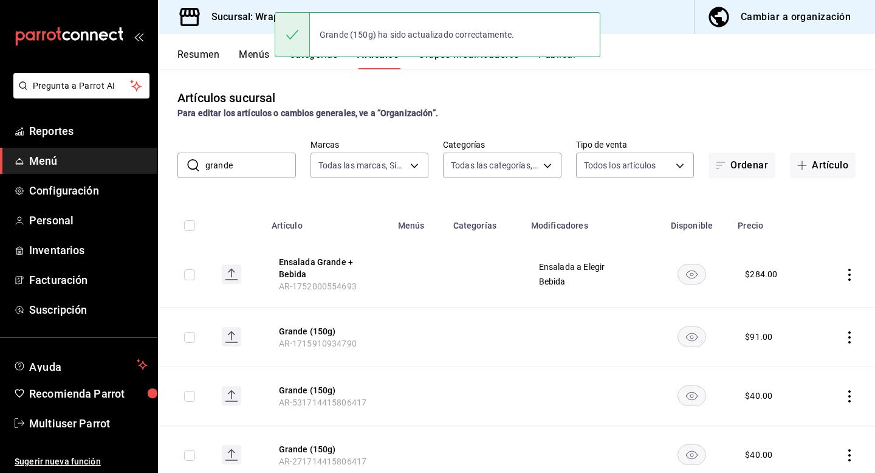
scroll to position [173, 0]
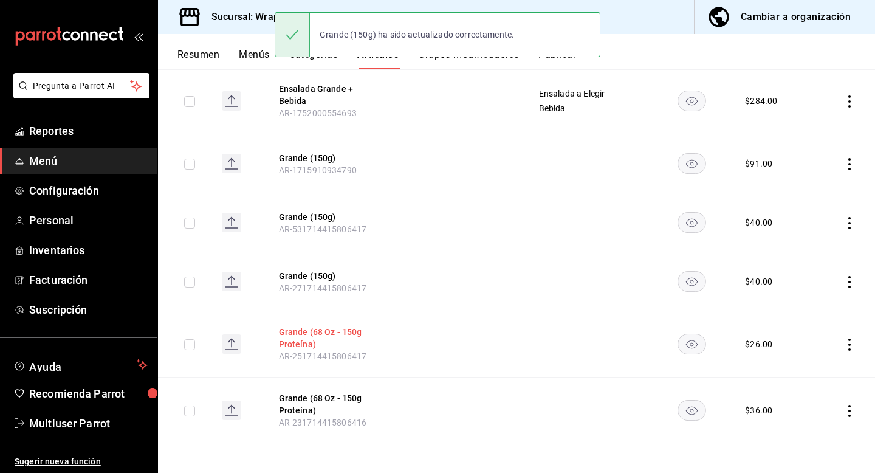
click at [321, 338] on button "Grande (68 Oz - 150g Proteína)" at bounding box center [327, 338] width 97 height 24
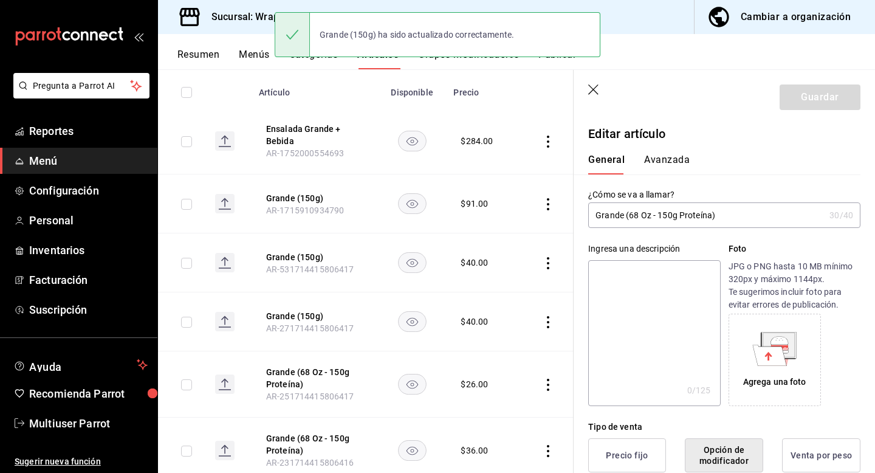
click at [639, 220] on input "Grande (68 Oz - 150g Proteína)" at bounding box center [706, 215] width 236 height 24
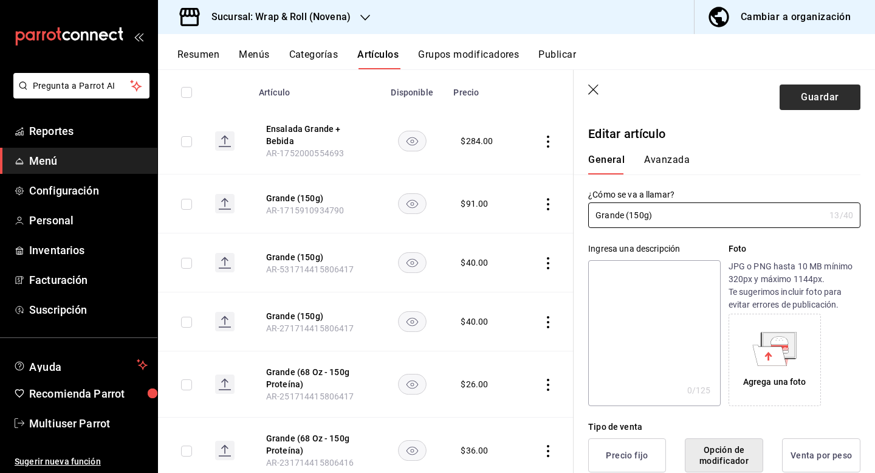
type input "Grande (150g)"
click at [817, 98] on button "Guardar" at bounding box center [820, 97] width 81 height 26
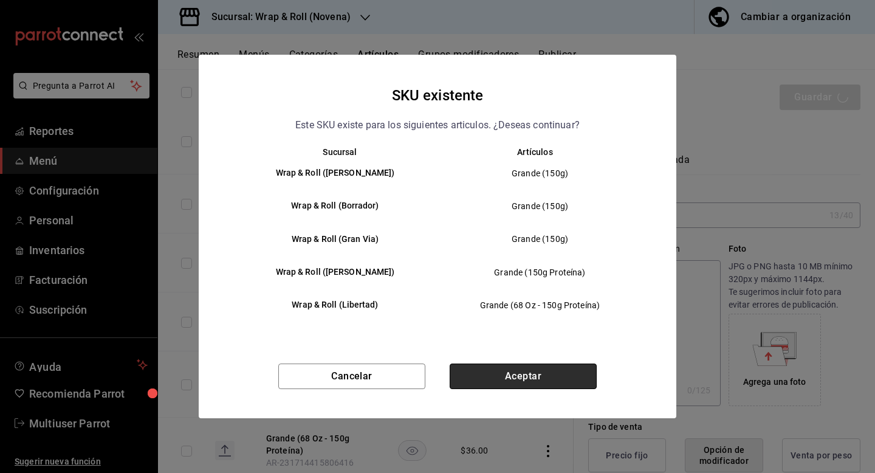
click at [527, 379] on button "Aceptar" at bounding box center [523, 376] width 147 height 26
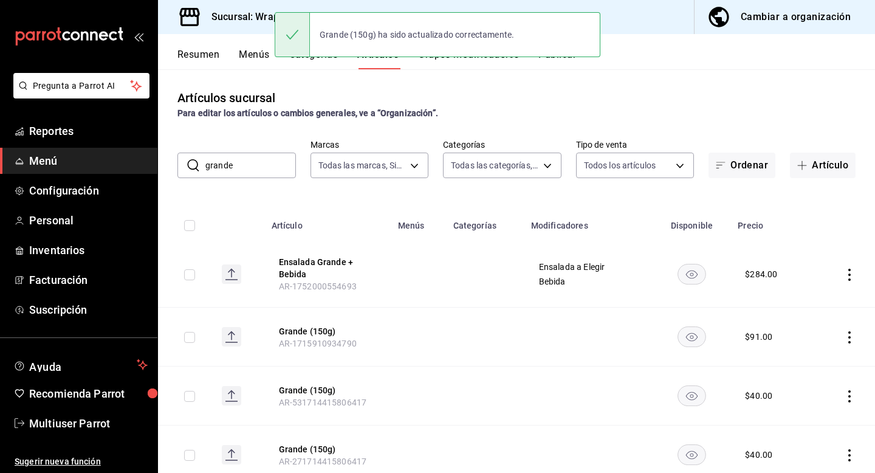
scroll to position [166, 0]
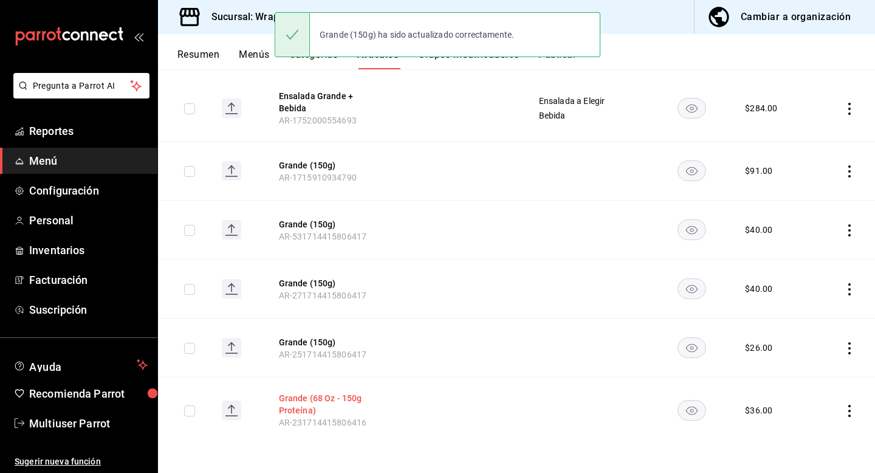
click at [306, 401] on button "Grande (68 Oz - 150g Proteína)" at bounding box center [327, 404] width 97 height 24
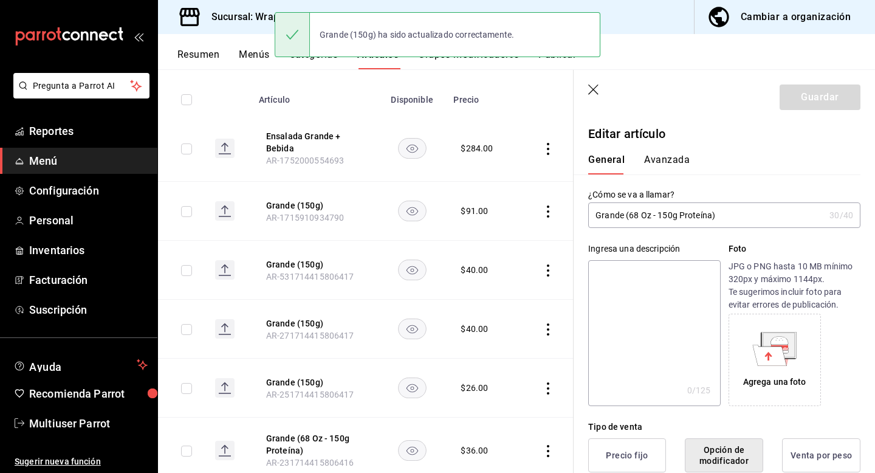
click at [679, 222] on input "Grande (68 Oz - 150g Proteína)" at bounding box center [706, 215] width 236 height 24
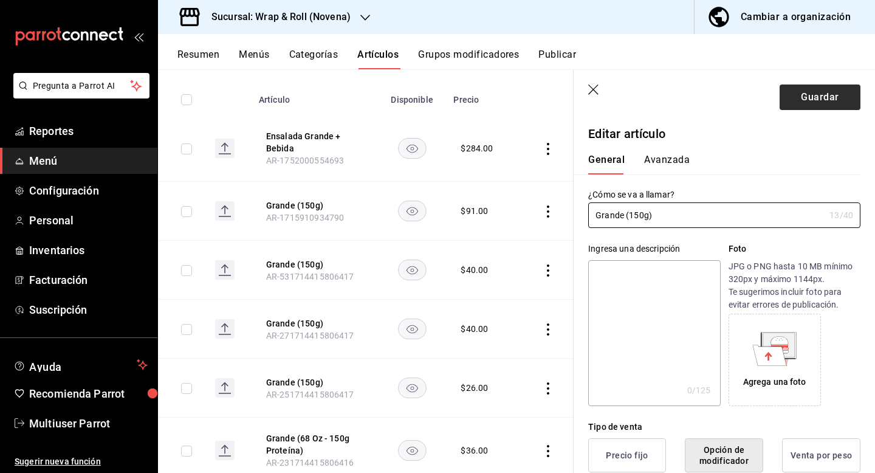
type input "Grande (150g)"
click at [820, 95] on button "Guardar" at bounding box center [820, 97] width 81 height 26
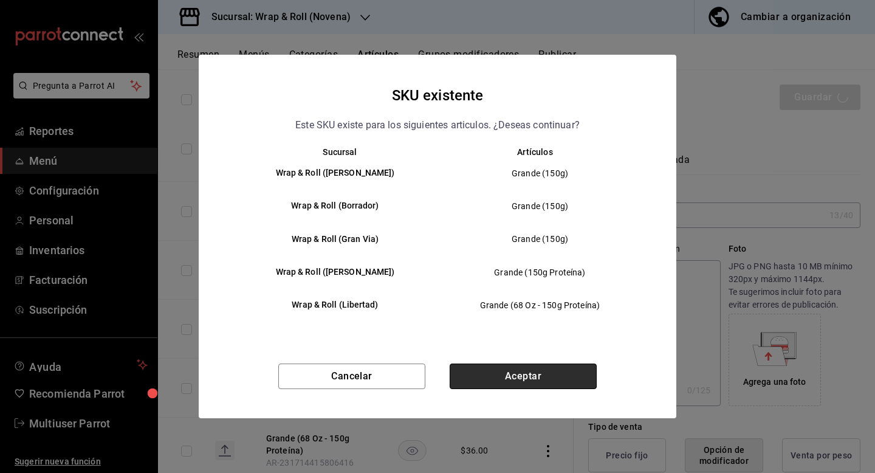
click at [507, 377] on button "Aceptar" at bounding box center [523, 376] width 147 height 26
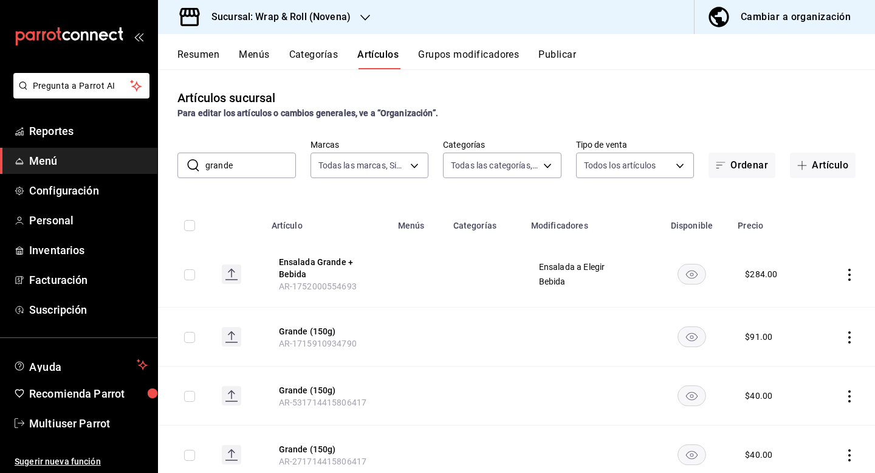
click at [318, 21] on h3 "Sucursal: Wrap & Roll (Novena)" at bounding box center [276, 17] width 149 height 15
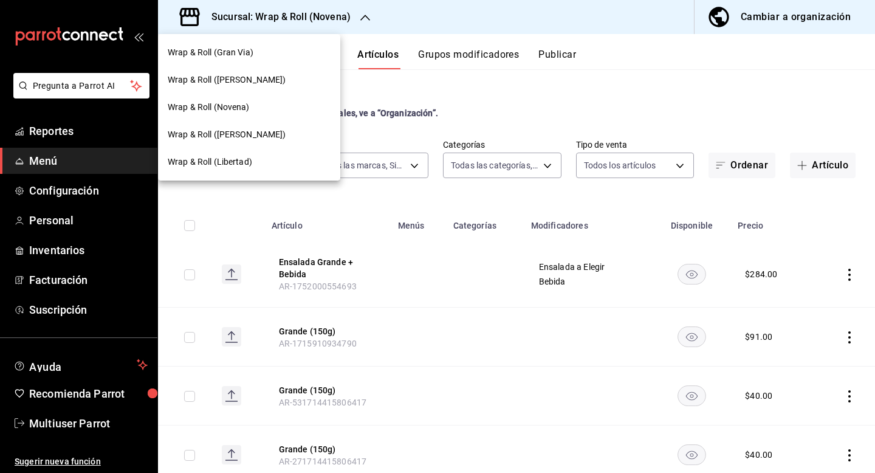
click at [297, 143] on div "Wrap & Roll (Justo Sierra)" at bounding box center [249, 134] width 182 height 27
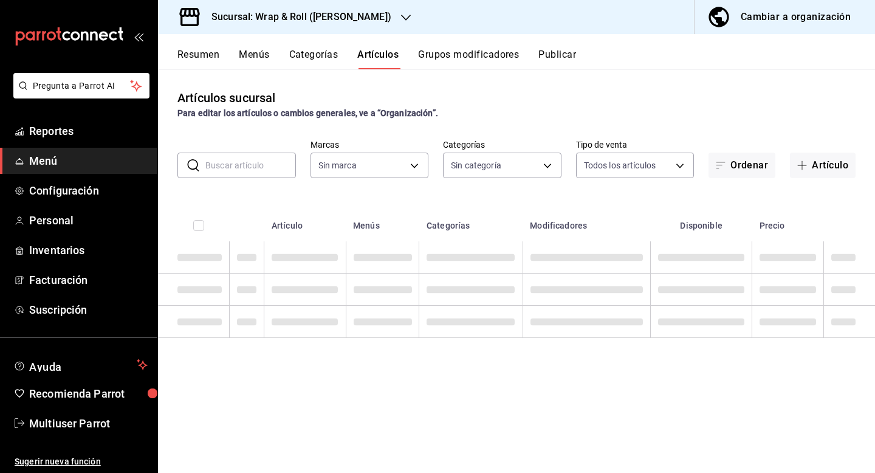
type input "90a958d4-80bb-40f7-9be8-f3b7302f18b2,6b196204-5ec4-4f8e-a2f7-289c7823bad6,99ec4…"
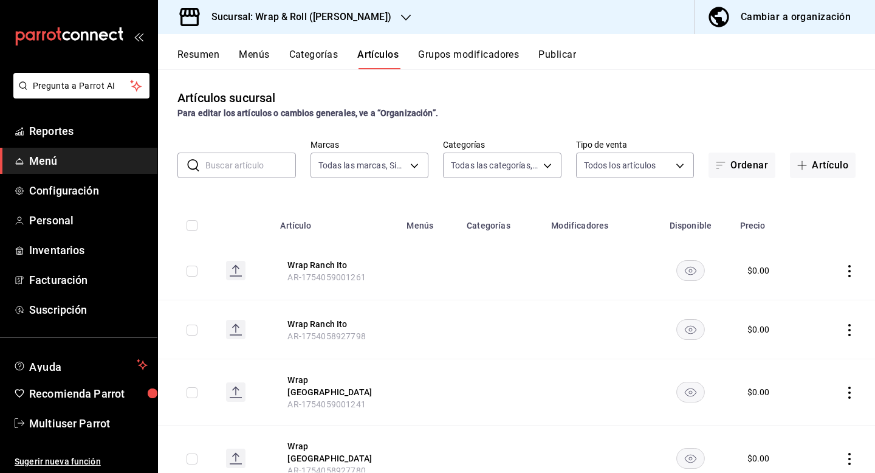
type input "acfbddca-dfdd-43bd-a64c-bf25b5834239"
click at [276, 171] on input "text" at bounding box center [250, 165] width 91 height 24
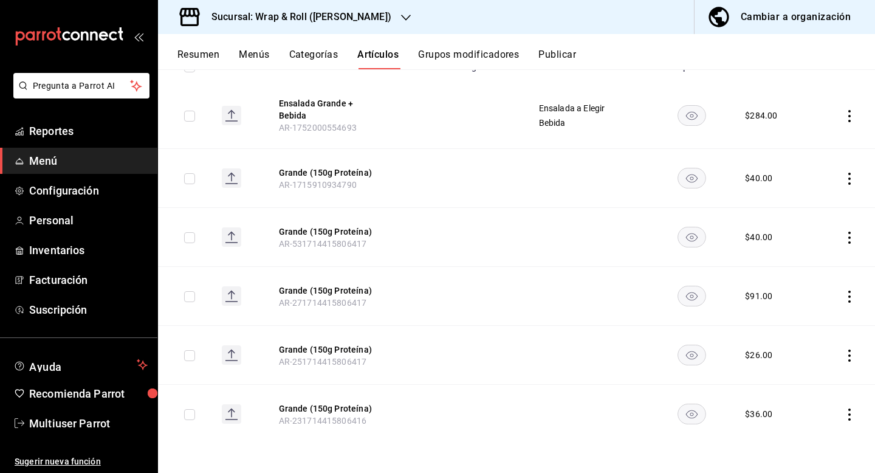
scroll to position [103, 0]
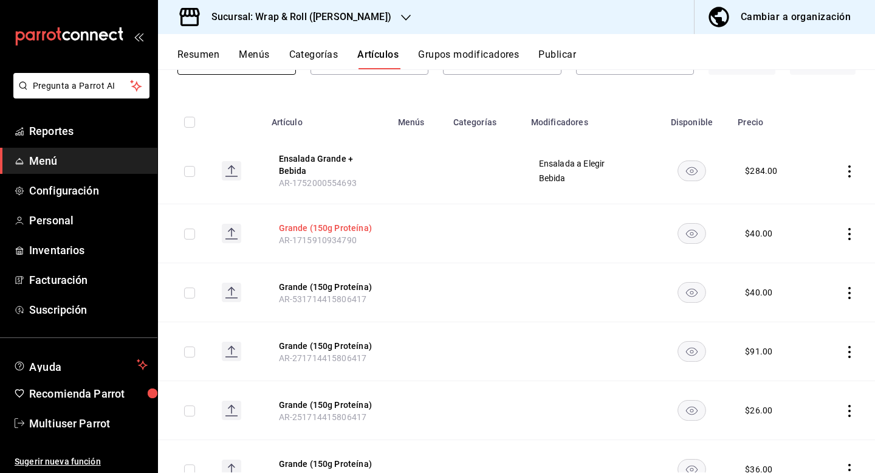
type input "grande"
click at [307, 224] on button "Grande (150g Proteína)" at bounding box center [327, 228] width 97 height 12
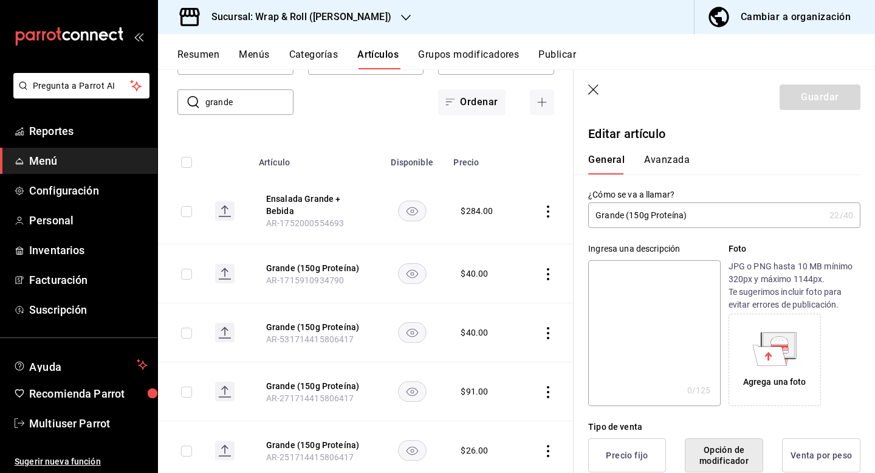
click at [685, 218] on input "Grande (150g Proteína)" at bounding box center [706, 215] width 236 height 24
type input "Grande (150g)"
click at [802, 104] on button "Guardar" at bounding box center [820, 97] width 81 height 26
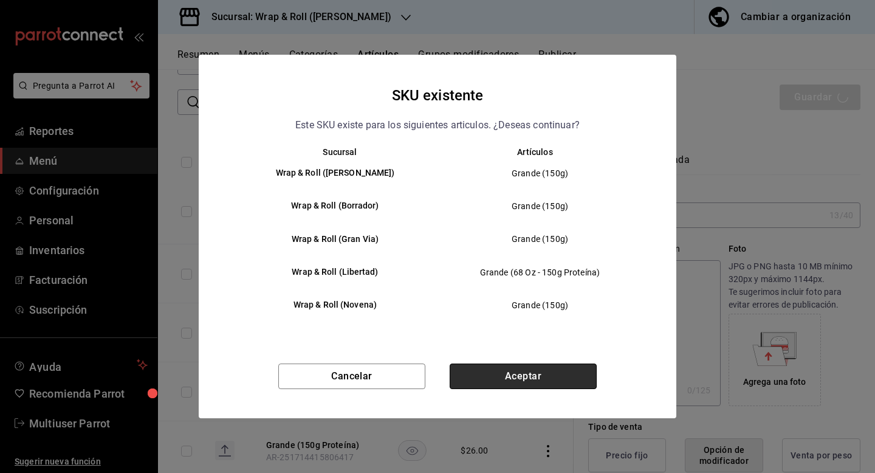
click at [504, 378] on button "Aceptar" at bounding box center [523, 376] width 147 height 26
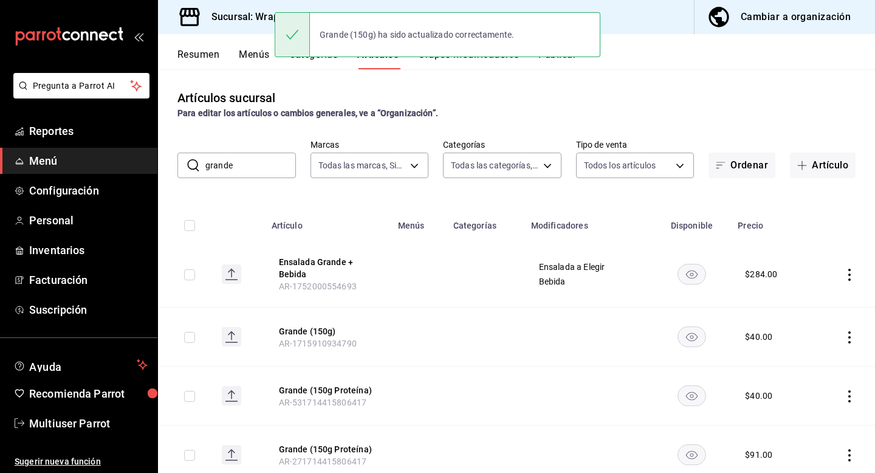
scroll to position [159, 0]
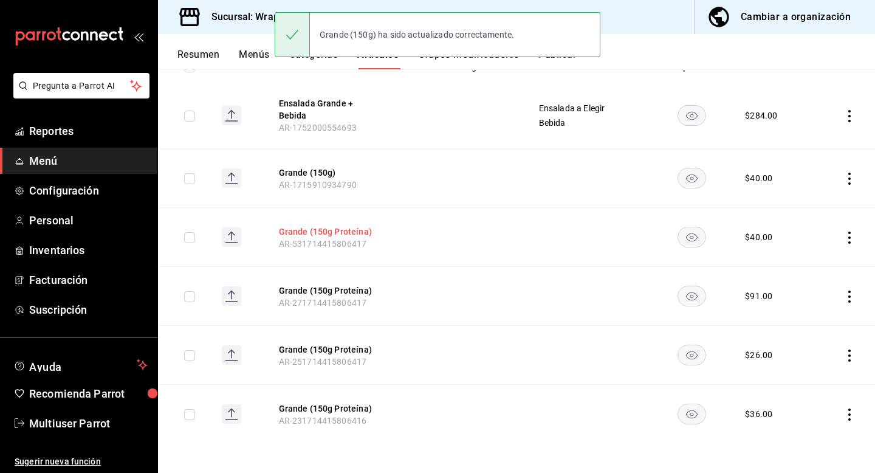
click at [331, 227] on button "Grande (150g Proteína)" at bounding box center [327, 231] width 97 height 12
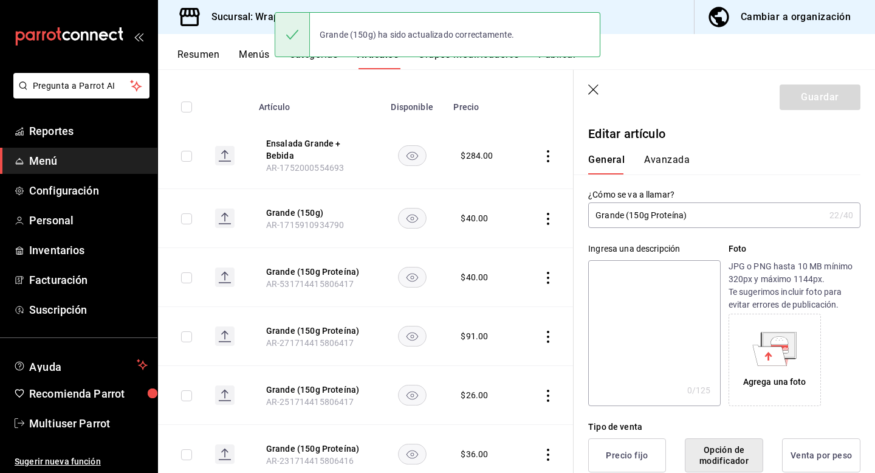
click at [671, 219] on input "Grande (150g Proteína)" at bounding box center [706, 215] width 236 height 24
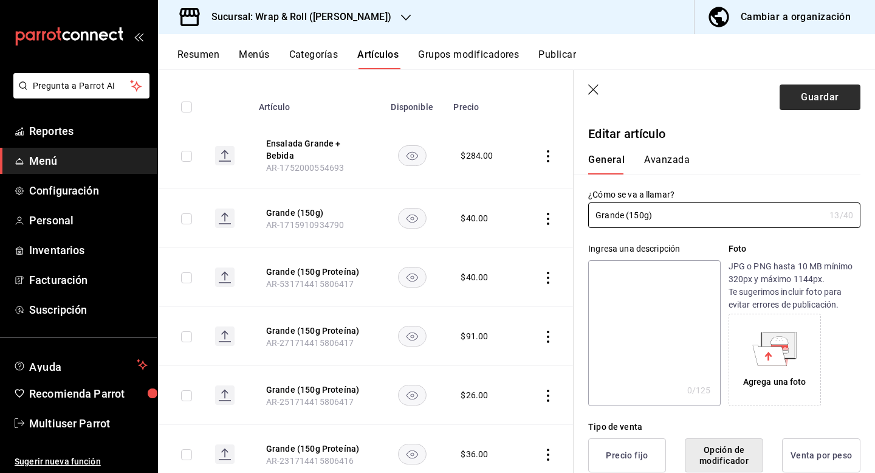
type input "Grande (150g)"
click at [815, 108] on button "Guardar" at bounding box center [820, 97] width 81 height 26
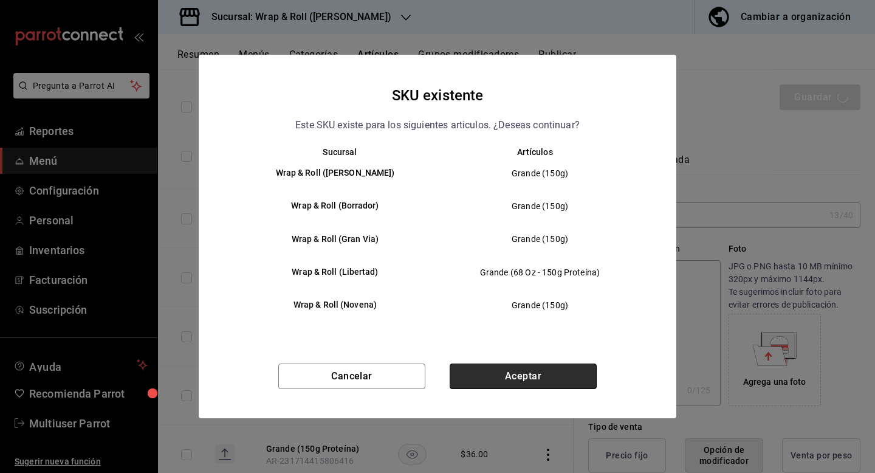
click at [528, 379] on button "Aceptar" at bounding box center [523, 376] width 147 height 26
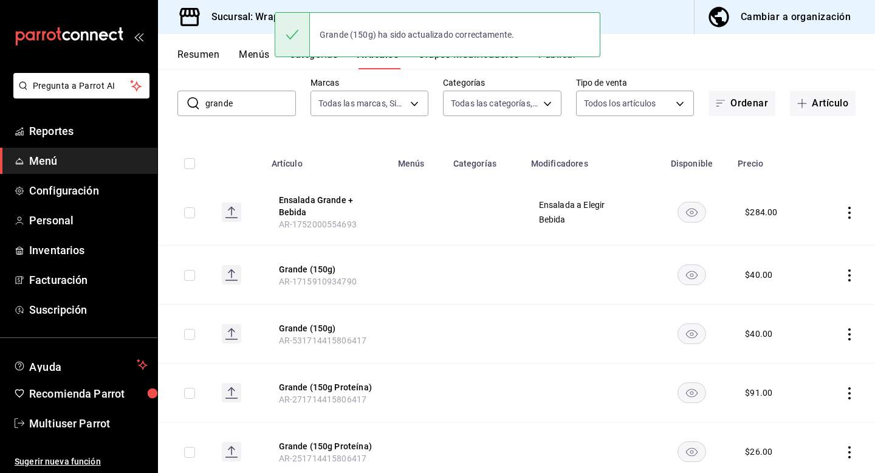
scroll to position [159, 0]
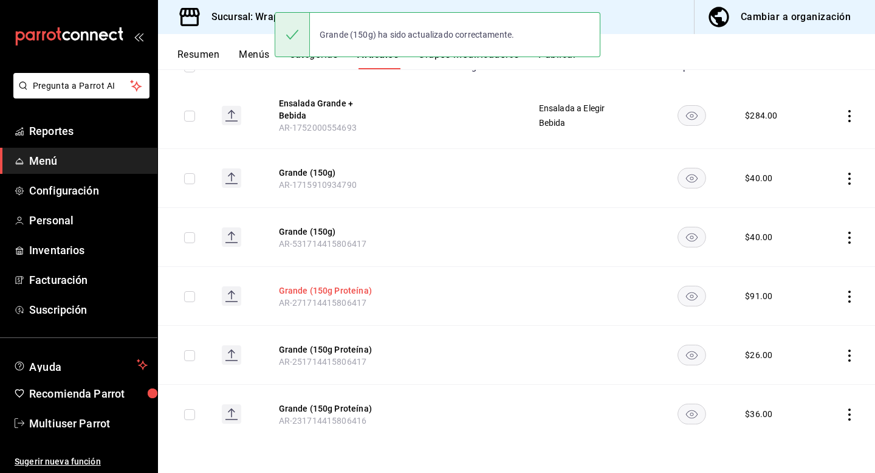
click at [346, 294] on button "Grande (150g Proteína)" at bounding box center [327, 290] width 97 height 12
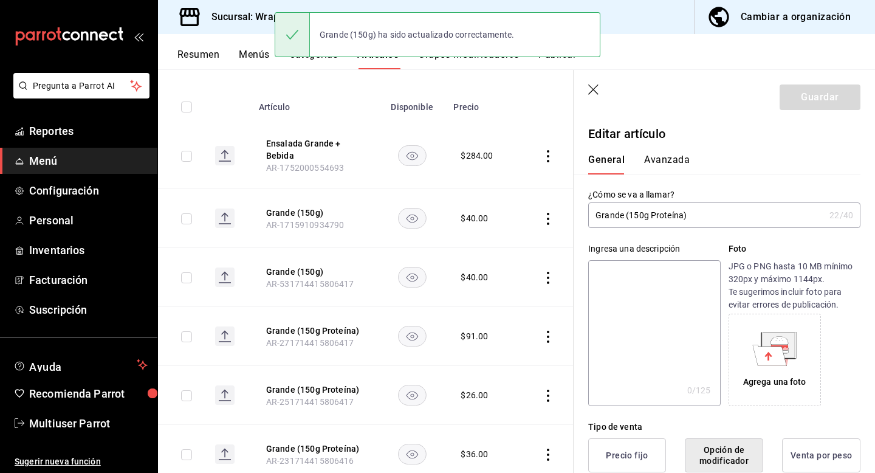
click at [625, 219] on input "Grande (150g Proteína)" at bounding box center [706, 215] width 236 height 24
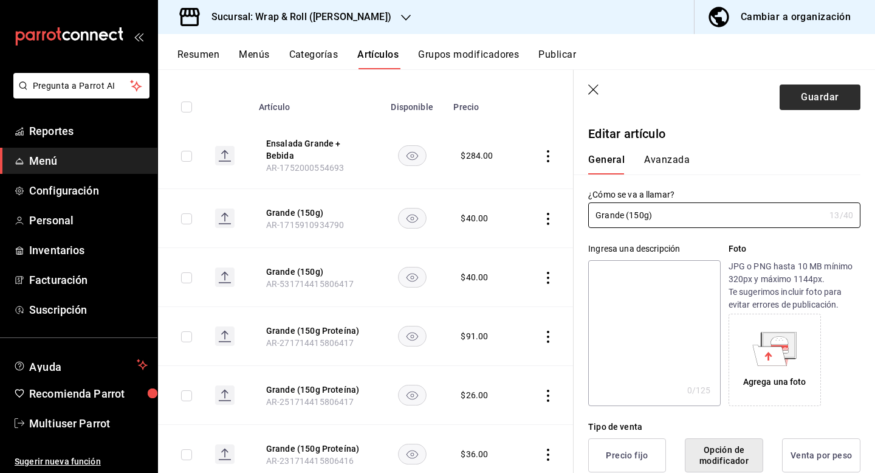
type input "Grande (150g)"
click at [817, 103] on button "Guardar" at bounding box center [820, 97] width 81 height 26
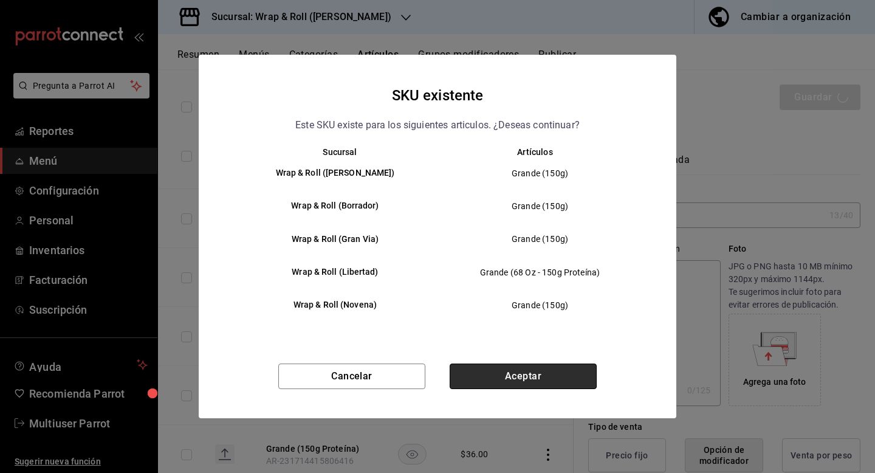
click at [527, 376] on button "Aceptar" at bounding box center [523, 376] width 147 height 26
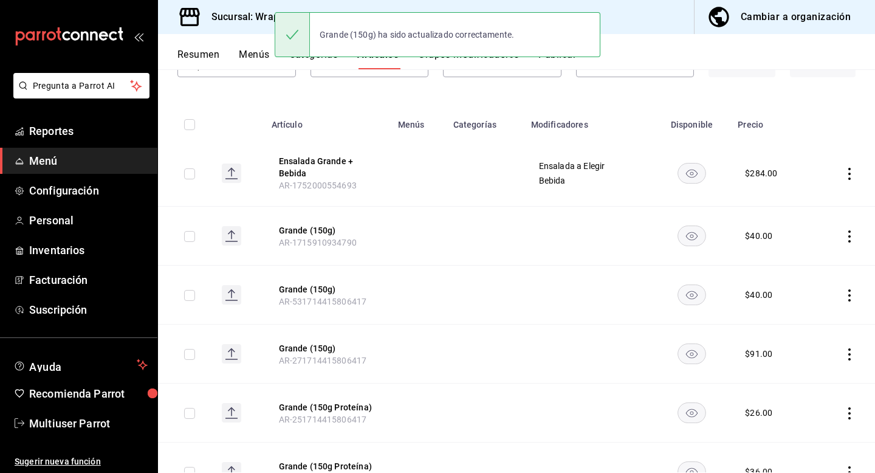
scroll to position [159, 0]
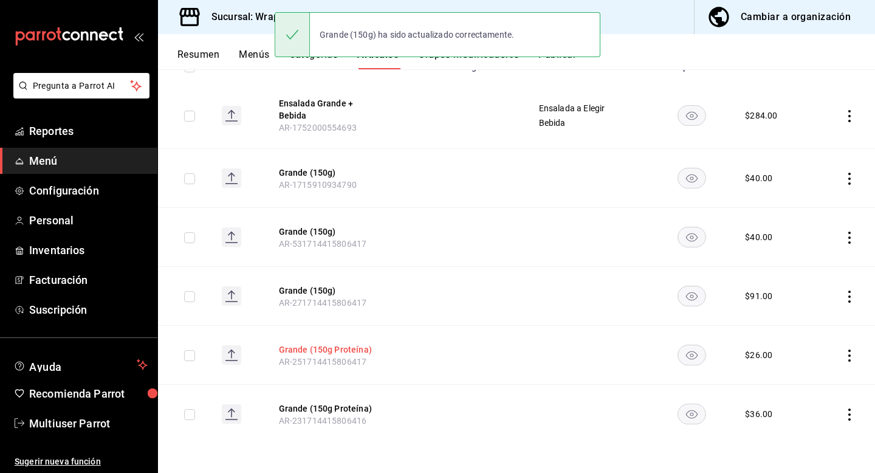
click at [336, 352] on button "Grande (150g Proteína)" at bounding box center [327, 349] width 97 height 12
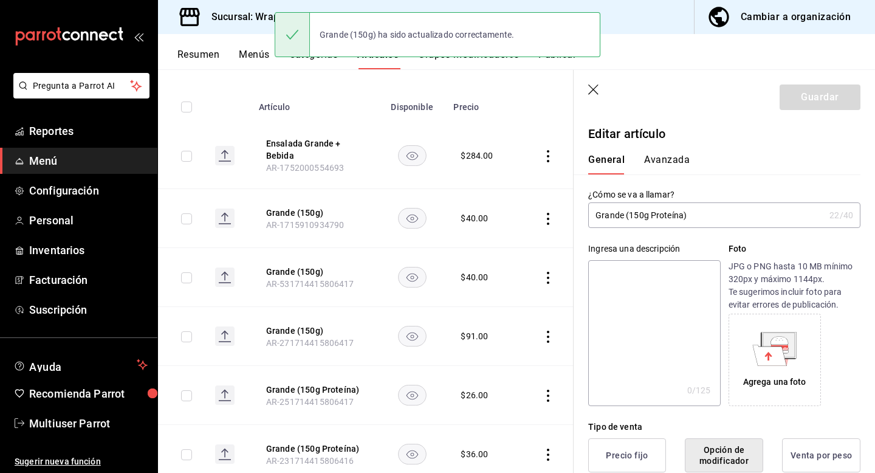
click at [669, 211] on input "Grande (150g Proteína)" at bounding box center [706, 215] width 236 height 24
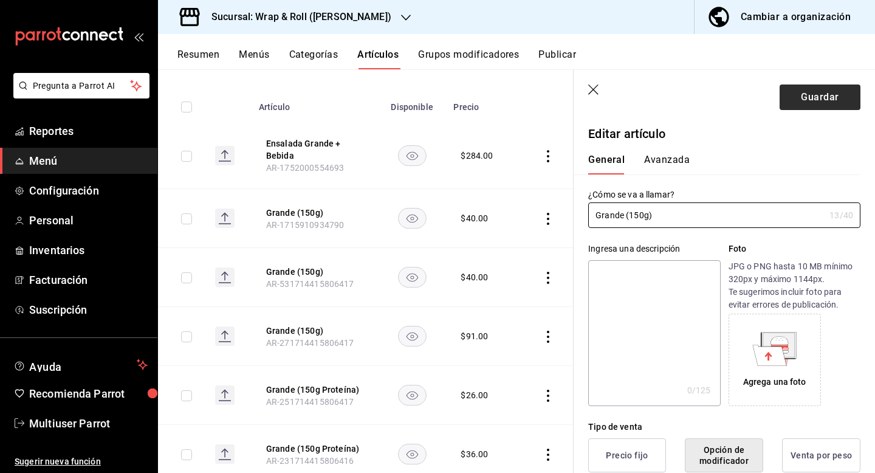
type input "Grande (150g)"
click at [822, 106] on button "Guardar" at bounding box center [820, 97] width 81 height 26
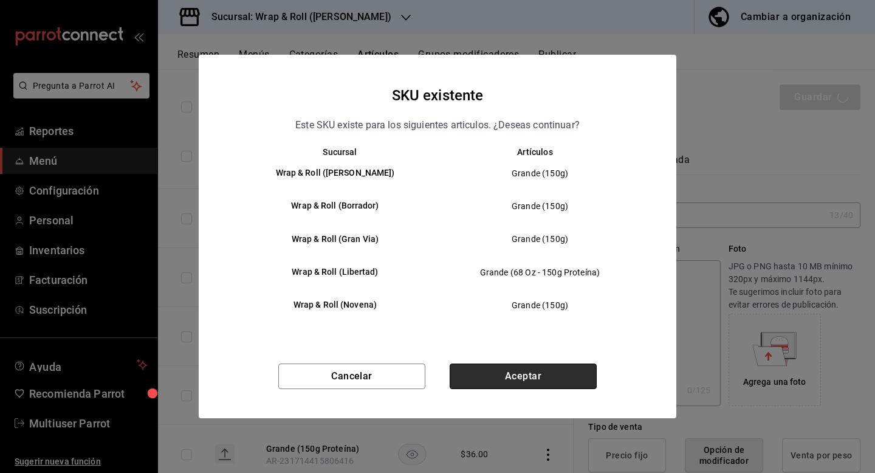
click at [526, 374] on button "Aceptar" at bounding box center [523, 376] width 147 height 26
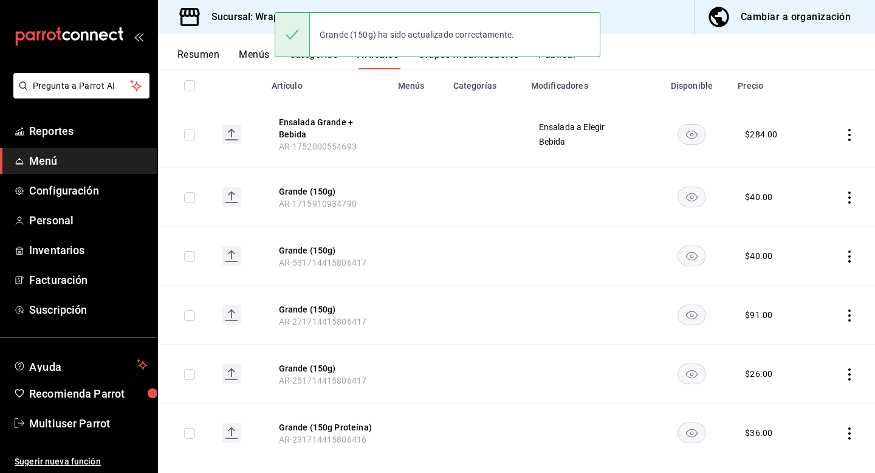
scroll to position [159, 0]
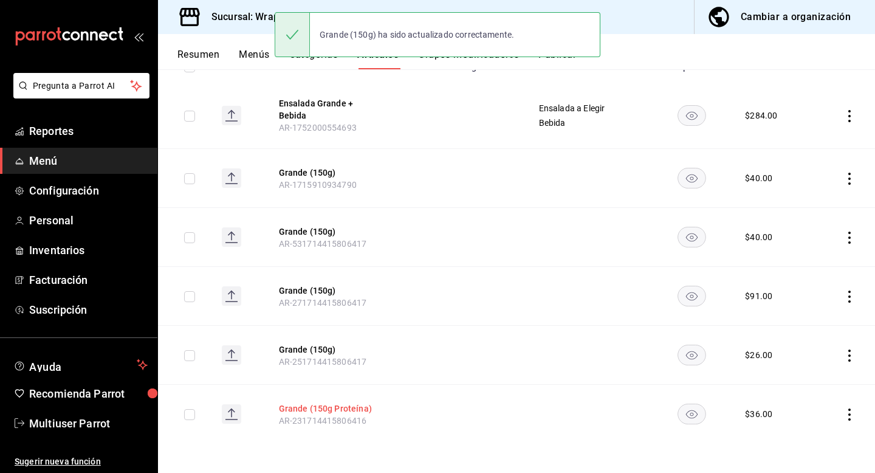
click at [326, 410] on button "Grande (150g Proteína)" at bounding box center [327, 408] width 97 height 12
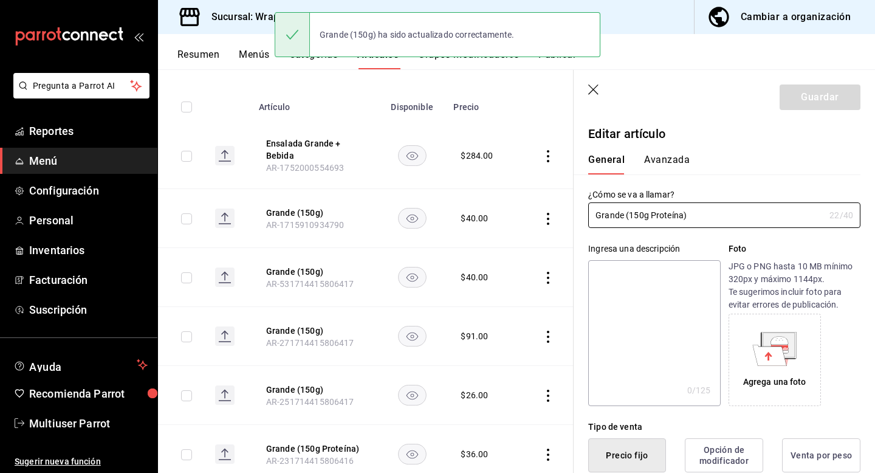
type input "$36.00"
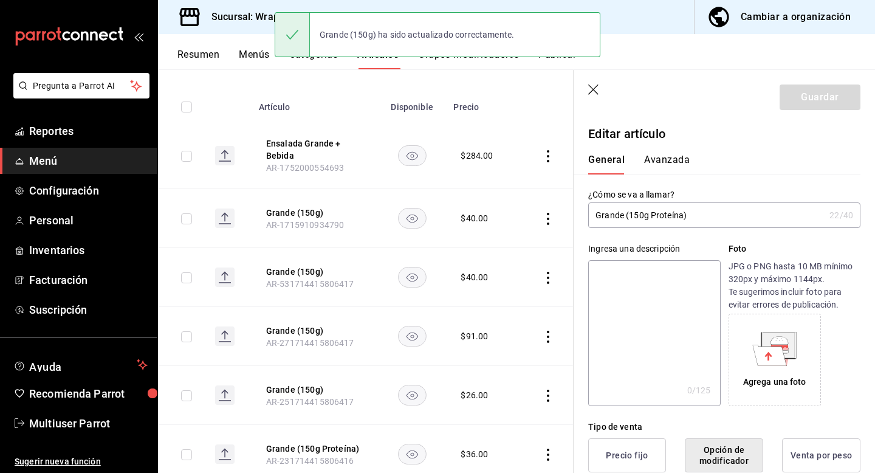
click at [688, 221] on input "Grande (150g Proteína)" at bounding box center [706, 215] width 236 height 24
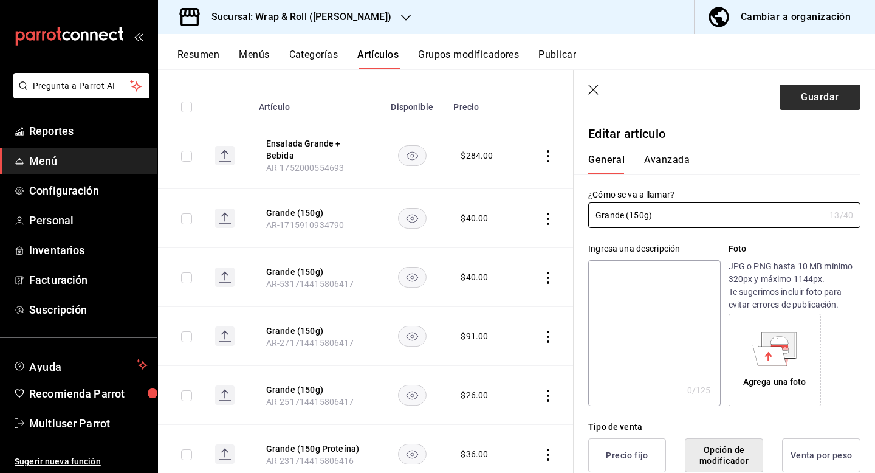
type input "Grande (150g)"
click at [822, 94] on button "Guardar" at bounding box center [820, 97] width 81 height 26
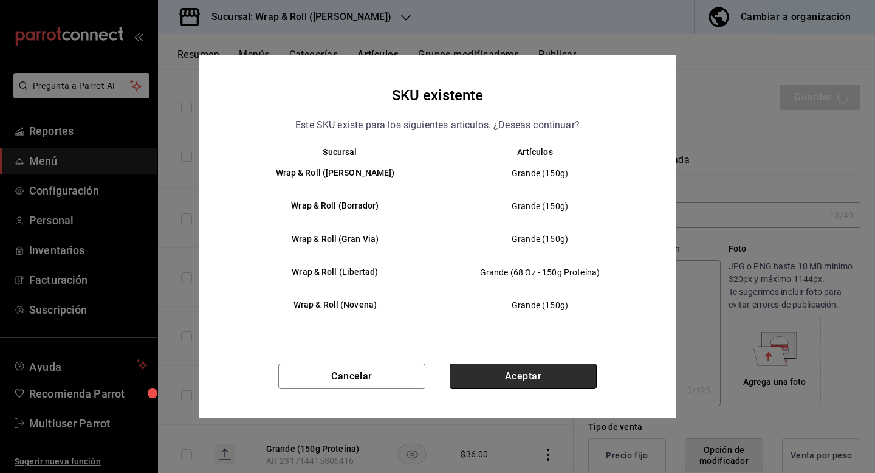
click at [494, 377] on button "Aceptar" at bounding box center [523, 376] width 147 height 26
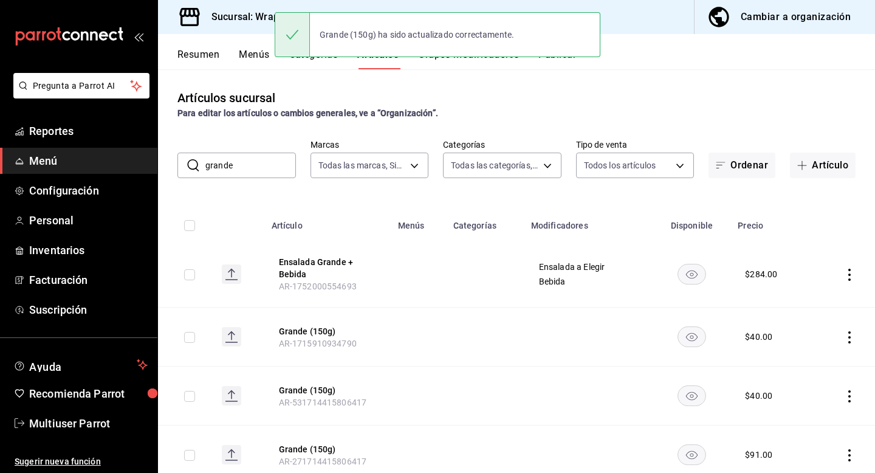
click at [249, 28] on div "Sucursal: Wrap & Roll (Justo Sierra)" at bounding box center [292, 17] width 248 height 34
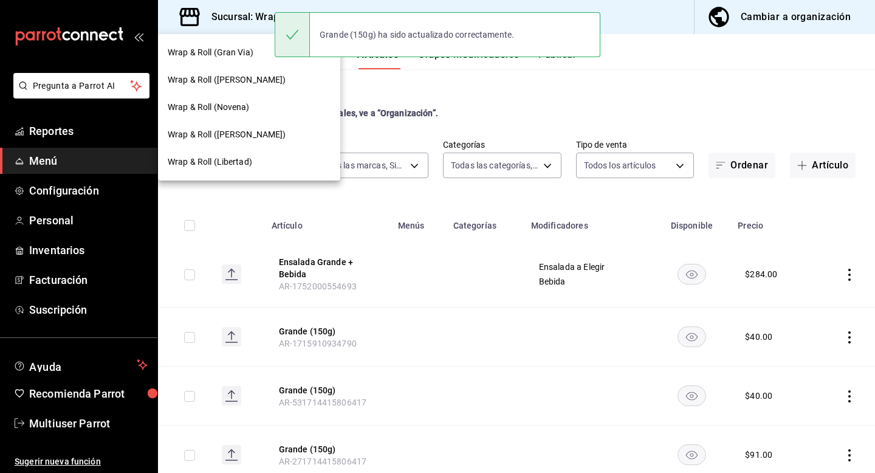
click at [247, 171] on div "Wrap & Roll (Libertad)" at bounding box center [249, 161] width 182 height 27
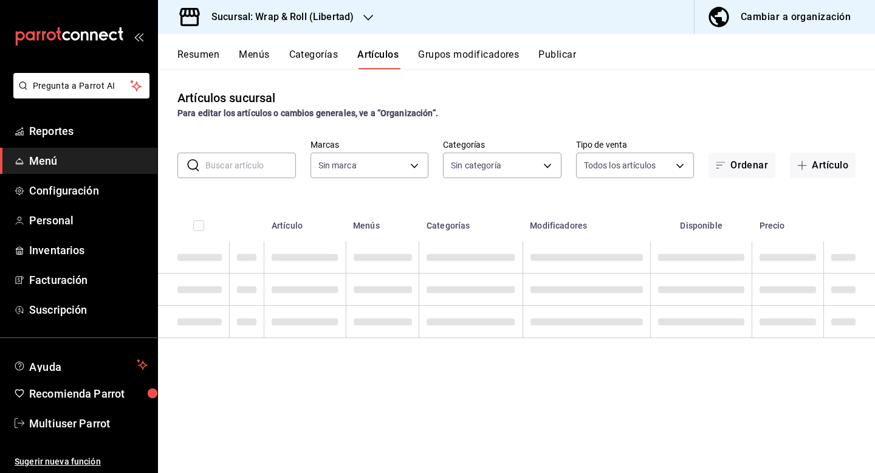
type input "40578402-6b35-4519-9e7e-9fee5bcdc766,a3f25aac-3ff3-4023-8f05-4806d624843a,cec57…"
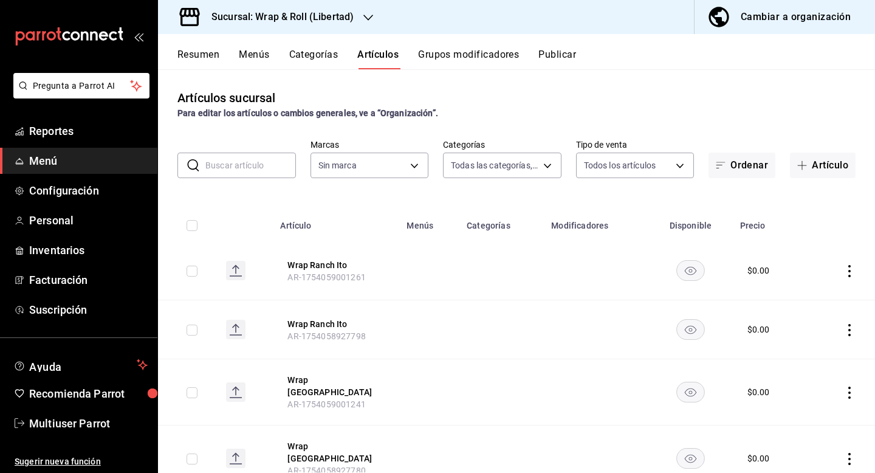
type input "9bf5b2ec-f8eb-418d-ba41-49c6363ec2ef"
click at [245, 176] on input "text" at bounding box center [250, 165] width 91 height 24
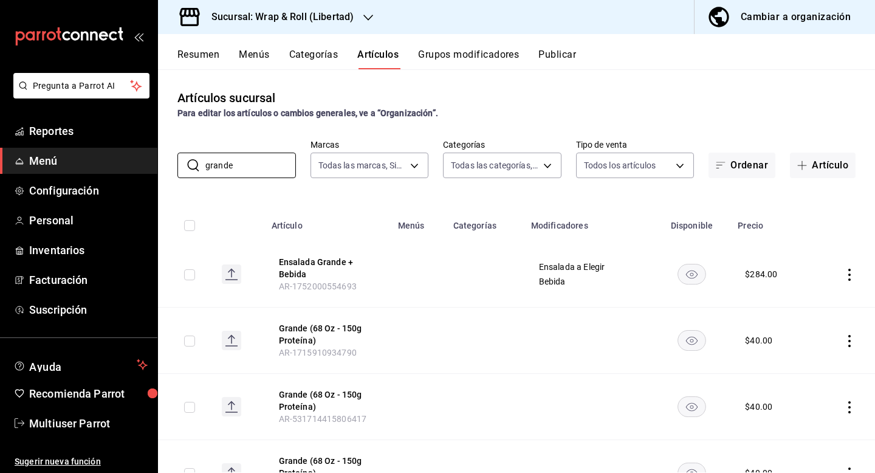
scroll to position [29, 0]
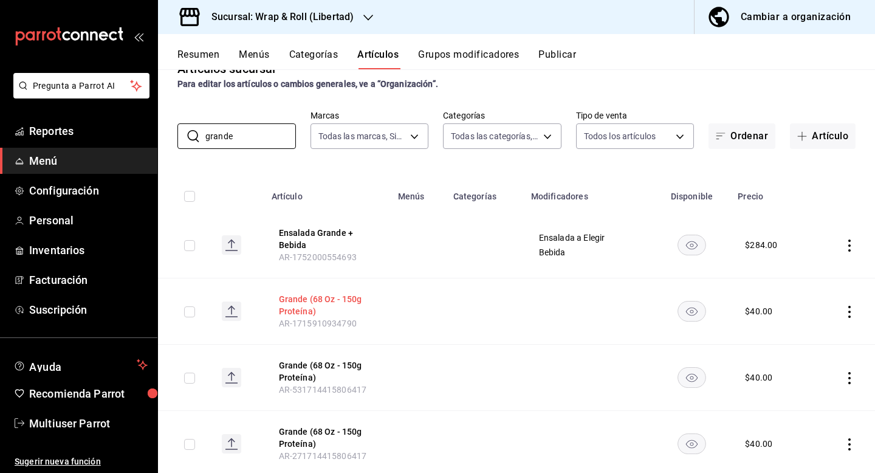
type input "grande"
click at [302, 304] on button "Grande (68 Oz - 150g Proteína)" at bounding box center [327, 305] width 97 height 24
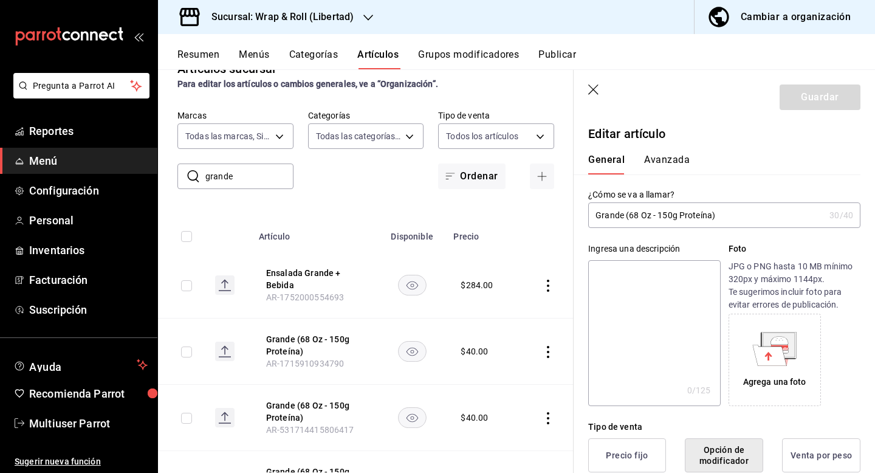
click at [675, 220] on input "Grande (68 Oz - 150g Proteína)" at bounding box center [706, 215] width 236 height 24
type input "Grande (150g)"
click at [795, 111] on header "Guardar" at bounding box center [724, 95] width 301 height 50
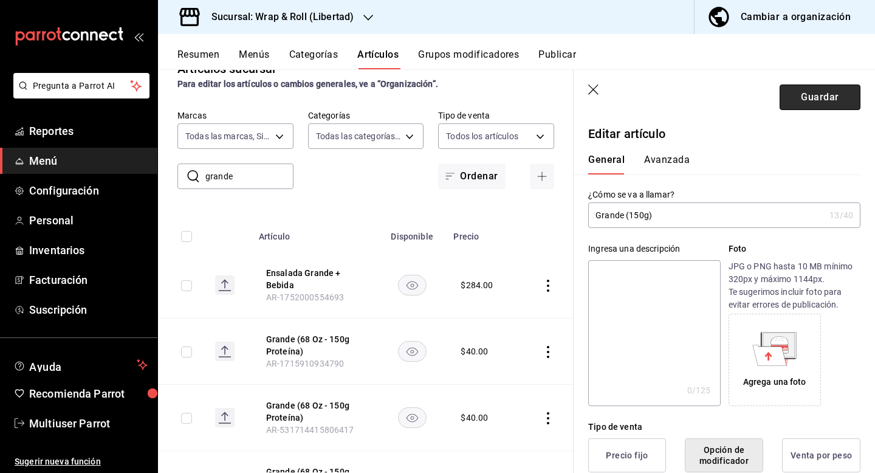
click at [809, 99] on button "Guardar" at bounding box center [820, 97] width 81 height 26
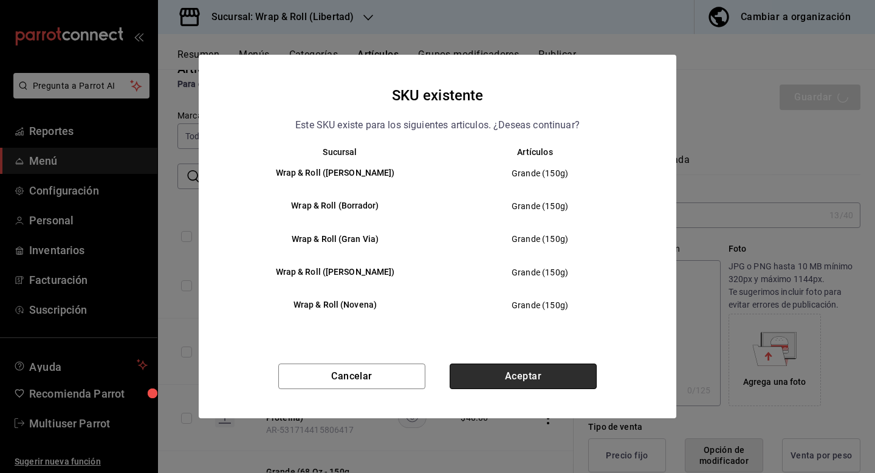
click at [512, 383] on button "Aceptar" at bounding box center [523, 376] width 147 height 26
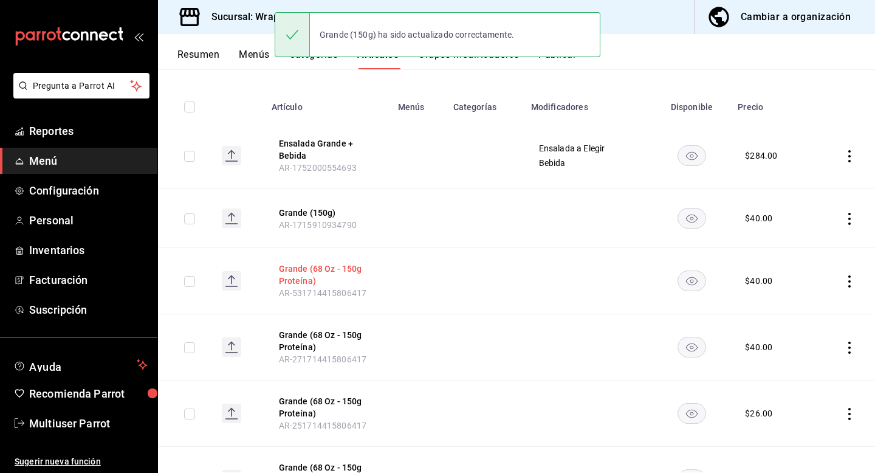
scroll to position [154, 0]
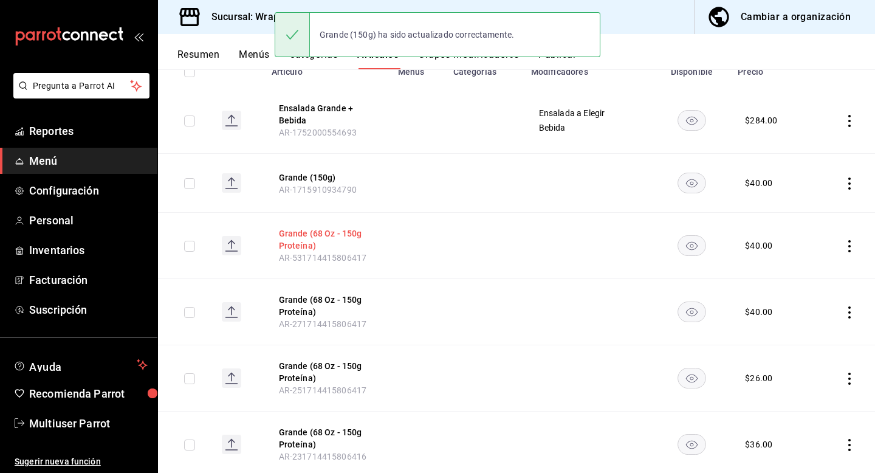
click at [312, 241] on button "Grande (68 Oz - 150g Proteína)" at bounding box center [327, 239] width 97 height 24
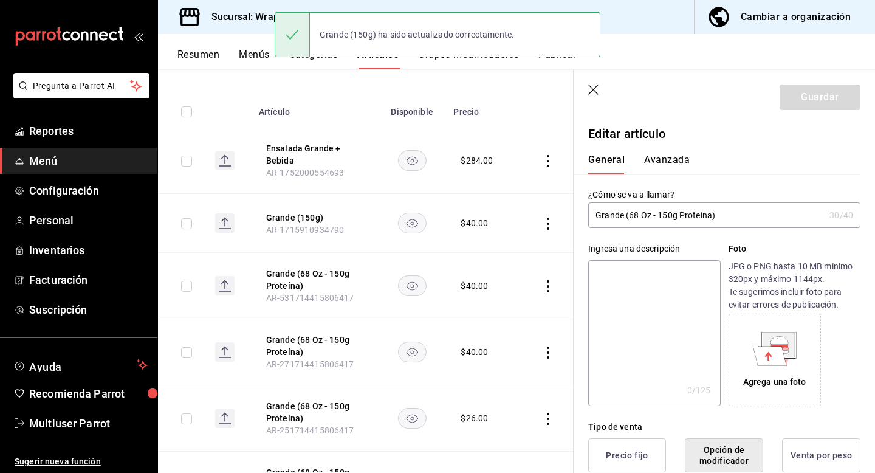
click at [645, 215] on input "Grande (68 Oz - 150g Proteína)" at bounding box center [706, 215] width 236 height 24
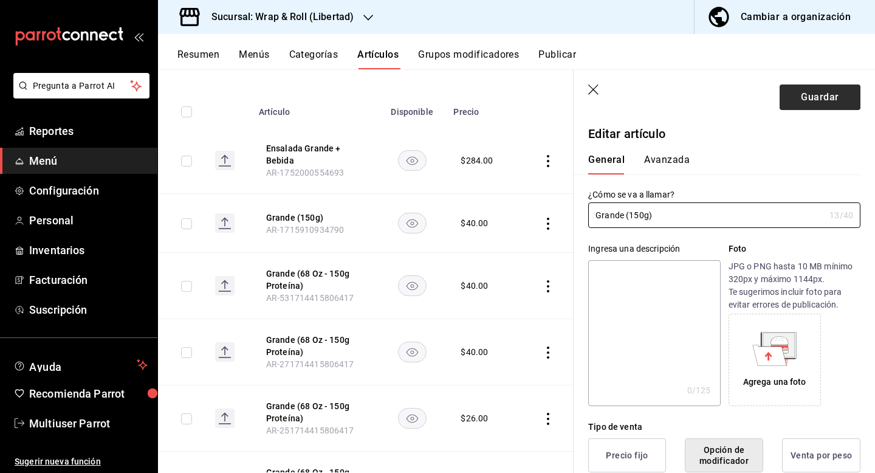
type input "Grande (150g)"
click at [797, 98] on button "Guardar" at bounding box center [820, 97] width 81 height 26
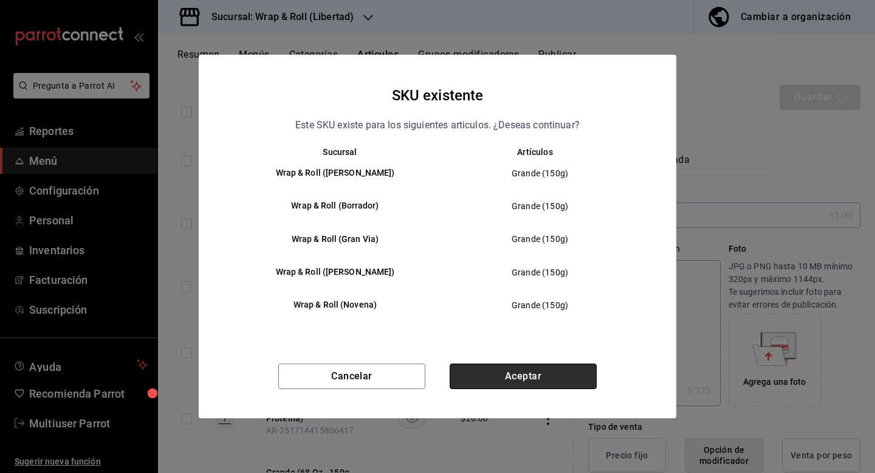
click at [505, 380] on button "Aceptar" at bounding box center [523, 376] width 147 height 26
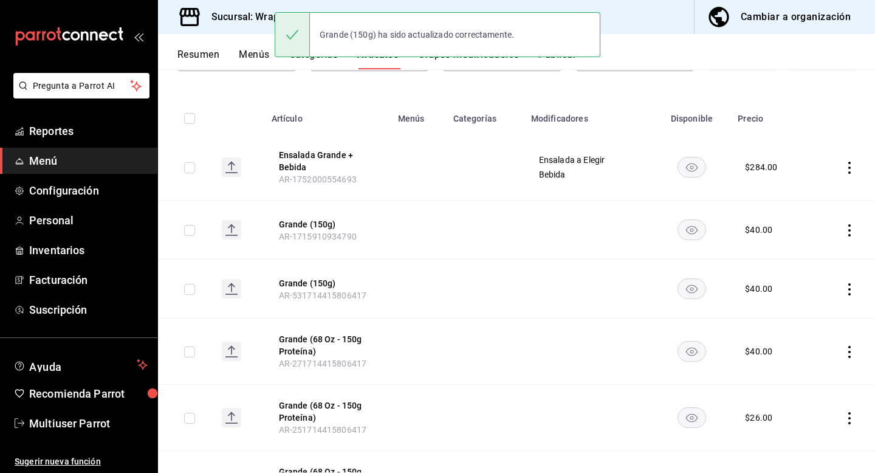
scroll to position [163, 0]
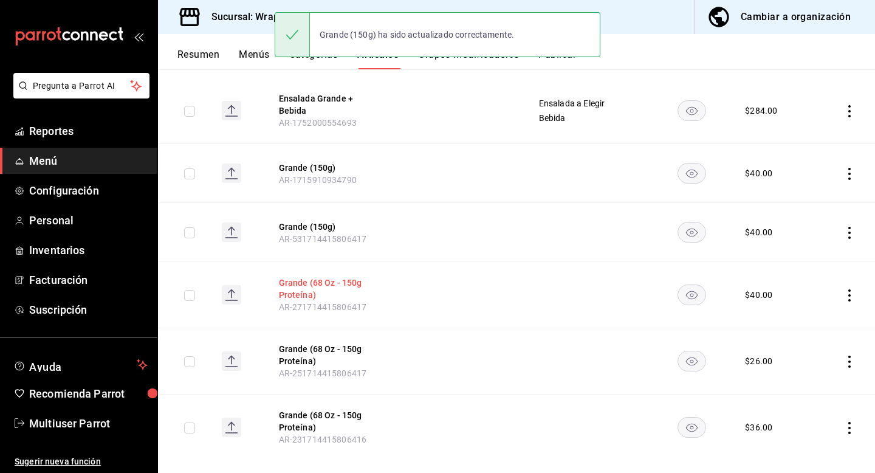
click at [312, 283] on button "Grande (68 Oz - 150g Proteína)" at bounding box center [327, 288] width 97 height 24
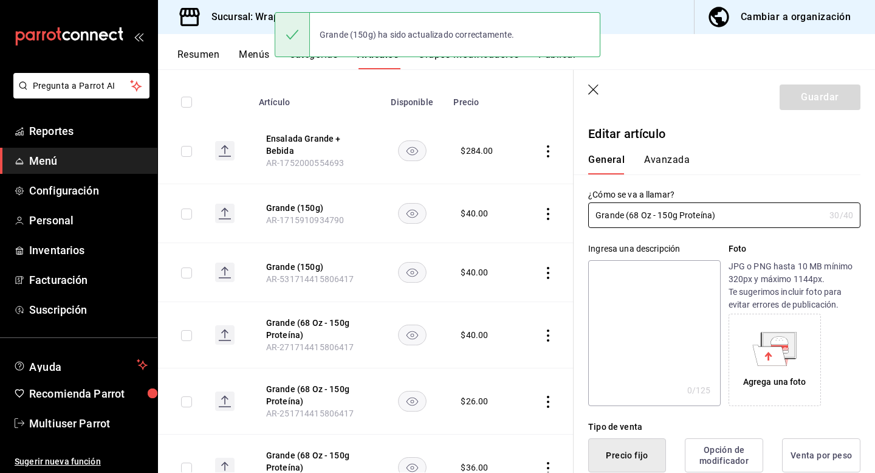
type input "$40.00"
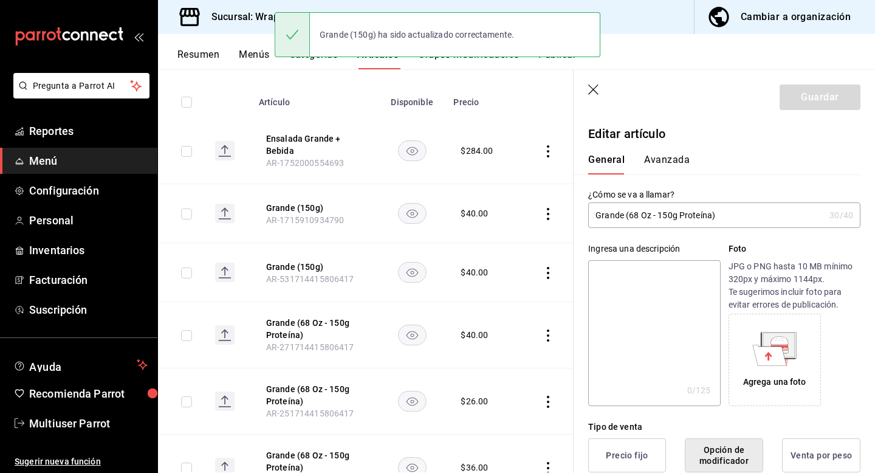
click at [621, 215] on input "Grande (68 Oz - 150g Proteína)" at bounding box center [706, 215] width 236 height 24
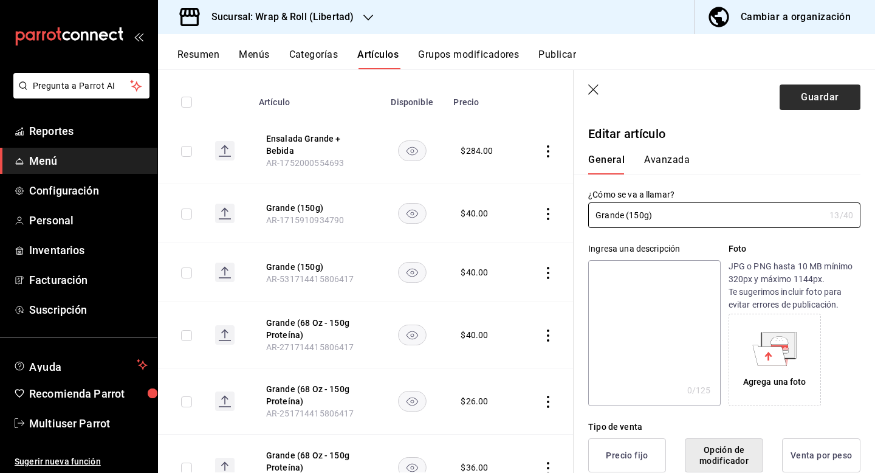
type input "Grande (150g)"
click at [817, 103] on button "Guardar" at bounding box center [820, 97] width 81 height 26
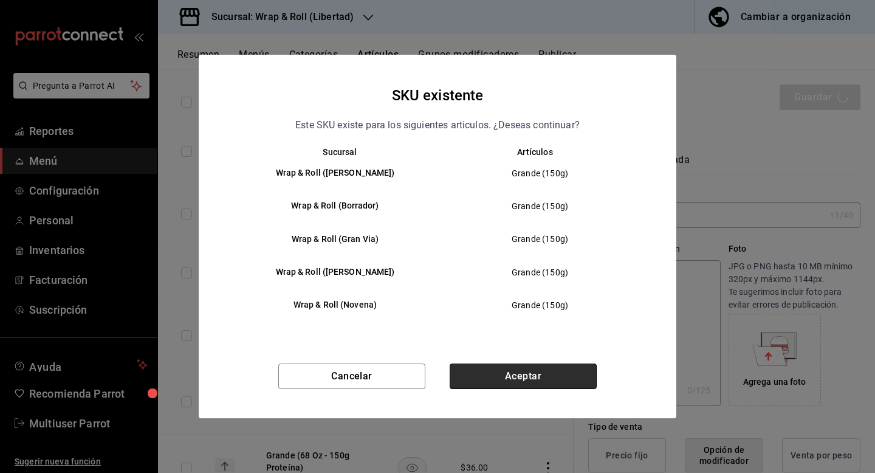
click at [481, 387] on button "Aceptar" at bounding box center [523, 376] width 147 height 26
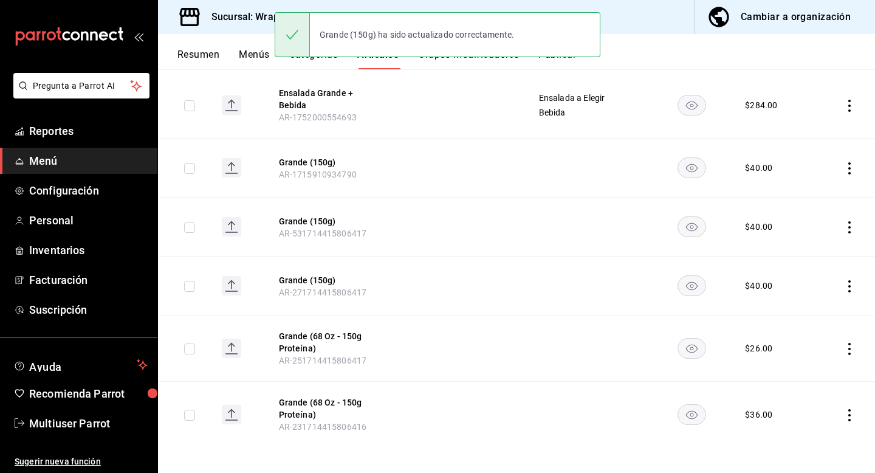
scroll to position [173, 0]
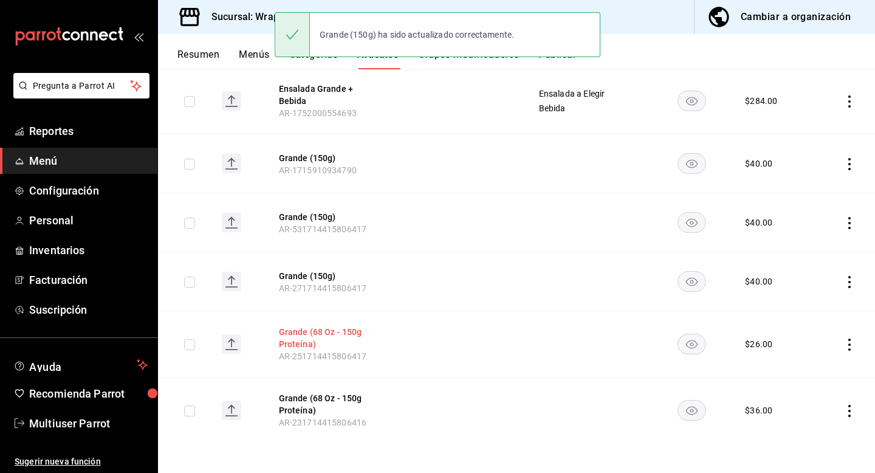
click at [348, 338] on button "Grande (68 Oz - 150g Proteína)" at bounding box center [327, 338] width 97 height 24
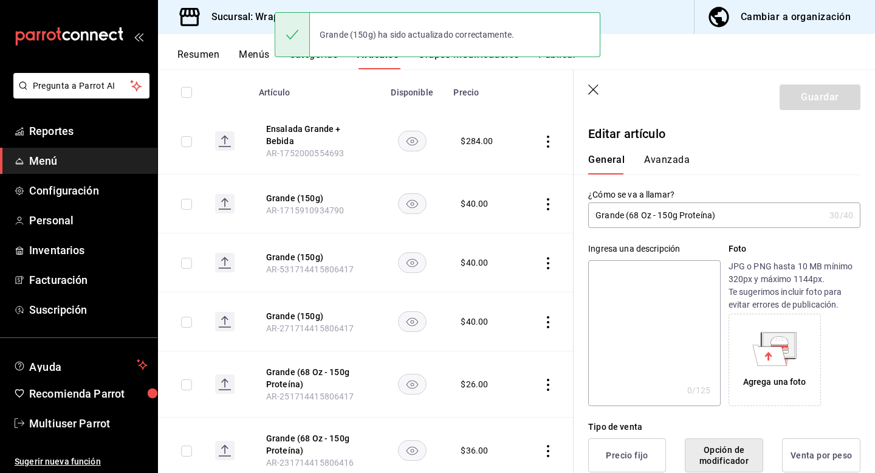
click at [649, 212] on input "Grande (68 Oz - 150g Proteína)" at bounding box center [706, 215] width 236 height 24
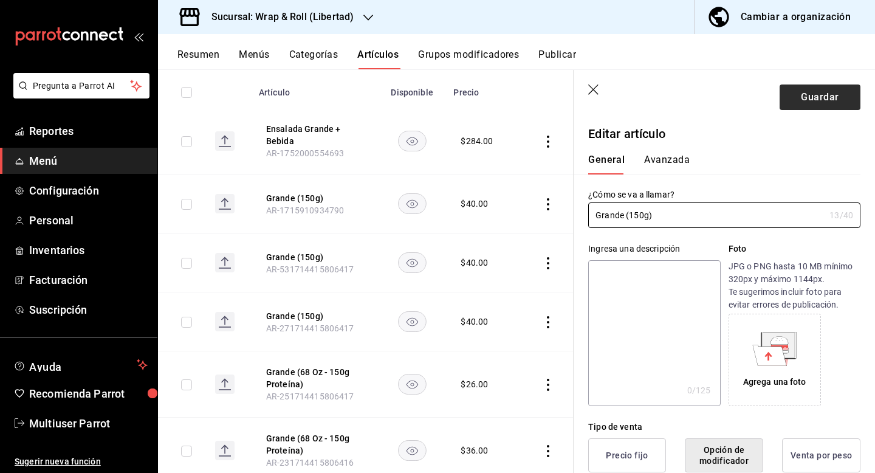
type input "Grande (150g)"
click at [815, 92] on button "Guardar" at bounding box center [820, 97] width 81 height 26
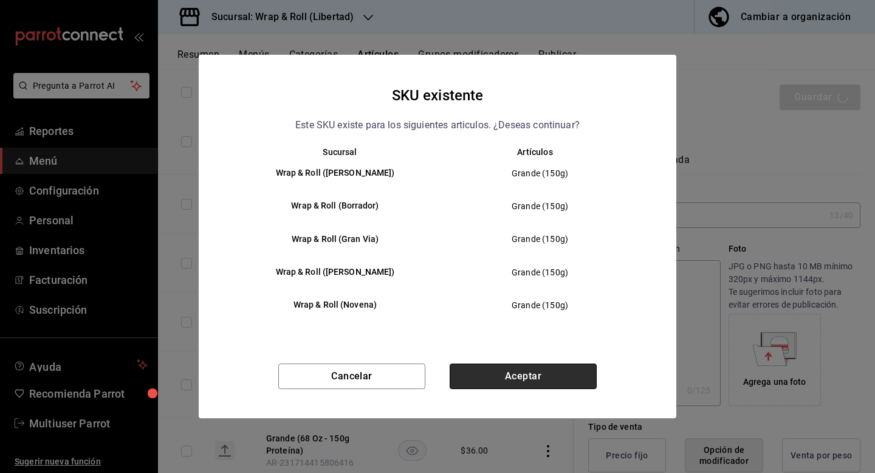
click at [505, 379] on button "Aceptar" at bounding box center [523, 376] width 147 height 26
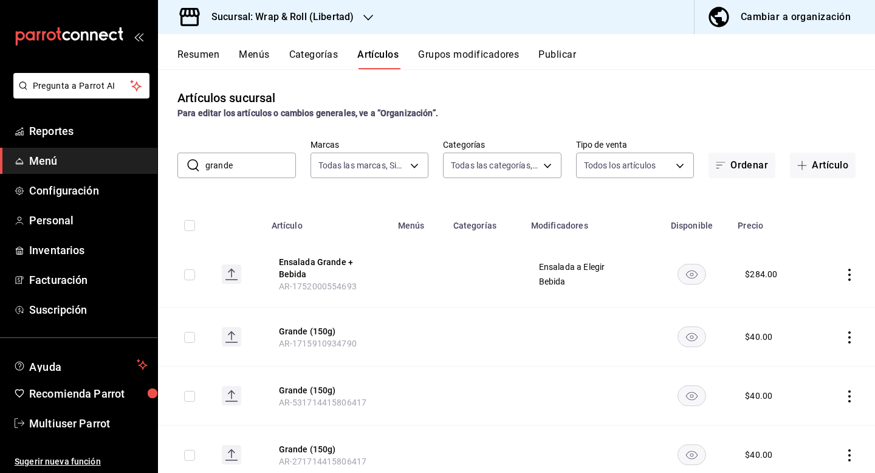
scroll to position [166, 0]
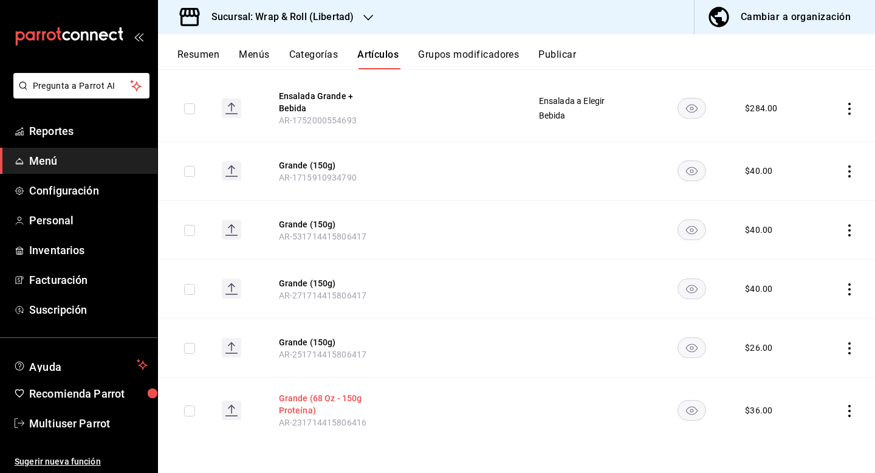
click at [311, 398] on button "Grande (68 Oz - 150g Proteína)" at bounding box center [327, 404] width 97 height 24
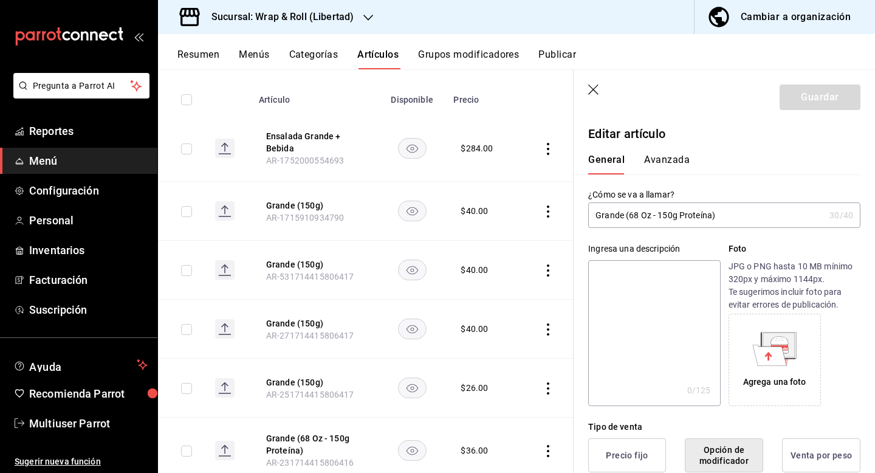
click at [664, 215] on input "Grande (68 Oz - 150g Proteína)" at bounding box center [706, 215] width 236 height 24
type input "Grande (150g)"
click at [822, 98] on button "Guardar" at bounding box center [820, 97] width 81 height 26
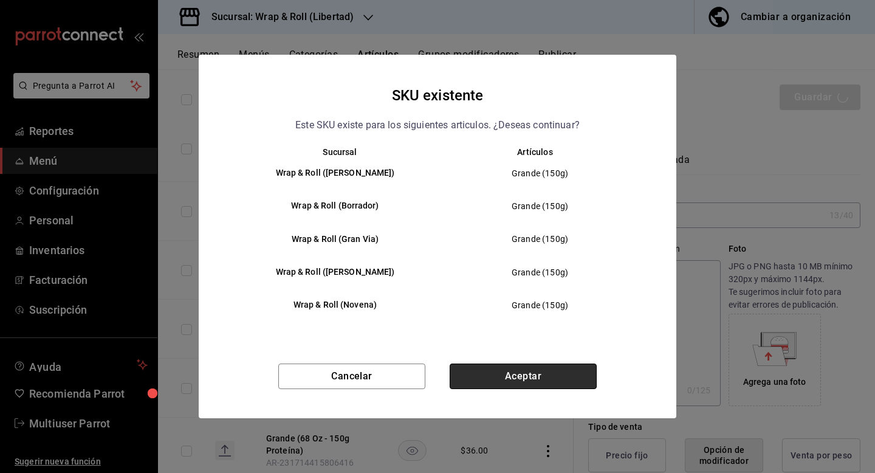
click at [526, 370] on button "Aceptar" at bounding box center [523, 376] width 147 height 26
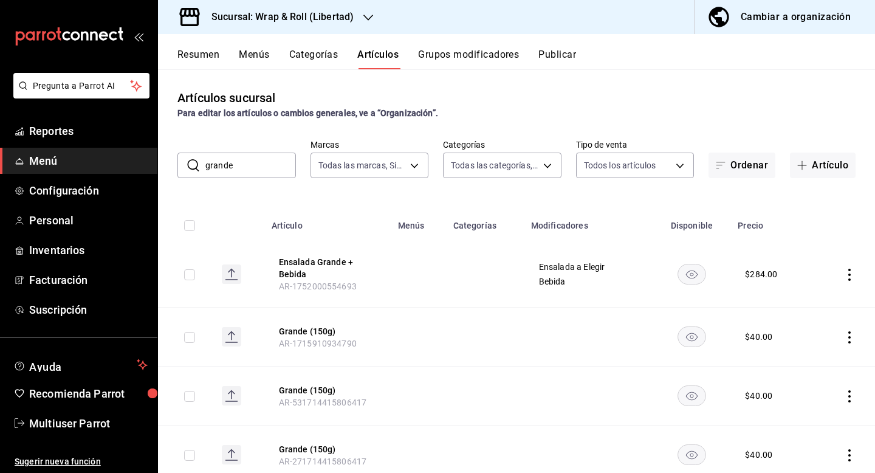
click at [241, 29] on div "Sucursal: Wrap & Roll (Libertad)" at bounding box center [273, 17] width 210 height 34
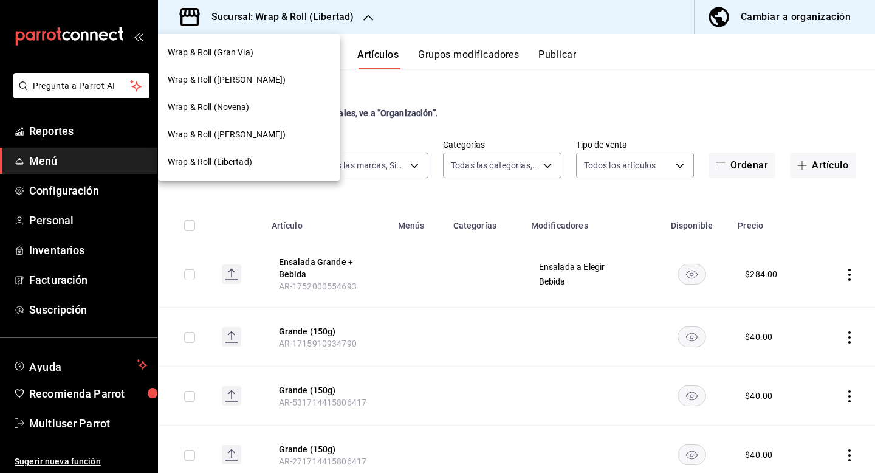
click at [258, 50] on div "Wrap & Roll (Gran Via)" at bounding box center [249, 52] width 163 height 13
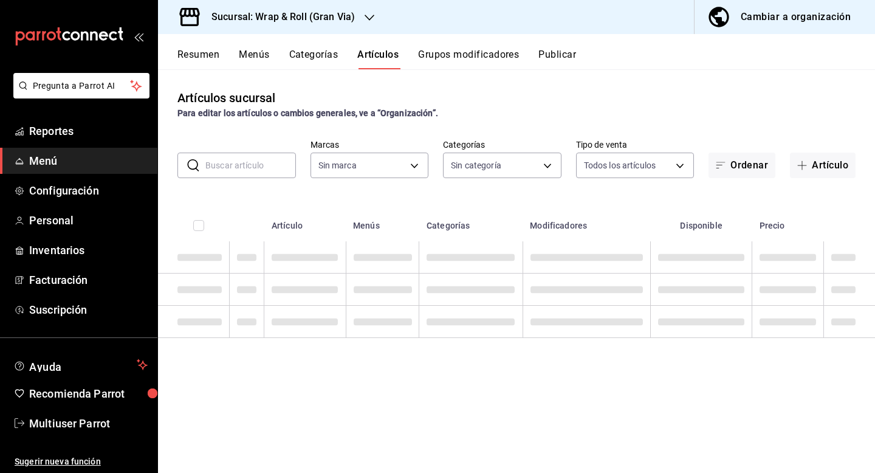
type input "781a389b-cc98-4a88-952c-717bf7d10335,4e032624-1709-4541-9167-c9eae0ea9c79,8f61f…"
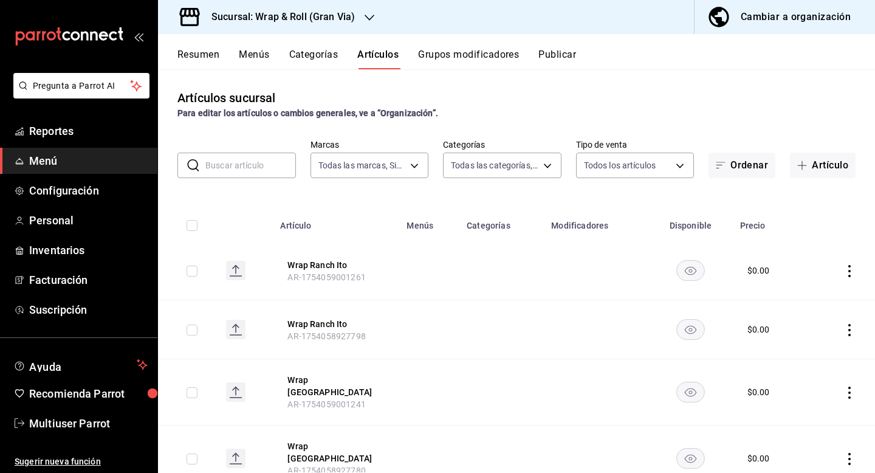
type input "3aa7178a-5c36-4a10-914b-422f32928323"
click at [236, 167] on input "text" at bounding box center [250, 165] width 91 height 24
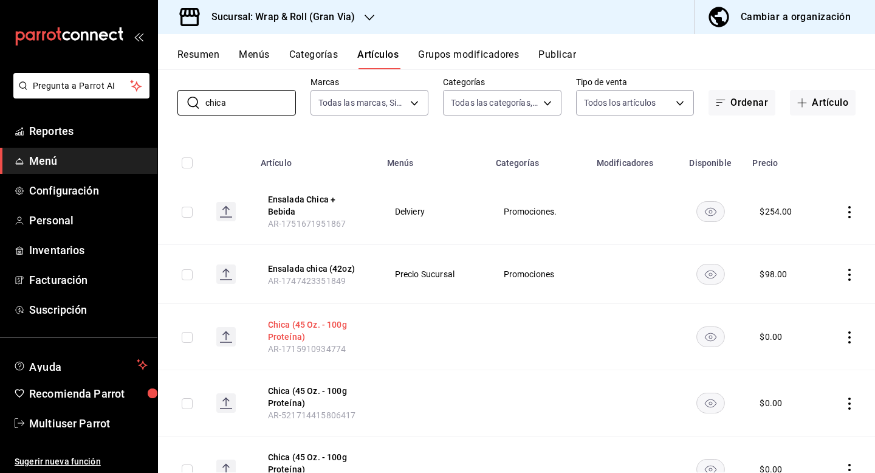
scroll to position [74, 0]
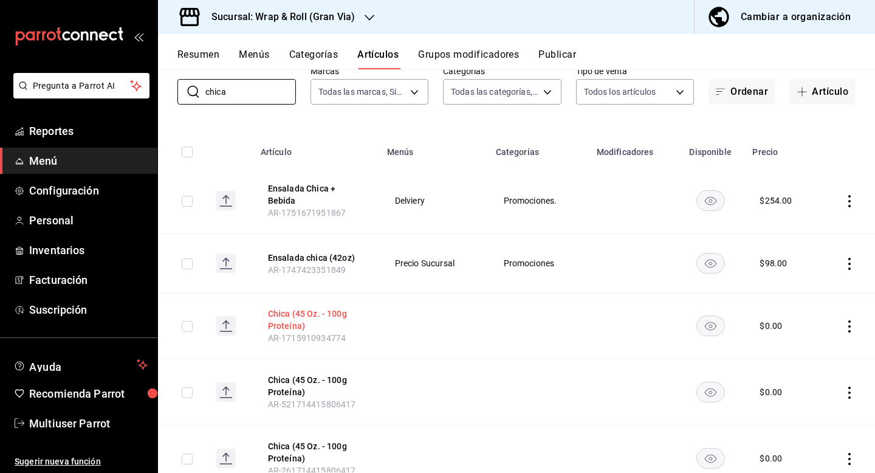
type input "chica"
click at [304, 307] on button "Chica (45 Oz. - 100g Proteína)" at bounding box center [316, 319] width 97 height 24
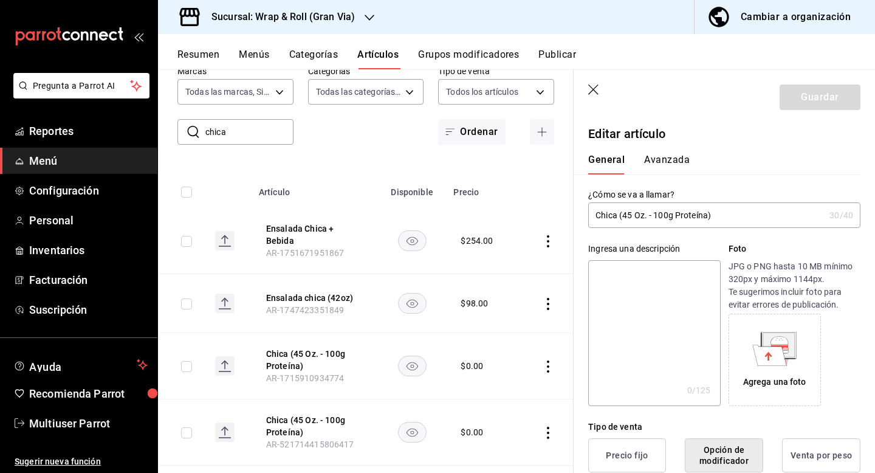
click at [656, 215] on input "Chica (45 Oz. - 100g Proteína)" at bounding box center [706, 215] width 236 height 24
click at [656, 219] on input "Chica (100g Proteína)" at bounding box center [706, 215] width 236 height 24
type input "Chica (100g Proteína)"
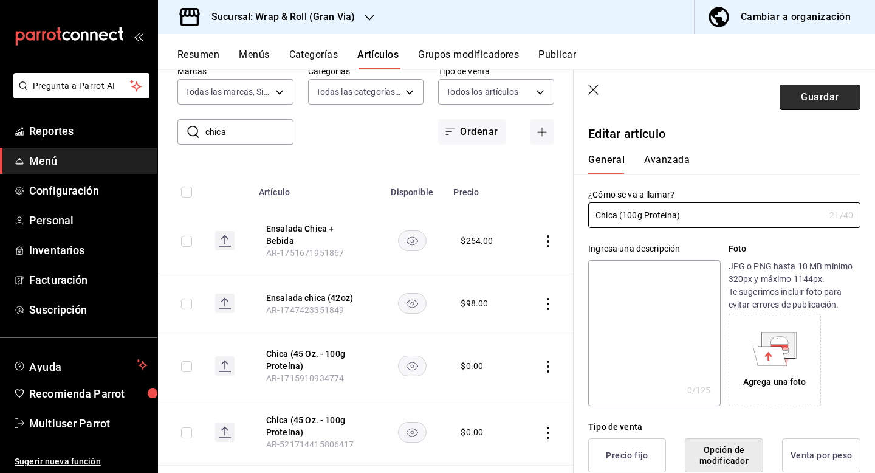
click at [810, 101] on button "Guardar" at bounding box center [820, 97] width 81 height 26
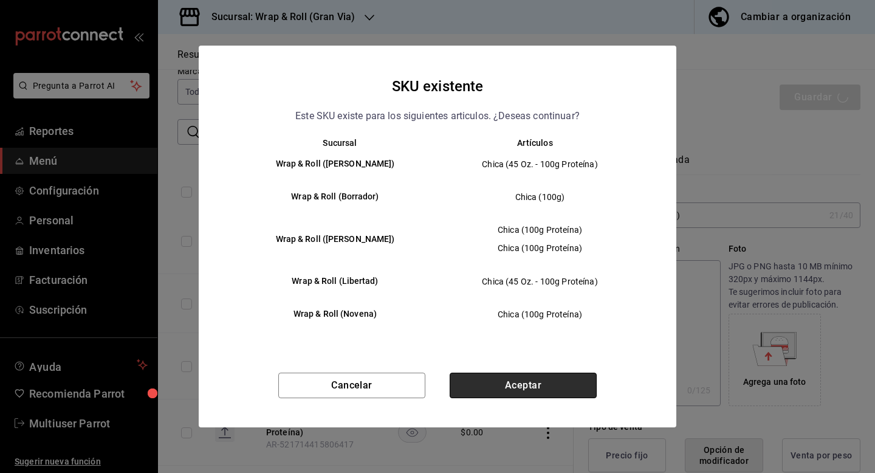
click at [493, 389] on button "Aceptar" at bounding box center [523, 386] width 147 height 26
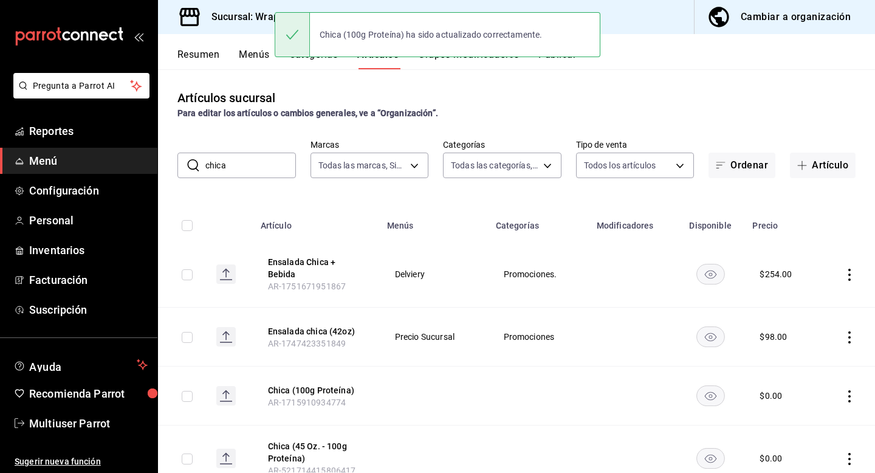
scroll to position [306, 0]
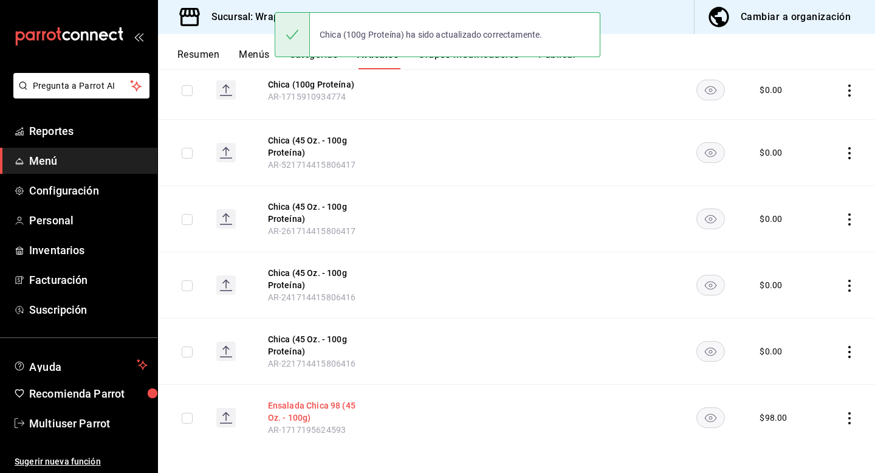
click at [308, 403] on button "Ensalada Chica 98 (45 Oz. - 100g)" at bounding box center [316, 411] width 97 height 24
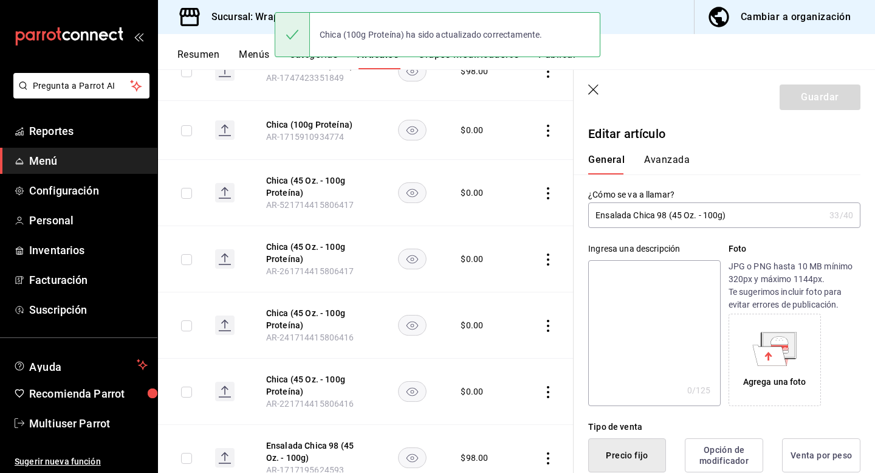
click at [715, 215] on input "Ensalada Chica 98 (45 Oz. - 100g)" at bounding box center [706, 215] width 236 height 24
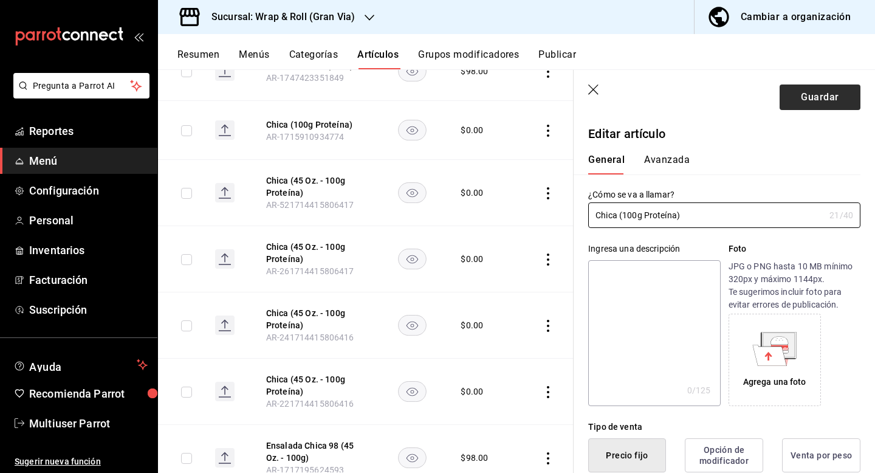
type input "Chica (100g Proteína)"
click at [821, 93] on button "Guardar" at bounding box center [820, 97] width 81 height 26
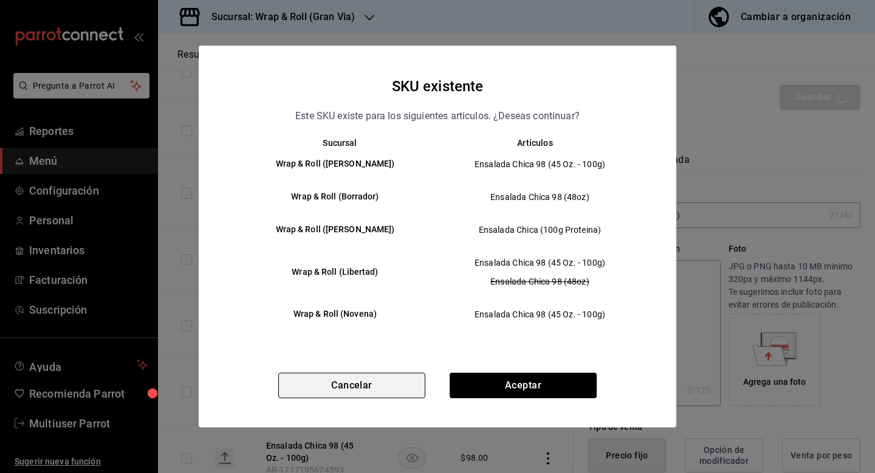
click at [384, 388] on button "Cancelar" at bounding box center [351, 386] width 147 height 26
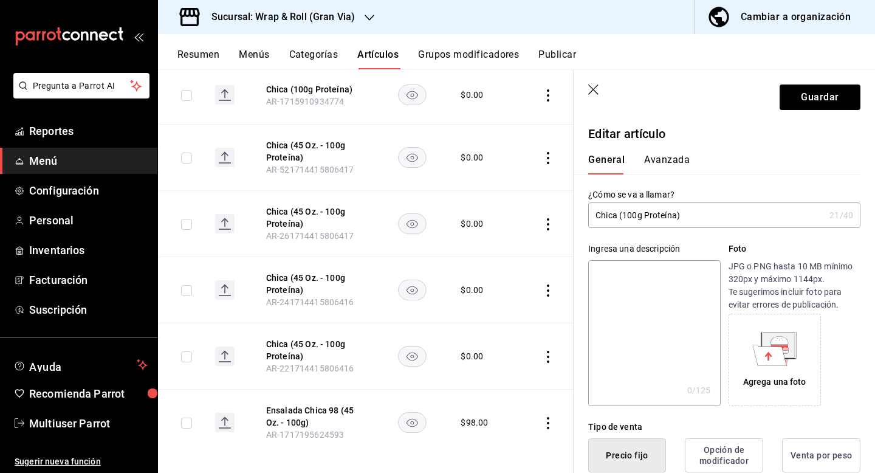
scroll to position [346, 0]
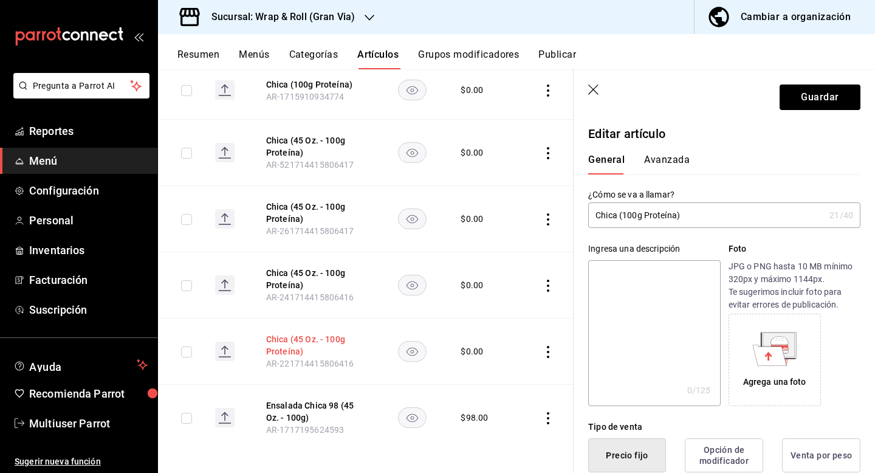
click at [309, 333] on button "Chica (45 Oz. - 100g Proteína)" at bounding box center [314, 345] width 97 height 24
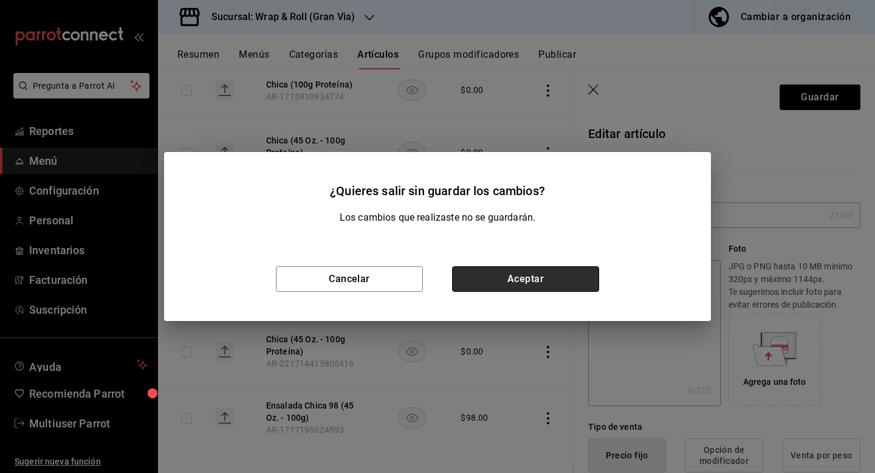
click at [571, 277] on button "Aceptar" at bounding box center [525, 279] width 147 height 26
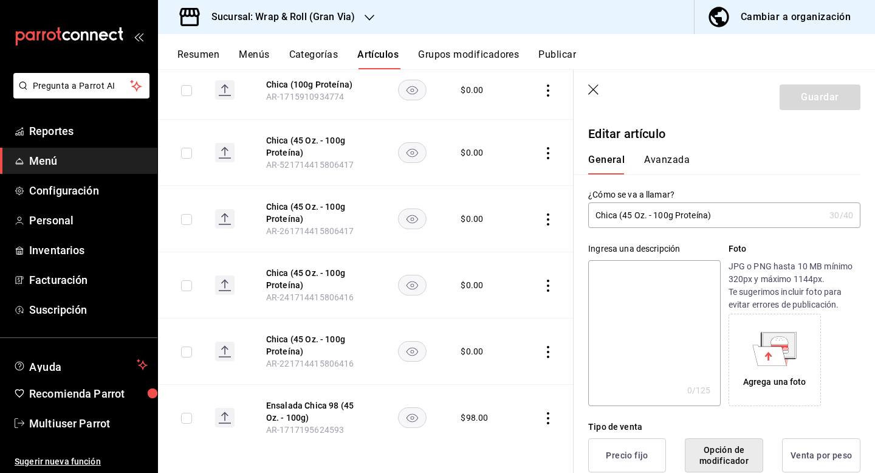
click at [659, 221] on input "Chica (45 Oz. - 100g Proteína)" at bounding box center [706, 215] width 236 height 24
type input "Chica (100g Proteína)"
click at [794, 107] on button "Guardar" at bounding box center [820, 97] width 81 height 26
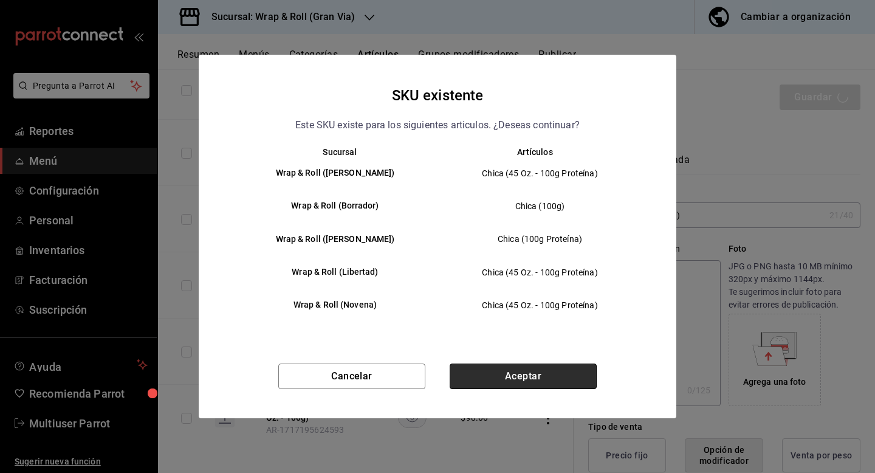
click at [529, 368] on button "Aceptar" at bounding box center [523, 376] width 147 height 26
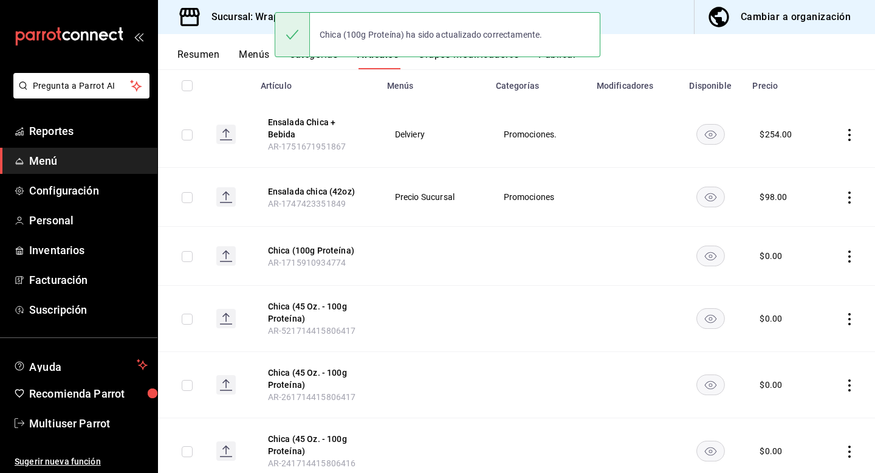
scroll to position [142, 0]
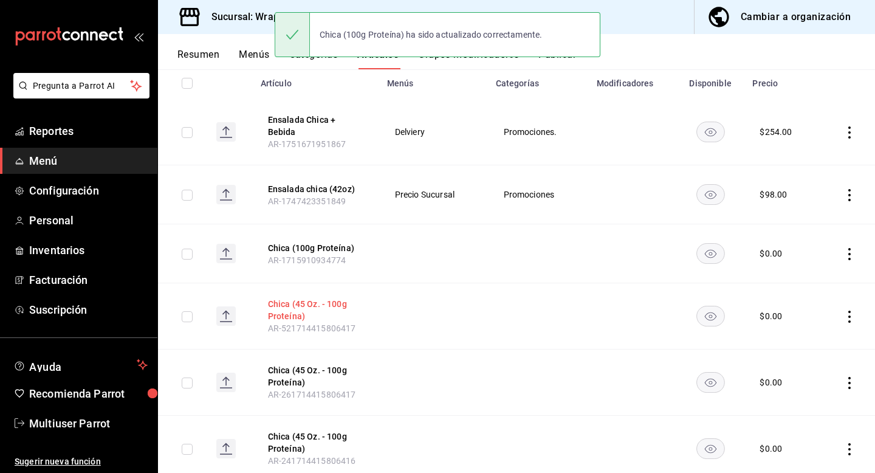
click at [307, 300] on button "Chica (45 Oz. - 100g Proteína)" at bounding box center [316, 310] width 97 height 24
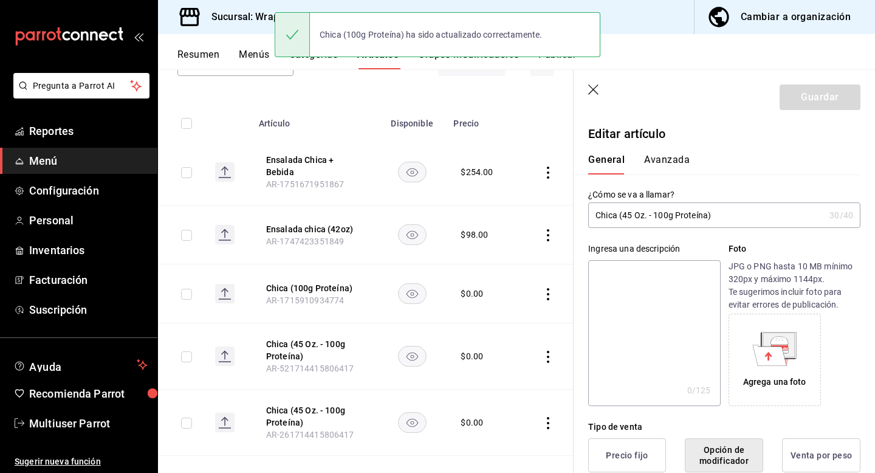
click at [649, 220] on input "Chica (45 Oz. - 100g Proteína)" at bounding box center [706, 215] width 236 height 24
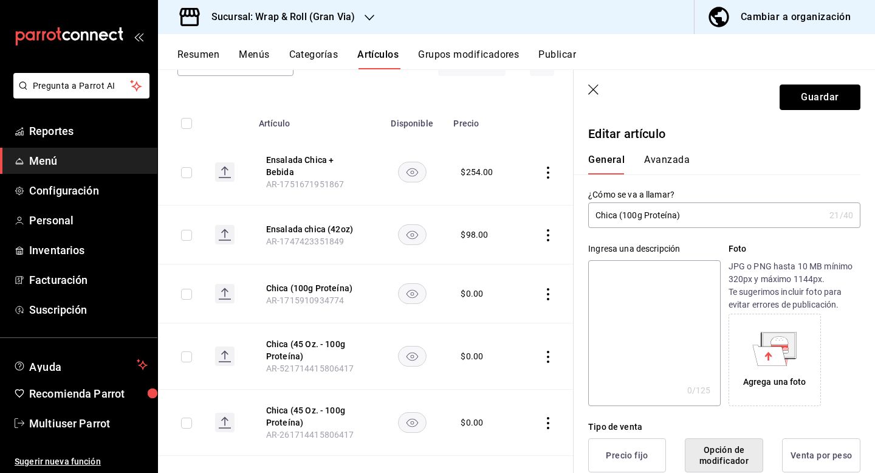
drag, startPoint x: 810, startPoint y: 101, endPoint x: 772, endPoint y: 197, distance: 102.6
click at [772, 197] on section "Guardar Editar artículo General Avanzada ¿Cómo se va a llamar? Chica (100g Prot…" at bounding box center [724, 271] width 301 height 403
click at [678, 216] on input "Chica (100g Proteína)" at bounding box center [706, 215] width 236 height 24
click at [625, 219] on input "Chica (100g)" at bounding box center [706, 215] width 236 height 24
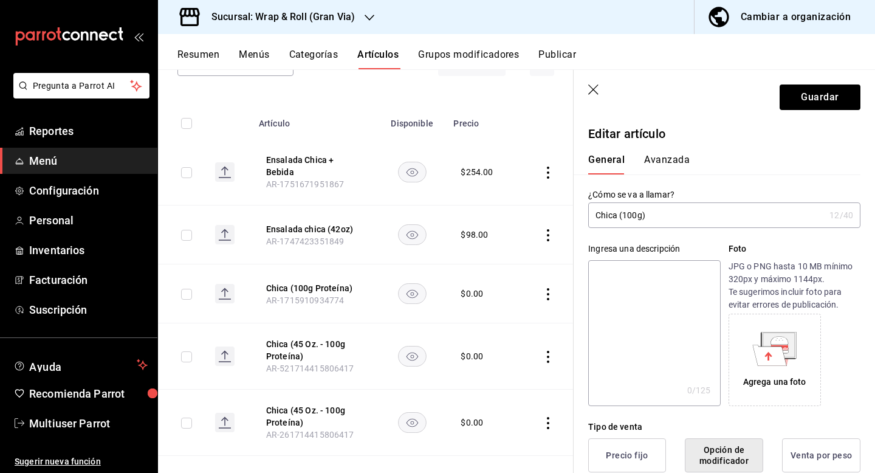
click at [625, 219] on input "Chica (100g)" at bounding box center [706, 215] width 236 height 24
type input "Chica (100g)"
click at [815, 102] on button "Guardar" at bounding box center [820, 97] width 81 height 26
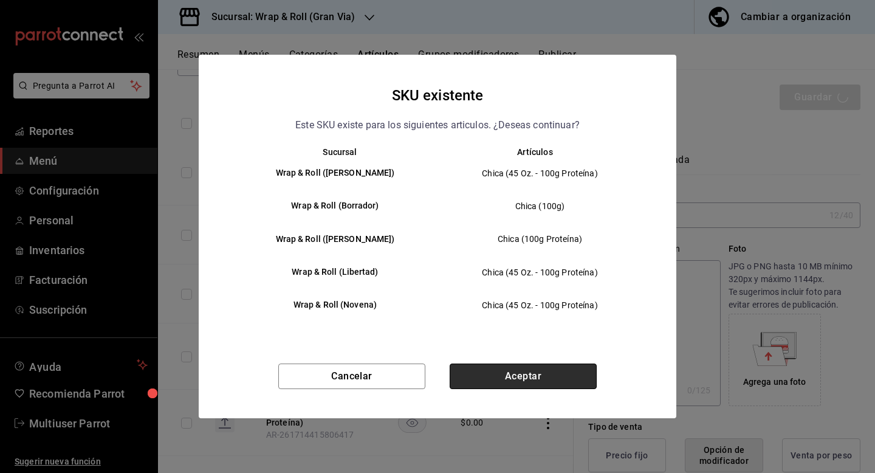
click at [472, 373] on button "Aceptar" at bounding box center [523, 376] width 147 height 26
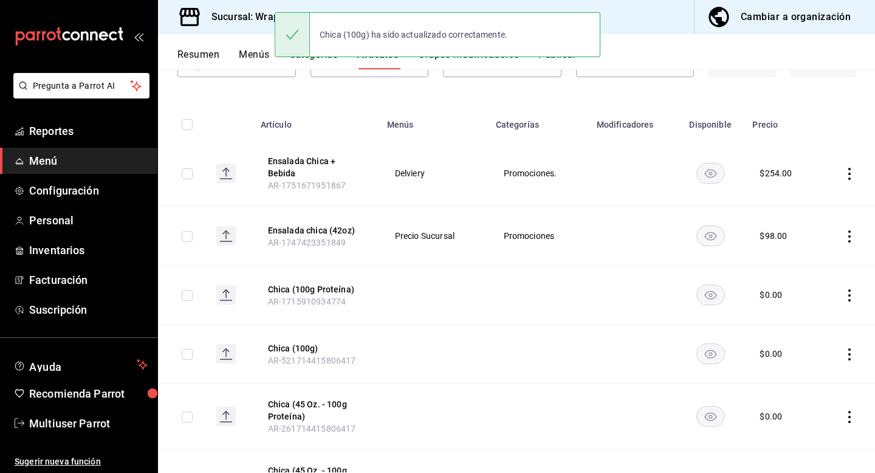
scroll to position [106, 0]
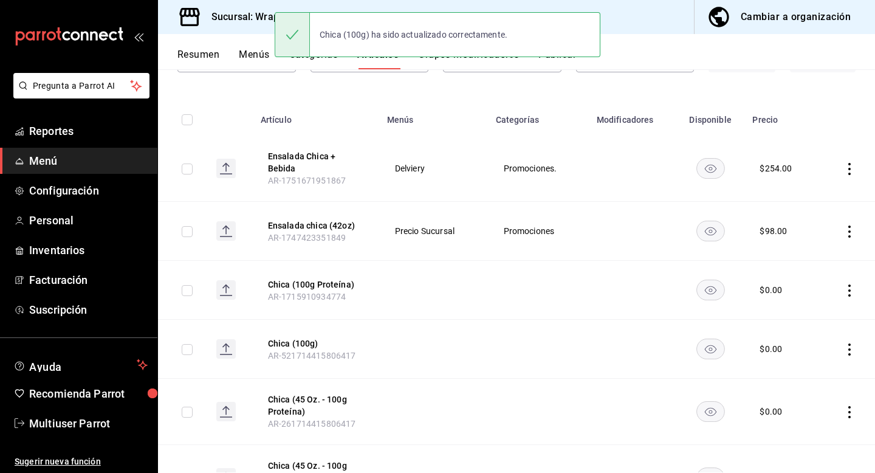
click at [328, 292] on span "AR-1715910934774" at bounding box center [307, 297] width 78 height 10
click at [328, 278] on button "Chica (100g Proteína)" at bounding box center [316, 284] width 97 height 12
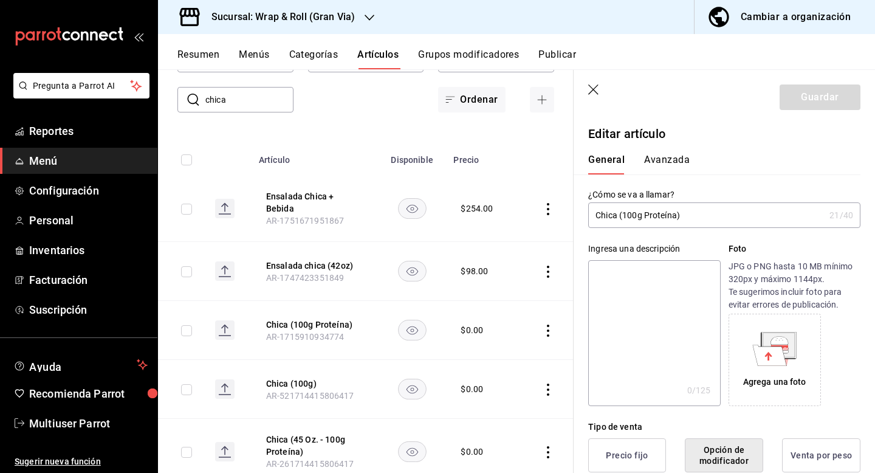
click at [637, 215] on input "Chica (100g Proteína)" at bounding box center [706, 215] width 236 height 24
type input "Chica (100g)"
click at [837, 92] on button "Guardar" at bounding box center [820, 97] width 81 height 26
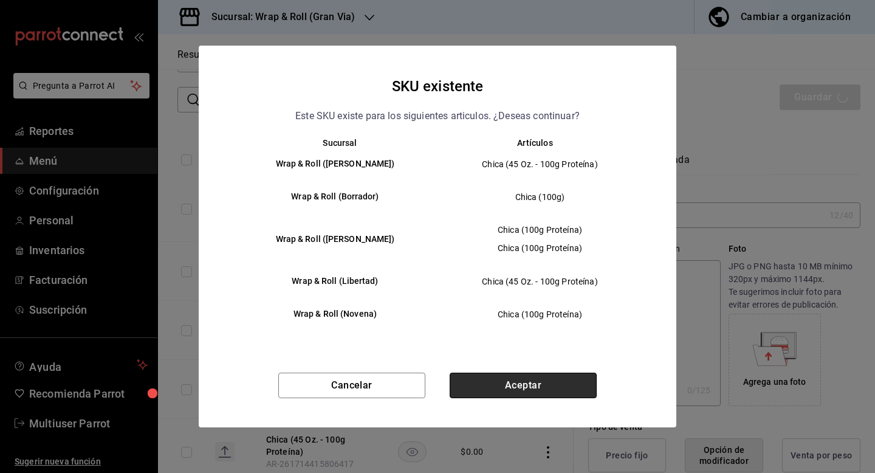
click at [489, 390] on button "Aceptar" at bounding box center [523, 386] width 147 height 26
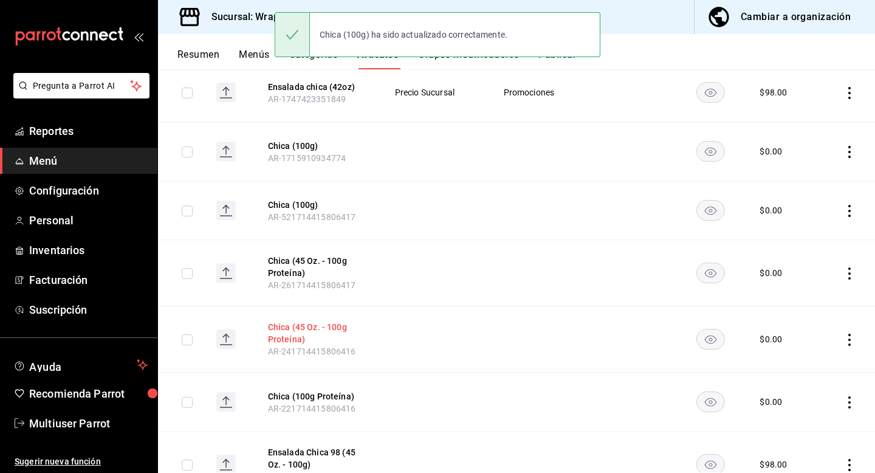
scroll to position [255, 0]
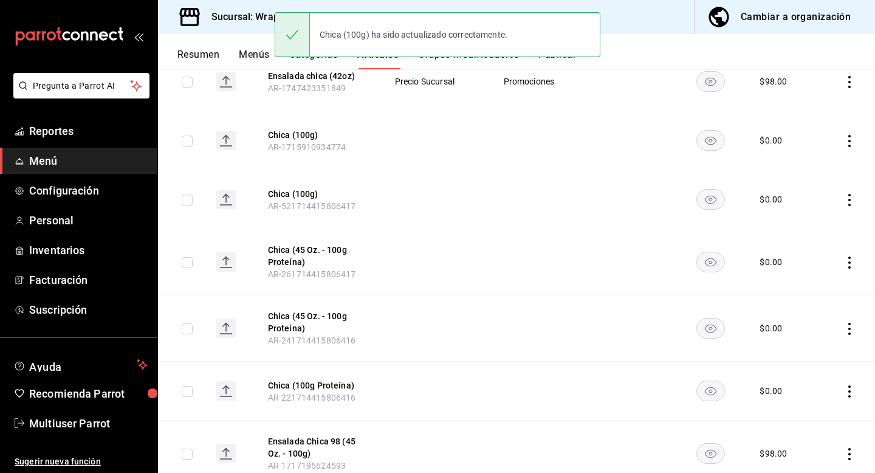
click at [310, 233] on th "Chica (45 Oz. - 100g Proteína) AR-261714415806417" at bounding box center [316, 262] width 126 height 66
click at [310, 245] on button "Chica (45 Oz. - 100g Proteína)" at bounding box center [316, 256] width 97 height 24
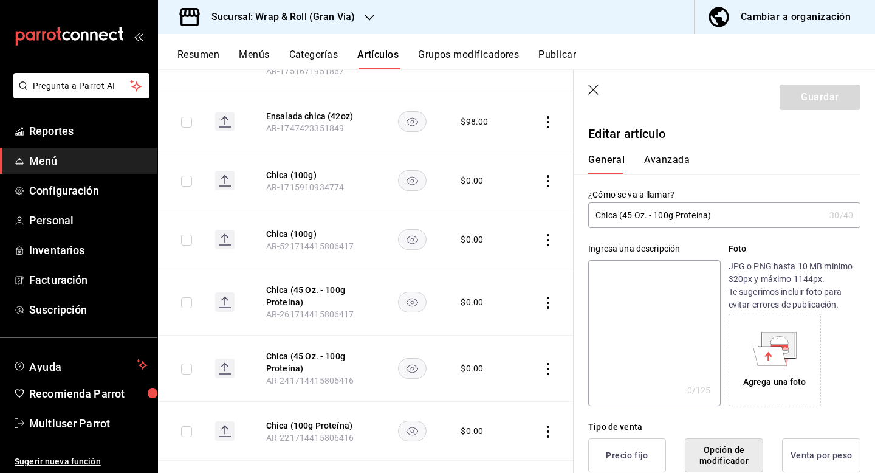
click at [636, 216] on input "Chica (45 Oz. - 100g Proteína)" at bounding box center [706, 215] width 236 height 24
type input "Chica (100g)"
click at [805, 100] on button "Guardar" at bounding box center [820, 97] width 81 height 26
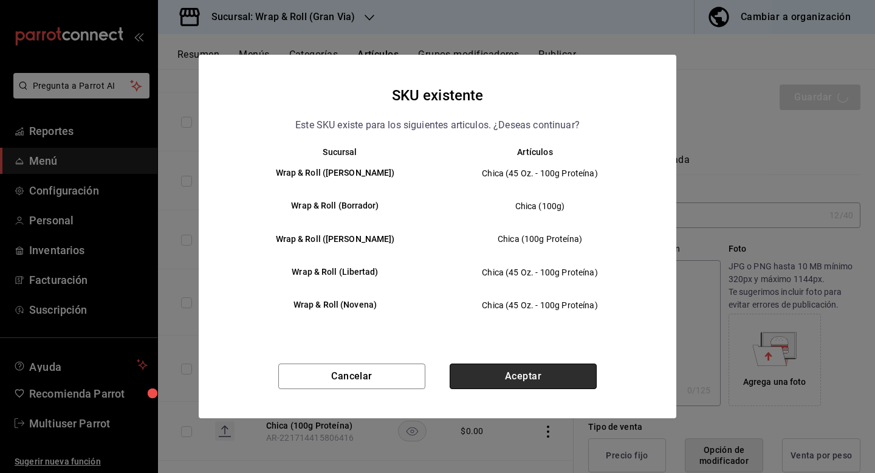
click at [503, 387] on button "Aceptar" at bounding box center [523, 376] width 147 height 26
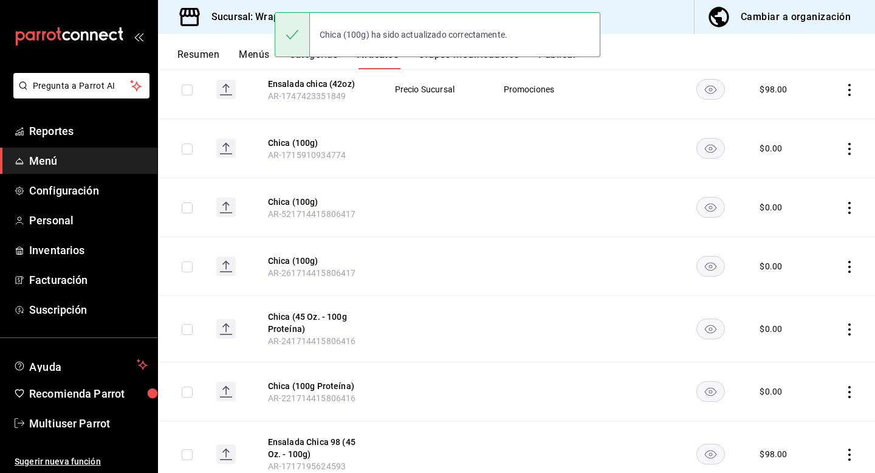
scroll to position [284, 0]
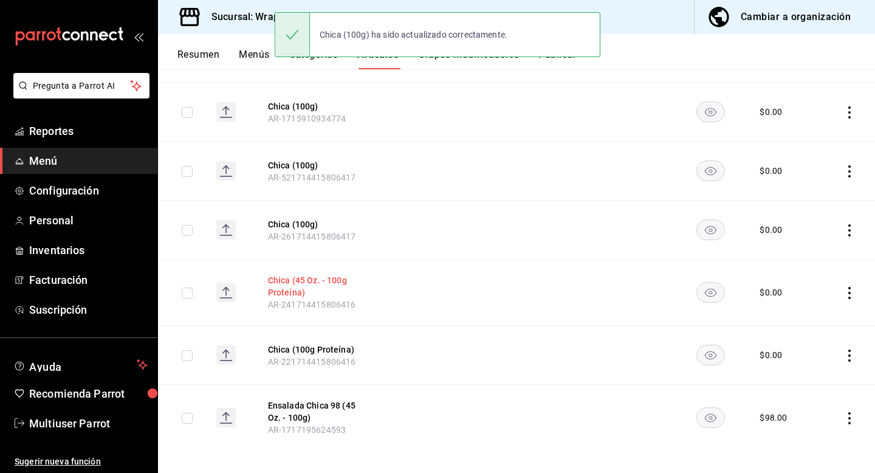
click at [338, 278] on button "Chica (45 Oz. - 100g Proteína)" at bounding box center [316, 286] width 97 height 24
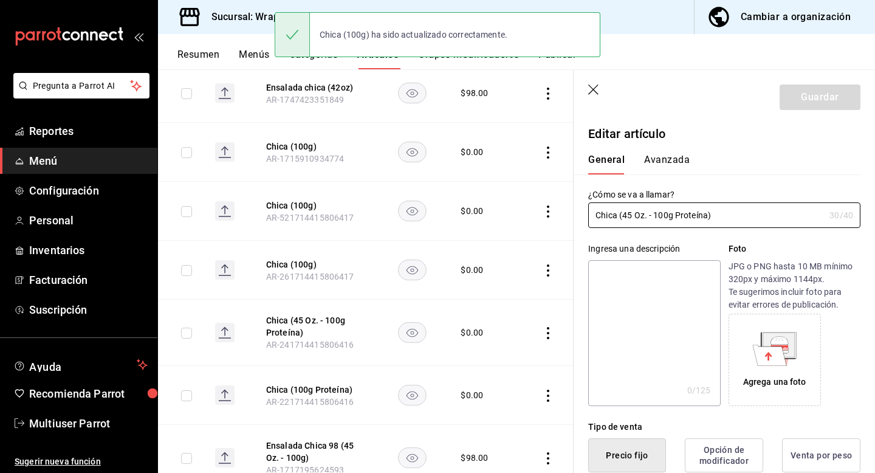
type input "$0.00"
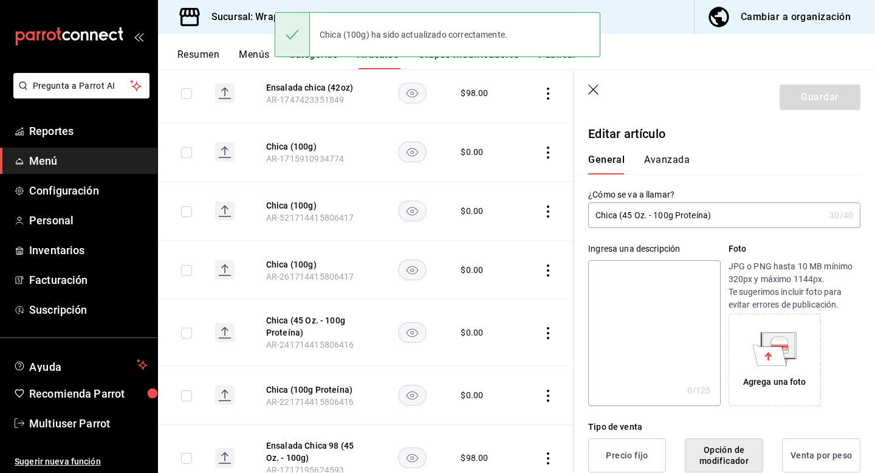
click at [690, 212] on input "Chica (45 Oz. - 100g Proteína)" at bounding box center [706, 215] width 236 height 24
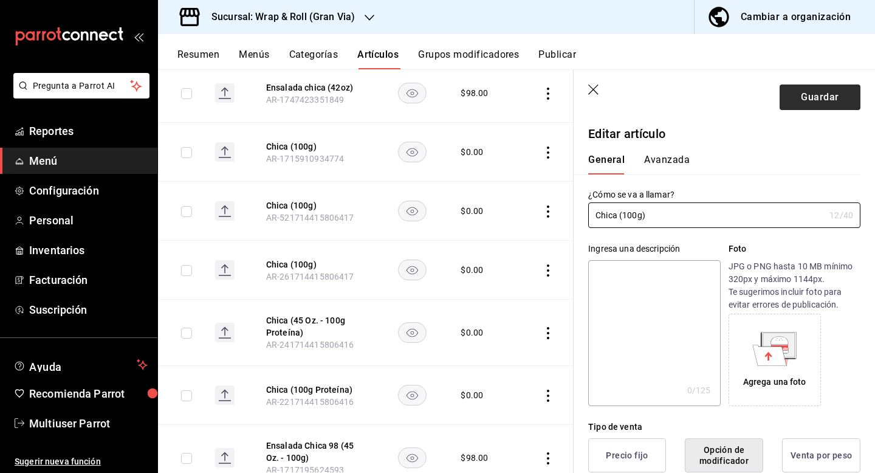
type input "Chica (100g)"
click at [812, 100] on button "Guardar" at bounding box center [820, 97] width 81 height 26
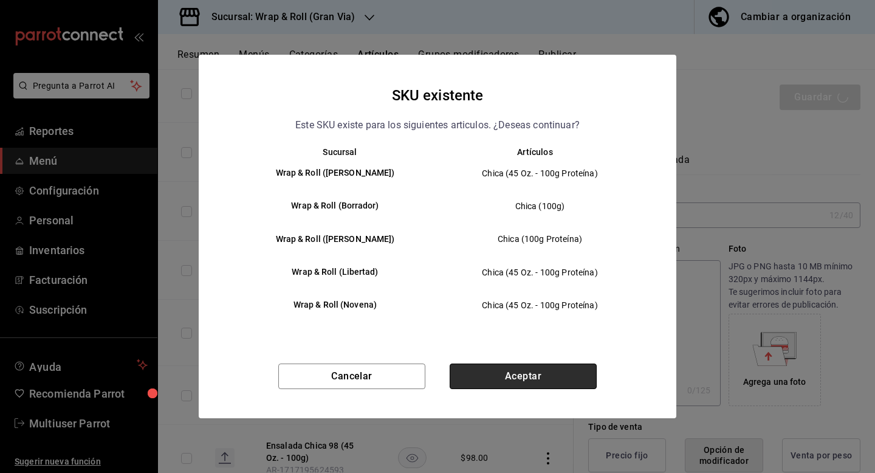
click at [532, 377] on button "Aceptar" at bounding box center [523, 376] width 147 height 26
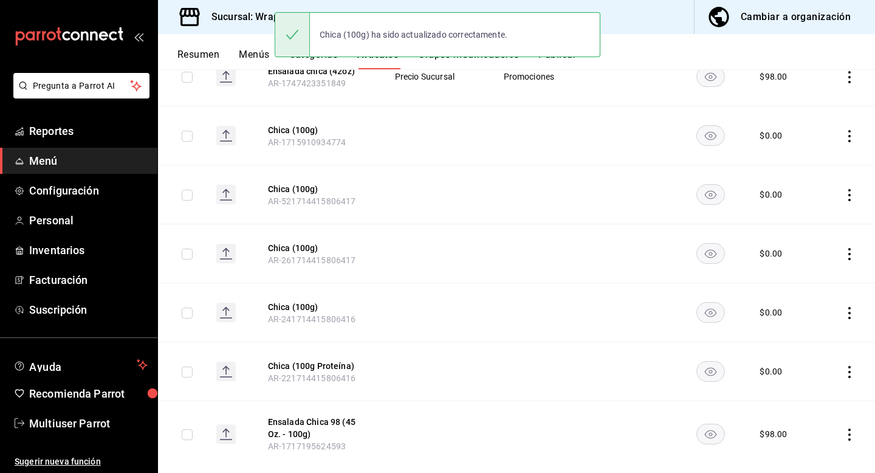
scroll to position [276, 0]
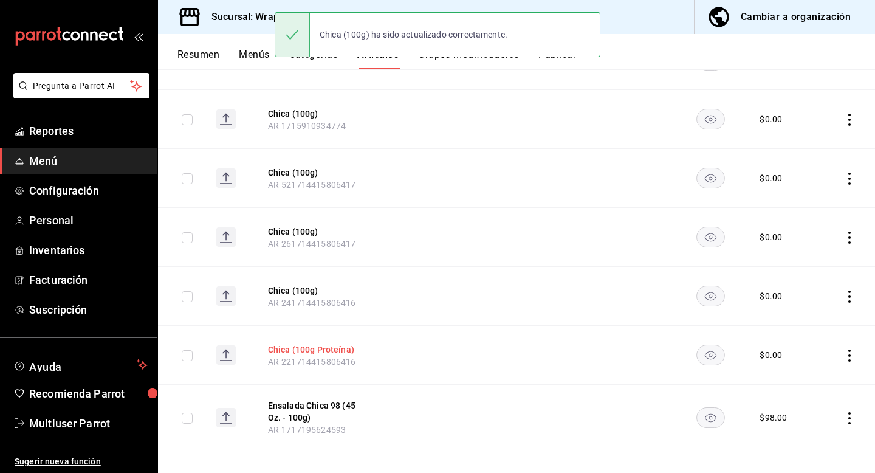
click at [335, 346] on button "Chica (100g Proteína)" at bounding box center [316, 349] width 97 height 12
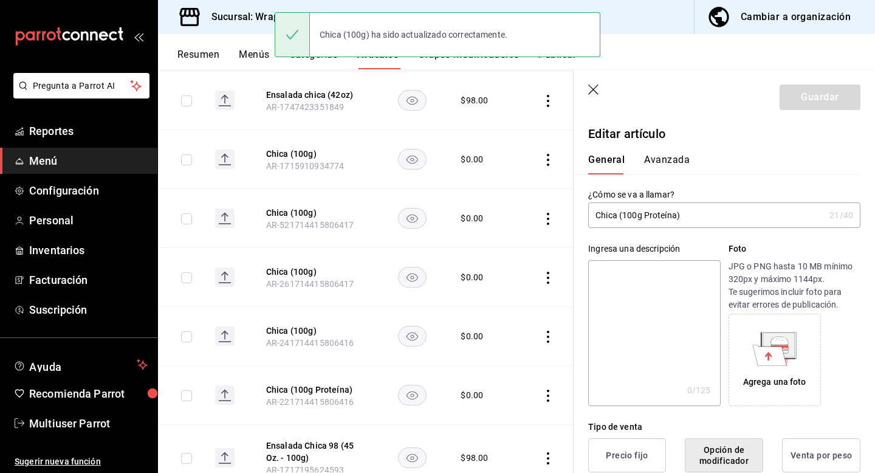
click at [651, 212] on input "Chica (100g Proteína)" at bounding box center [706, 215] width 236 height 24
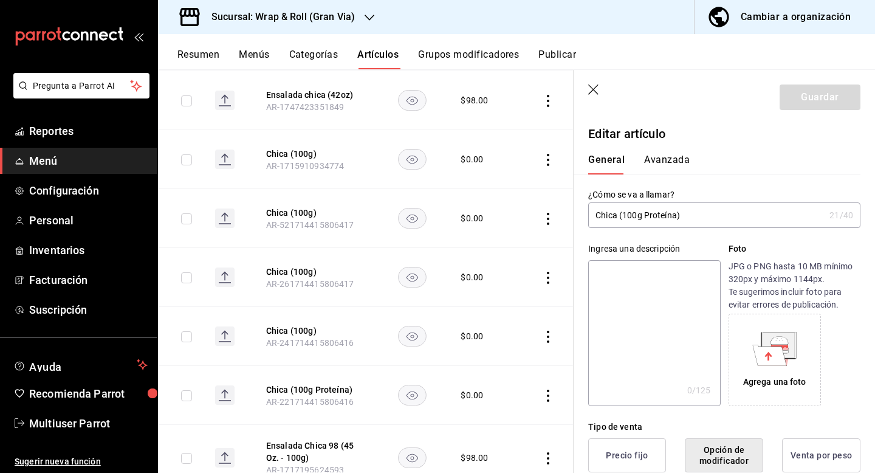
click at [651, 212] on input "Chica (100g Proteína)" at bounding box center [706, 215] width 236 height 24
type input "Chica (100g)"
click at [801, 106] on button "Guardar" at bounding box center [820, 97] width 81 height 26
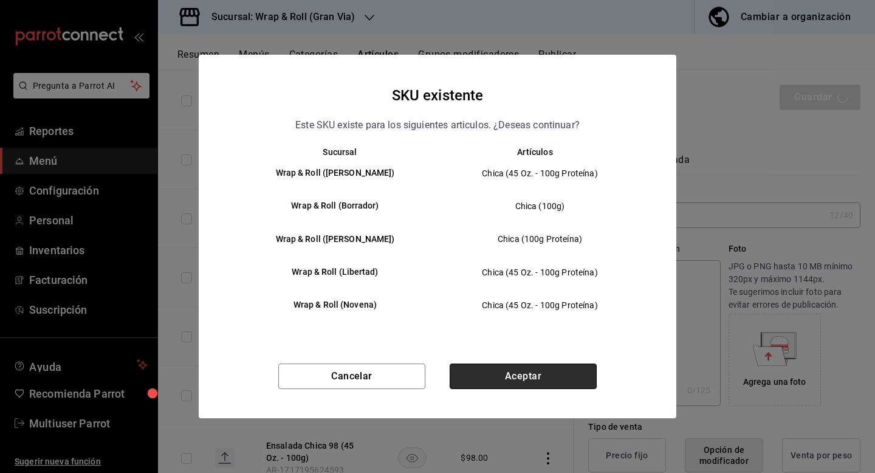
click at [514, 370] on button "Aceptar" at bounding box center [523, 376] width 147 height 26
type input "AR-1758755544974"
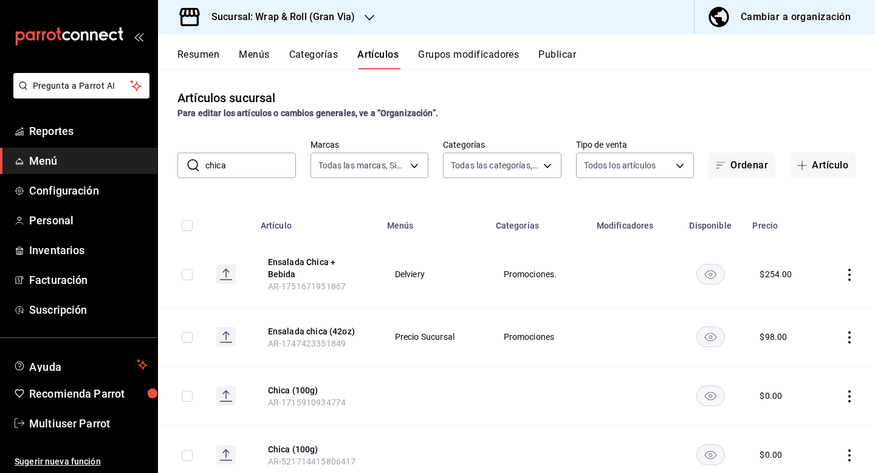
click at [241, 32] on div "Sucursal: Wrap & Roll (Gran Via)" at bounding box center [273, 17] width 211 height 34
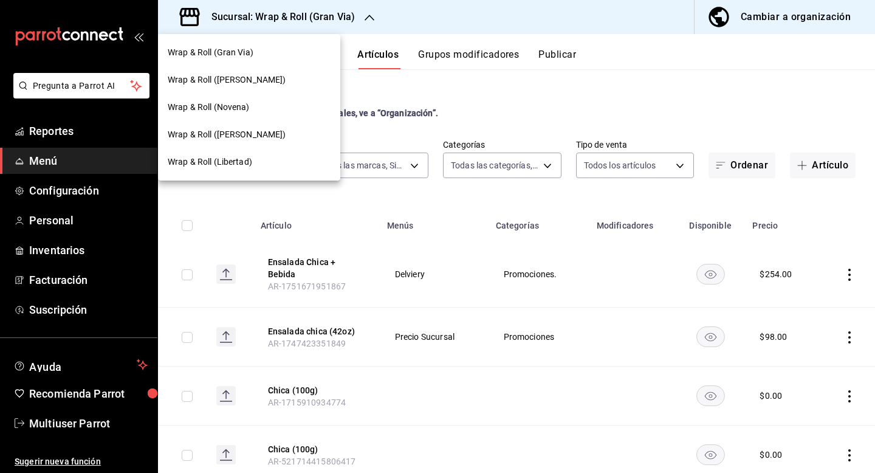
click at [239, 81] on span "Wrap & Roll (Benito Juarez)" at bounding box center [227, 80] width 118 height 13
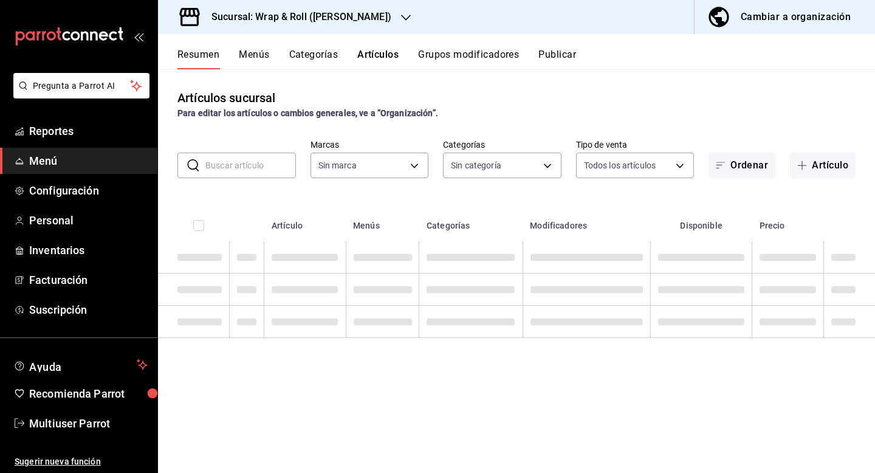
type input "0cffcaa9-173e-47a8-938b-dca6a1bc21d4,b2760ed9-b7b1-4897-8a9f-c9dd110c8266,67b79…"
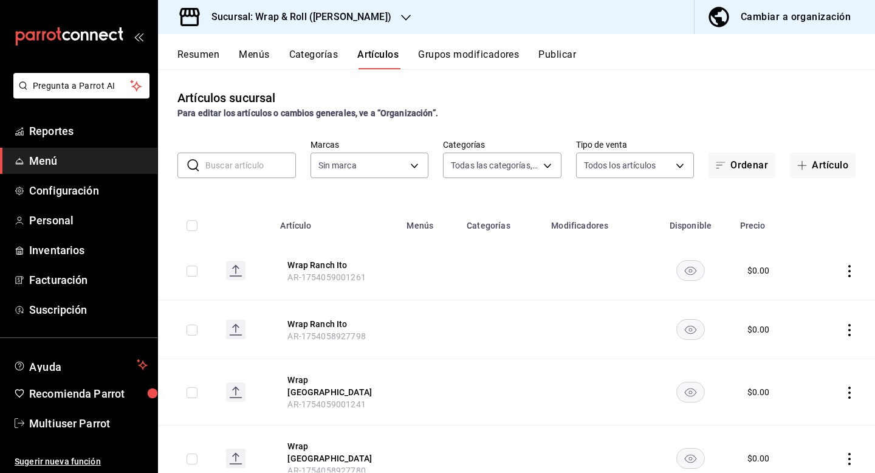
type input "7d263f60-237b-4a5e-827c-684bea1a4647"
click at [230, 168] on input "text" at bounding box center [250, 165] width 91 height 24
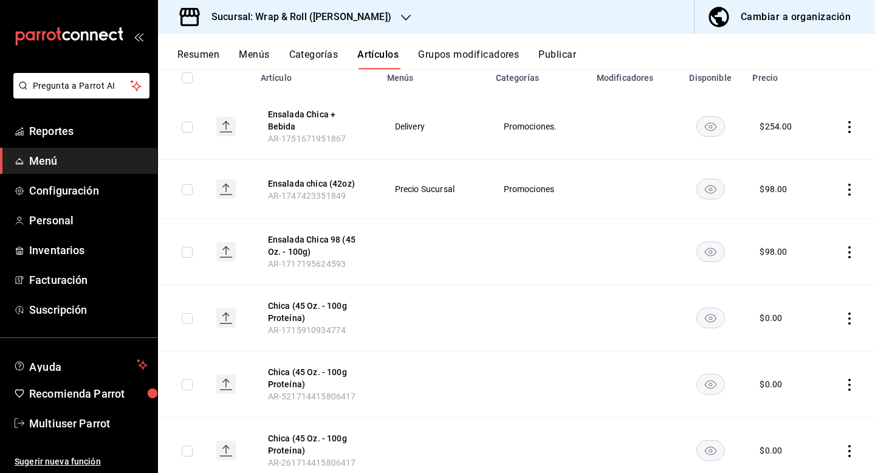
scroll to position [149, 0]
type input "chica"
click at [321, 301] on button "Chica (45 Oz. - 100g Proteína)" at bounding box center [316, 310] width 97 height 24
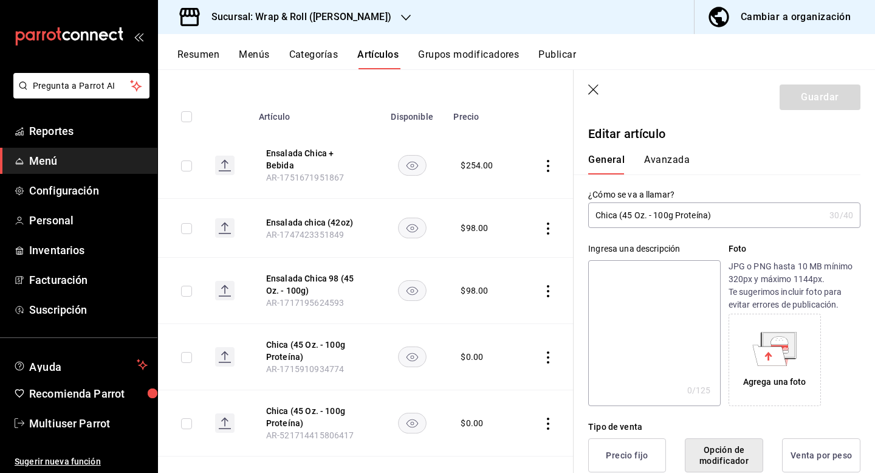
click at [670, 205] on input "Chica (45 Oz. - 100g Proteína)" at bounding box center [706, 215] width 236 height 24
type input "Chica (100g)"
click at [808, 103] on button "Guardar" at bounding box center [820, 97] width 81 height 26
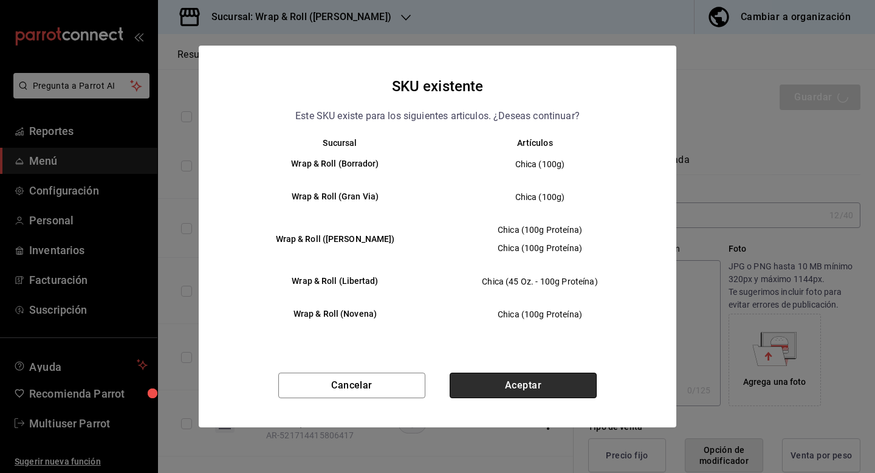
click at [479, 382] on button "Aceptar" at bounding box center [523, 386] width 147 height 26
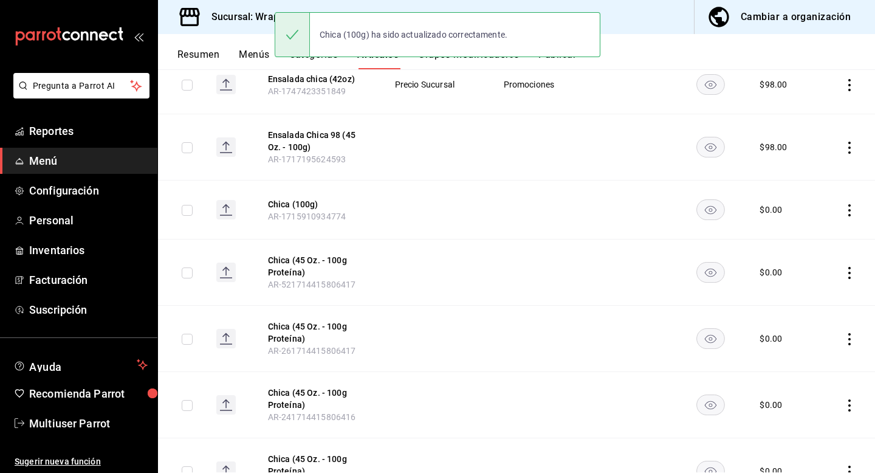
scroll to position [253, 0]
click at [291, 256] on button "Chica (45 Oz. - 100g Proteína)" at bounding box center [316, 265] width 97 height 24
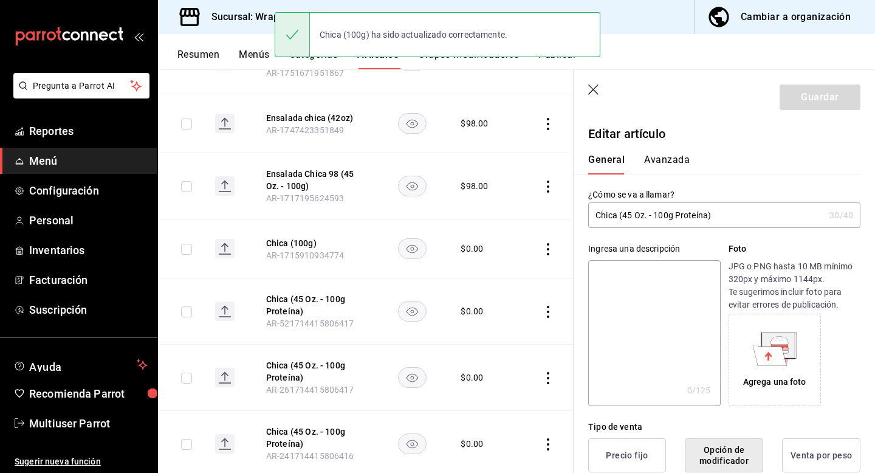
click at [630, 213] on input "Chica (45 Oz. - 100g Proteína)" at bounding box center [706, 215] width 236 height 24
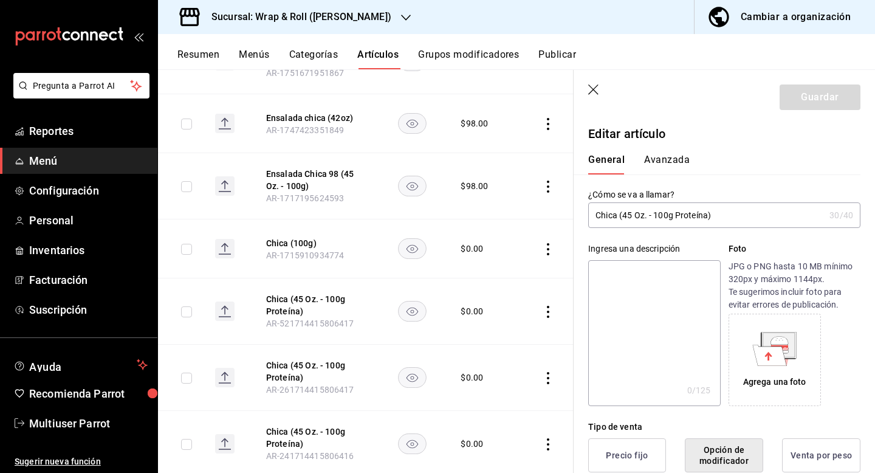
click at [630, 213] on input "Chica (45 Oz. - 100g Proteína)" at bounding box center [706, 215] width 236 height 24
type input "Chica (100g)"
click at [829, 100] on button "Guardar" at bounding box center [820, 97] width 81 height 26
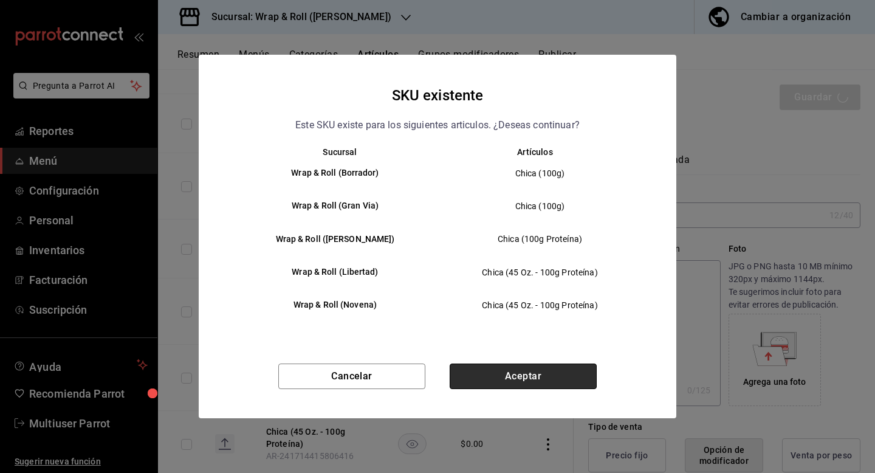
click at [518, 369] on button "Aceptar" at bounding box center [523, 376] width 147 height 26
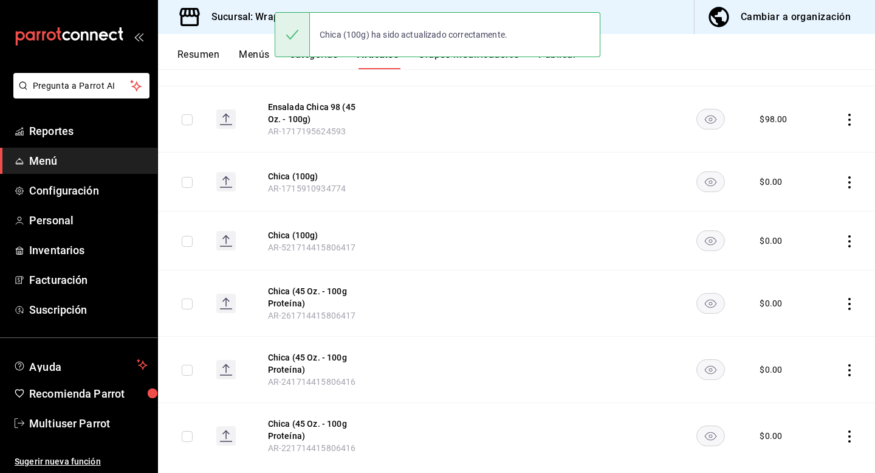
scroll to position [298, 0]
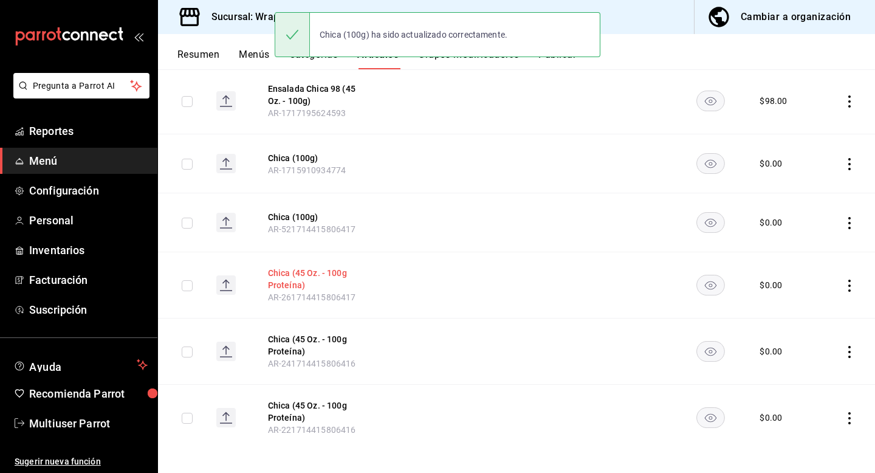
click at [301, 275] on button "Chica (45 Oz. - 100g Proteína)" at bounding box center [316, 279] width 97 height 24
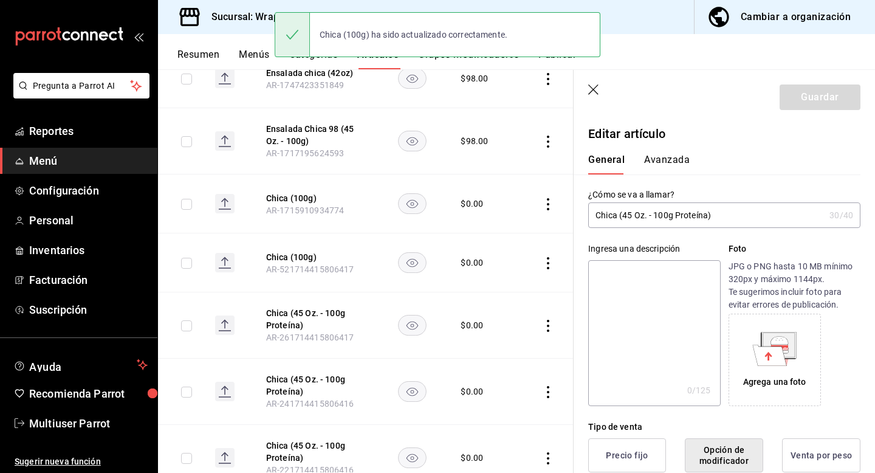
click at [627, 218] on input "Chica (45 Oz. - 100g Proteína)" at bounding box center [706, 215] width 236 height 24
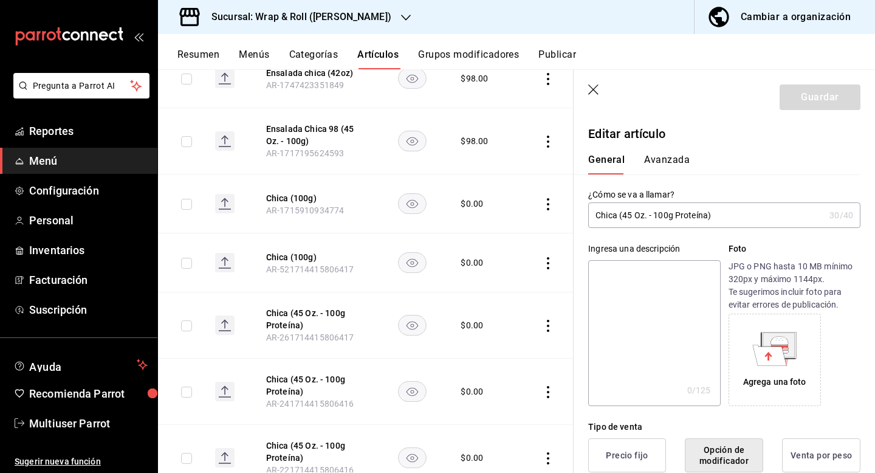
click at [627, 218] on input "Chica (45 Oz. - 100g Proteína)" at bounding box center [706, 215] width 236 height 24
type input "Chica (100g)"
click at [808, 98] on button "Guardar" at bounding box center [820, 97] width 81 height 26
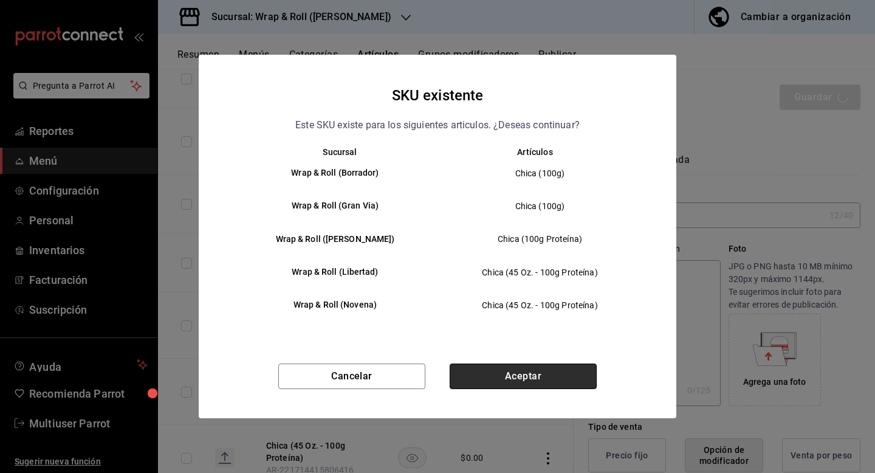
click at [503, 376] on button "Aceptar" at bounding box center [523, 376] width 147 height 26
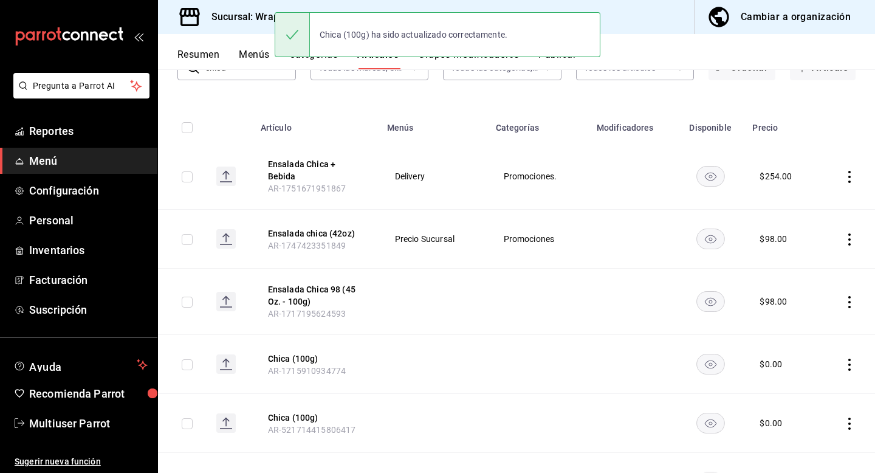
scroll to position [291, 0]
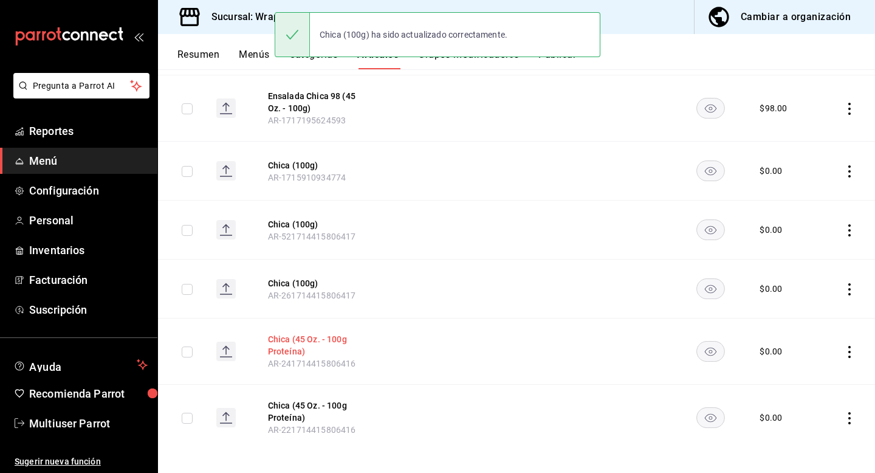
click at [311, 334] on button "Chica (45 Oz. - 100g Proteína)" at bounding box center [316, 345] width 97 height 24
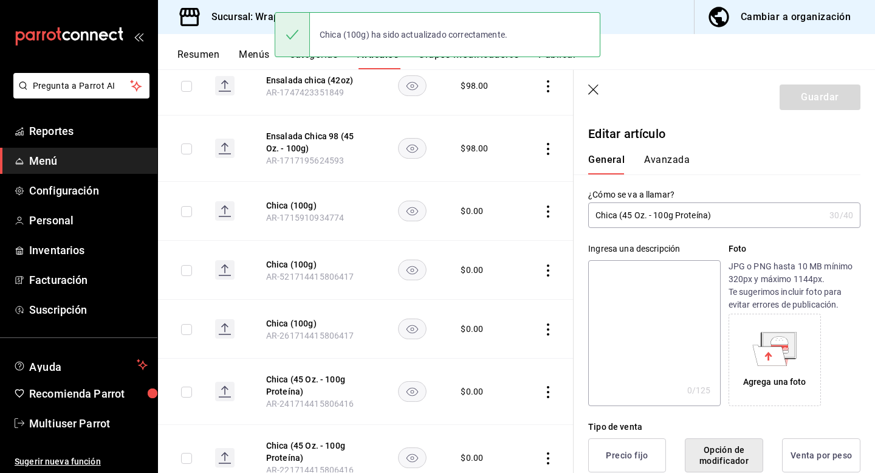
click at [650, 217] on input "Chica (45 Oz. - 100g Proteína)" at bounding box center [706, 215] width 236 height 24
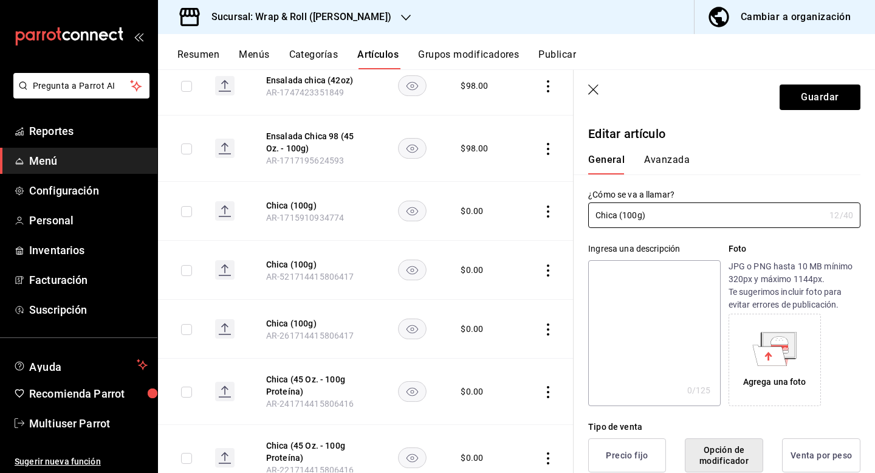
type input "Chica (100g)"
click at [807, 104] on button "Guardar" at bounding box center [820, 97] width 81 height 26
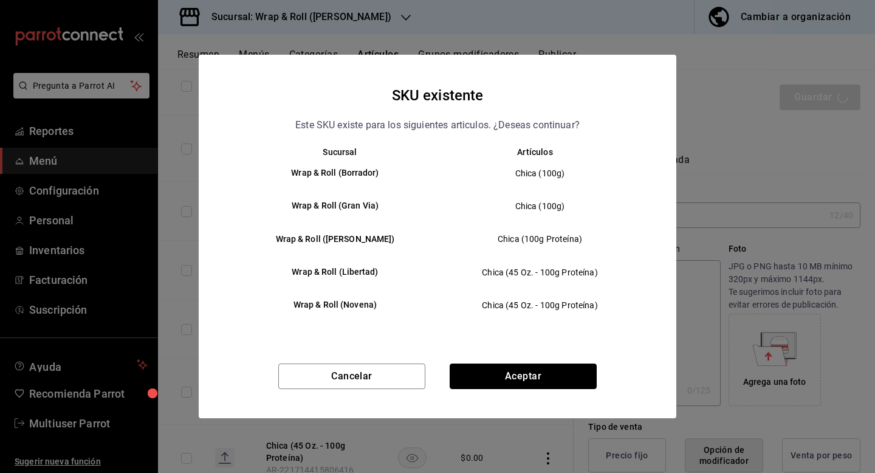
click at [552, 371] on button "Aceptar" at bounding box center [523, 376] width 147 height 26
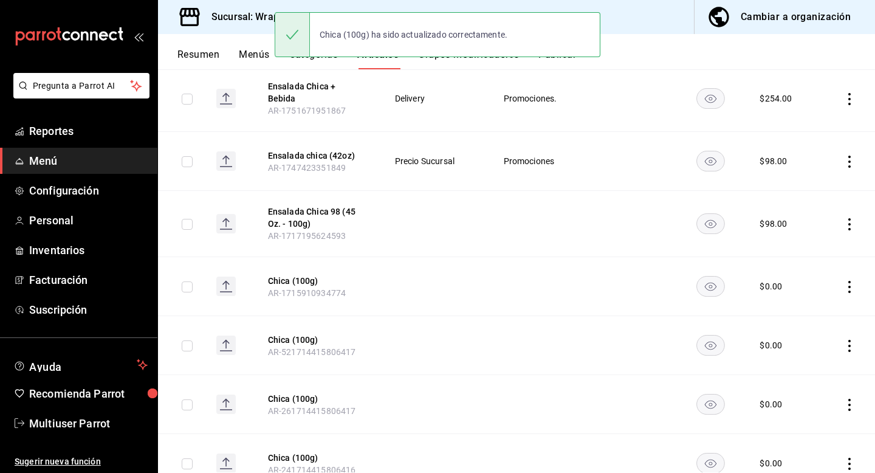
scroll to position [284, 0]
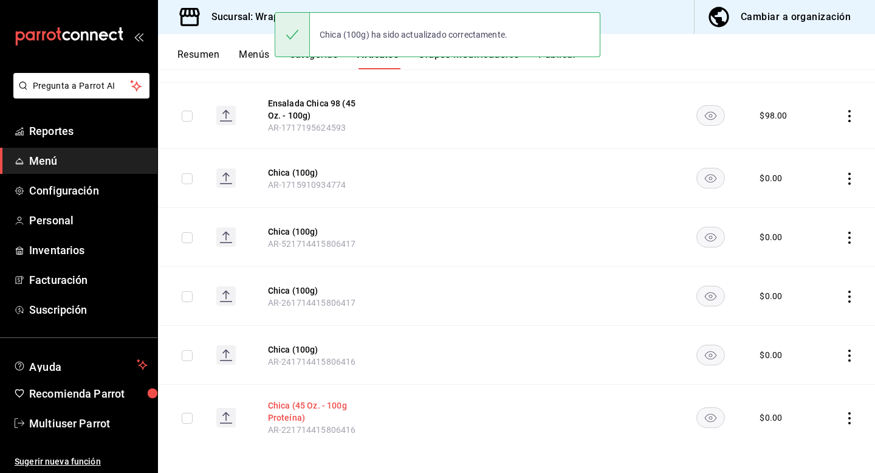
click at [310, 403] on button "Chica (45 Oz. - 100g Proteína)" at bounding box center [316, 411] width 97 height 24
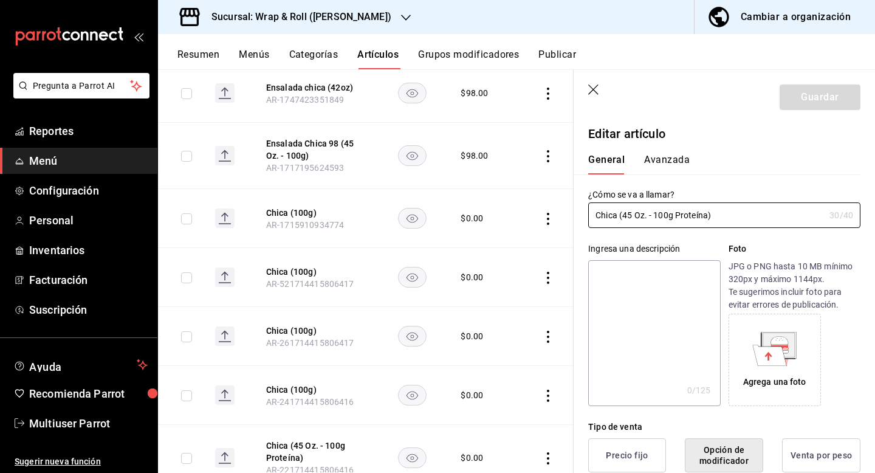
click at [718, 201] on div "¿Cómo se va a llamar? Chica (45 Oz. - 100g Proteína) 30 /40 ¿Cómo se va a llama…" at bounding box center [724, 208] width 272 height 39
click at [718, 215] on input "Chica (45 Oz. - 100g Proteína)" at bounding box center [706, 215] width 236 height 24
paste input "100g"
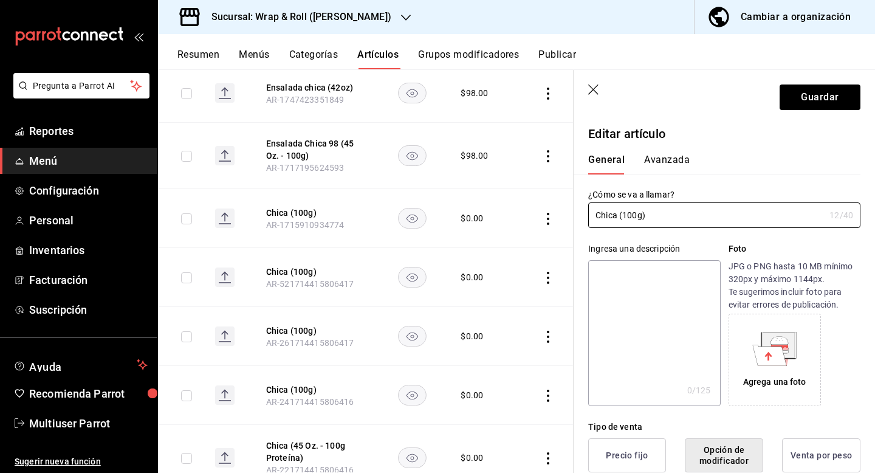
scroll to position [324, 0]
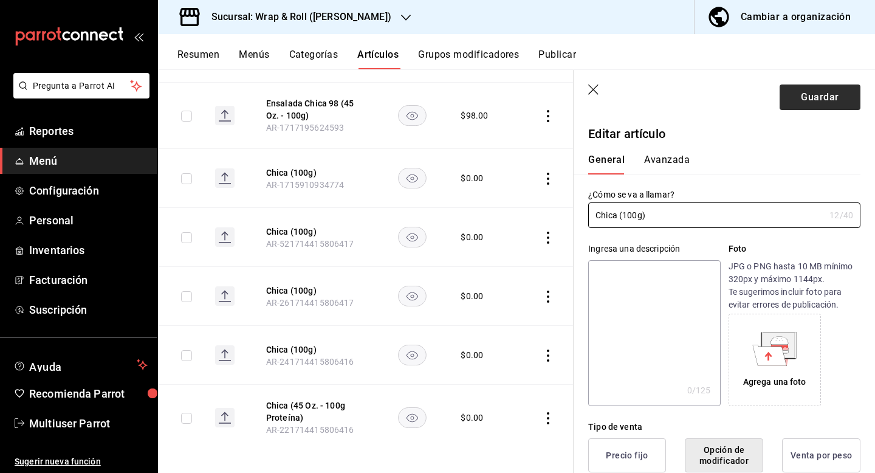
type input "Chica (100g)"
click at [810, 103] on button "Guardar" at bounding box center [820, 97] width 81 height 26
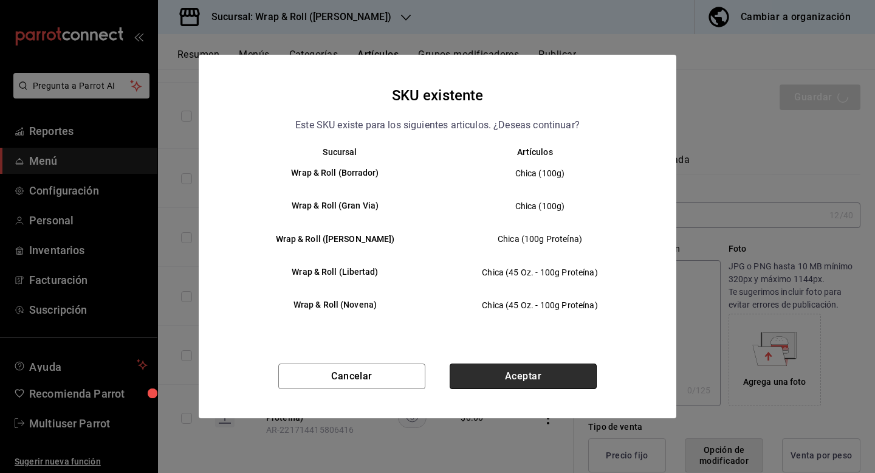
click at [492, 377] on button "Aceptar" at bounding box center [523, 376] width 147 height 26
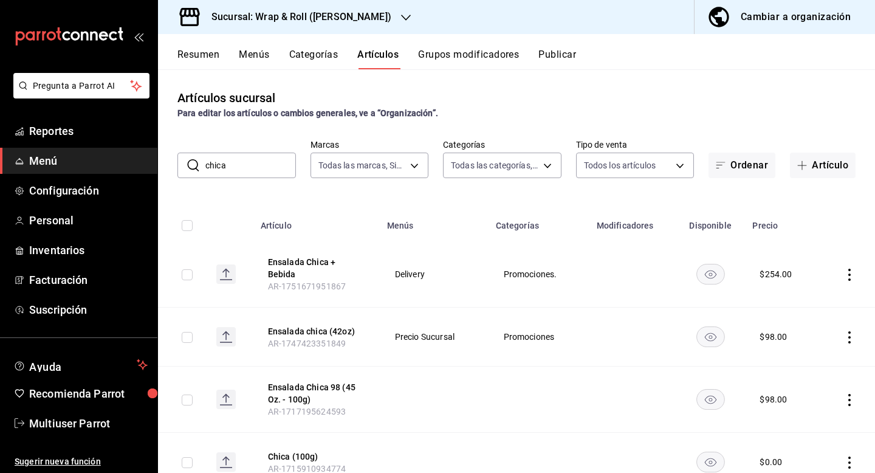
click at [298, 24] on h3 "Sucursal: Wrap & Roll (Benito Juarez)" at bounding box center [297, 17] width 190 height 15
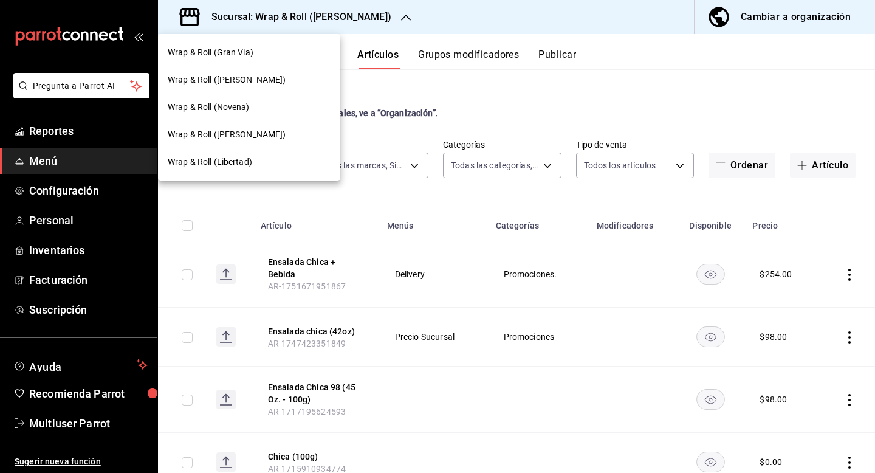
click at [272, 110] on div "Wrap & Roll (Novena)" at bounding box center [249, 107] width 163 height 13
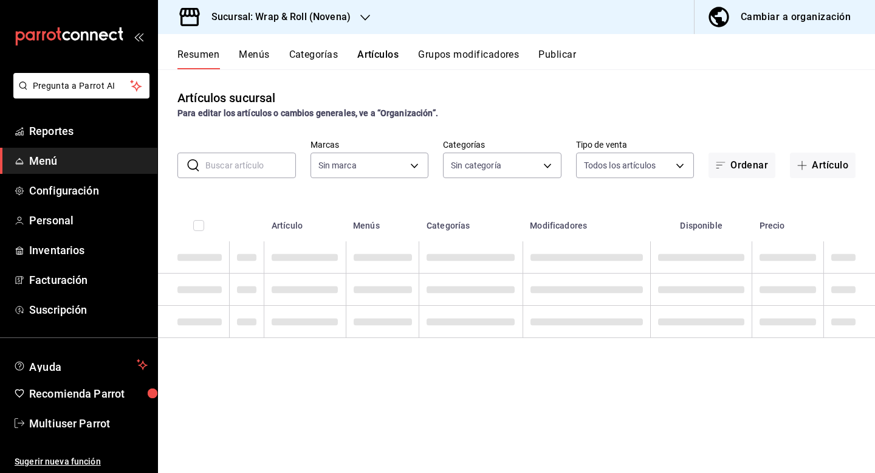
type input "bb5113f6-bc59-440f-b0da-377f5ac0c600,06439ccc-8e69-44a2-9cae-fbbf011c120b,964bf…"
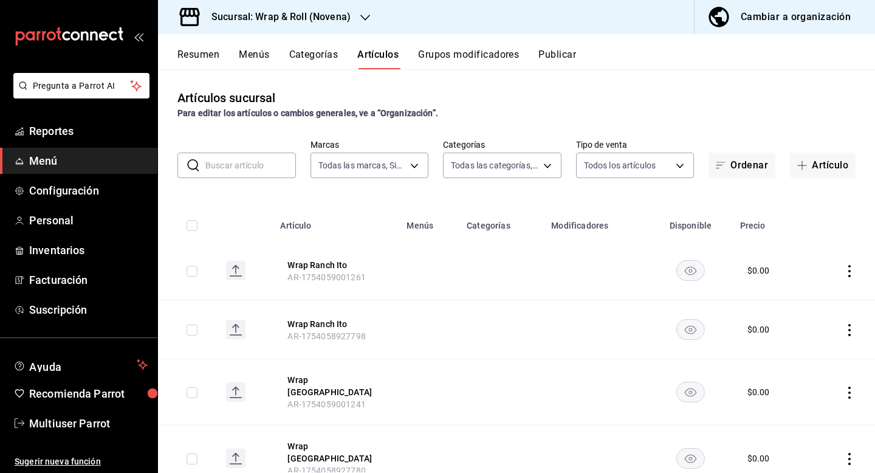
type input "afcd3b4f-326a-4de4-a2d9-8499e3398868"
click at [261, 174] on input "text" at bounding box center [250, 165] width 91 height 24
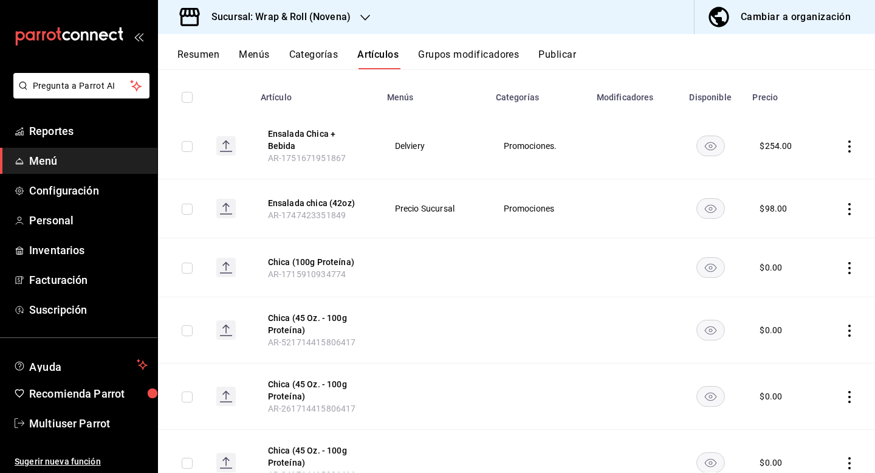
scroll to position [164, 0]
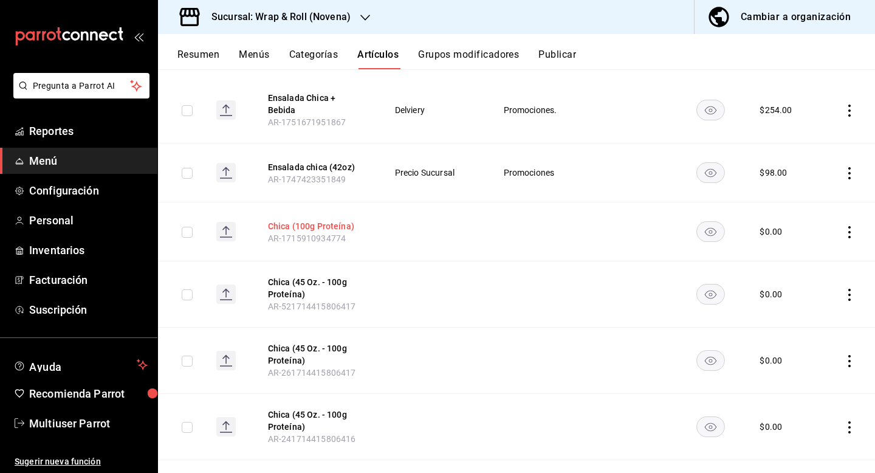
type input "chica"
click at [329, 220] on button "Chica (100g Proteína)" at bounding box center [316, 226] width 97 height 12
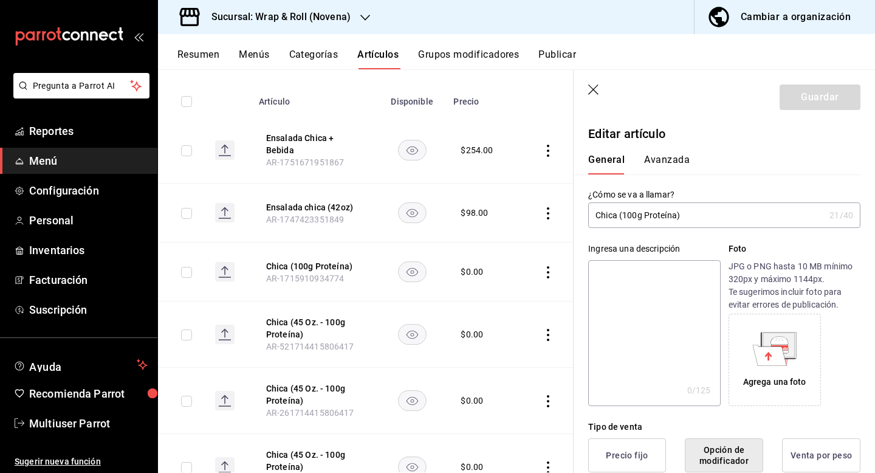
click at [687, 214] on input "Chica (100g Proteína)" at bounding box center [706, 215] width 236 height 24
type input "Chica (100g)"
click at [808, 104] on button "Guardar" at bounding box center [820, 97] width 81 height 26
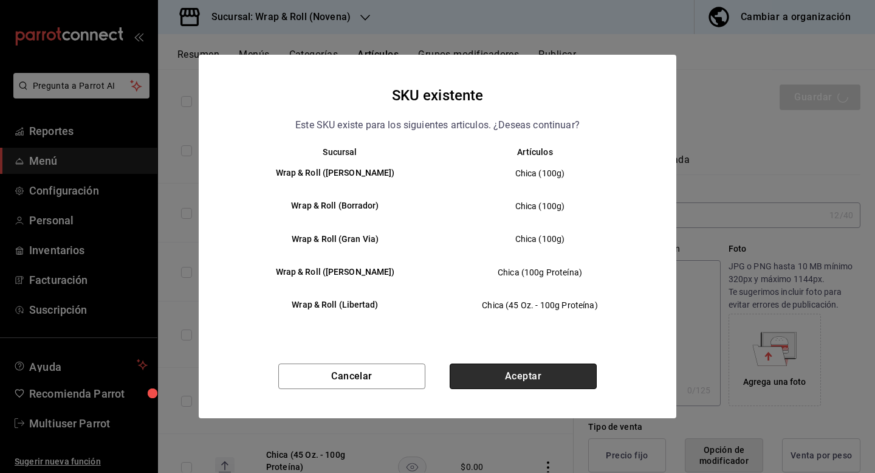
click at [519, 378] on button "Aceptar" at bounding box center [523, 376] width 147 height 26
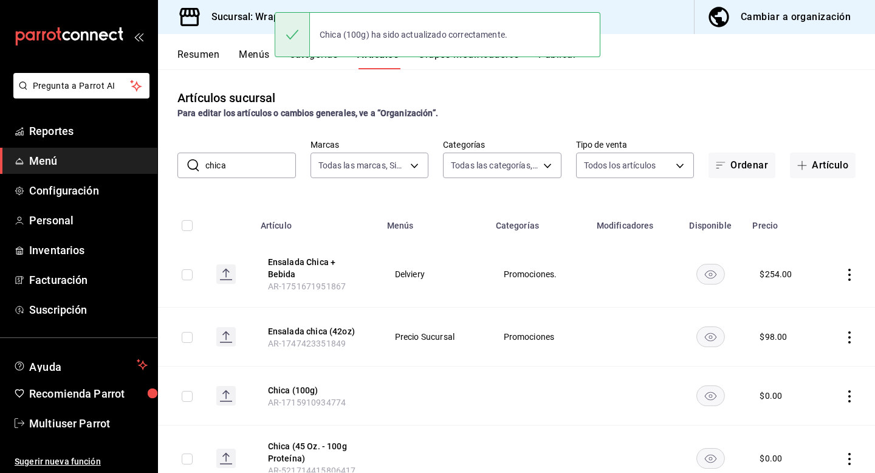
scroll to position [306, 0]
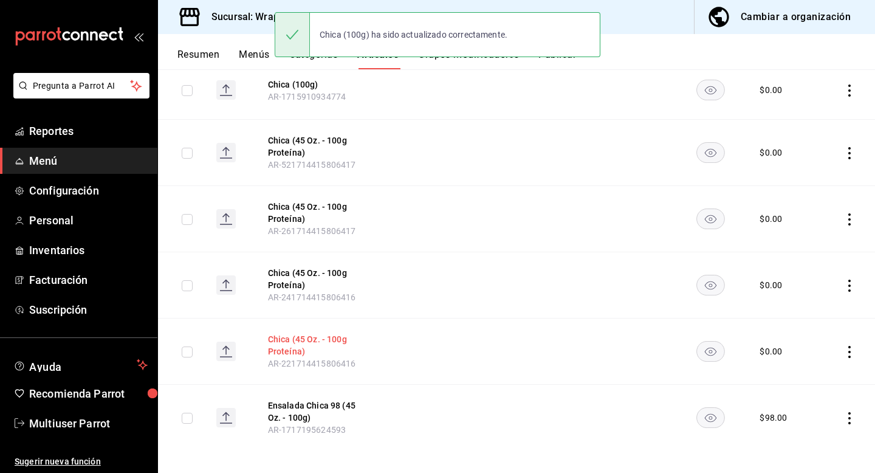
click at [290, 342] on button "Chica (45 Oz. - 100g Proteína)" at bounding box center [316, 345] width 97 height 24
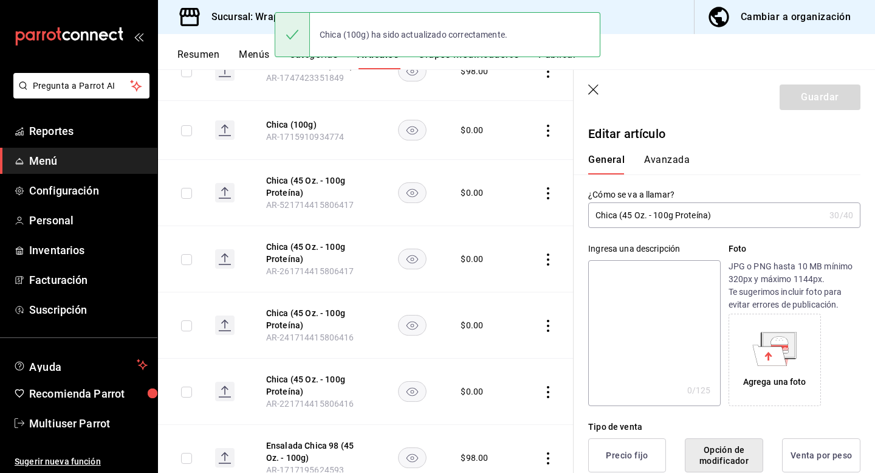
click at [629, 218] on input "Chica (45 Oz. - 100g Proteína)" at bounding box center [706, 215] width 236 height 24
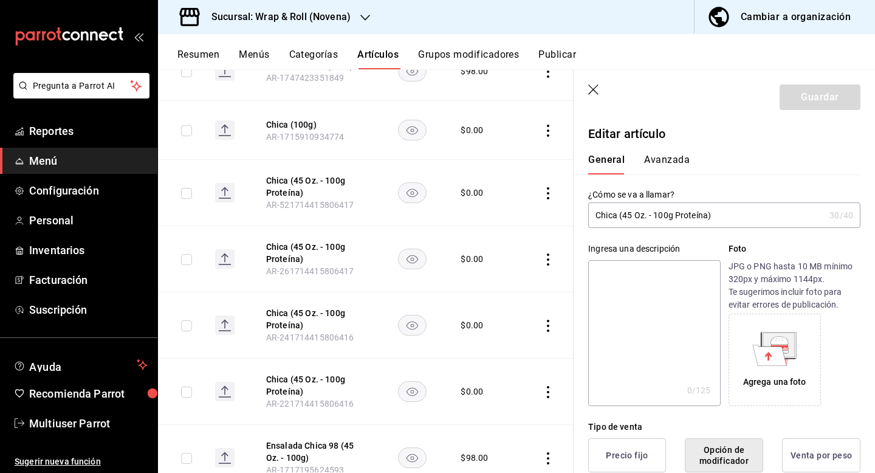
type input "Chica (100g)"
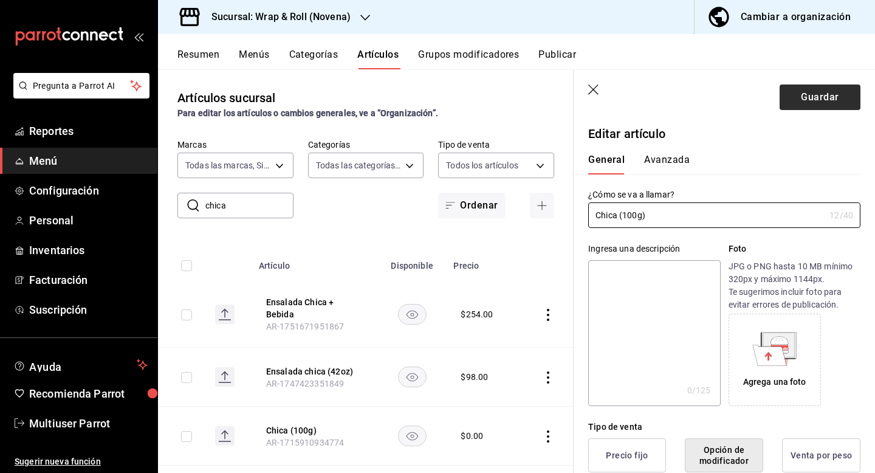
scroll to position [306, 0]
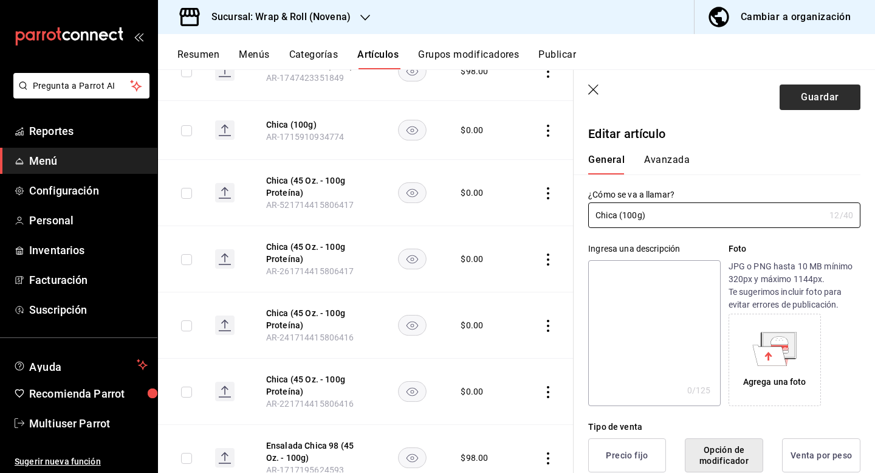
type input "Chica (100g)"
click at [817, 99] on button "Guardar" at bounding box center [820, 97] width 81 height 26
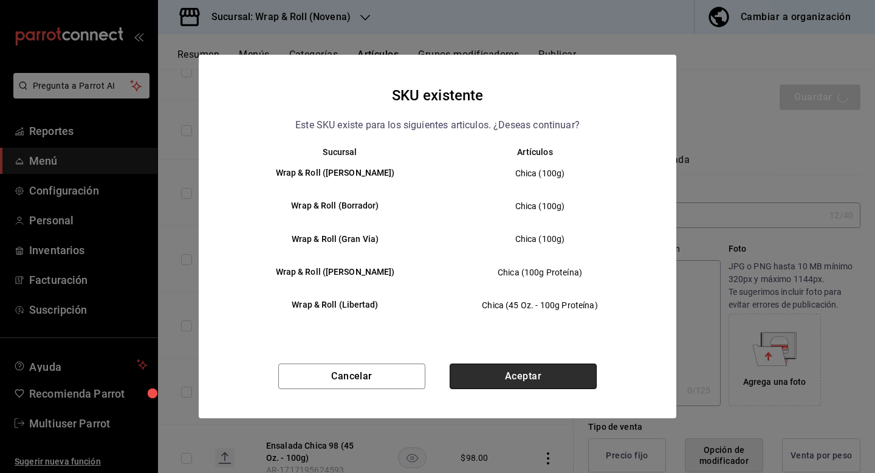
click at [526, 374] on button "Aceptar" at bounding box center [523, 376] width 147 height 26
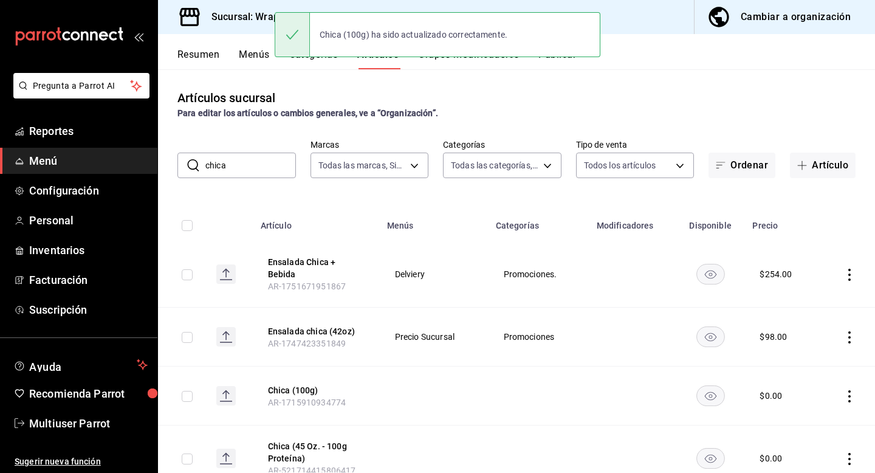
scroll to position [298, 0]
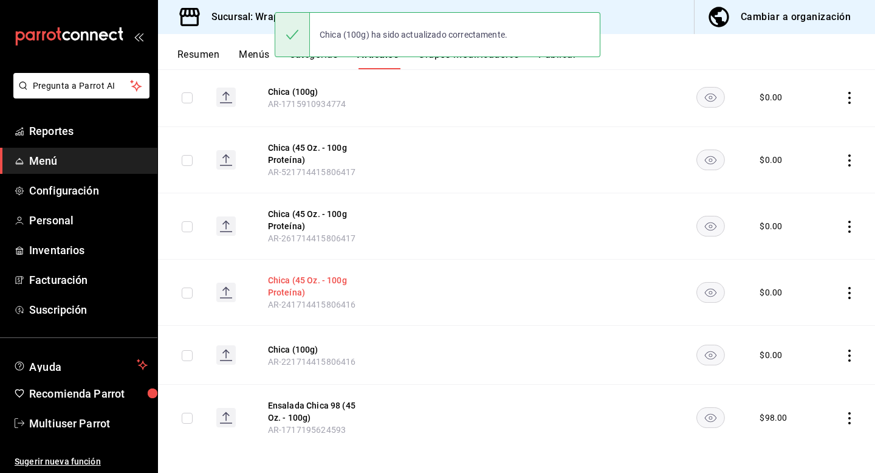
click at [302, 275] on button "Chica (45 Oz. - 100g Proteína)" at bounding box center [316, 286] width 97 height 24
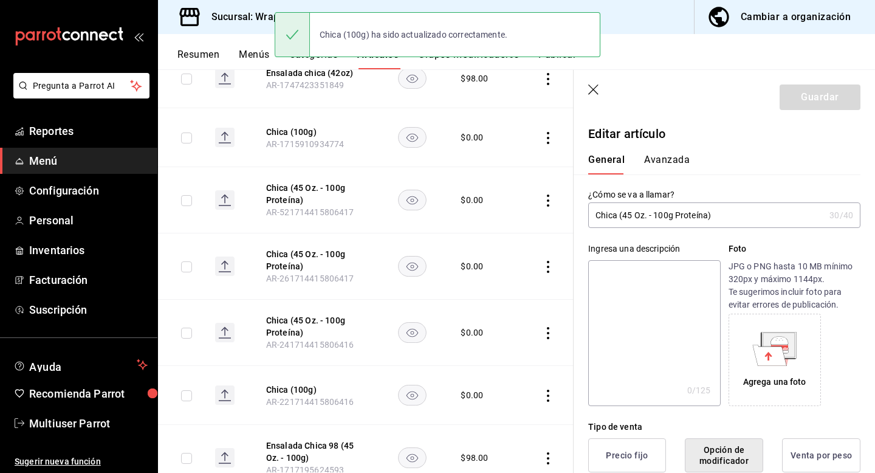
click at [654, 219] on input "Chica (45 Oz. - 100g Proteína)" at bounding box center [706, 215] width 236 height 24
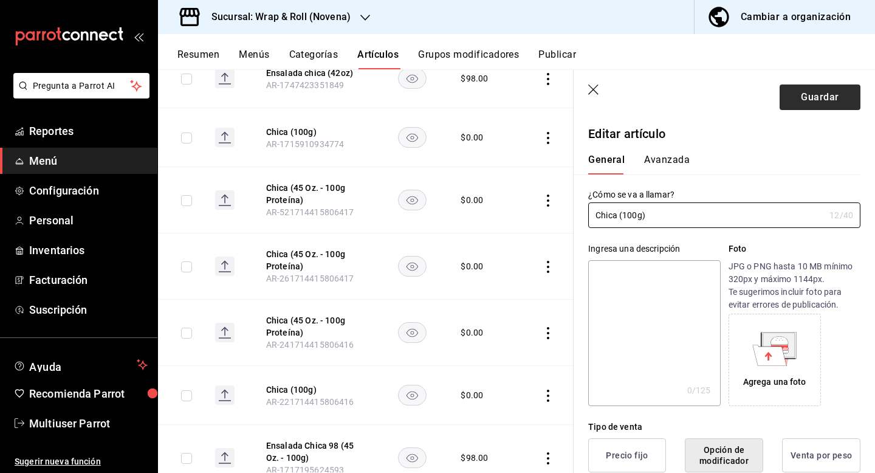
type input "Chica (100g)"
click at [825, 94] on button "Guardar" at bounding box center [820, 97] width 81 height 26
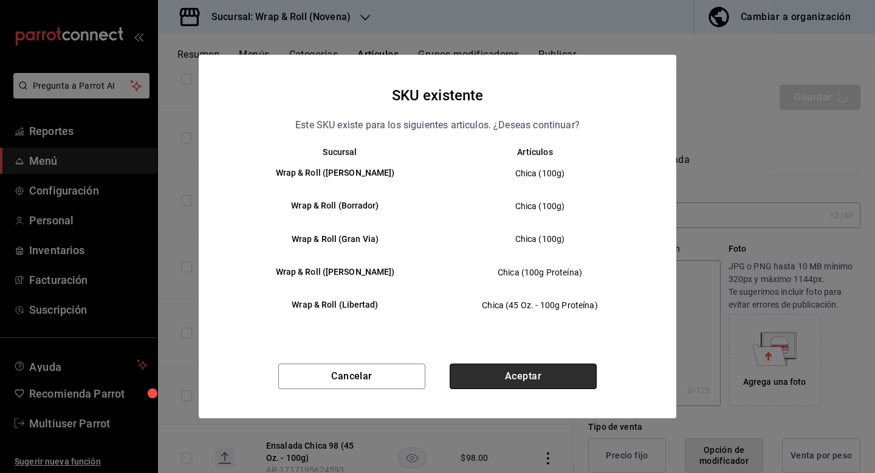
click at [509, 376] on button "Aceptar" at bounding box center [523, 376] width 147 height 26
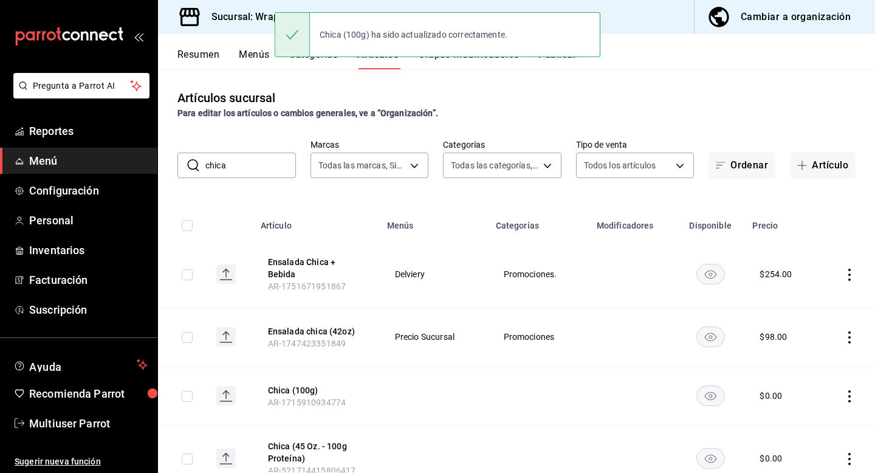
scroll to position [291, 0]
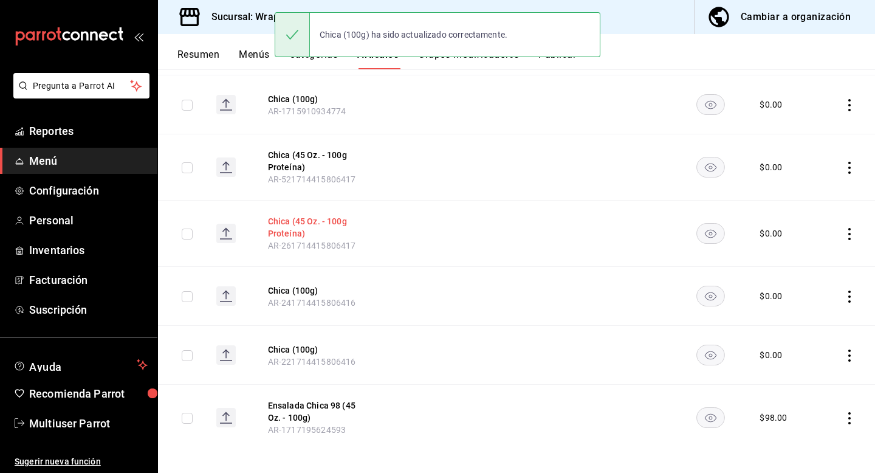
click at [310, 215] on button "Chica (45 Oz. - 100g Proteína)" at bounding box center [316, 227] width 97 height 24
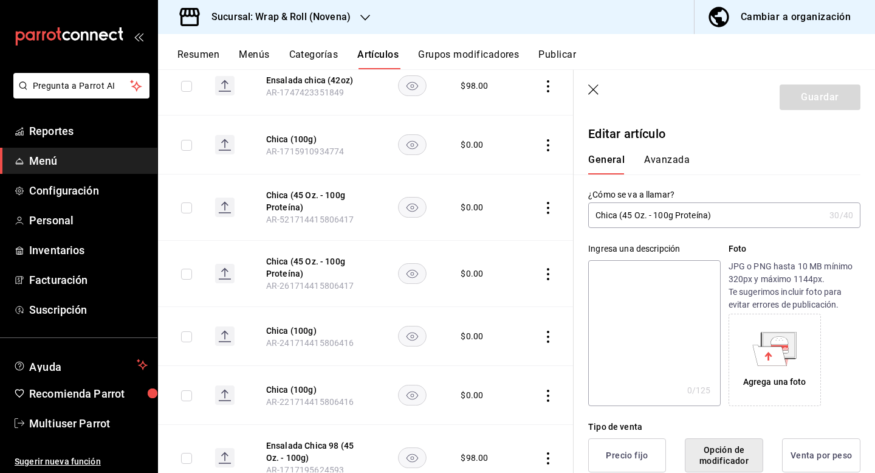
click at [619, 210] on input "Chica (45 Oz. - 100g Proteína)" at bounding box center [706, 215] width 236 height 24
type input "Chica (100g)"
click at [799, 96] on button "Guardar" at bounding box center [820, 97] width 81 height 26
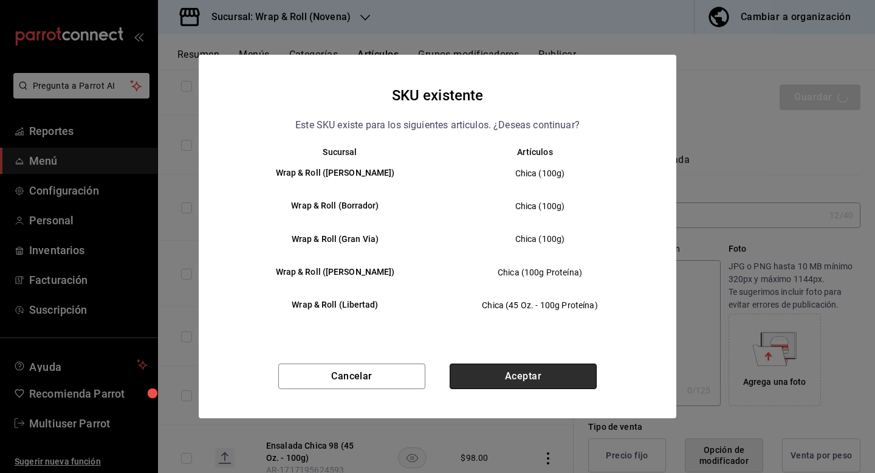
click at [503, 375] on button "Aceptar" at bounding box center [523, 376] width 147 height 26
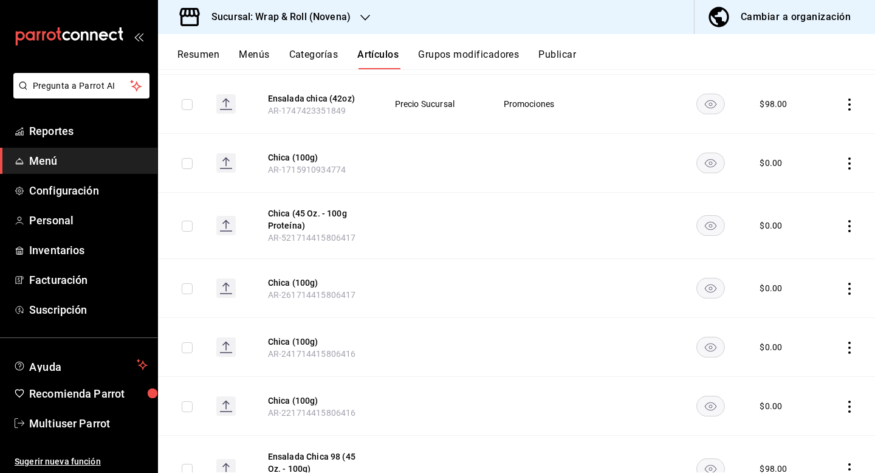
scroll to position [218, 0]
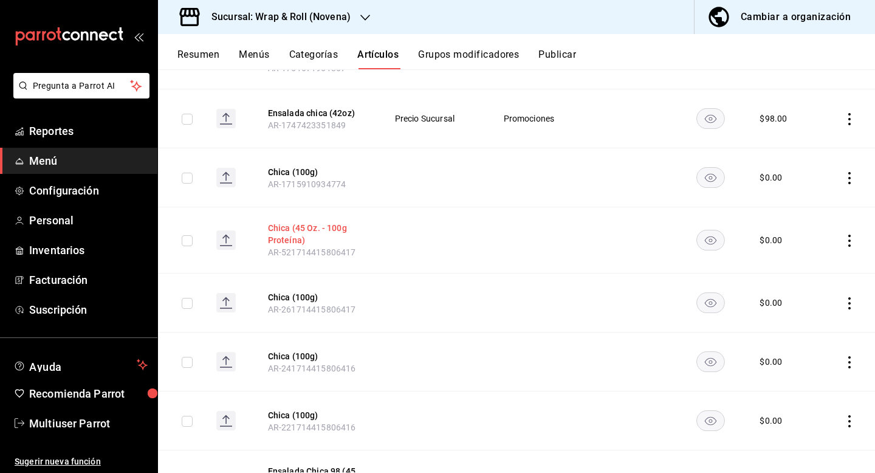
click at [314, 225] on button "Chica (45 Oz. - 100g Proteína)" at bounding box center [316, 234] width 97 height 24
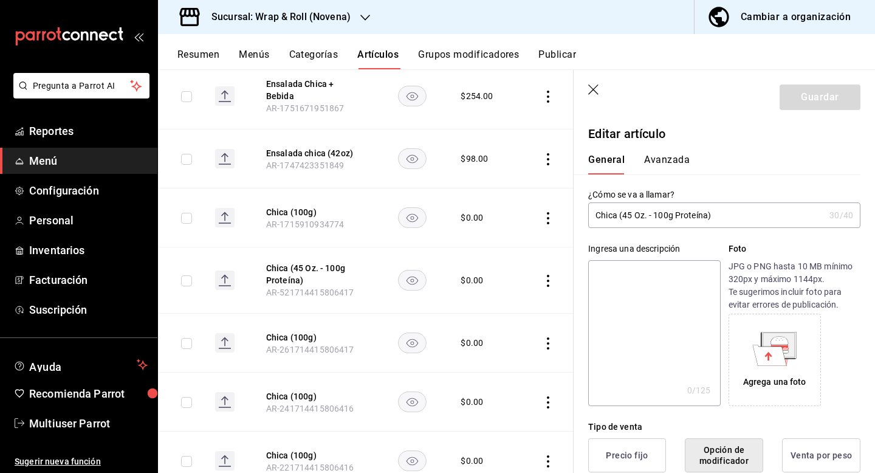
click at [687, 220] on input "Chica (45 Oz. - 100g Proteína)" at bounding box center [706, 215] width 236 height 24
type input "Chica (100g)"
click at [797, 103] on button "Guardar" at bounding box center [820, 97] width 81 height 26
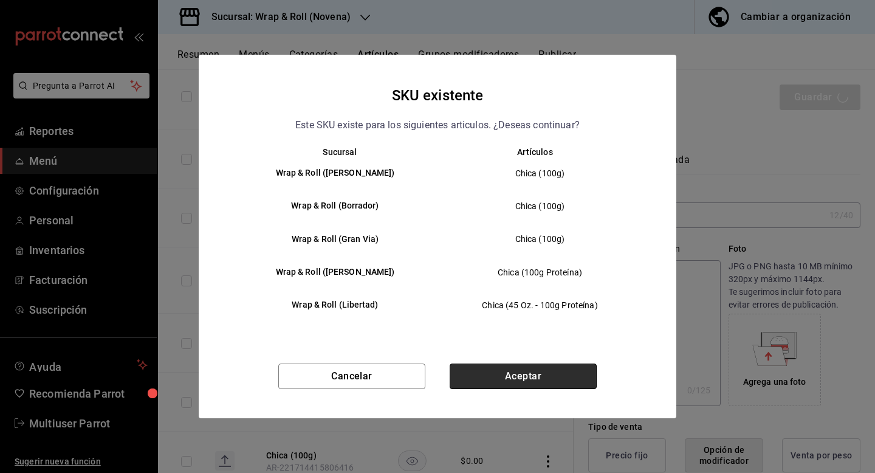
click at [516, 377] on button "Aceptar" at bounding box center [523, 376] width 147 height 26
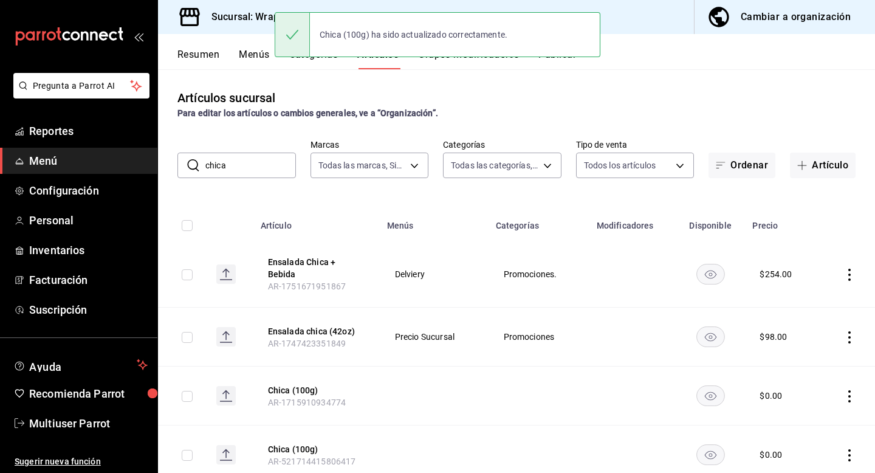
click at [235, 21] on h3 "Sucursal: Wrap & Roll (Novena)" at bounding box center [276, 17] width 149 height 15
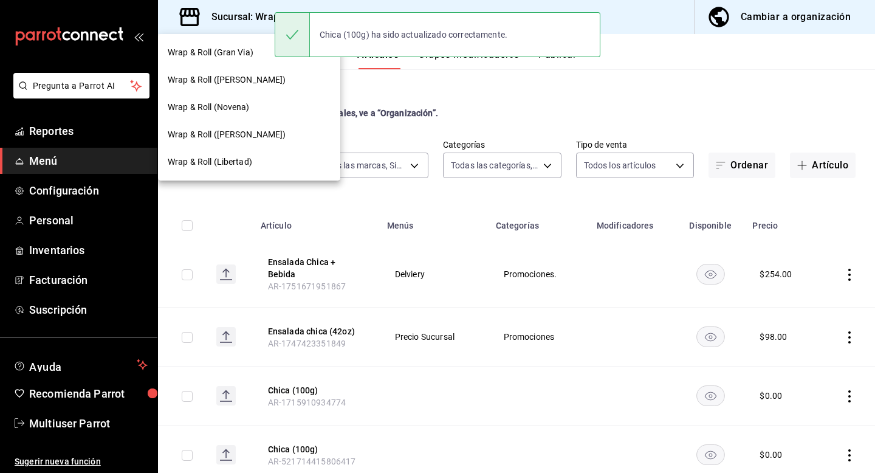
click at [247, 133] on span "Wrap & Roll ([PERSON_NAME])" at bounding box center [227, 134] width 118 height 13
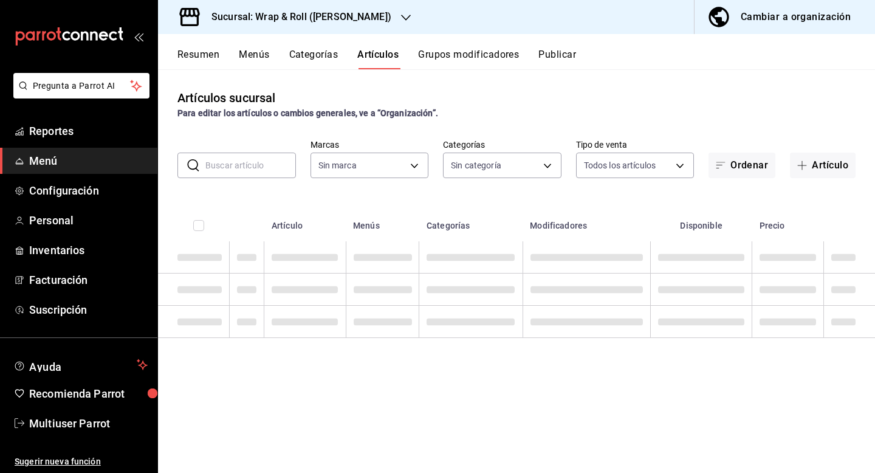
type input "90a958d4-80bb-40f7-9be8-f3b7302f18b2,6b196204-5ec4-4f8e-a2f7-289c7823bad6,99ec4…"
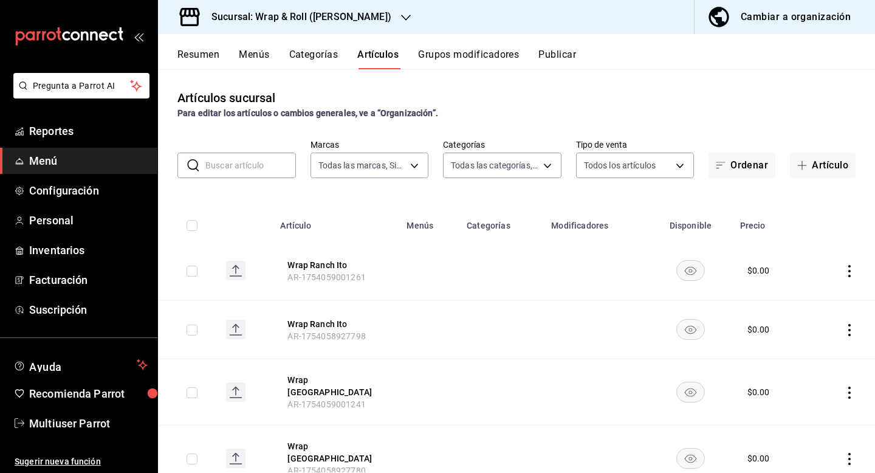
type input "acfbddca-dfdd-43bd-a64c-bf25b5834239"
click at [251, 173] on input "text" at bounding box center [250, 165] width 91 height 24
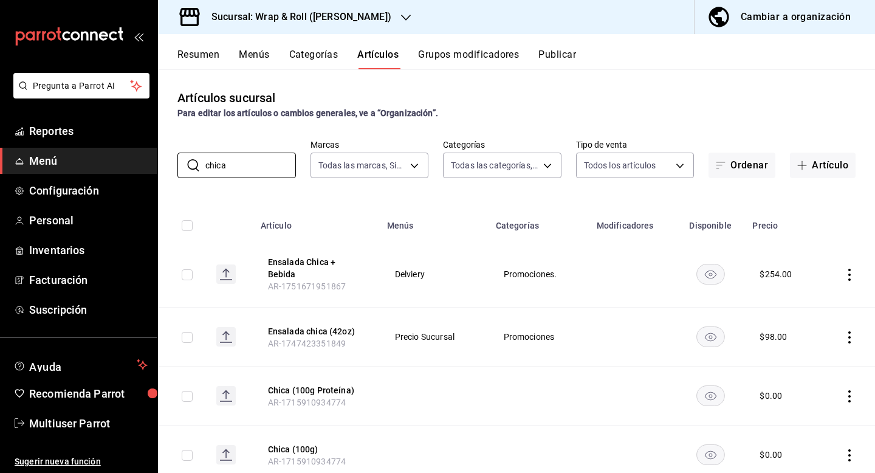
scroll to position [335, 0]
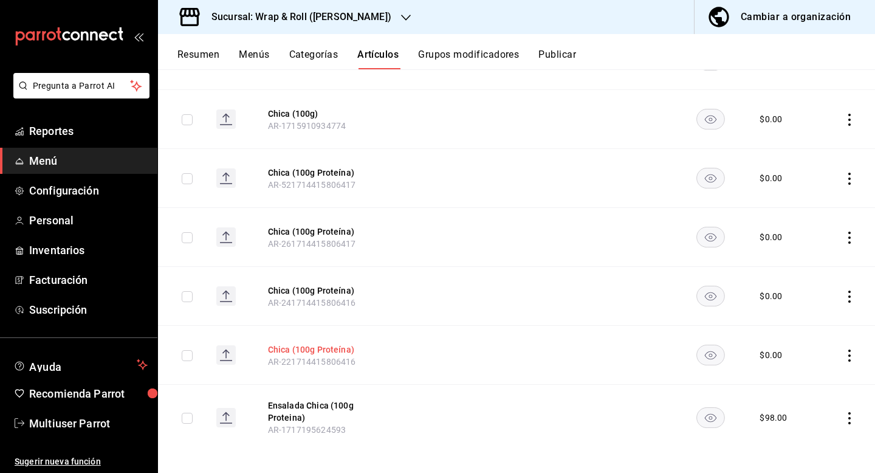
type input "chica"
click at [292, 346] on button "Chica (100g Proteína)" at bounding box center [316, 349] width 97 height 12
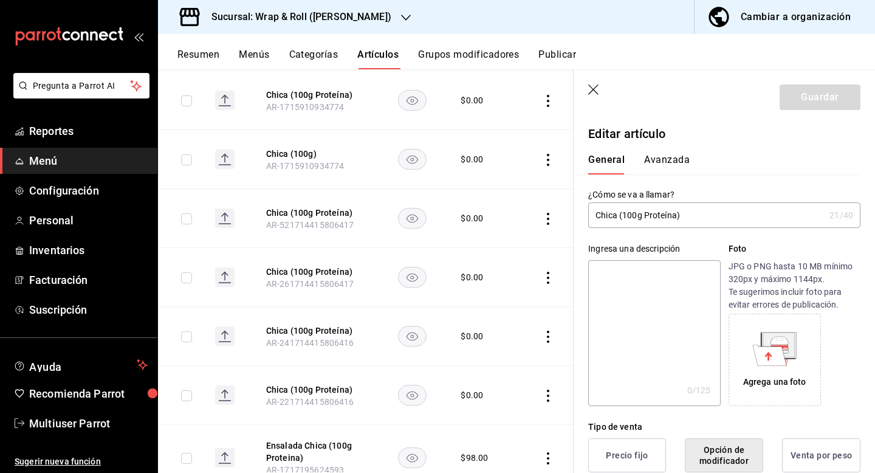
click at [642, 215] on input "Chica (100g Proteína)" at bounding box center [706, 215] width 236 height 24
type input "Chica (100g)"
click at [808, 100] on button "Guardar" at bounding box center [820, 97] width 81 height 26
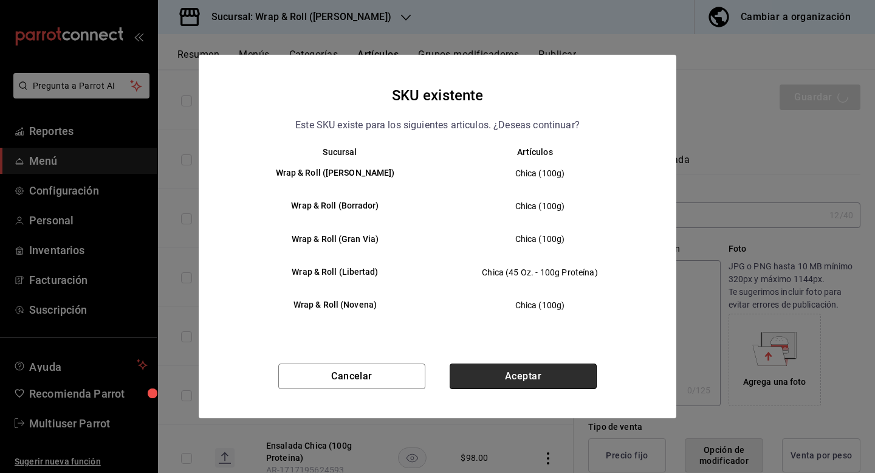
click at [500, 376] on button "Aceptar" at bounding box center [523, 376] width 147 height 26
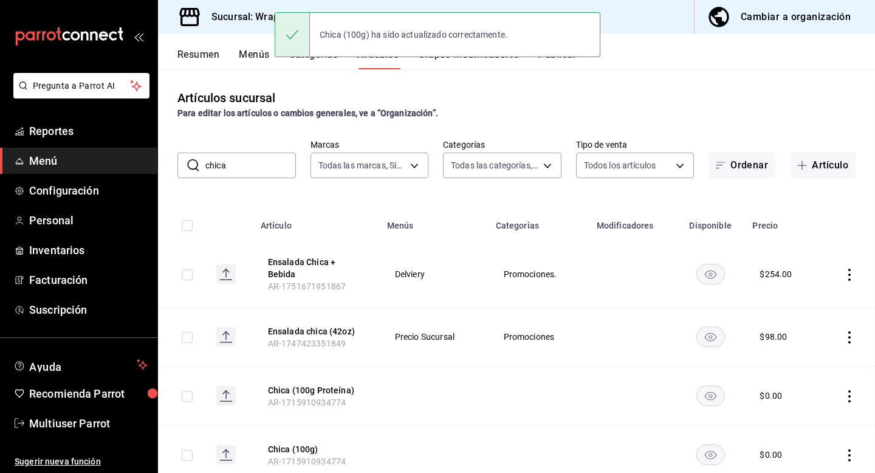
scroll to position [335, 0]
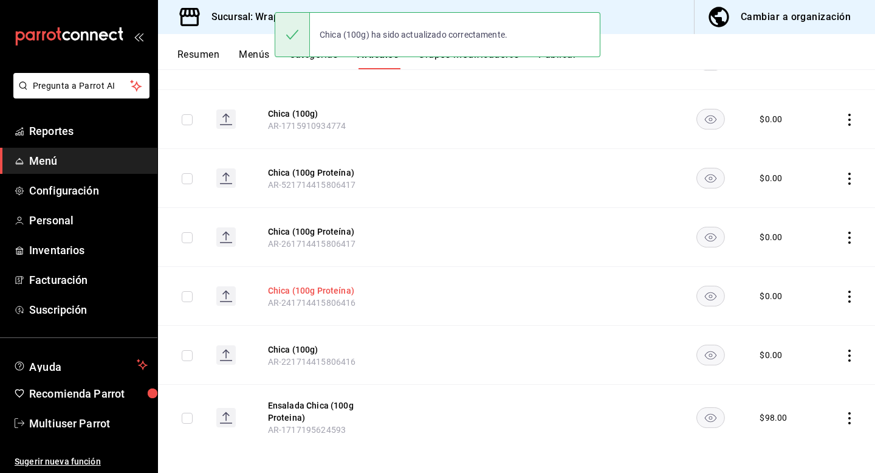
click at [280, 284] on button "Chica (100g Proteína)" at bounding box center [316, 290] width 97 height 12
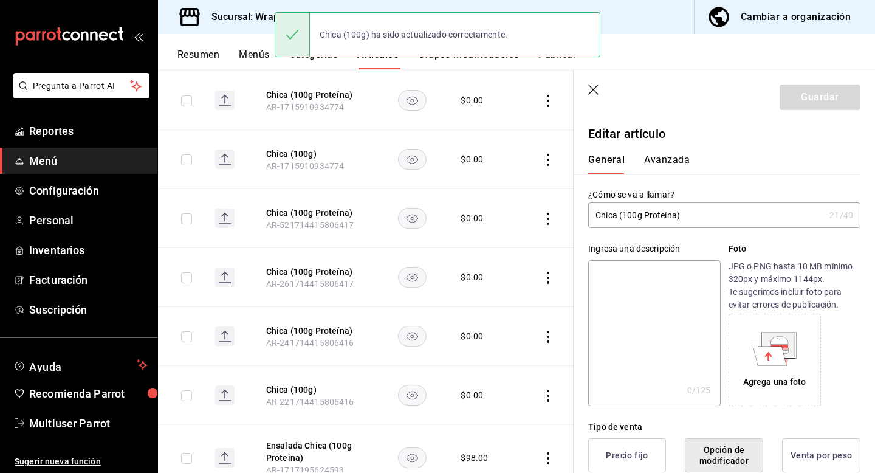
click at [644, 222] on input "Chica (100g Proteína)" at bounding box center [706, 215] width 236 height 24
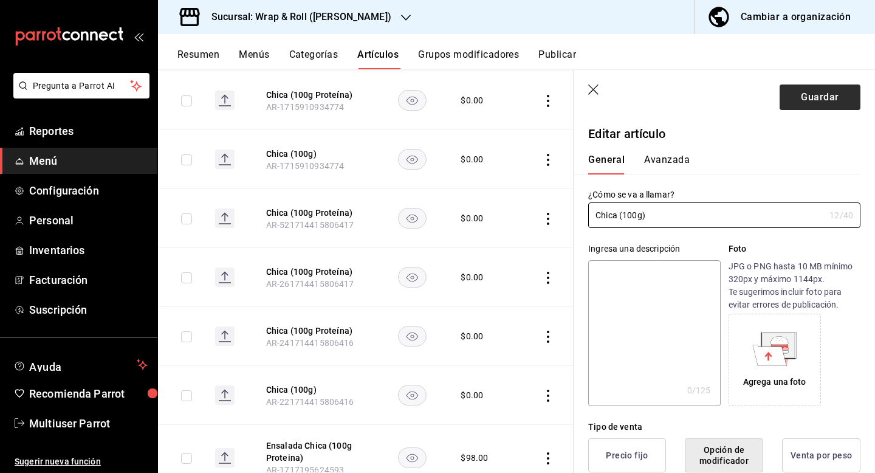
type input "Chica (100g)"
click at [800, 98] on button "Guardar" at bounding box center [820, 97] width 81 height 26
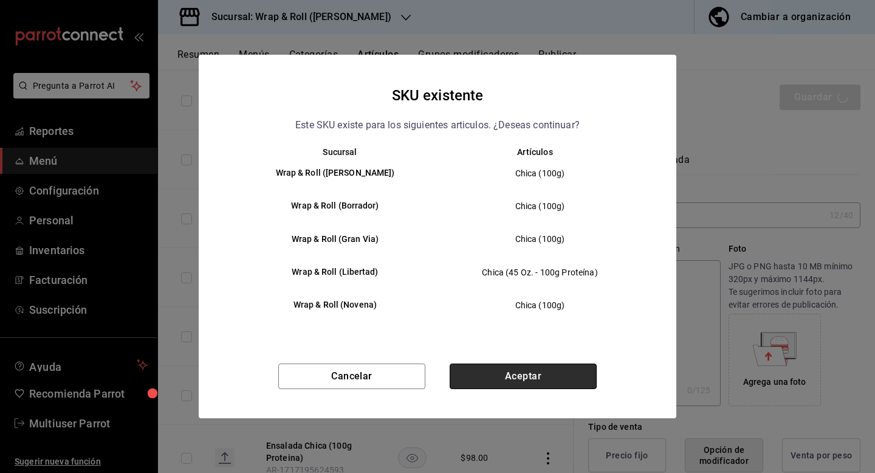
click at [473, 386] on button "Aceptar" at bounding box center [523, 376] width 147 height 26
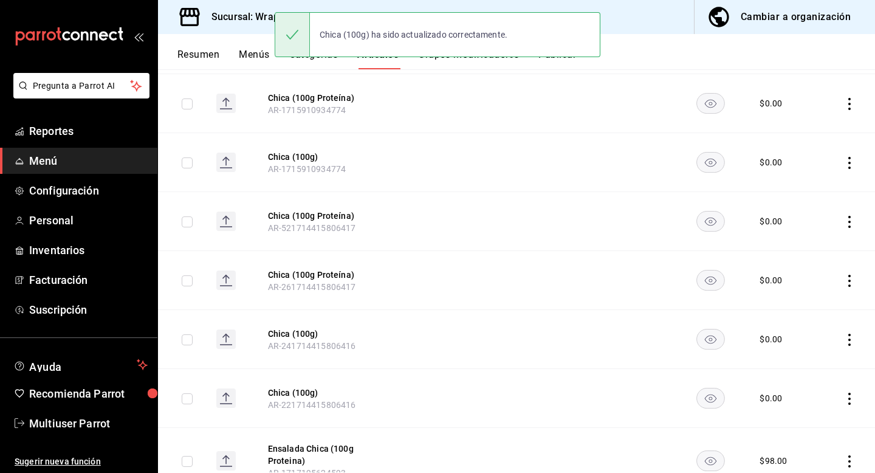
scroll to position [335, 0]
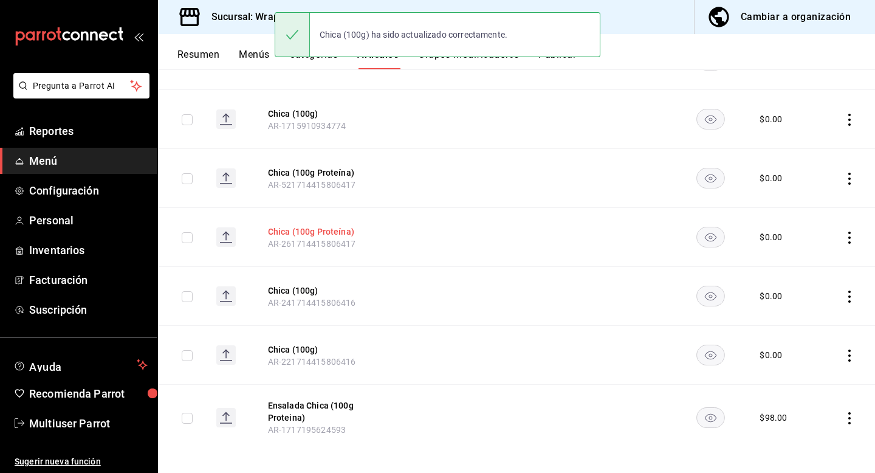
click at [312, 225] on button "Chica (100g Proteína)" at bounding box center [316, 231] width 97 height 12
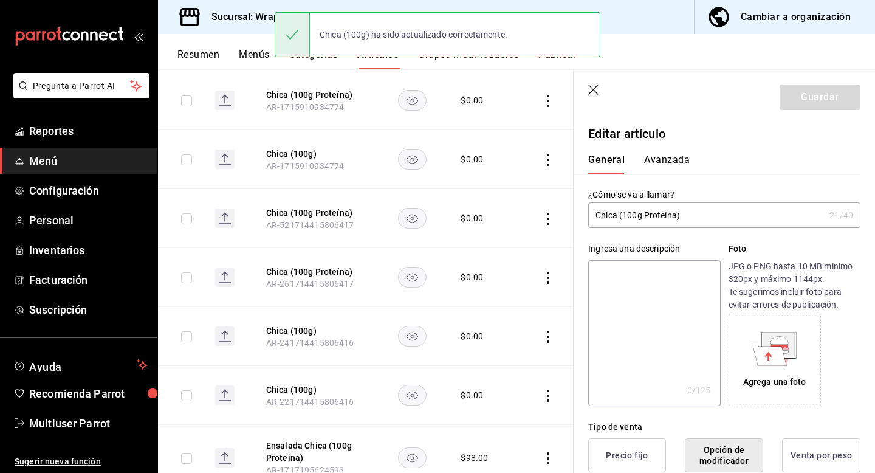
click at [627, 215] on input "Chica (100g Proteína)" at bounding box center [706, 215] width 236 height 24
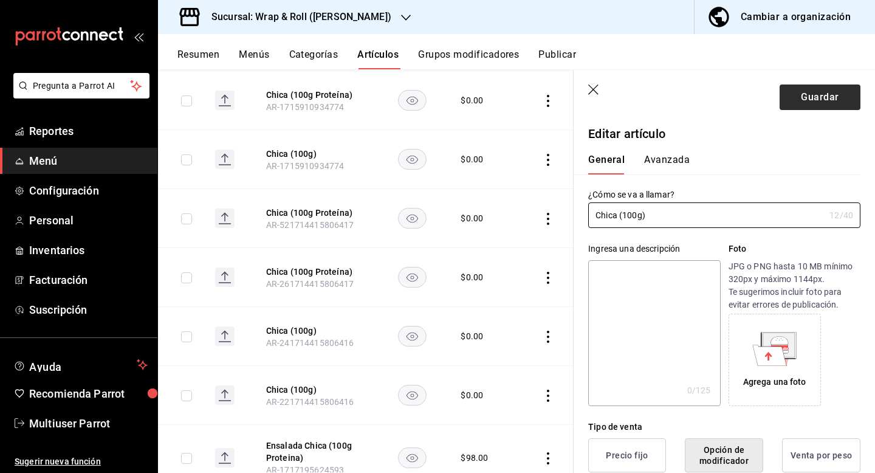
type input "Chica (100g)"
click at [796, 98] on button "Guardar" at bounding box center [820, 97] width 81 height 26
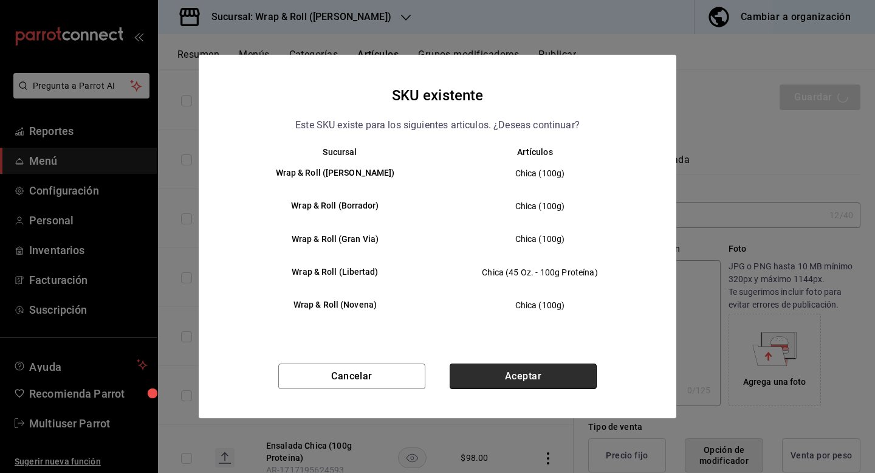
click at [492, 368] on button "Aceptar" at bounding box center [523, 376] width 147 height 26
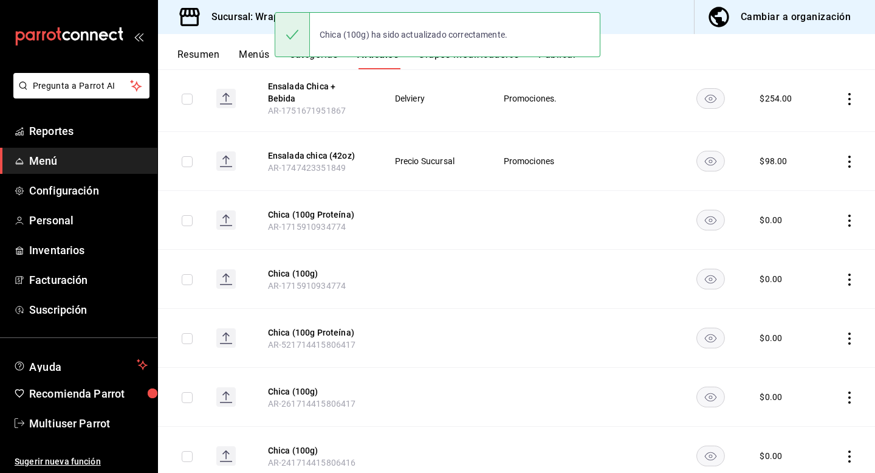
scroll to position [335, 0]
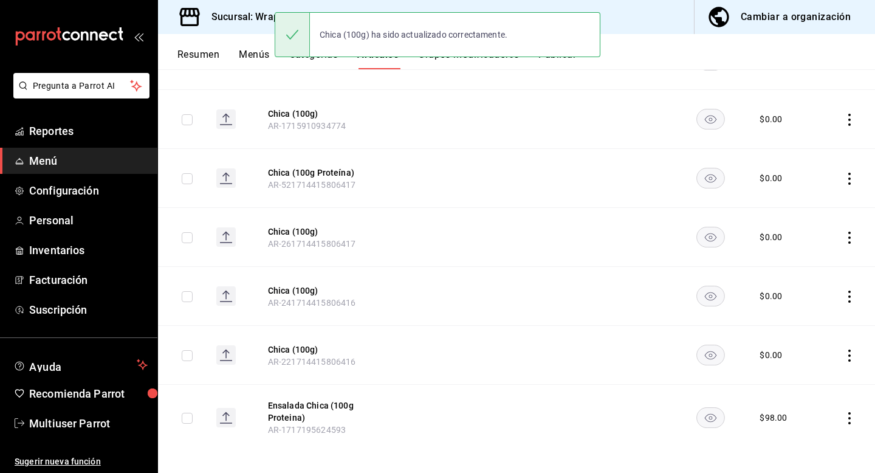
click at [311, 180] on span "AR-521714415806417" at bounding box center [312, 185] width 88 height 10
click at [308, 167] on button "Chica (100g Proteína)" at bounding box center [316, 173] width 97 height 12
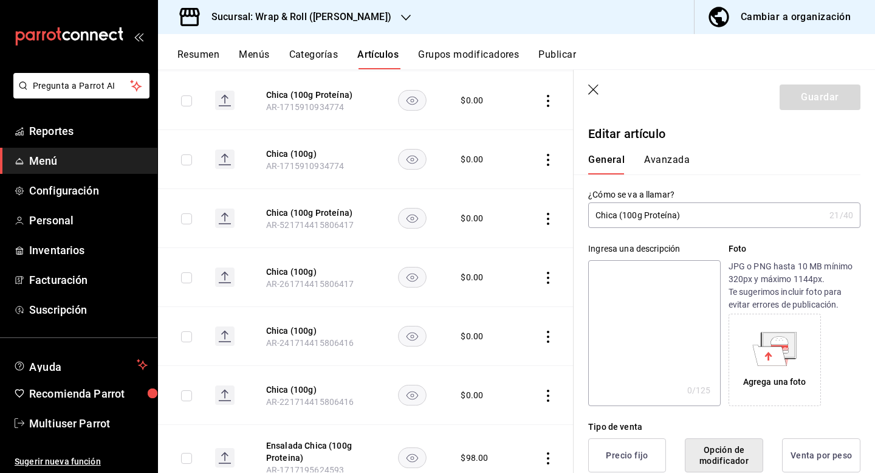
click at [647, 218] on input "Chica (100g Proteína)" at bounding box center [706, 215] width 236 height 24
type input "Chica (100g)"
click at [805, 101] on button "Guardar" at bounding box center [820, 97] width 81 height 26
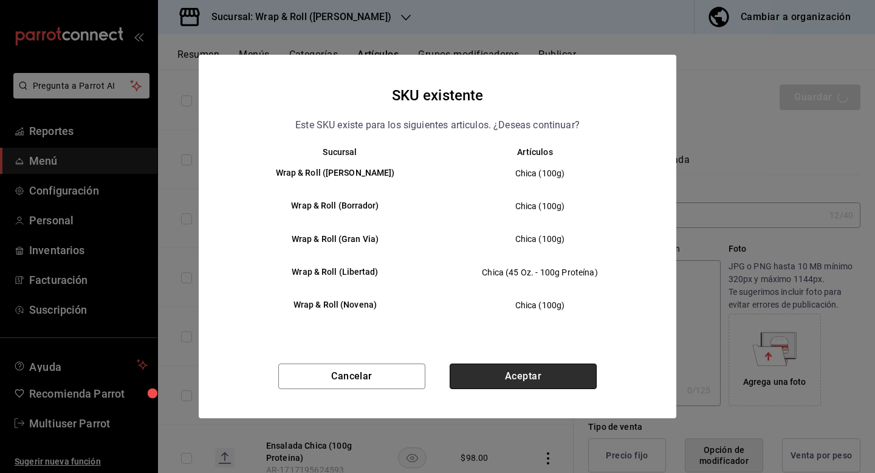
click at [554, 382] on button "Aceptar" at bounding box center [523, 376] width 147 height 26
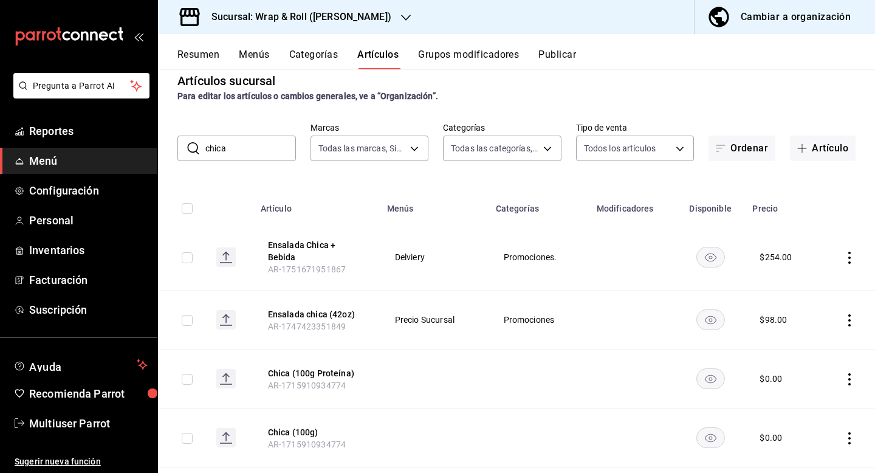
scroll to position [16, 0]
drag, startPoint x: 338, startPoint y: 364, endPoint x: 363, endPoint y: 348, distance: 29.8
click at [338, 368] on button "Chica (100g Proteína)" at bounding box center [316, 374] width 97 height 12
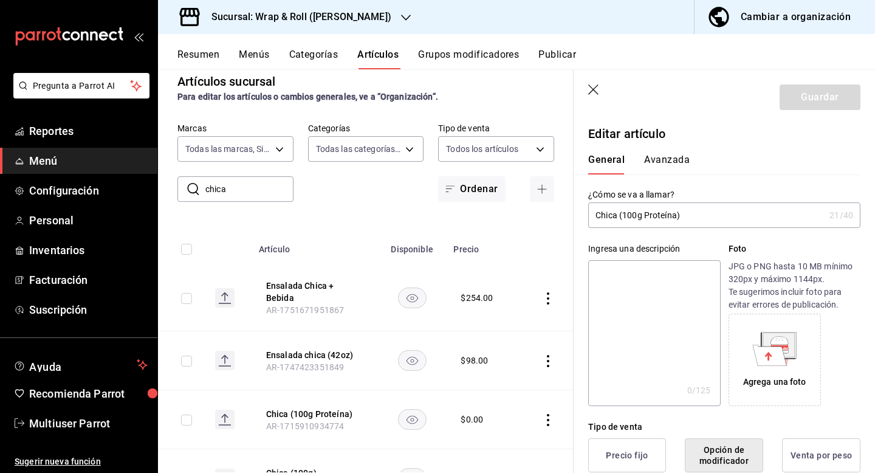
click at [699, 216] on input "Chica (100g Proteína)" at bounding box center [706, 215] width 236 height 24
type input "Chica (100g)"
click at [810, 94] on button "Guardar" at bounding box center [820, 97] width 81 height 26
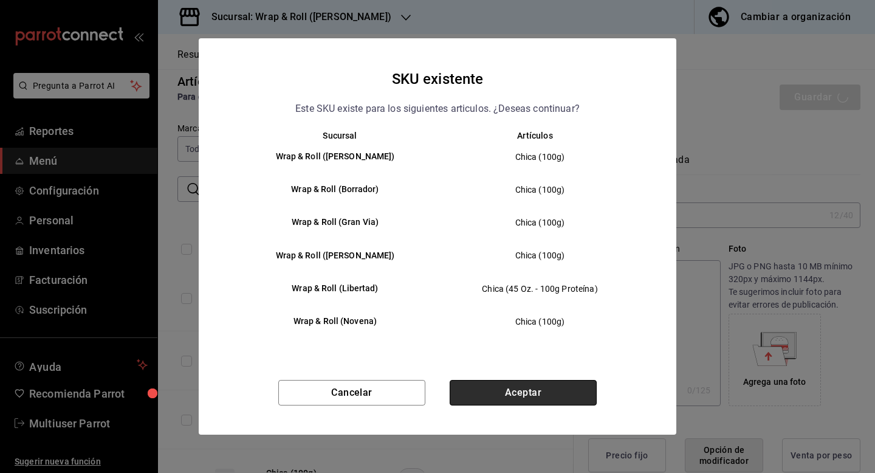
click at [496, 394] on button "Aceptar" at bounding box center [523, 393] width 147 height 26
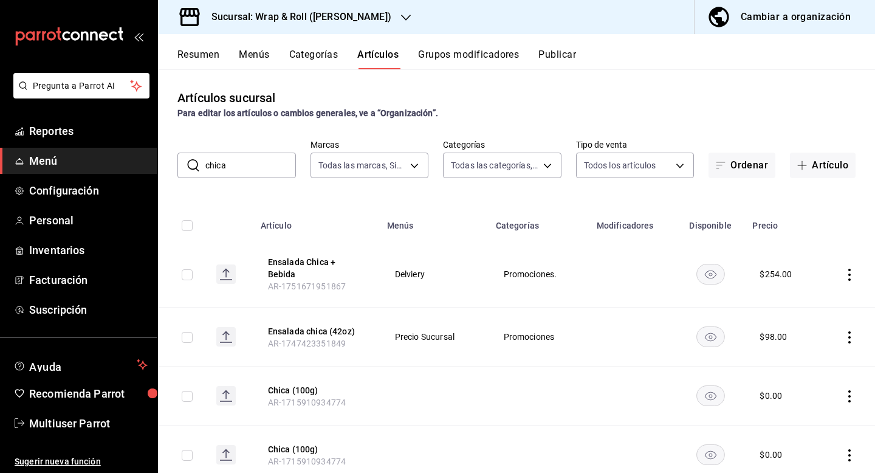
click at [258, 32] on div "Sucursal: Wrap & Roll ([PERSON_NAME])" at bounding box center [292, 17] width 248 height 34
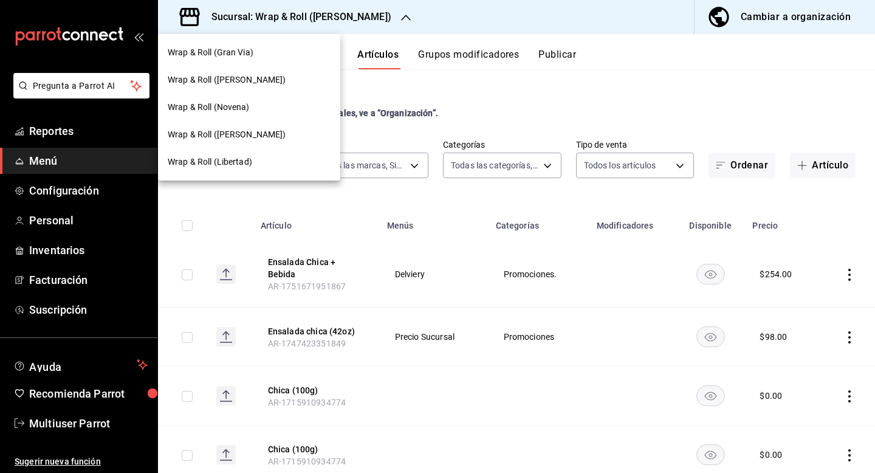
click at [262, 159] on div "Wrap & Roll (Libertad)" at bounding box center [249, 162] width 163 height 13
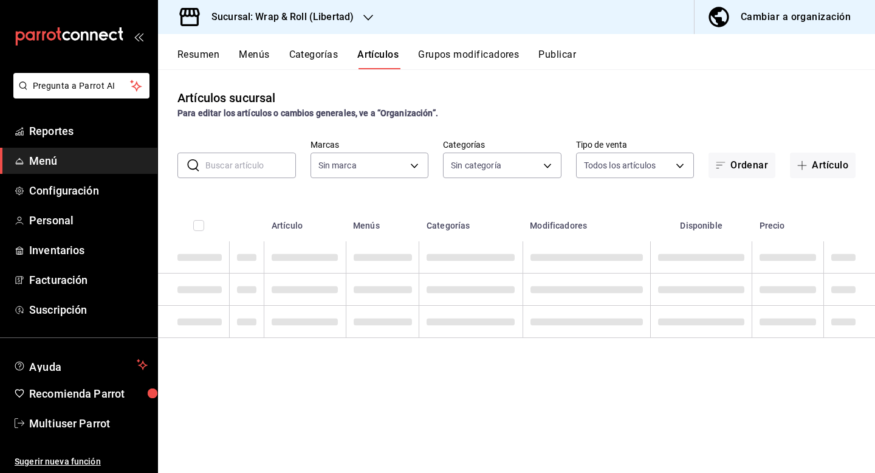
type input "40578402-6b35-4519-9e7e-9fee5bcdc766,a3f25aac-3ff3-4023-8f05-4806d624843a,cec57…"
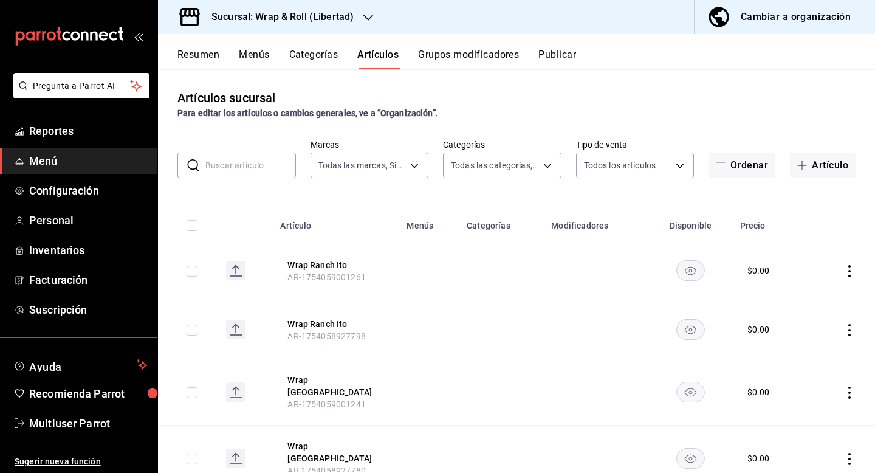
type input "9bf5b2ec-f8eb-418d-ba41-49c6363ec2ef"
click at [255, 173] on input "text" at bounding box center [250, 165] width 91 height 24
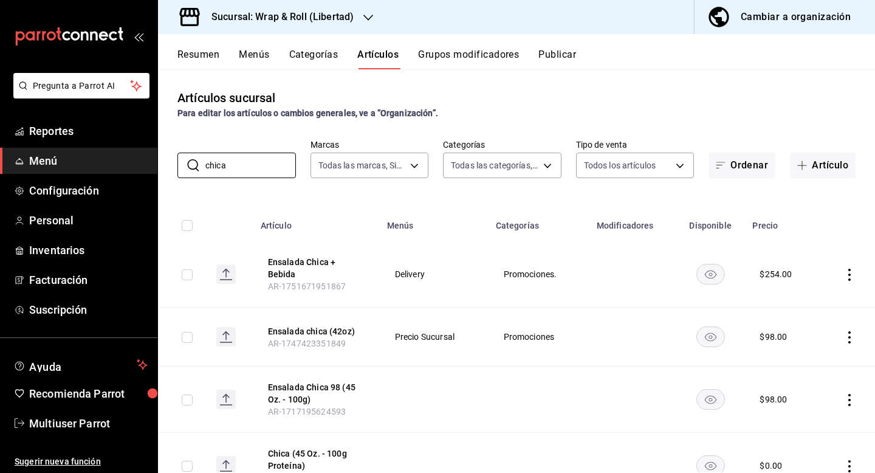
scroll to position [313, 0]
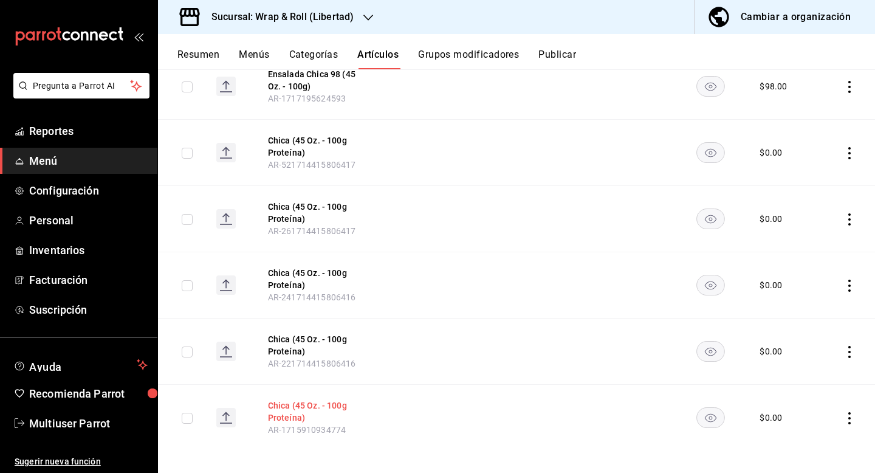
type input "chica"
click at [310, 399] on button "Chica (45 Oz. - 100g Proteína)" at bounding box center [316, 411] width 97 height 24
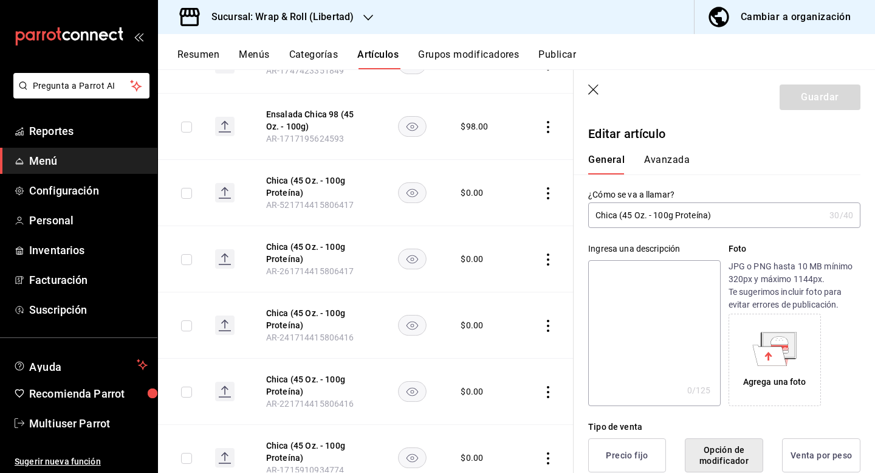
click at [648, 203] on input "Chica (45 Oz. - 100g Proteína)" at bounding box center [706, 215] width 236 height 24
type input "Chica (100g)"
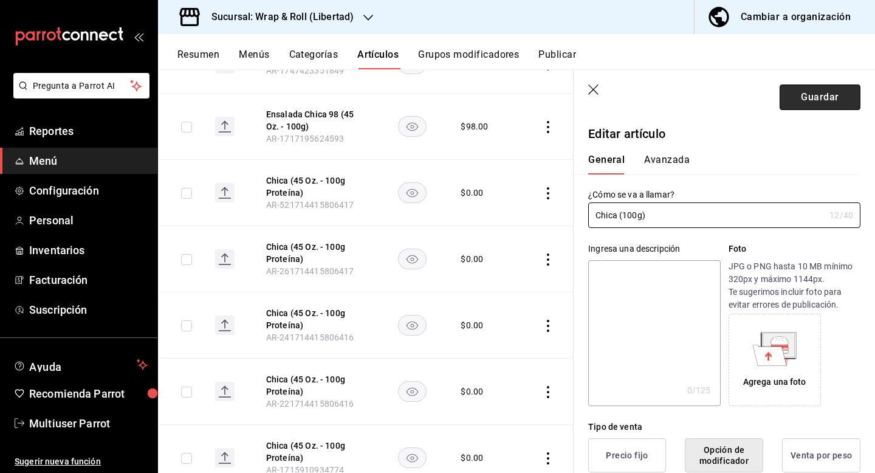
click at [820, 97] on button "Guardar" at bounding box center [820, 97] width 81 height 26
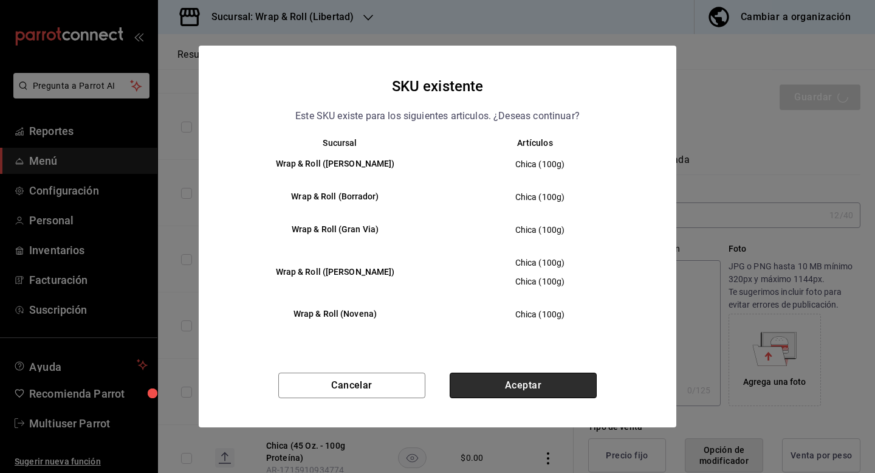
click at [503, 389] on button "Aceptar" at bounding box center [523, 386] width 147 height 26
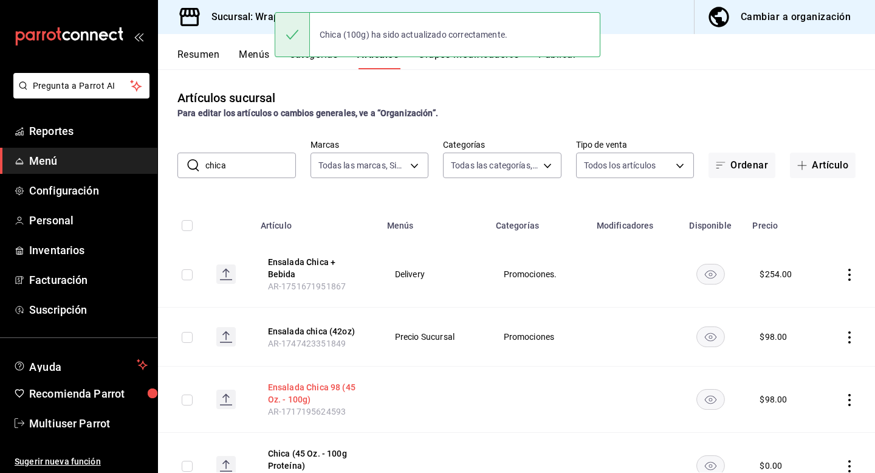
scroll to position [306, 0]
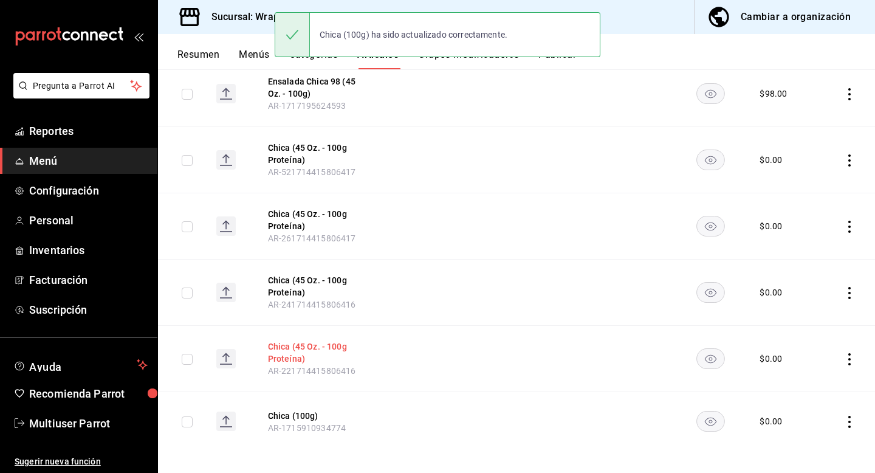
click at [310, 343] on button "Chica (45 Oz. - 100g Proteína)" at bounding box center [316, 352] width 97 height 24
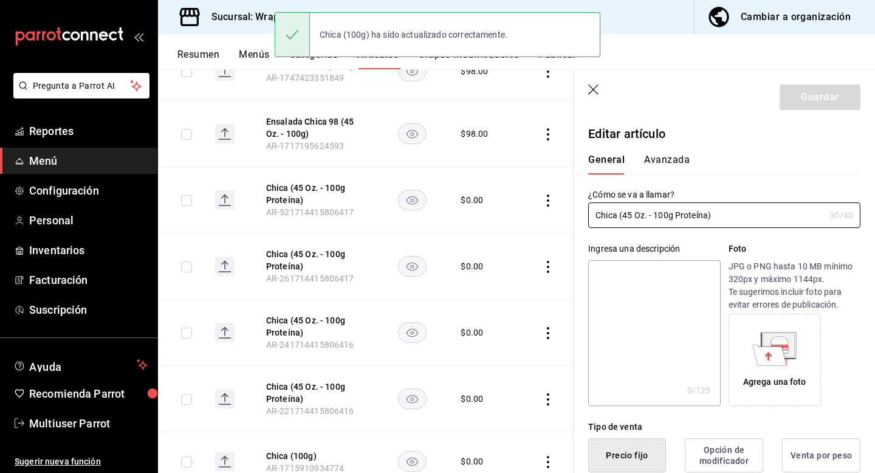
type input "$0.00"
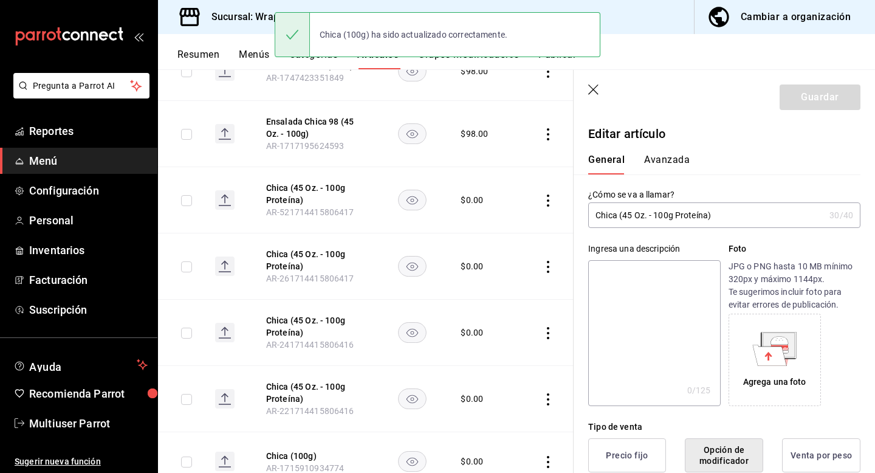
click at [670, 220] on input "Chica (45 Oz. - 100g Proteína)" at bounding box center [706, 215] width 236 height 24
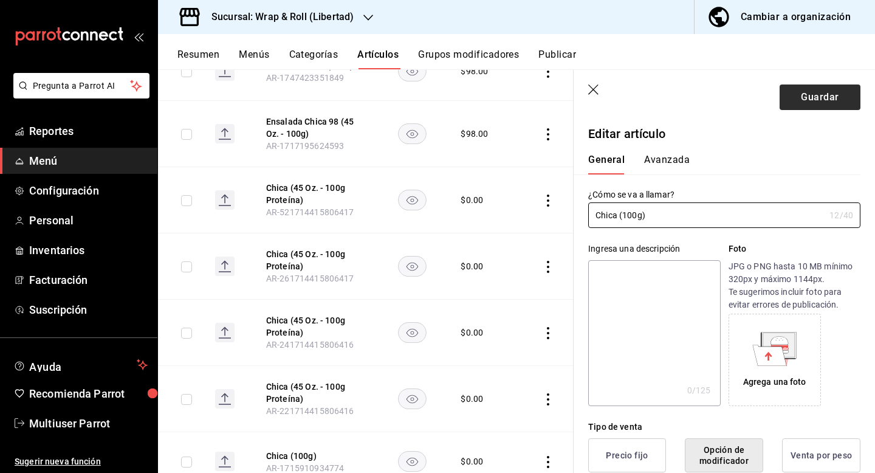
type input "Chica (100g)"
click at [812, 104] on button "Guardar" at bounding box center [820, 97] width 81 height 26
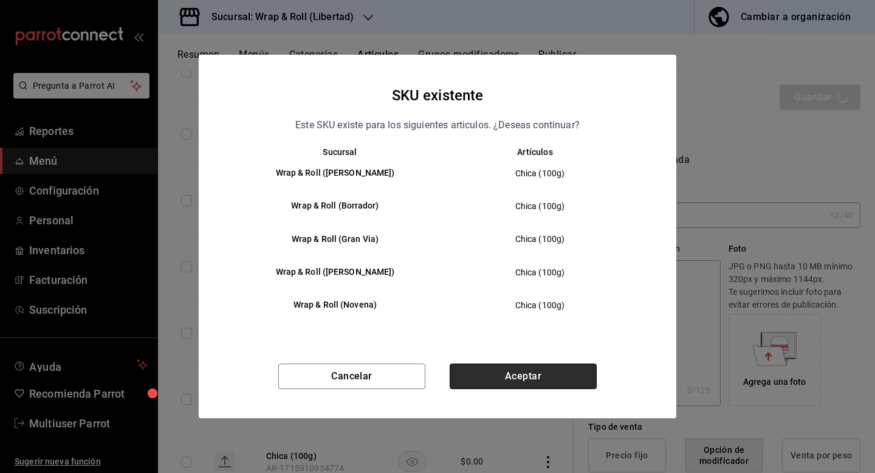
click at [510, 376] on button "Aceptar" at bounding box center [523, 376] width 147 height 26
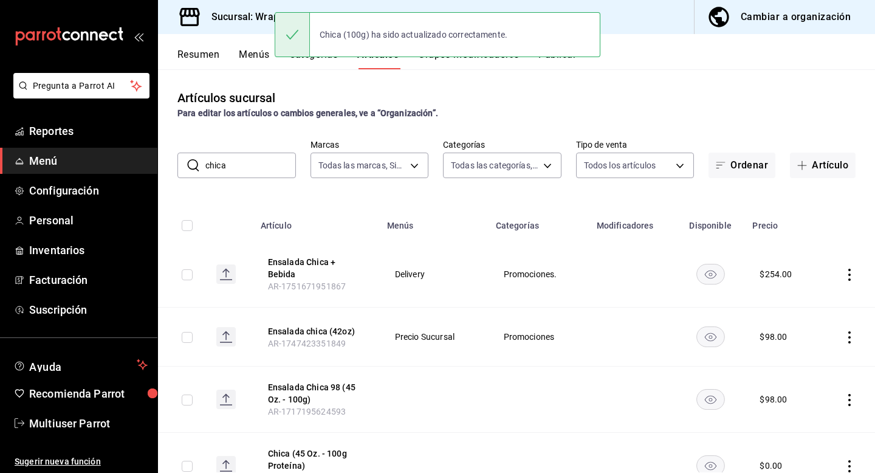
scroll to position [298, 0]
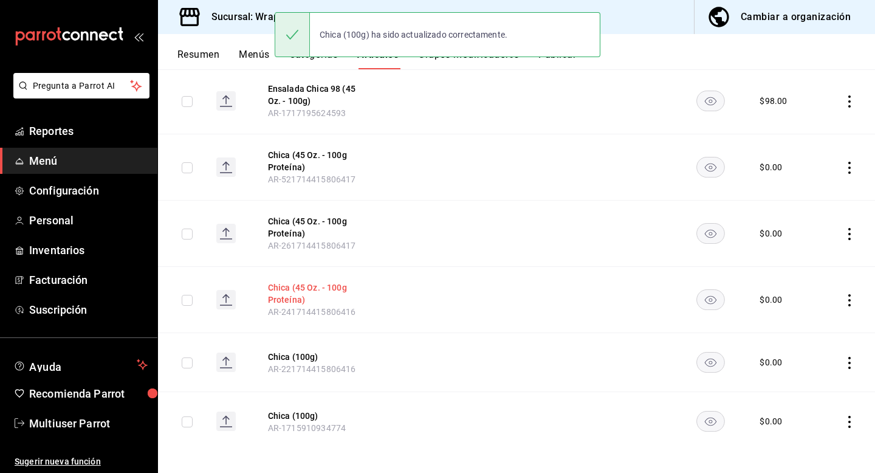
click at [298, 286] on button "Chica (45 Oz. - 100g Proteína)" at bounding box center [316, 293] width 97 height 24
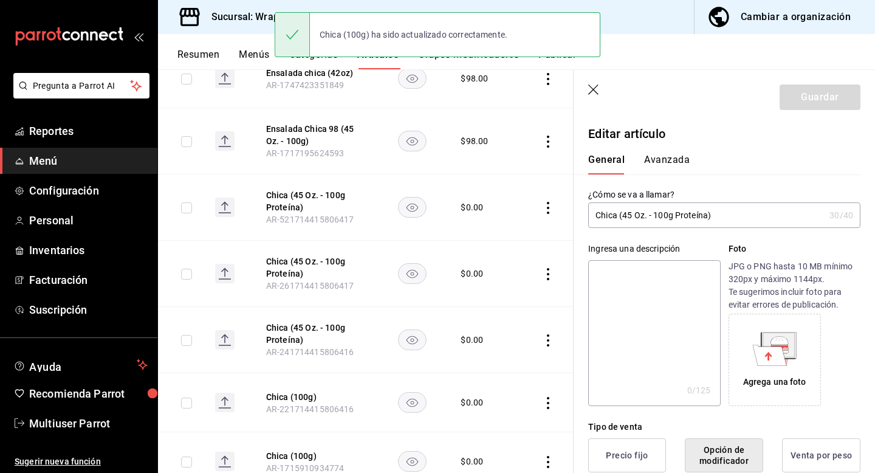
click at [667, 213] on input "Chica (45 Oz. - 100g Proteína)" at bounding box center [706, 215] width 236 height 24
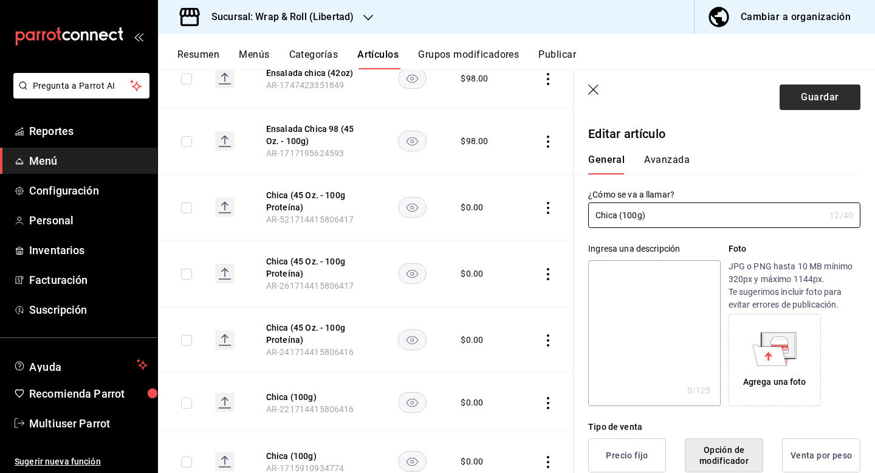
type input "Chica (100g)"
click at [804, 95] on button "Guardar" at bounding box center [820, 97] width 81 height 26
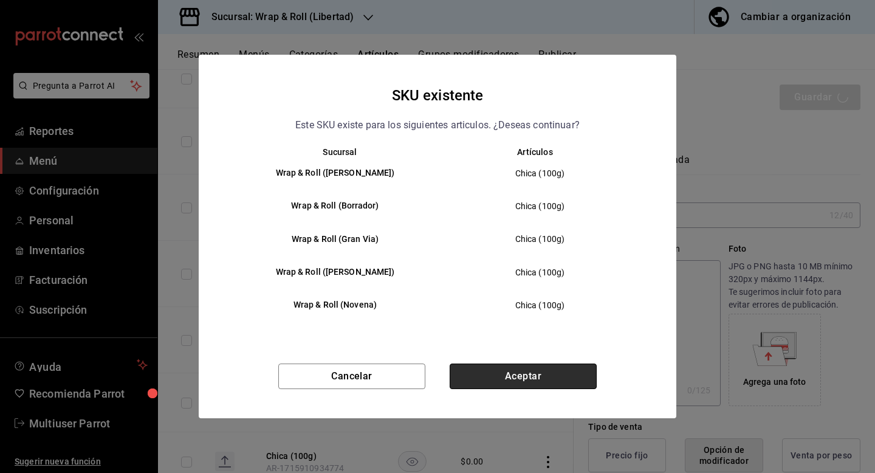
click at [507, 369] on button "Aceptar" at bounding box center [523, 376] width 147 height 26
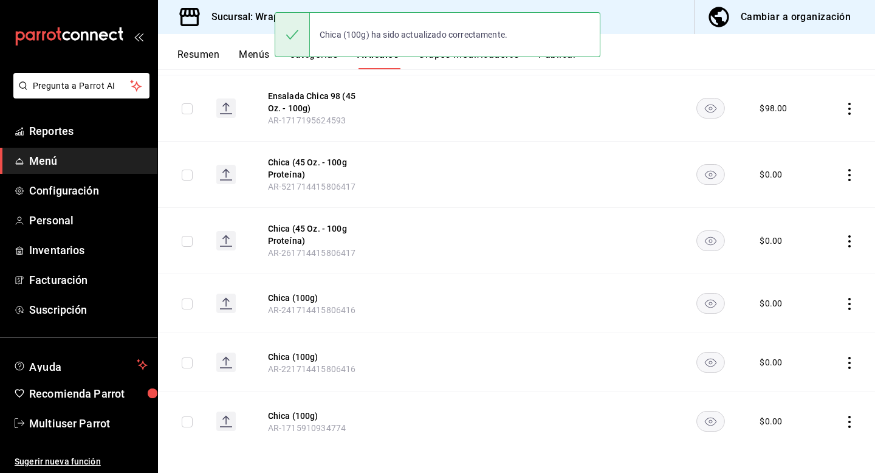
scroll to position [253, 0]
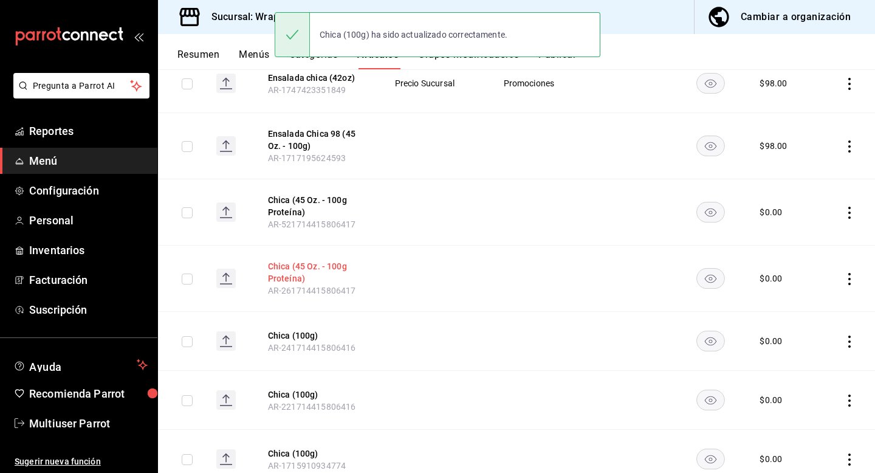
click at [292, 261] on button "Chica (45 Oz. - 100g Proteína)" at bounding box center [316, 272] width 97 height 24
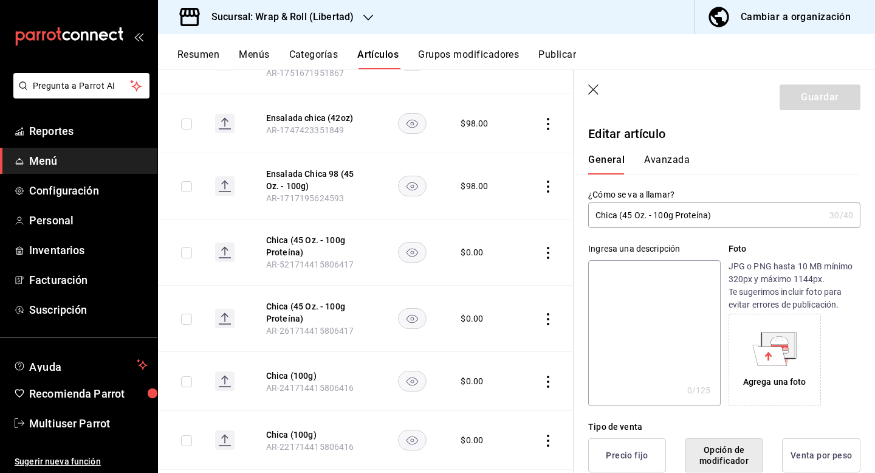
click at [627, 211] on input "Chica (45 Oz. - 100g Proteína)" at bounding box center [706, 215] width 236 height 24
type input "Chica (100g)"
click at [807, 86] on button "Guardar" at bounding box center [820, 97] width 81 height 26
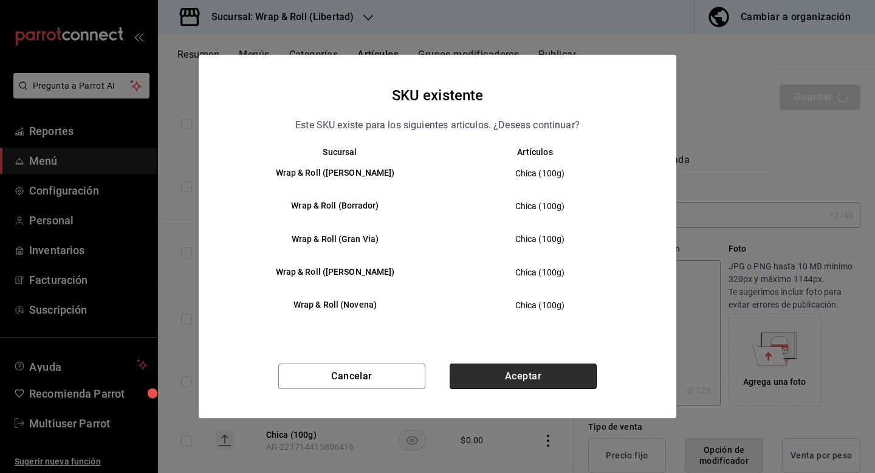
click at [543, 381] on button "Aceptar" at bounding box center [523, 376] width 147 height 26
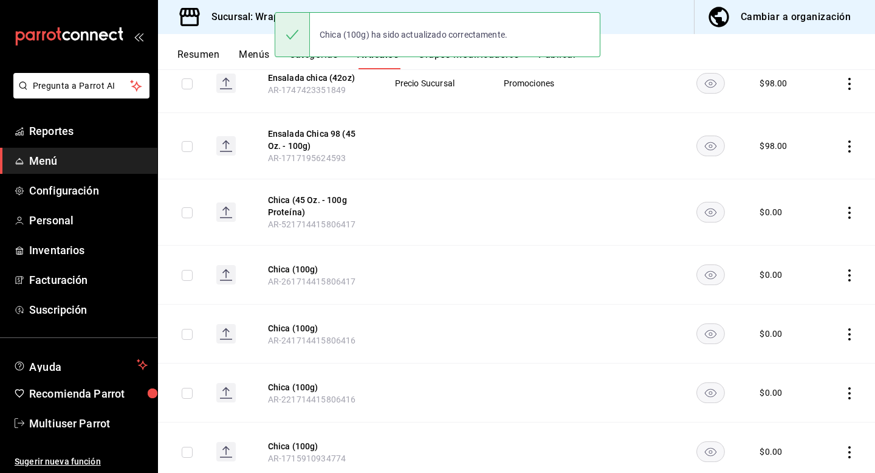
scroll to position [141, 0]
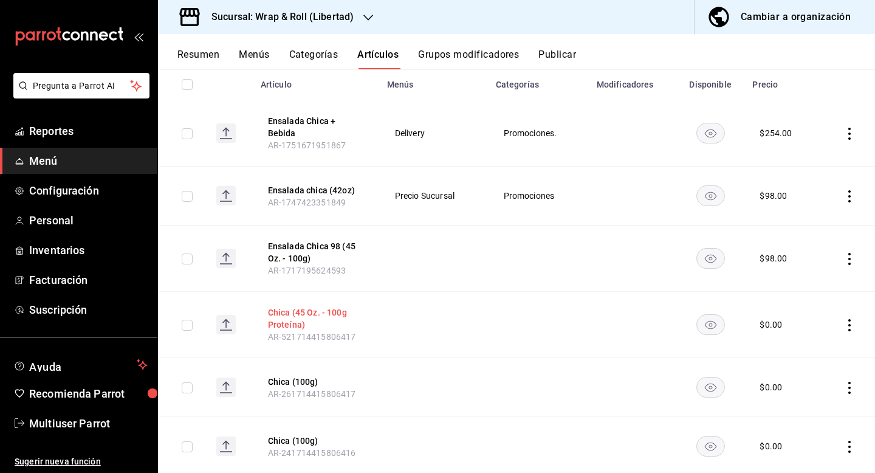
click at [311, 313] on button "Chica (45 Oz. - 100g Proteína)" at bounding box center [316, 318] width 97 height 24
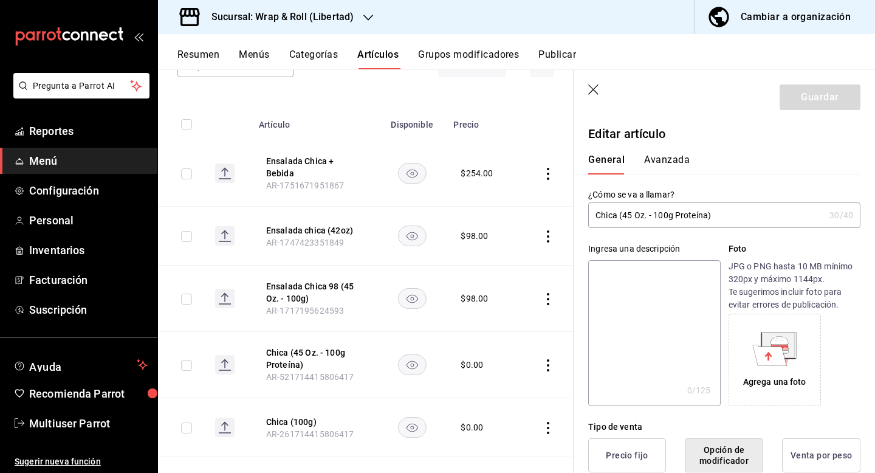
click at [649, 214] on input "Chica (45 Oz. - 100g Proteína)" at bounding box center [706, 215] width 236 height 24
type input "Chica (100g)"
click at [816, 99] on button "Guardar" at bounding box center [820, 97] width 81 height 26
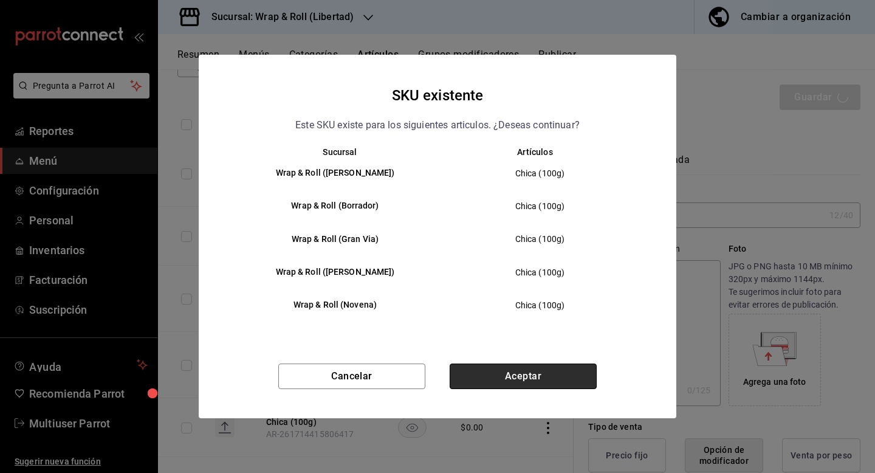
click at [501, 381] on button "Aceptar" at bounding box center [523, 376] width 147 height 26
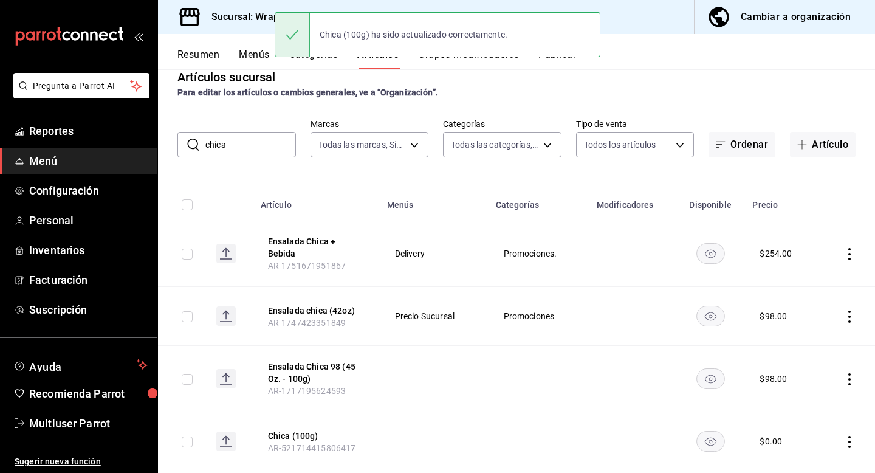
scroll to position [22, 0]
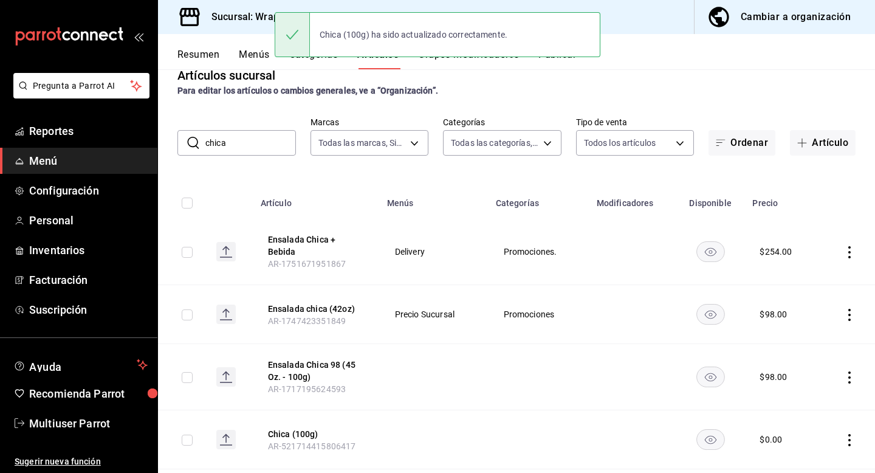
click at [242, 58] on button "Menús" at bounding box center [254, 59] width 30 height 21
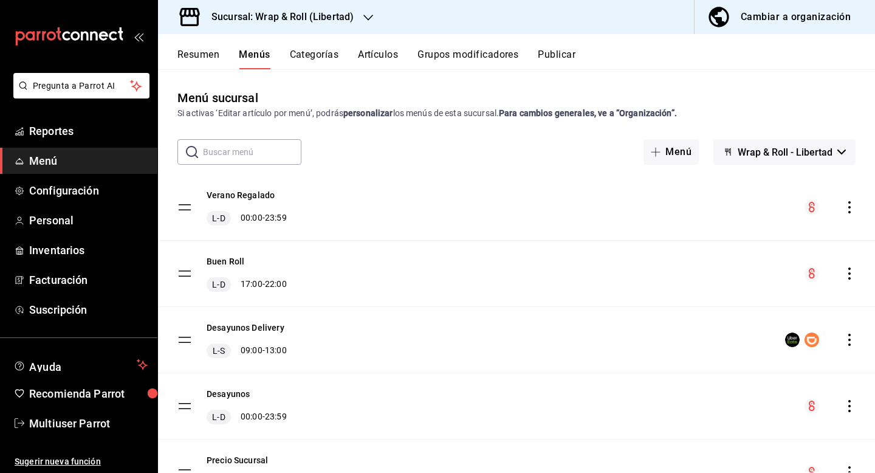
click at [196, 59] on button "Resumen" at bounding box center [198, 59] width 42 height 21
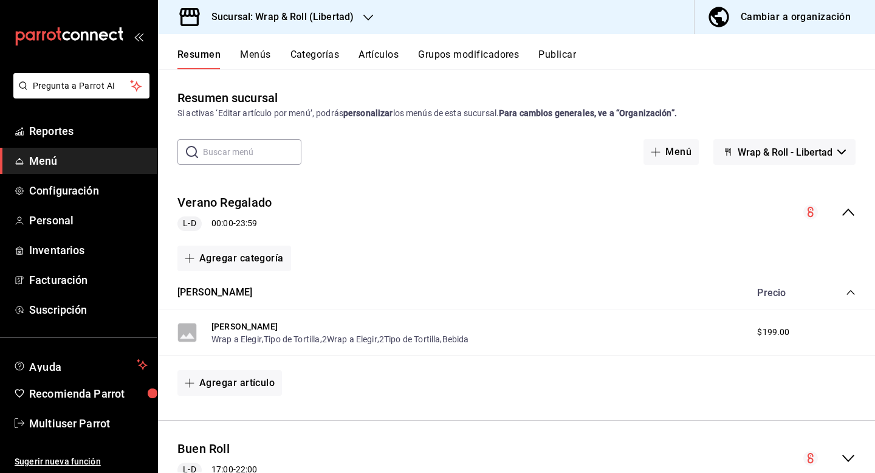
scroll to position [374, 0]
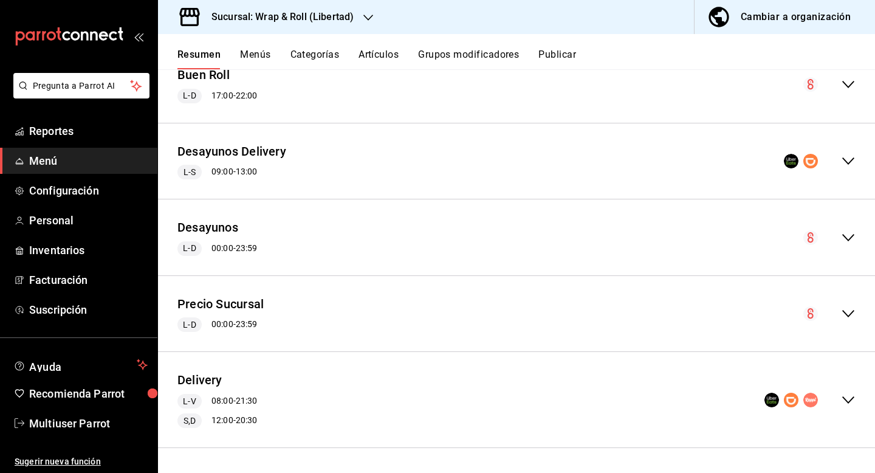
click at [845, 309] on icon "collapse-menu-row" at bounding box center [848, 313] width 15 height 15
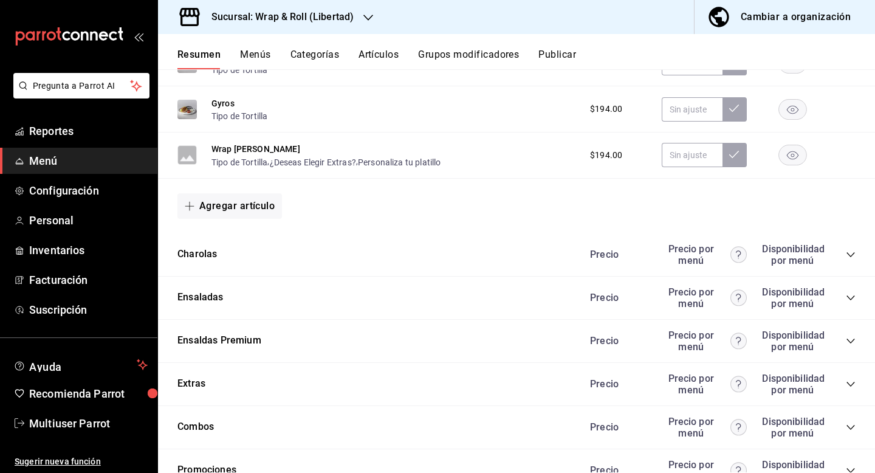
scroll to position [1338, 0]
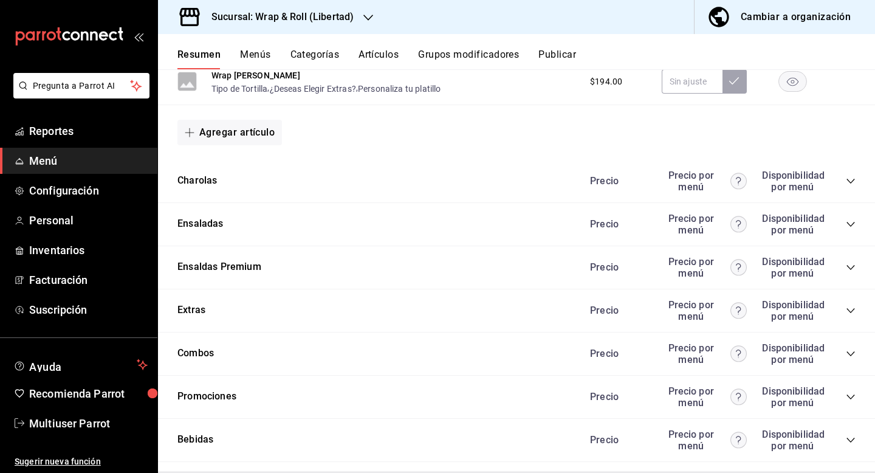
click at [850, 225] on icon "collapse-category-row" at bounding box center [850, 224] width 8 height 5
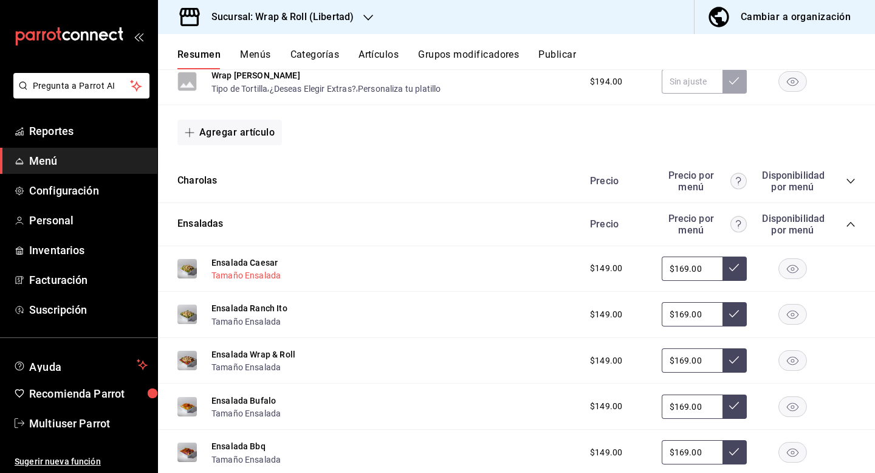
click at [266, 276] on button "Tamaño Ensalada" at bounding box center [245, 275] width 69 height 12
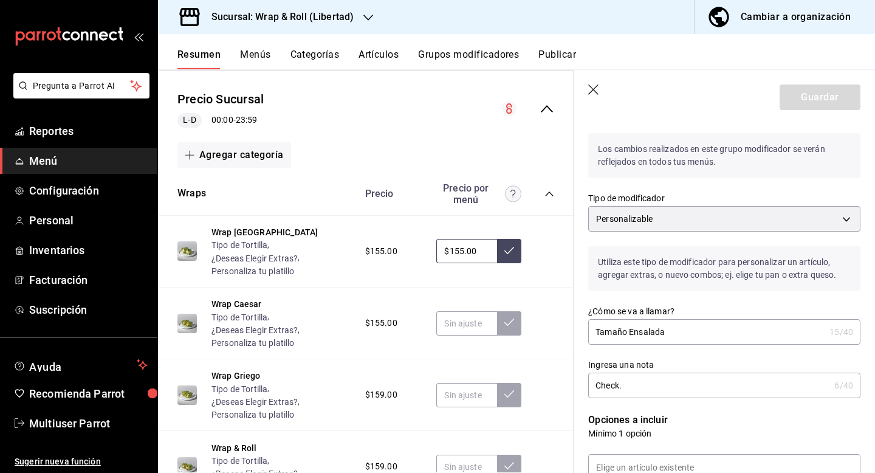
scroll to position [496, 0]
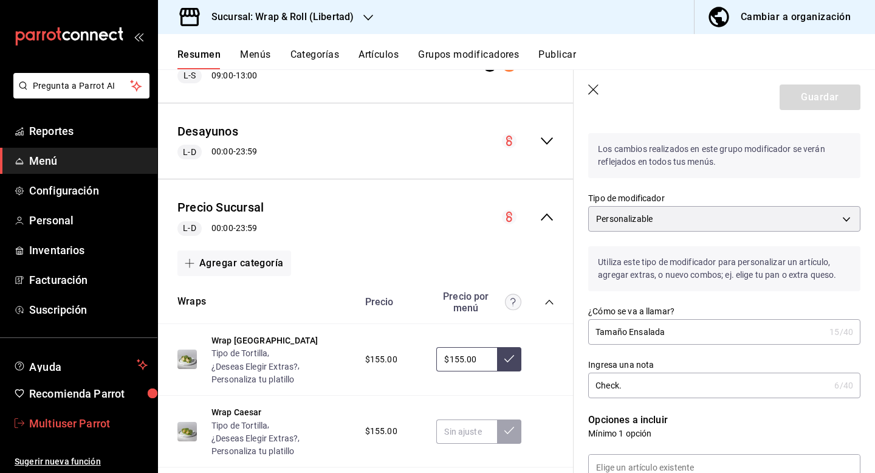
click at [72, 434] on link "Multiuser Parrot" at bounding box center [78, 423] width 157 height 26
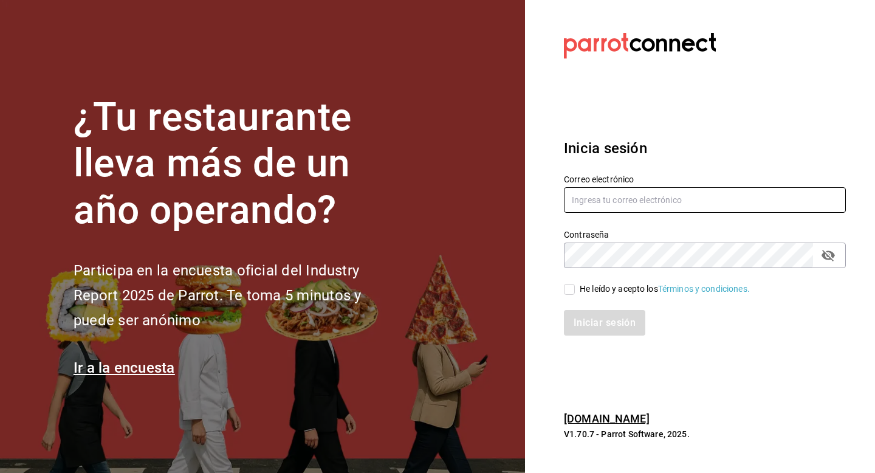
click at [608, 201] on input "text" at bounding box center [705, 200] width 282 height 26
type input "[EMAIL_ADDRESS][DOMAIN_NAME]"
click at [574, 288] on input "He leído y acepto los Términos y condiciones." at bounding box center [569, 289] width 11 height 11
checkbox input "true"
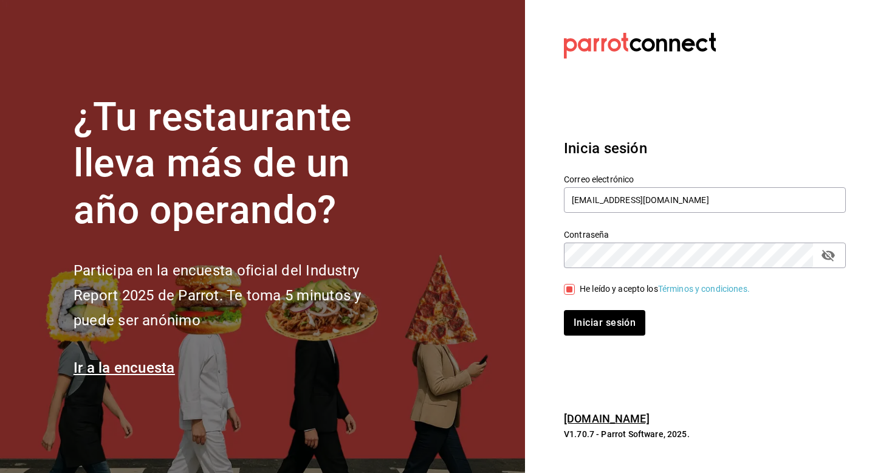
click at [574, 309] on div "Iniciar sesión" at bounding box center [697, 315] width 297 height 40
click at [574, 317] on button "Iniciar sesión" at bounding box center [605, 323] width 83 height 26
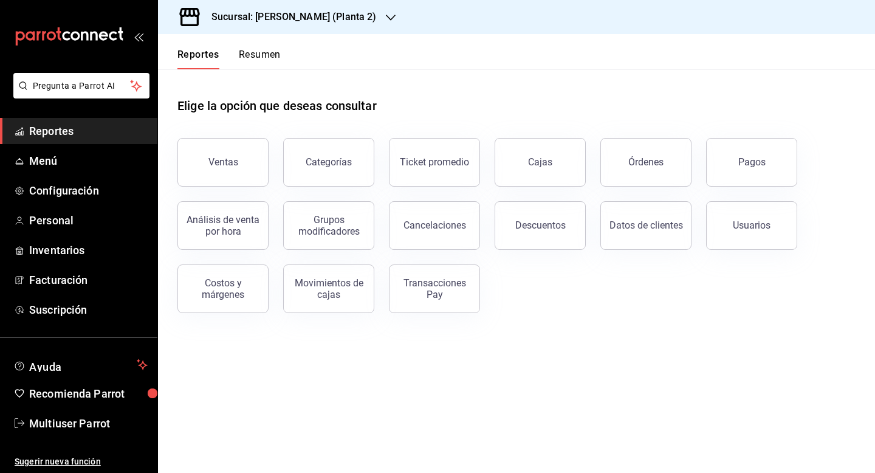
click at [281, 15] on h3 "Sucursal: [PERSON_NAME] (Planta 2)" at bounding box center [289, 17] width 174 height 15
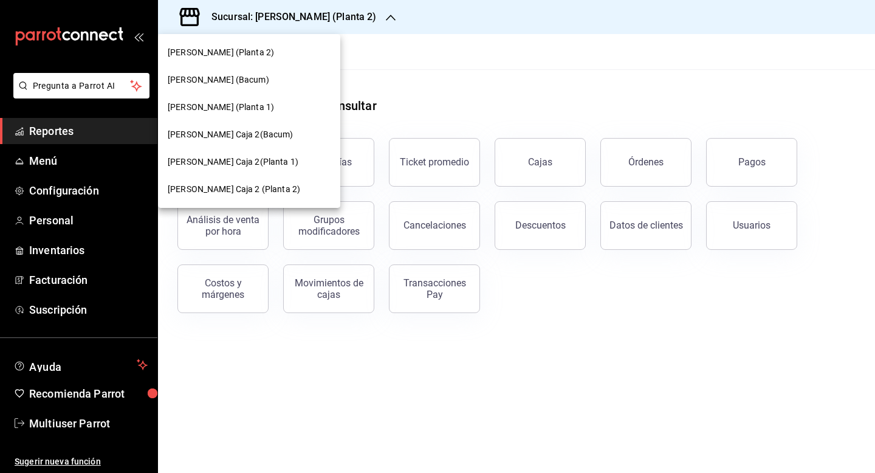
click at [273, 103] on div "[PERSON_NAME] (Planta 1)" at bounding box center [249, 107] width 163 height 13
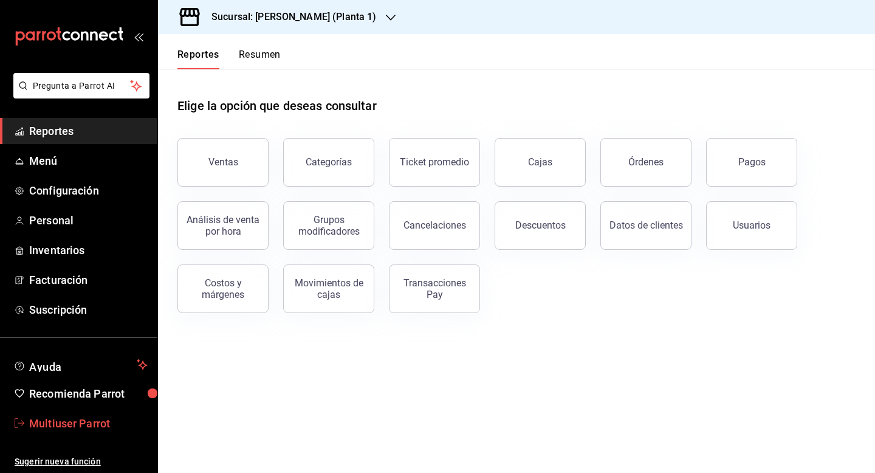
click at [83, 427] on span "Multiuser Parrot" at bounding box center [88, 423] width 118 height 16
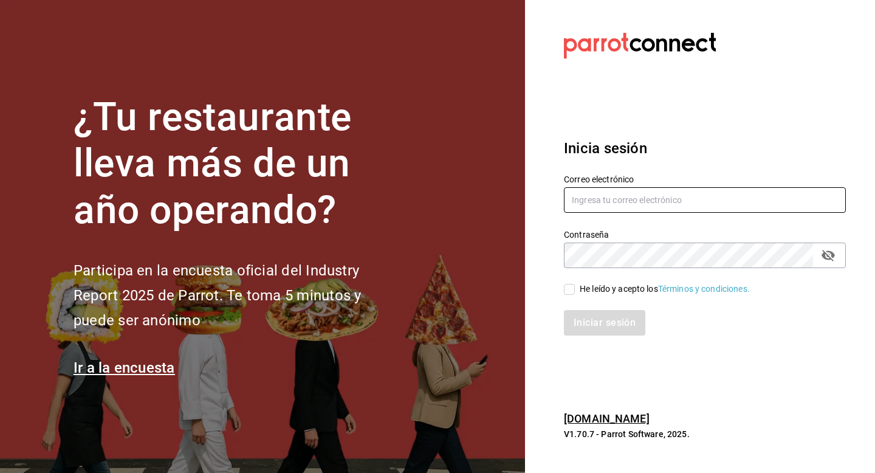
click at [612, 189] on input "text" at bounding box center [705, 200] width 282 height 26
click at [650, 205] on input "multiuser@inaritij.com" at bounding box center [705, 200] width 282 height 26
type input "Multiuser@yazaki.com"
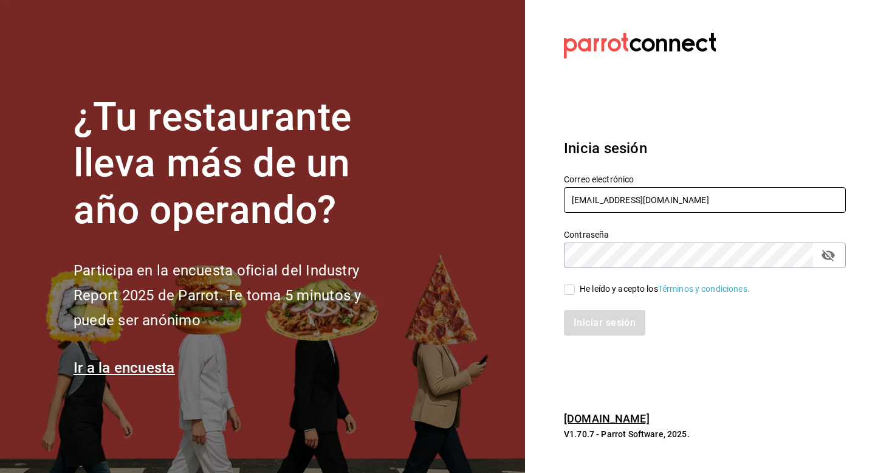
click at [826, 256] on icon "passwordField" at bounding box center [828, 255] width 15 height 15
click at [716, 188] on input "Multiuser@yazaki.com" at bounding box center [705, 200] width 282 height 26
click at [716, 194] on input "Multiuser@yazaki.com" at bounding box center [705, 200] width 282 height 26
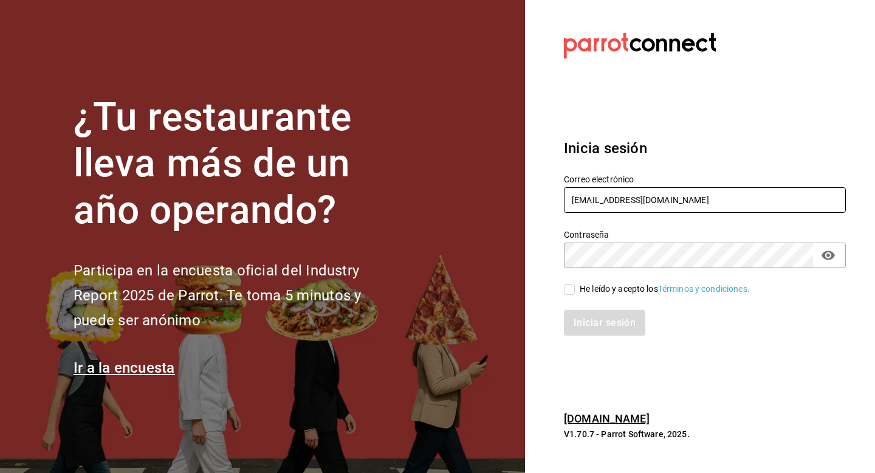
click at [716, 194] on input "Multiuser@yazaki.com" at bounding box center [705, 200] width 282 height 26
click at [574, 292] on input "He leído y acepto los Términos y condiciones." at bounding box center [569, 289] width 11 height 11
checkbox input "true"
click at [574, 314] on button "Iniciar sesión" at bounding box center [605, 323] width 83 height 26
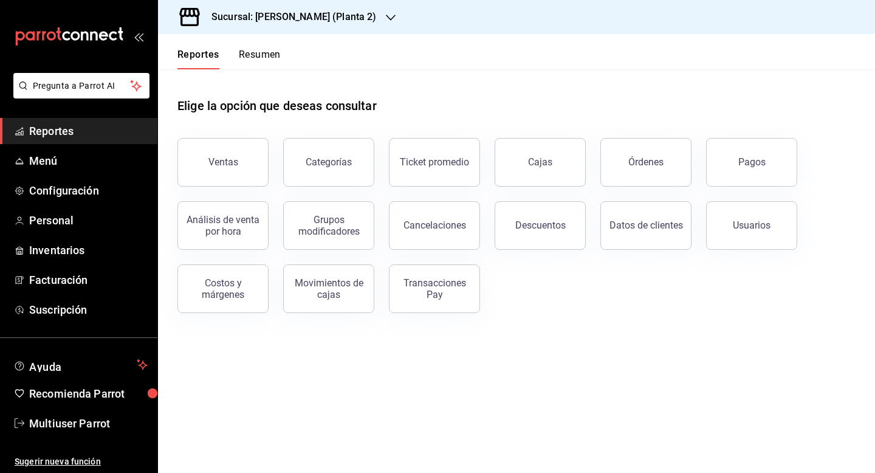
click at [338, 19] on h3 "Sucursal: [PERSON_NAME] (Planta 2)" at bounding box center [289, 17] width 174 height 15
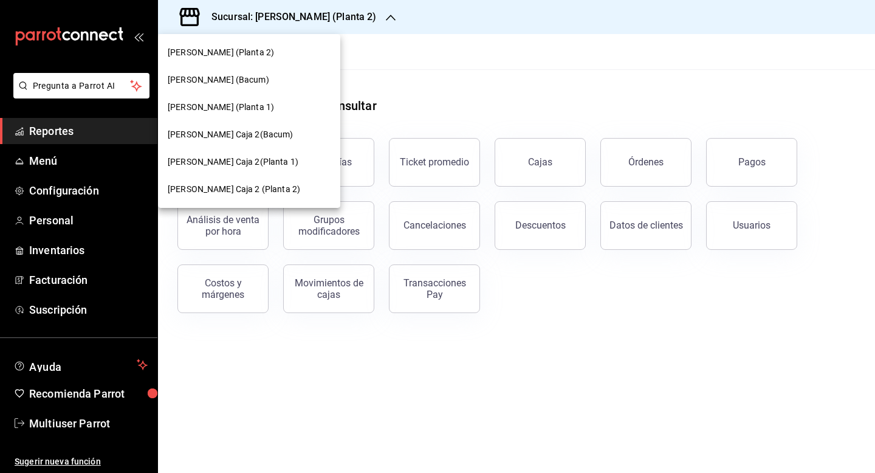
click at [275, 111] on div "[PERSON_NAME] (Planta 1)" at bounding box center [249, 107] width 163 height 13
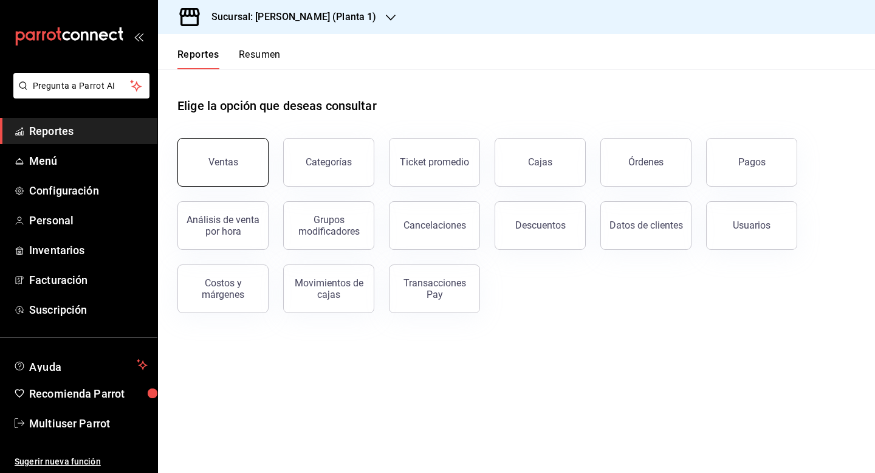
click at [230, 160] on div "Ventas" at bounding box center [223, 162] width 30 height 12
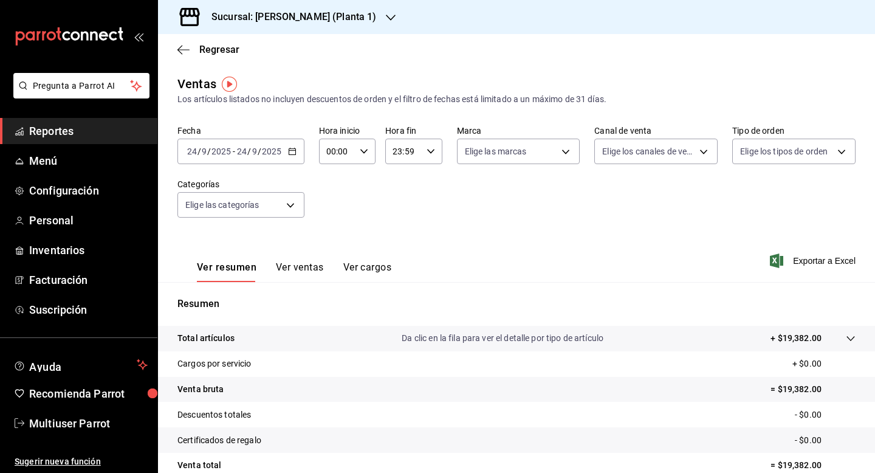
click at [291, 153] on icon "button" at bounding box center [292, 151] width 9 height 9
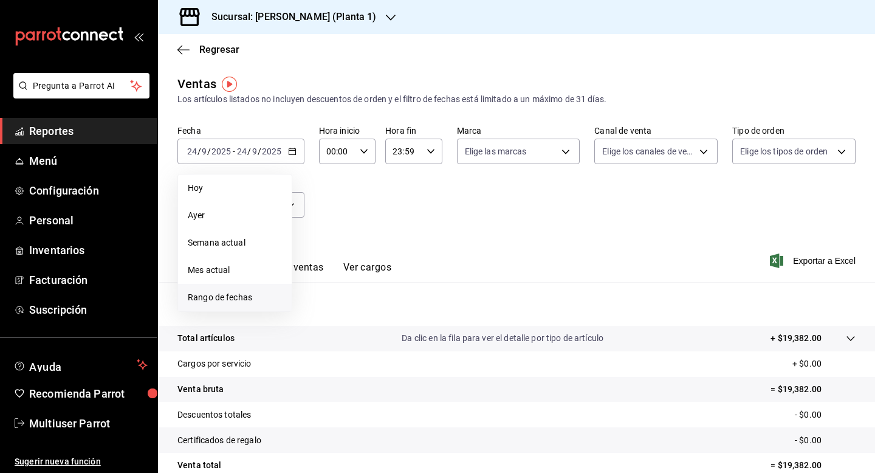
click at [242, 294] on span "Rango de fechas" at bounding box center [235, 297] width 94 height 13
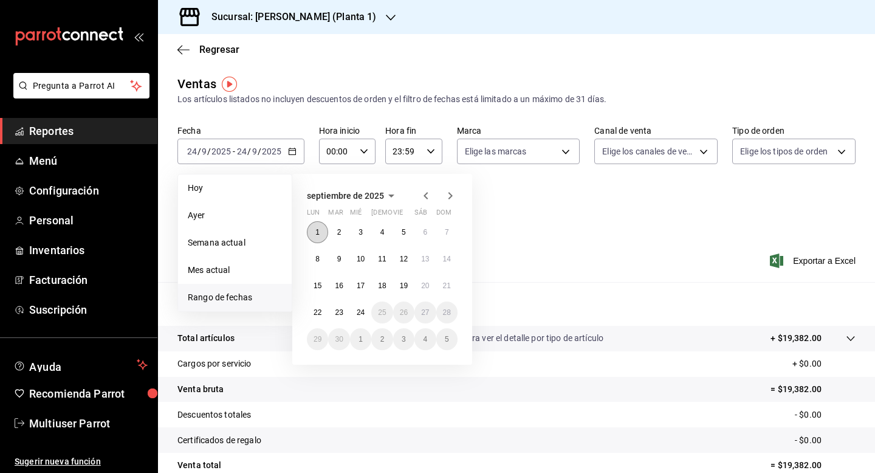
click at [313, 227] on button "1" at bounding box center [317, 232] width 21 height 22
